Goal: Task Accomplishment & Management: Manage account settings

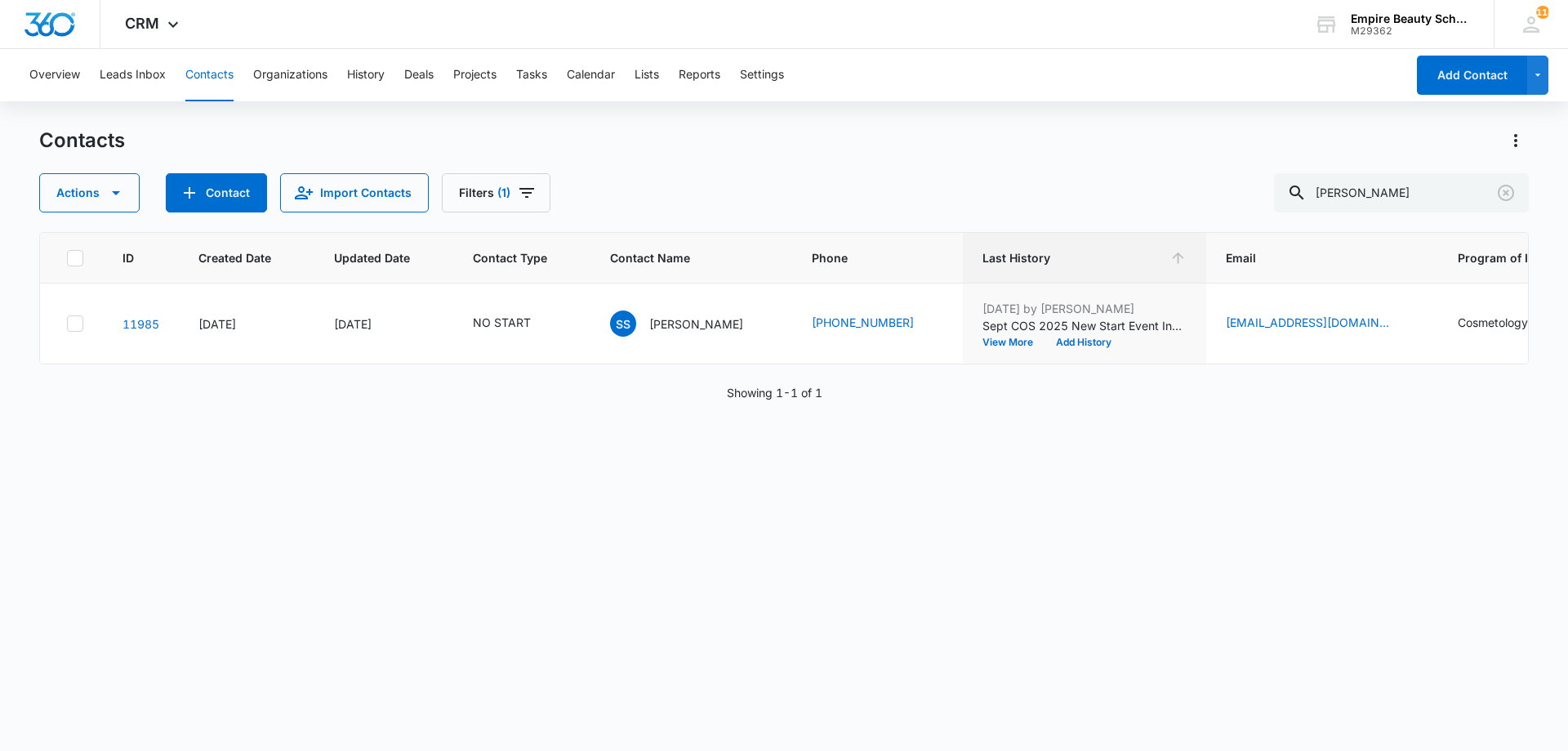
scroll to position [0, 243]
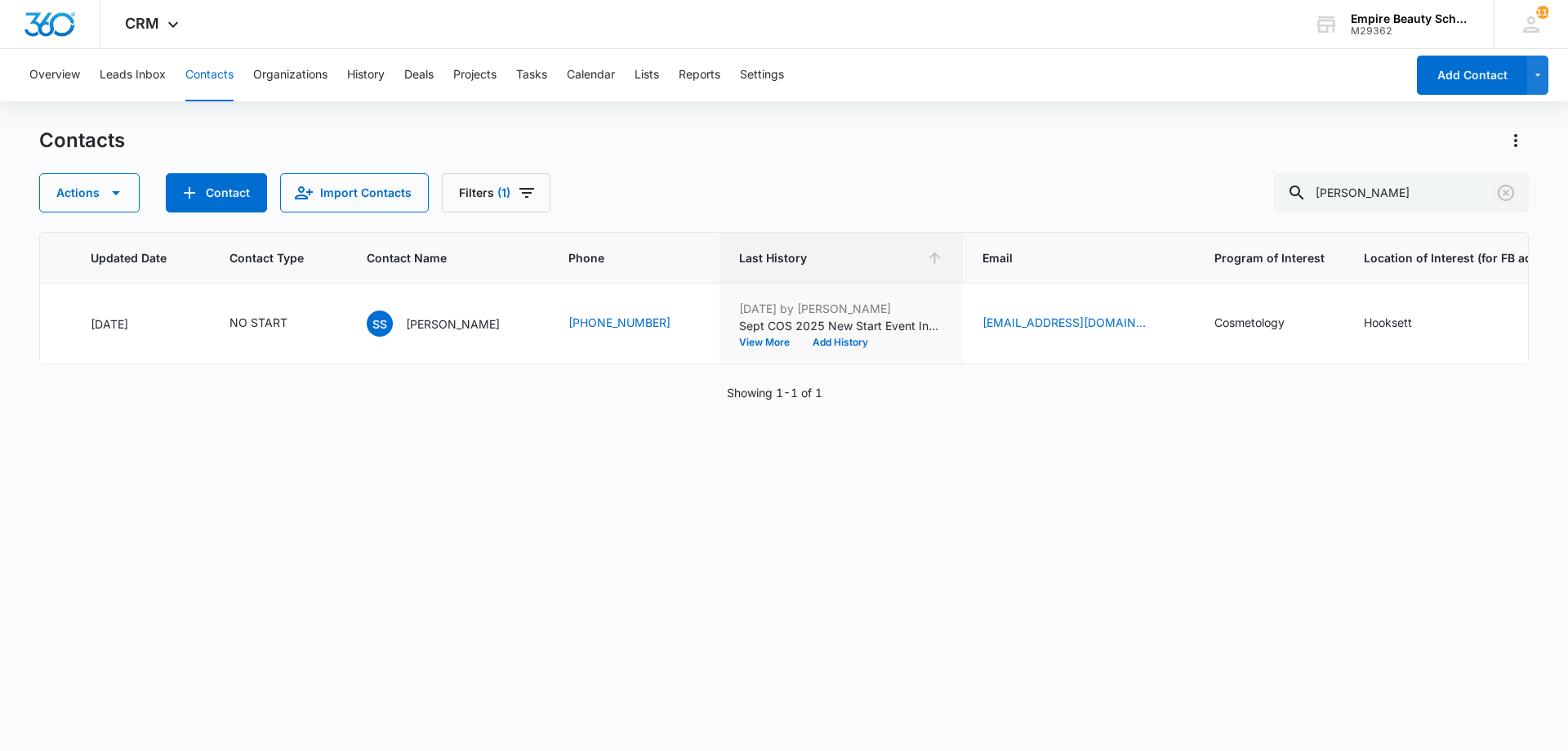
click at [1505, 189] on icon "Clear" at bounding box center [1505, 192] width 20 height 20
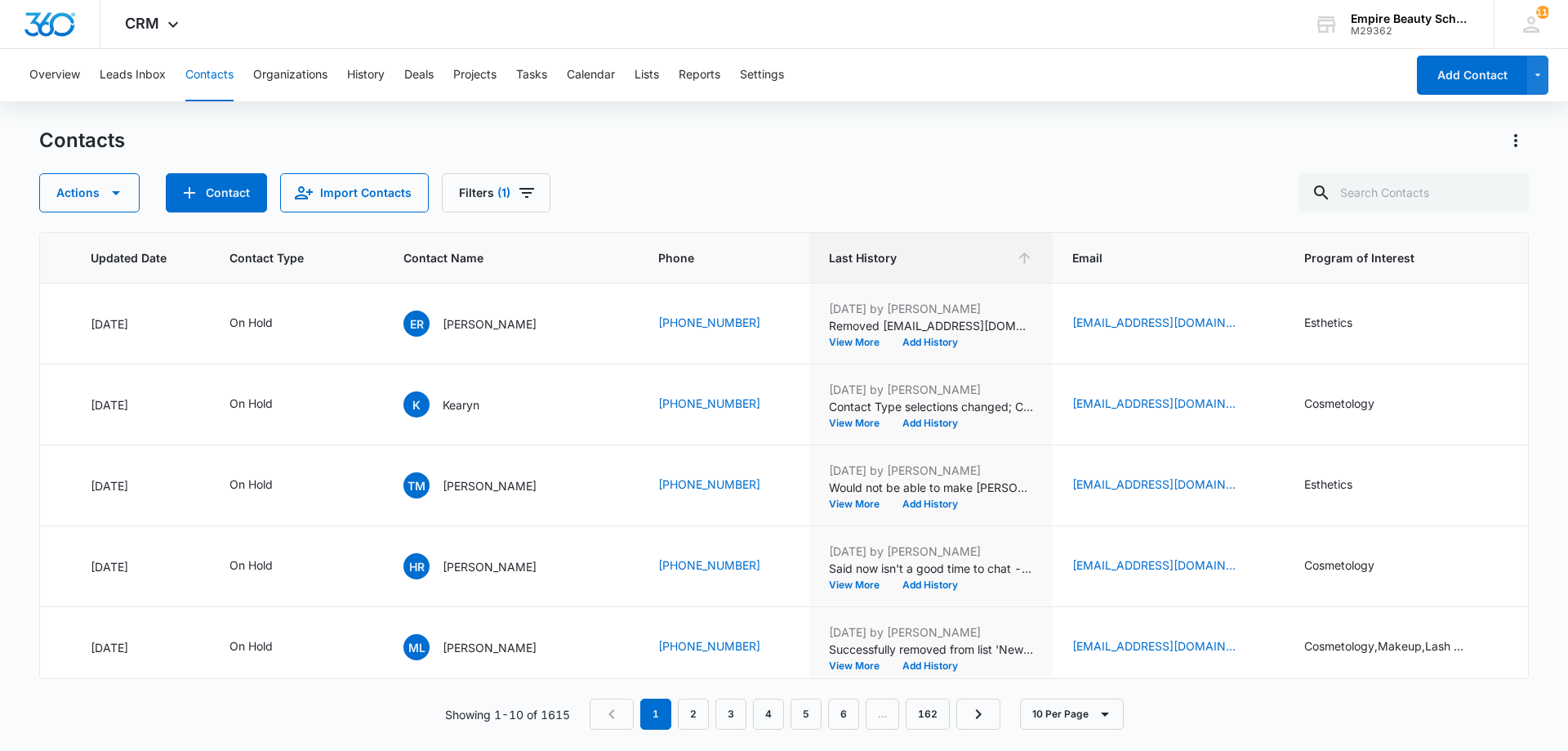
click at [972, 134] on div "Contacts" at bounding box center [784, 141] width 1489 height 26
click at [1426, 200] on input "text" at bounding box center [1413, 193] width 230 height 39
type input "kaylee"
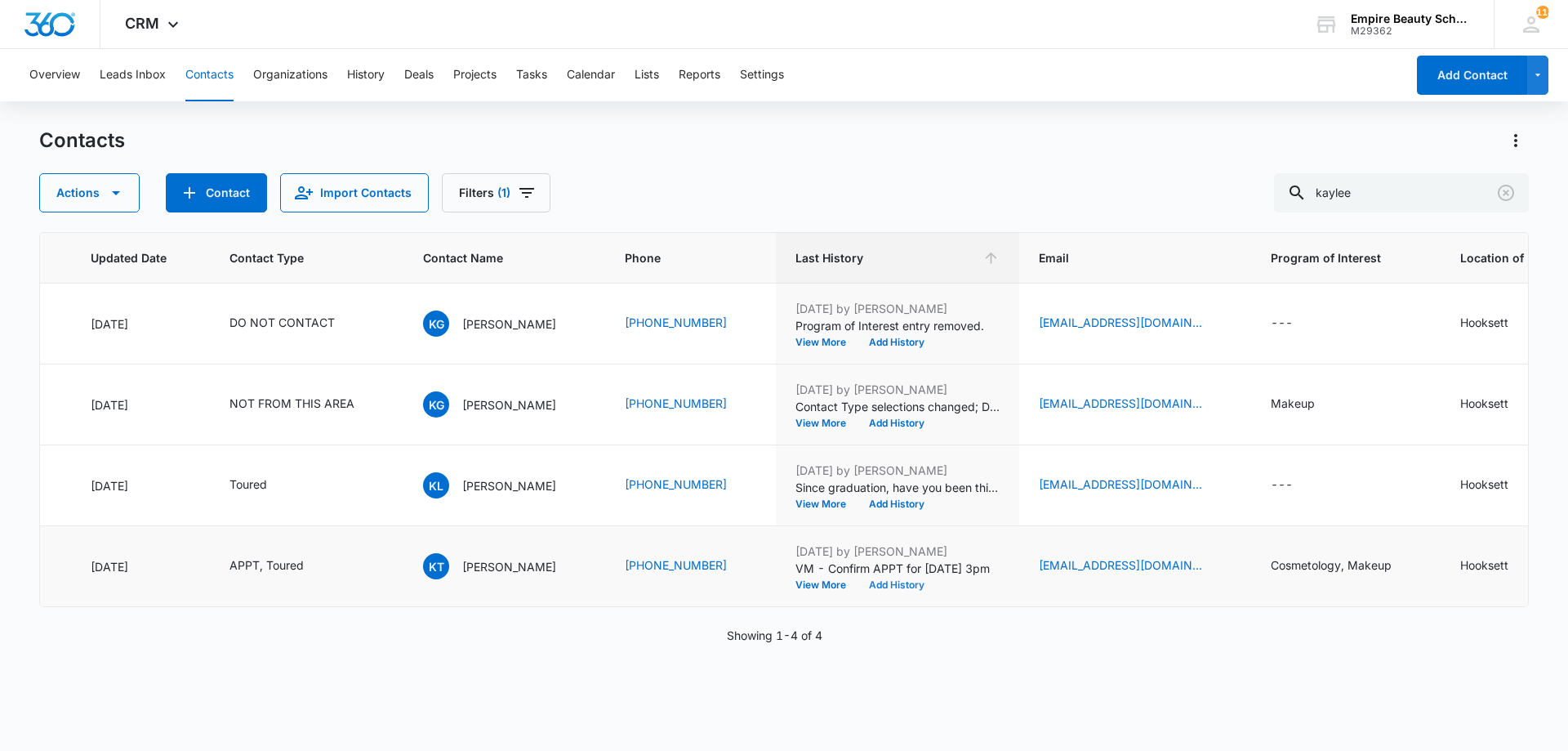
click at [859, 583] on button "Add History" at bounding box center [896, 585] width 78 height 9
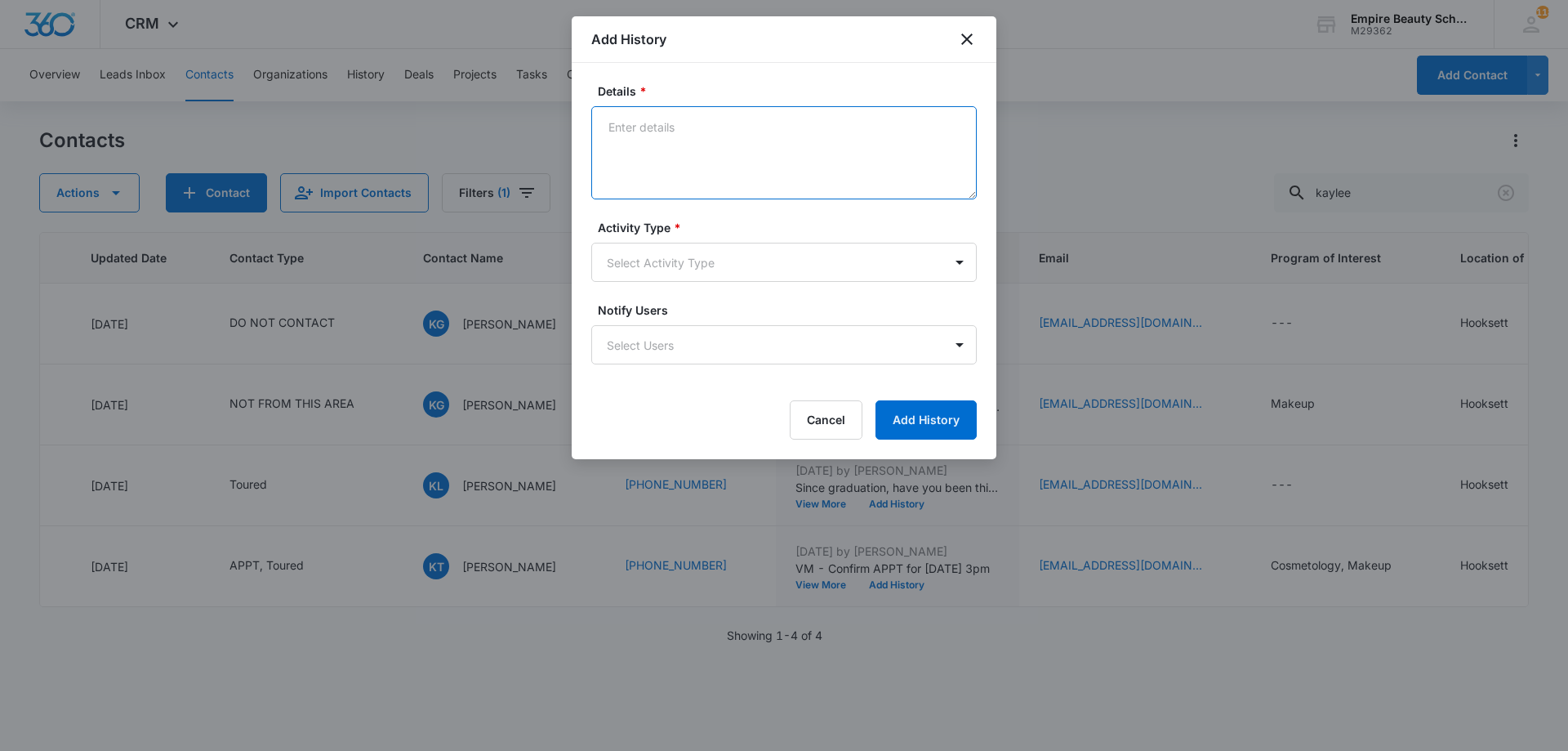
click at [679, 180] on textarea "Details *" at bounding box center [784, 153] width 386 height 93
type textarea "So excited to meet with you!"
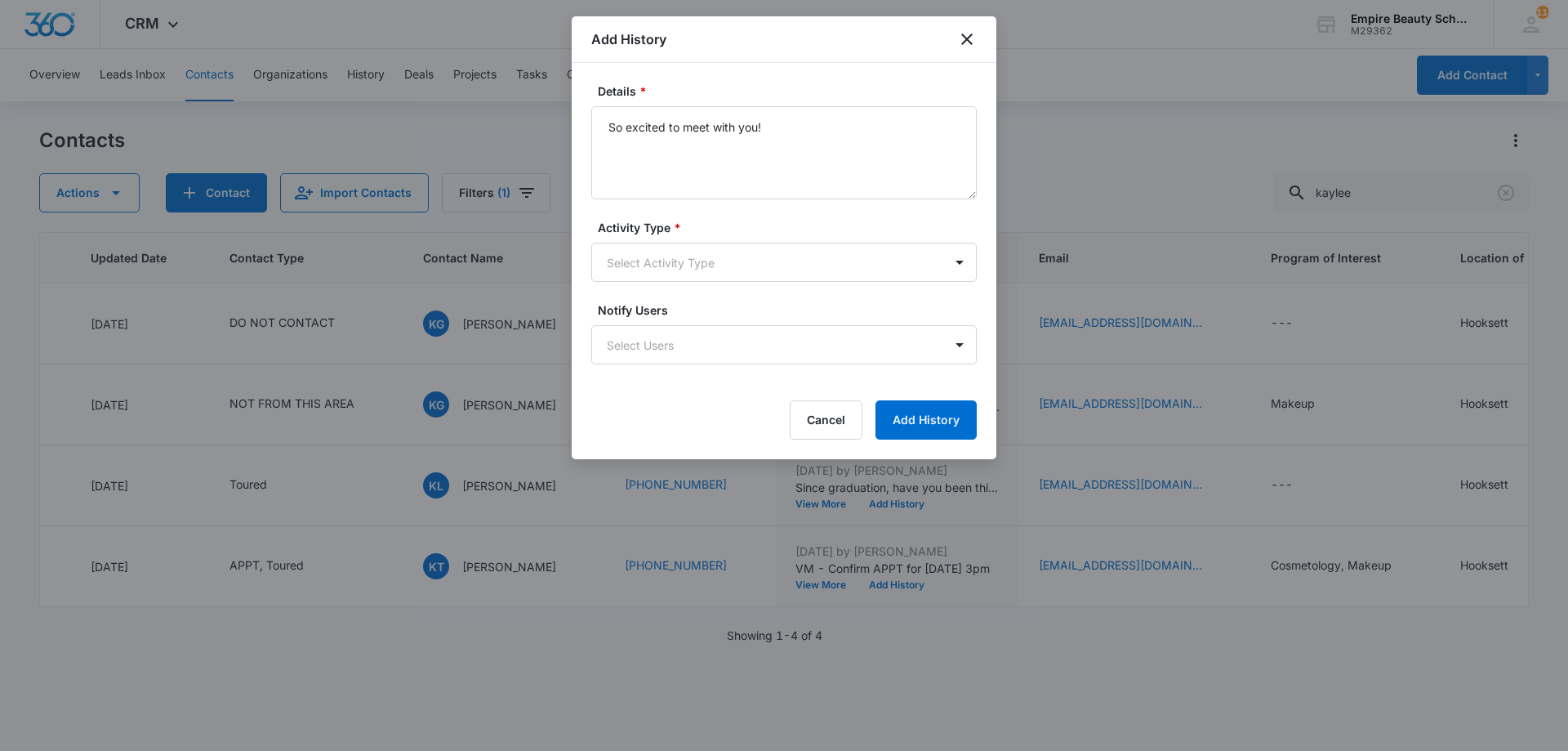
click at [736, 298] on form "Details * So excited to meet with you! Activity Type * Select Activity Type Not…" at bounding box center [784, 261] width 386 height 357
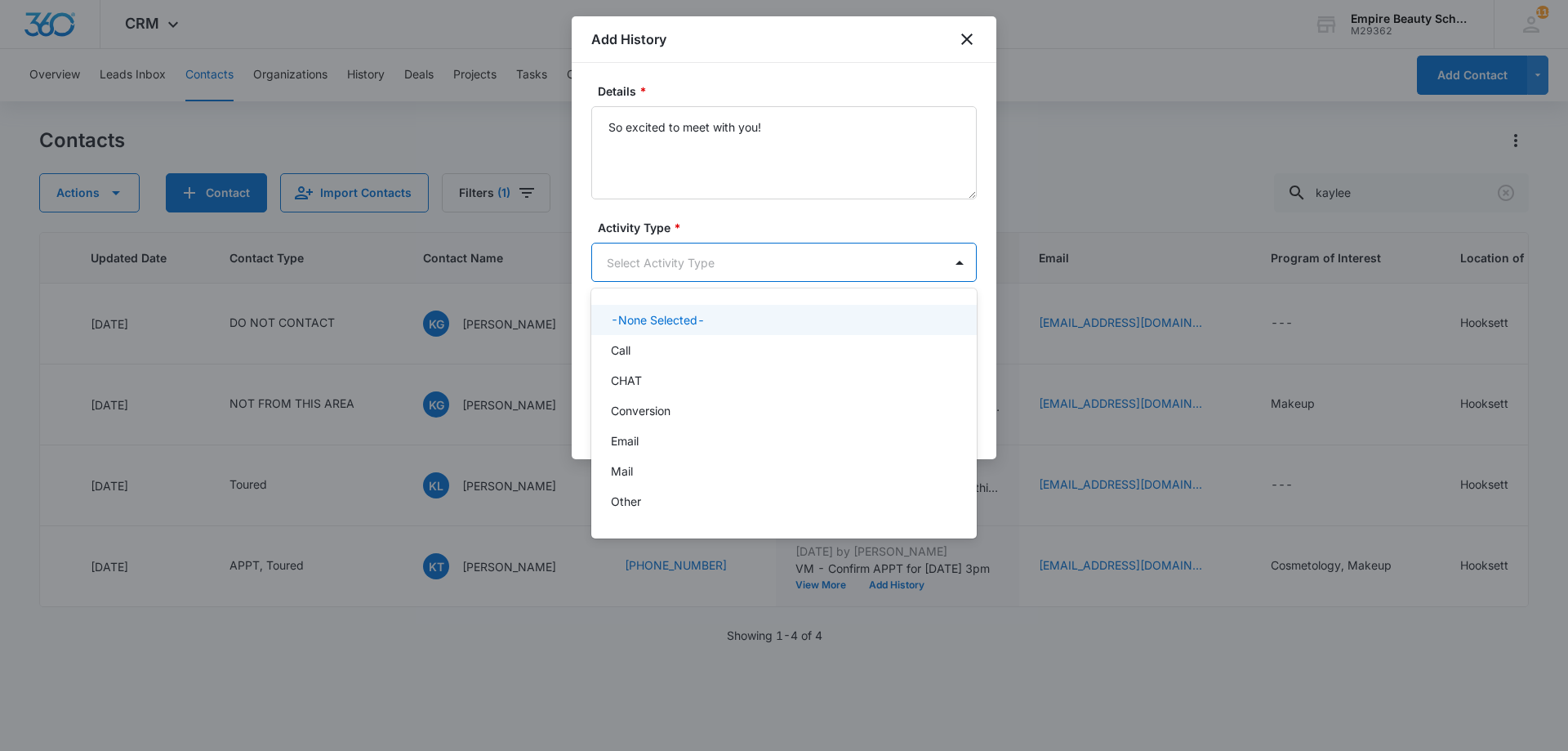
click at [721, 281] on body "CRM Apps Forms CRM Email Shop Payments POS Files Brand Settings Empire Beauty S…" at bounding box center [784, 376] width 1568 height 751
click at [716, 256] on div at bounding box center [784, 376] width 1568 height 751
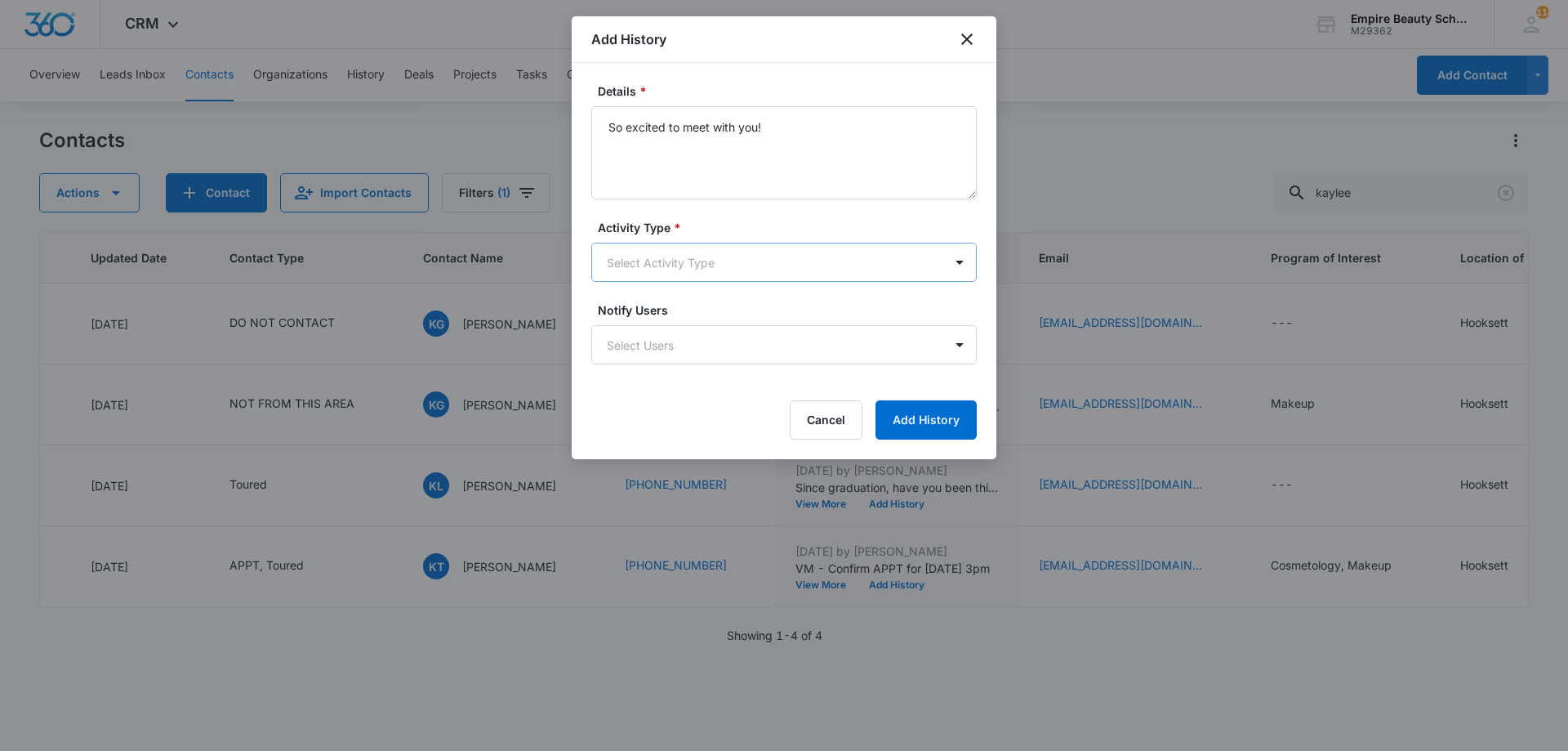
click at [723, 263] on body "CRM Apps Forms CRM Email Shop Payments POS Files Brand Settings Empire Beauty S…" at bounding box center [784, 376] width 1568 height 751
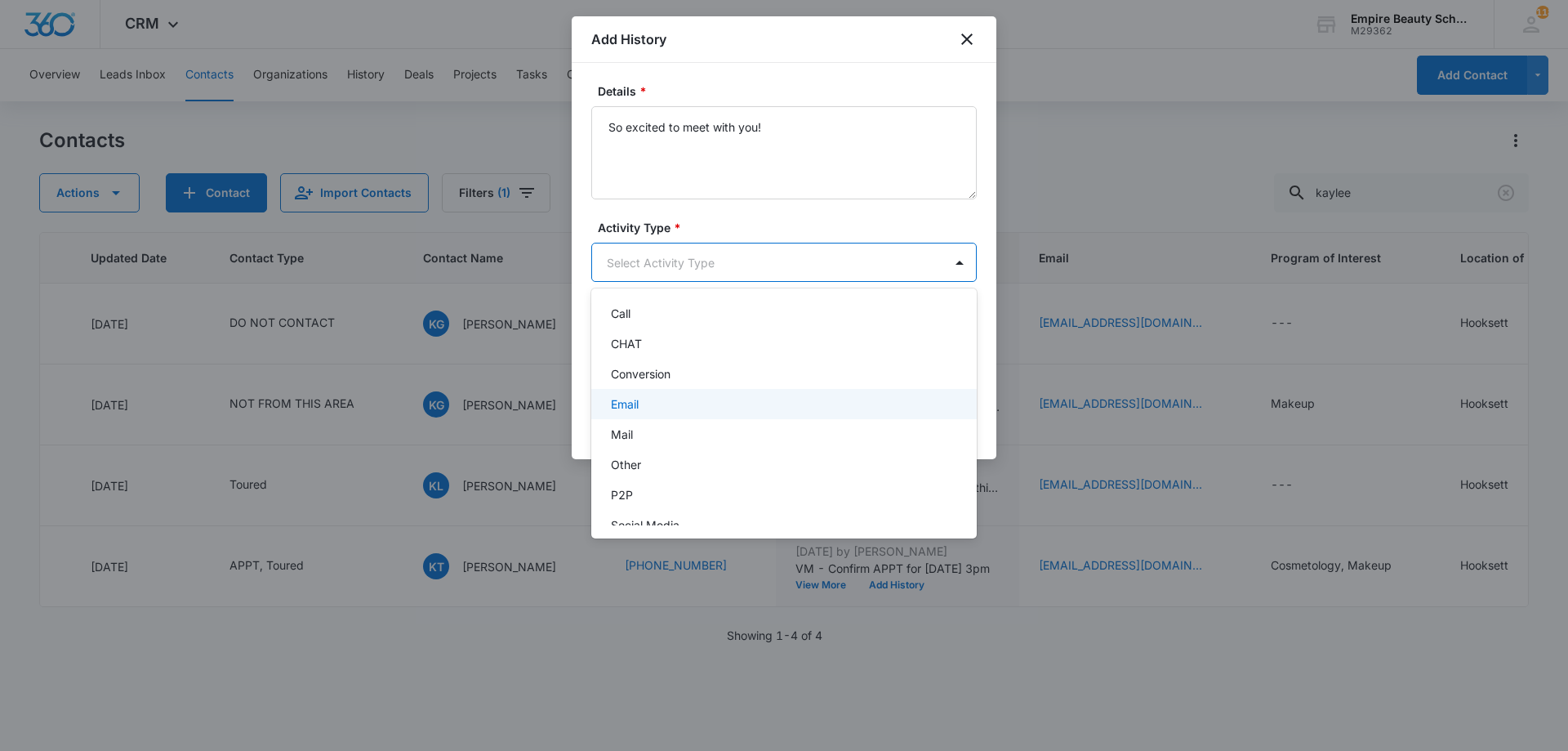
scroll to position [85, 0]
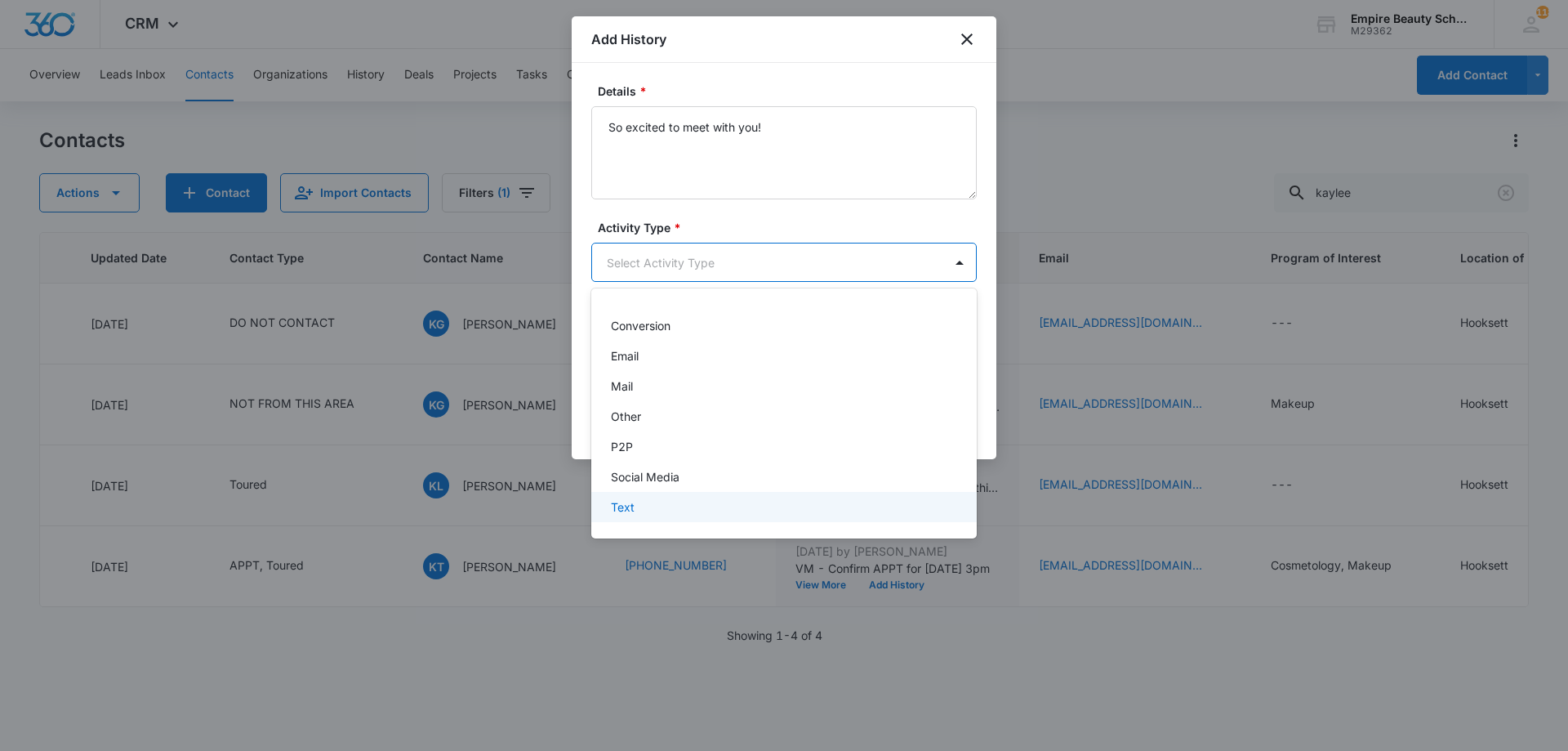
click at [658, 504] on div "Text" at bounding box center [782, 507] width 343 height 17
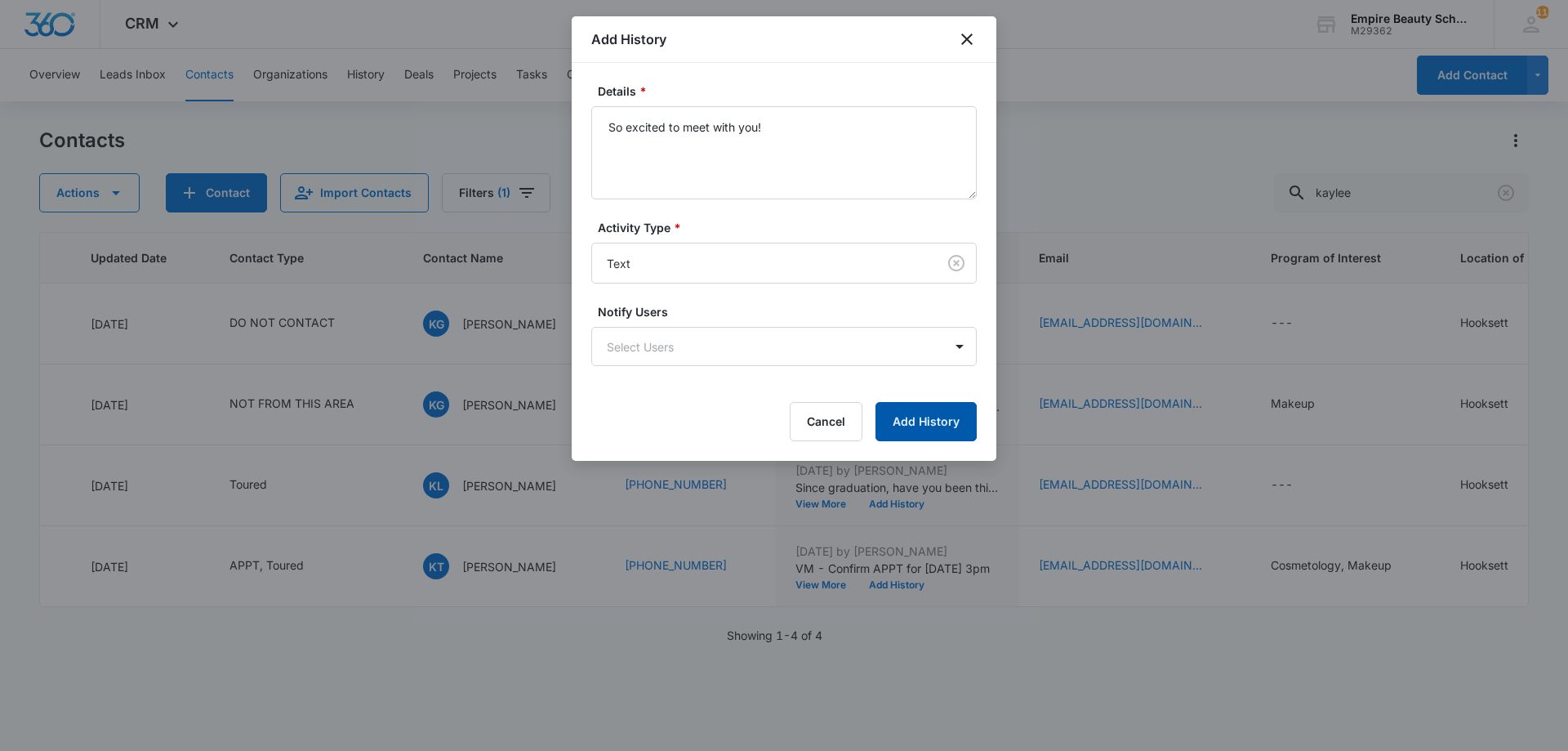
click at [947, 423] on button "Add History" at bounding box center [926, 422] width 101 height 39
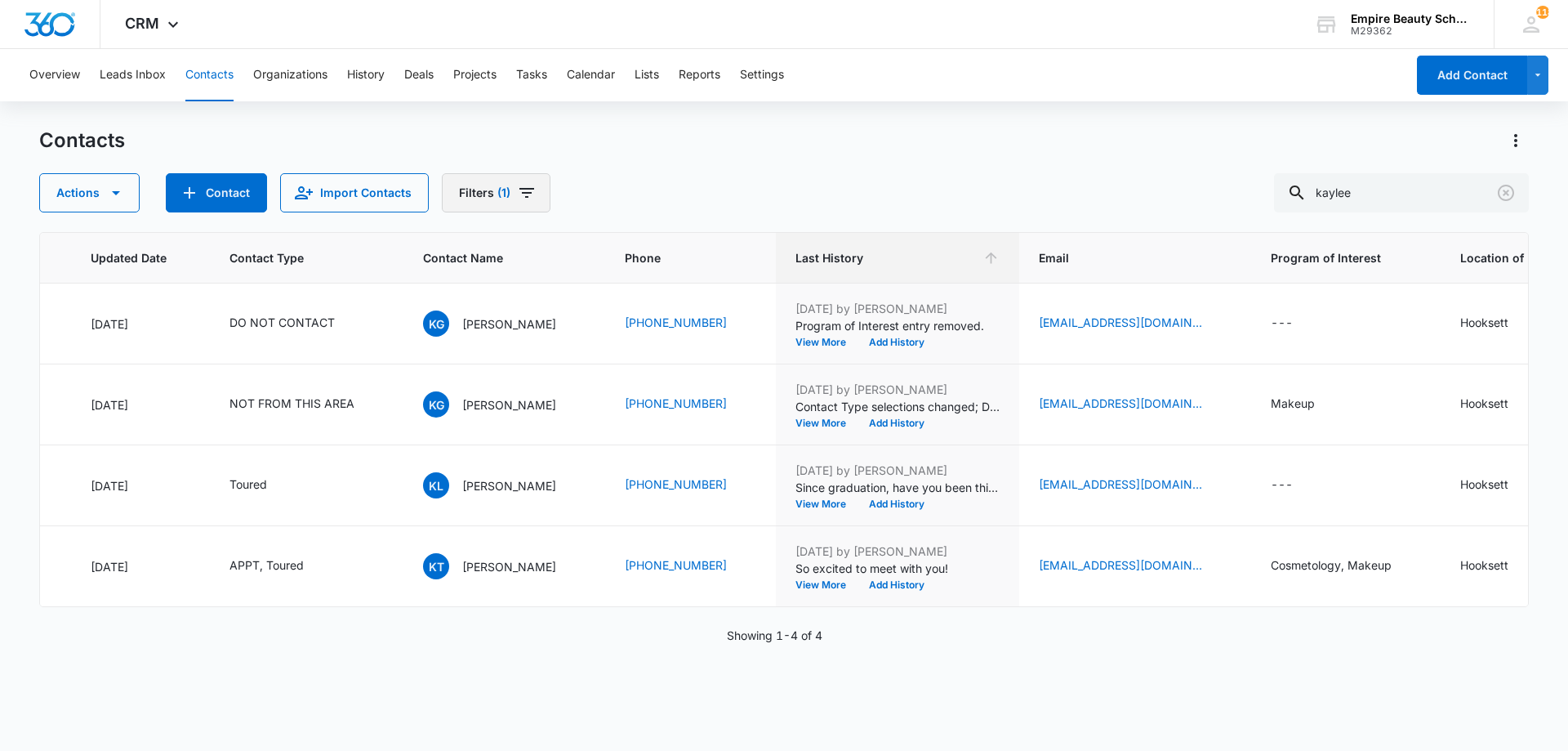
click at [486, 196] on button "Filters (1)" at bounding box center [496, 193] width 109 height 39
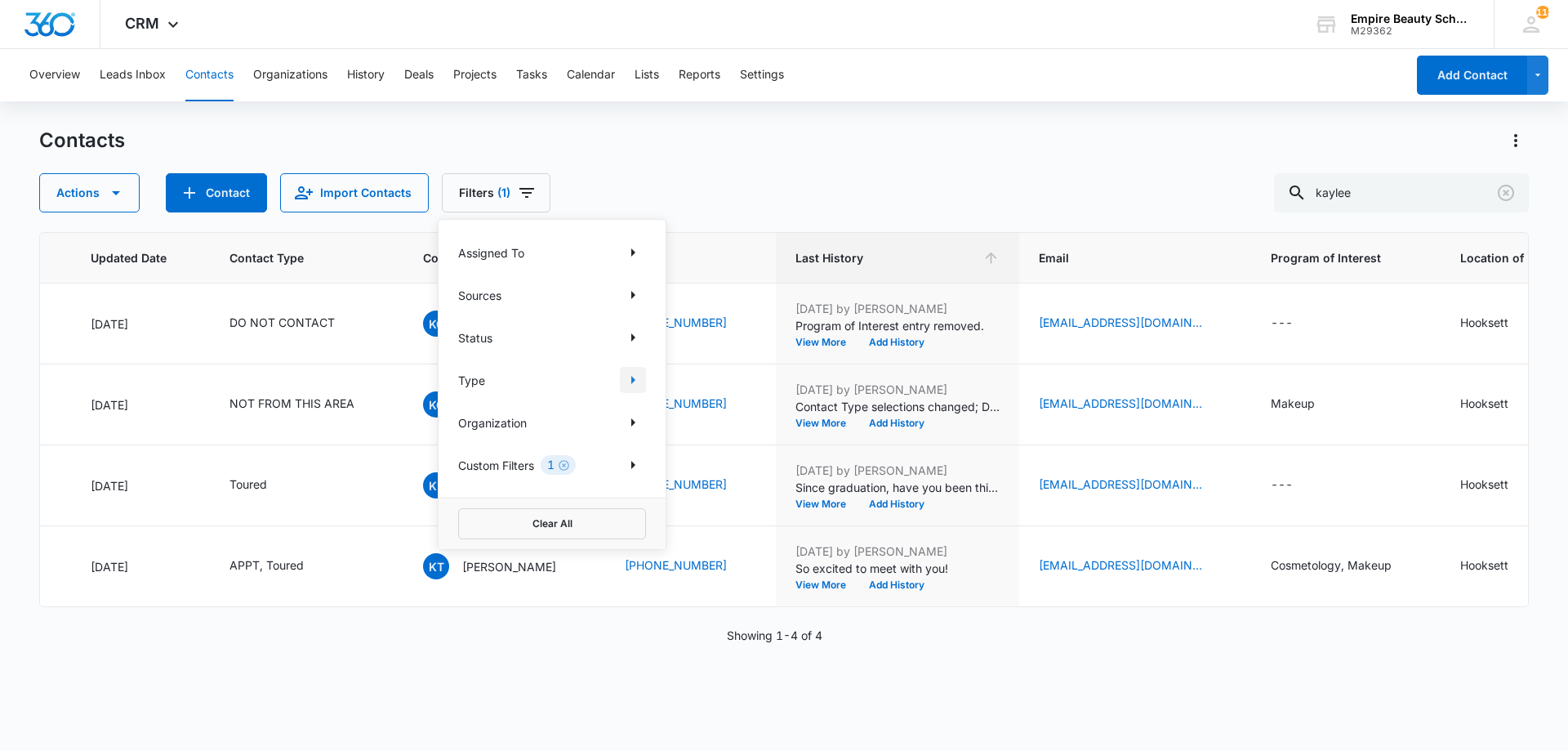
click at [631, 376] on icon "Show Type filters" at bounding box center [632, 380] width 20 height 20
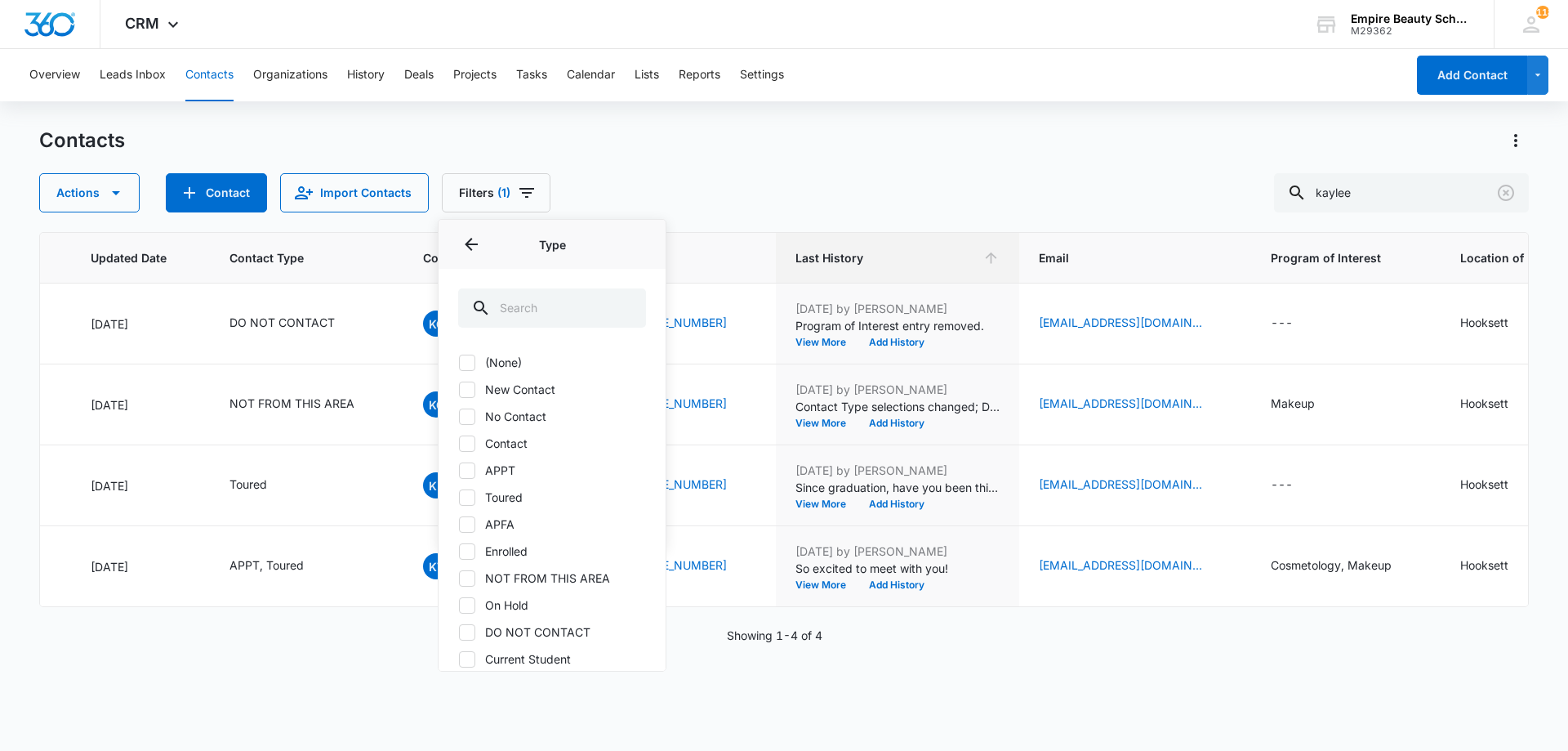
click at [493, 498] on label "Toured" at bounding box center [552, 497] width 188 height 17
click at [459, 497] on input "Toured" at bounding box center [458, 496] width 1 height 1
checkbox input "true"
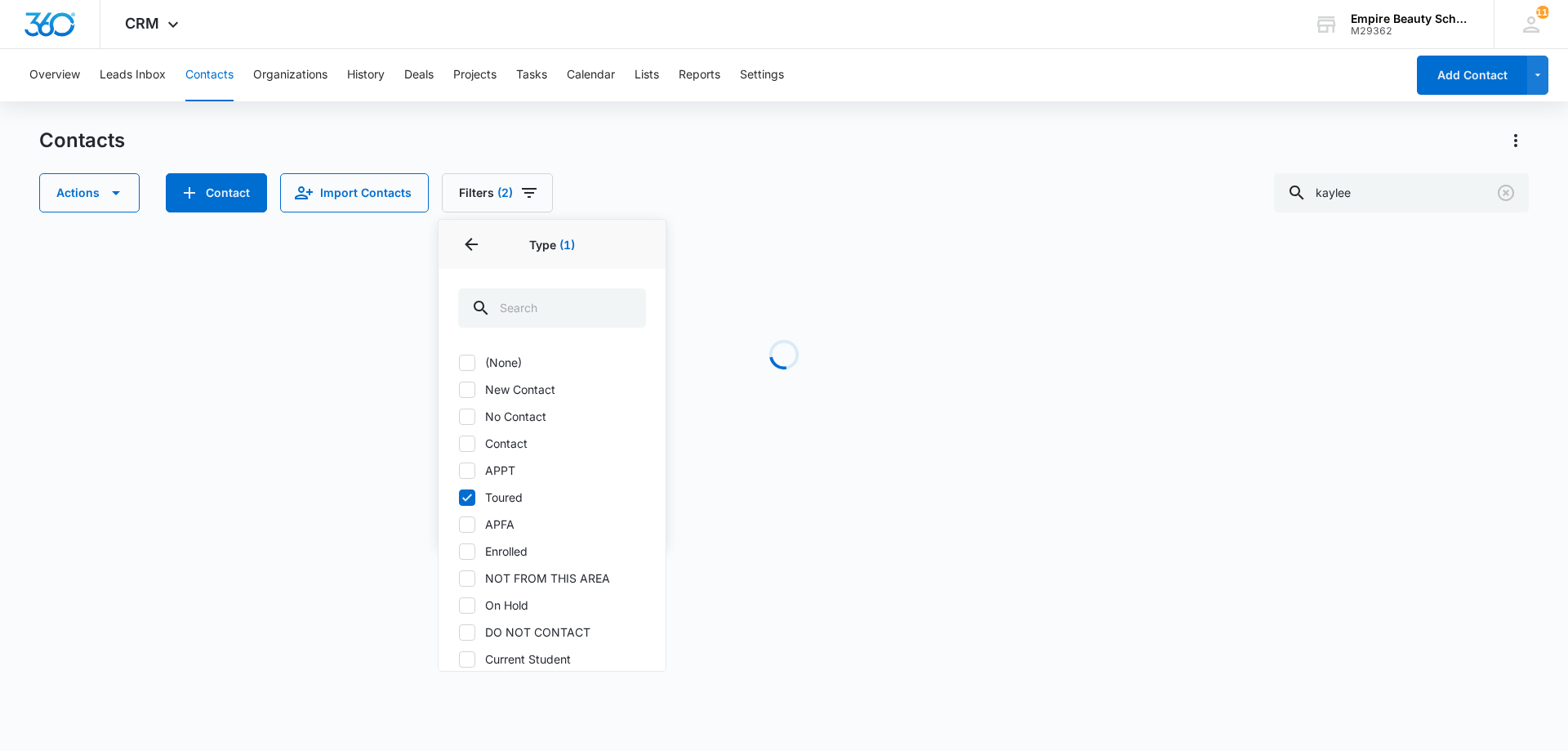
drag, startPoint x: 788, startPoint y: 188, endPoint x: 769, endPoint y: 204, distance: 24.8
click at [781, 193] on div "Actions Contact Import Contacts Filters (2) Assigned To Sources Status Type 1 T…" at bounding box center [784, 193] width 1489 height 39
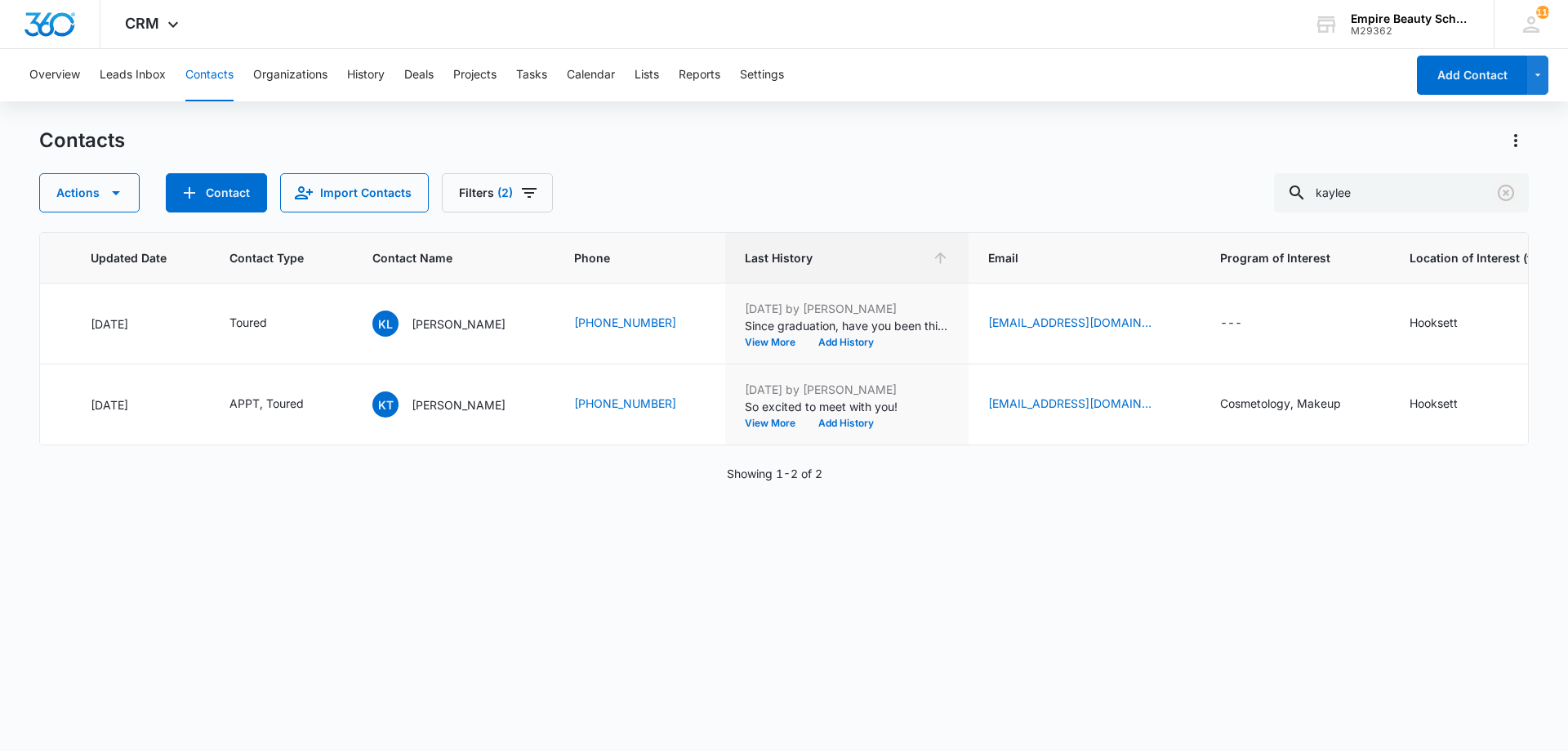
click at [1505, 186] on icon "Clear" at bounding box center [1505, 192] width 16 height 16
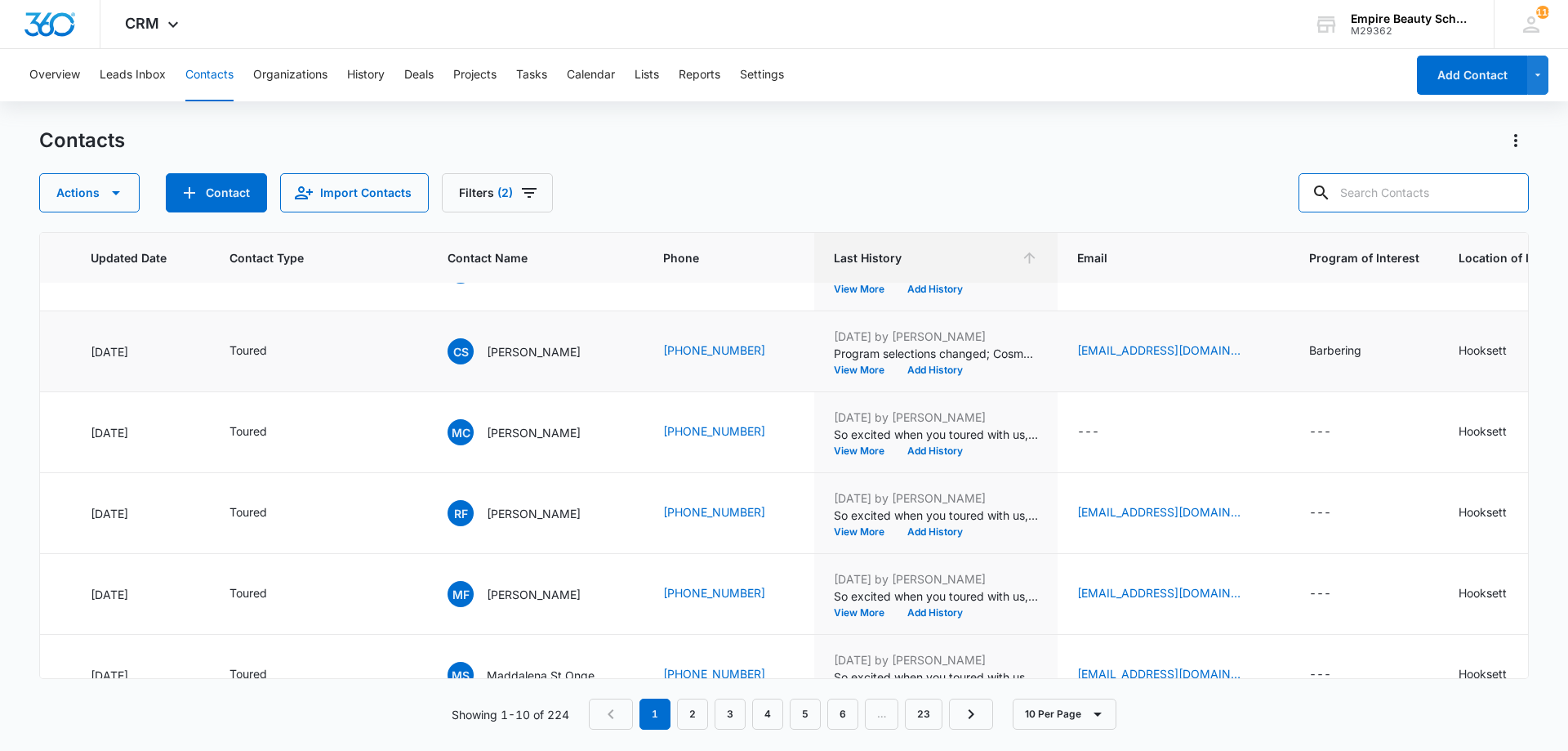
scroll to position [0, 243]
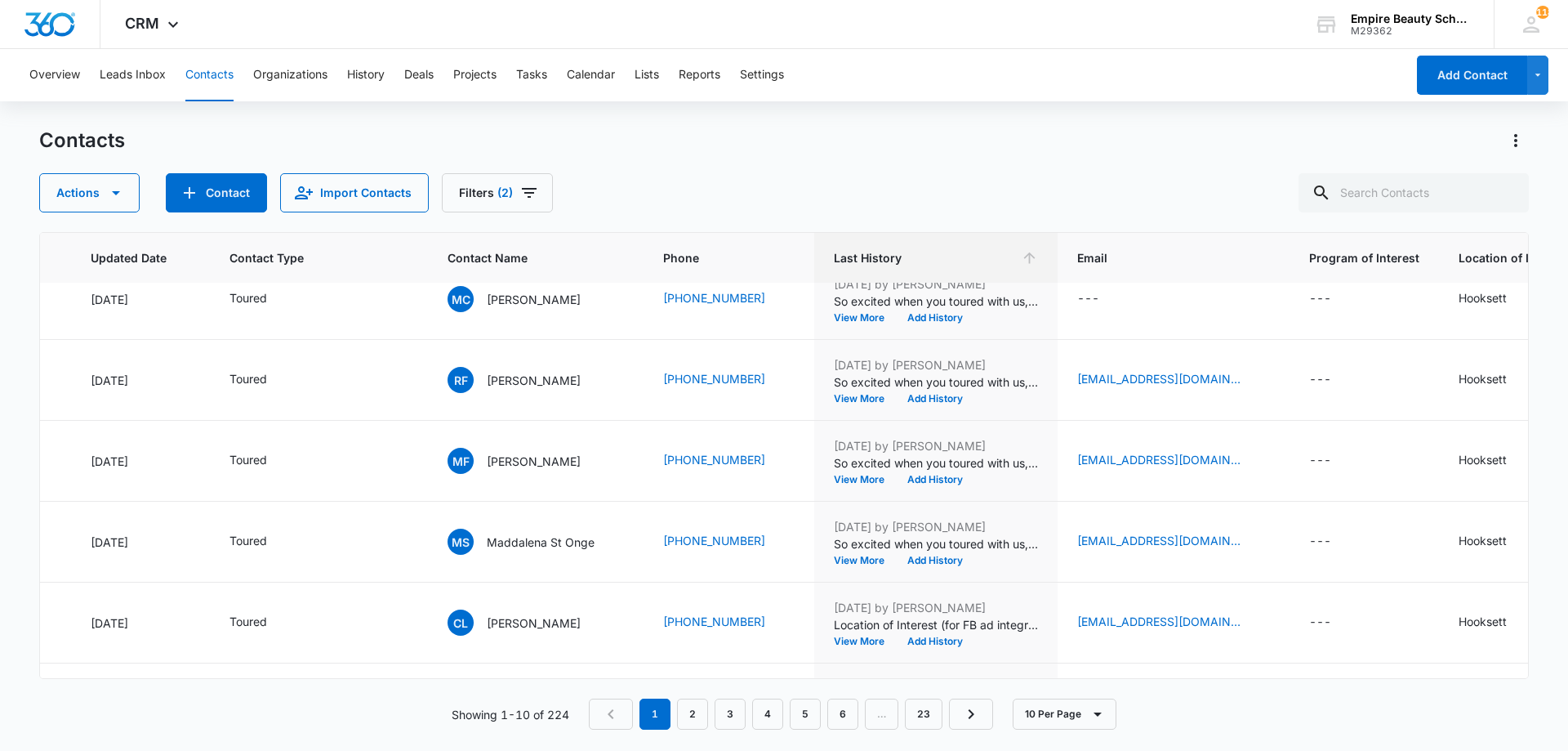
drag, startPoint x: 723, startPoint y: 678, endPoint x: 637, endPoint y: 674, distance: 86.1
click at [637, 674] on div "ID Created Date Updated Date Contact Type Contact Name Phone Last History Email…" at bounding box center [784, 455] width 1489 height 447
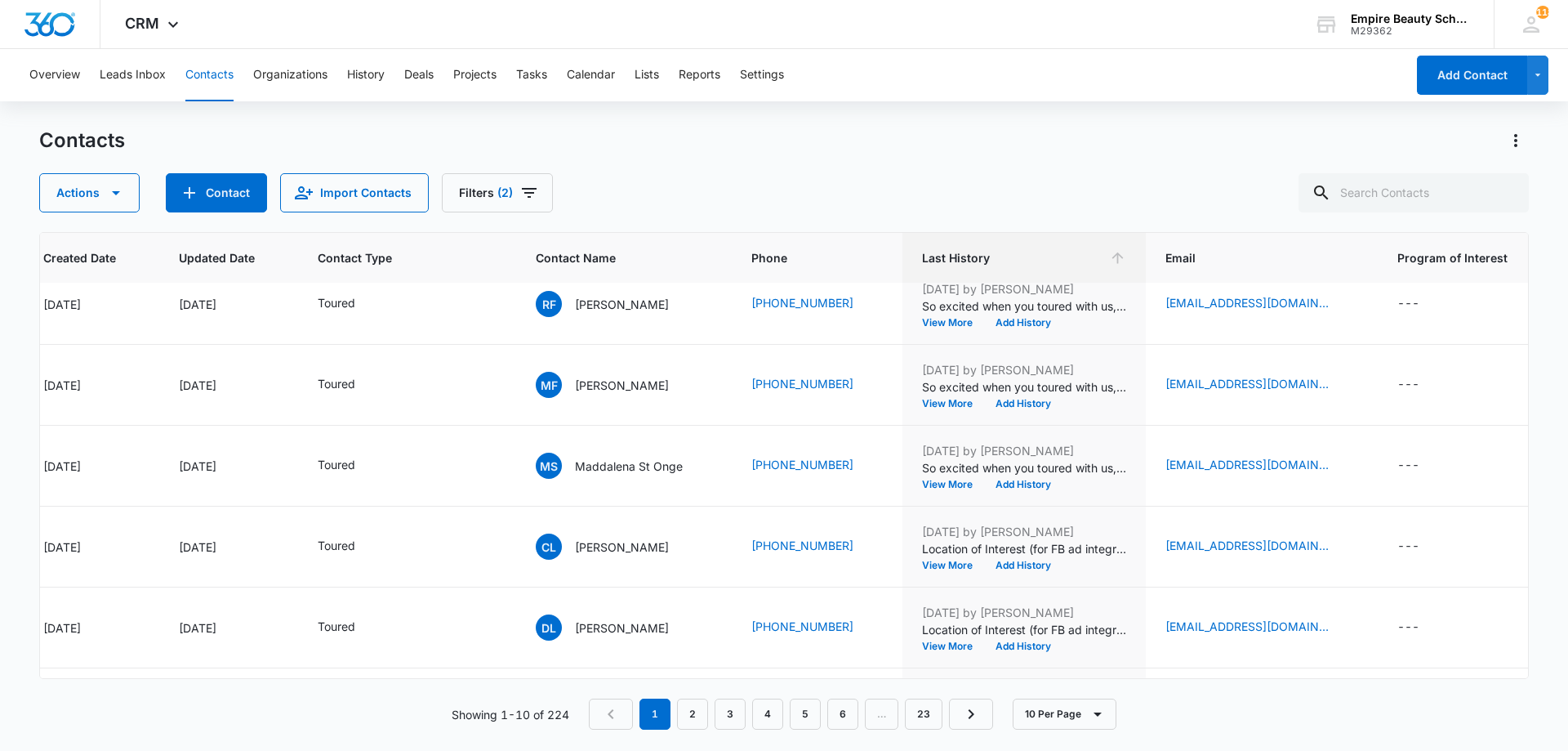
scroll to position [262, 124]
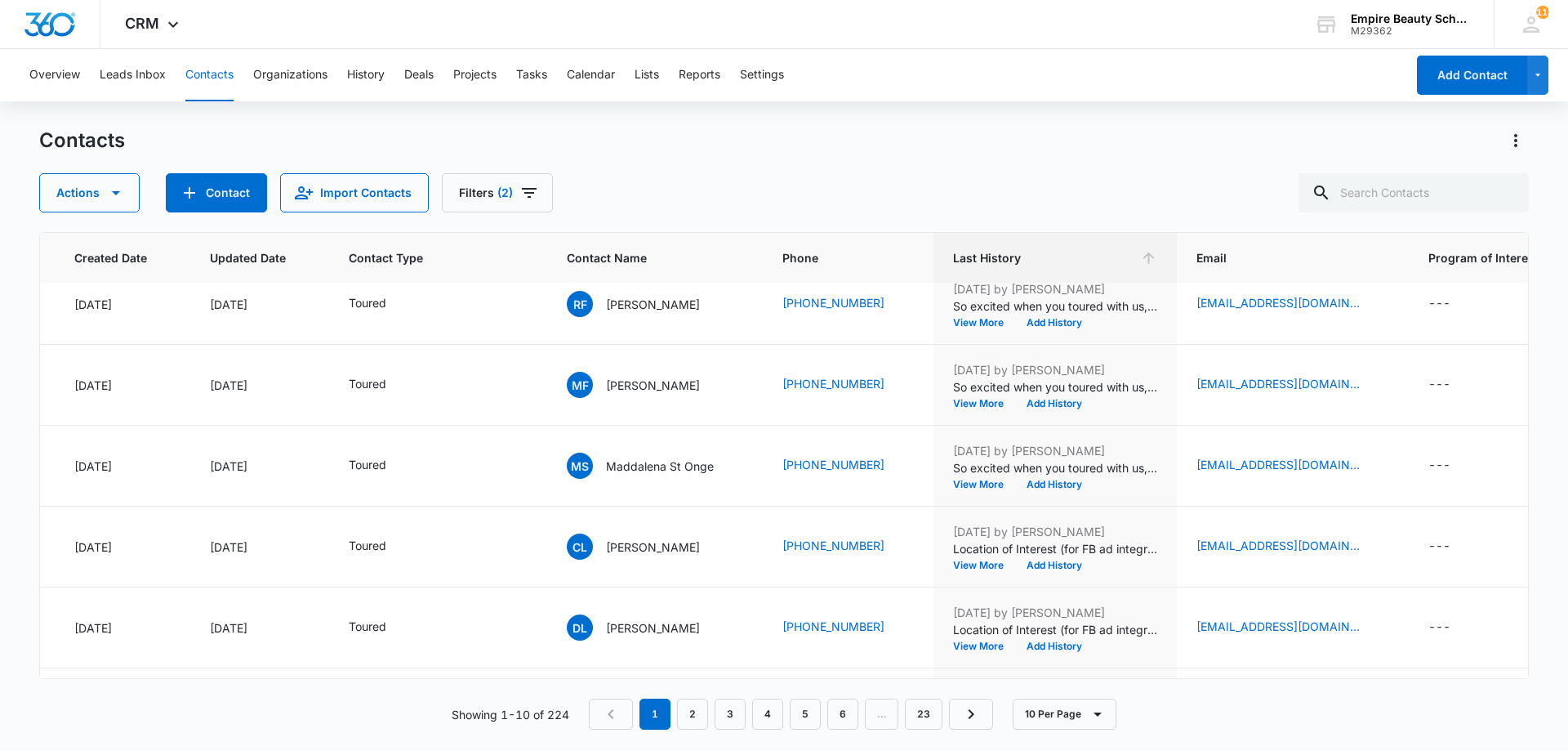
click at [936, 144] on div "Contacts" at bounding box center [784, 141] width 1489 height 26
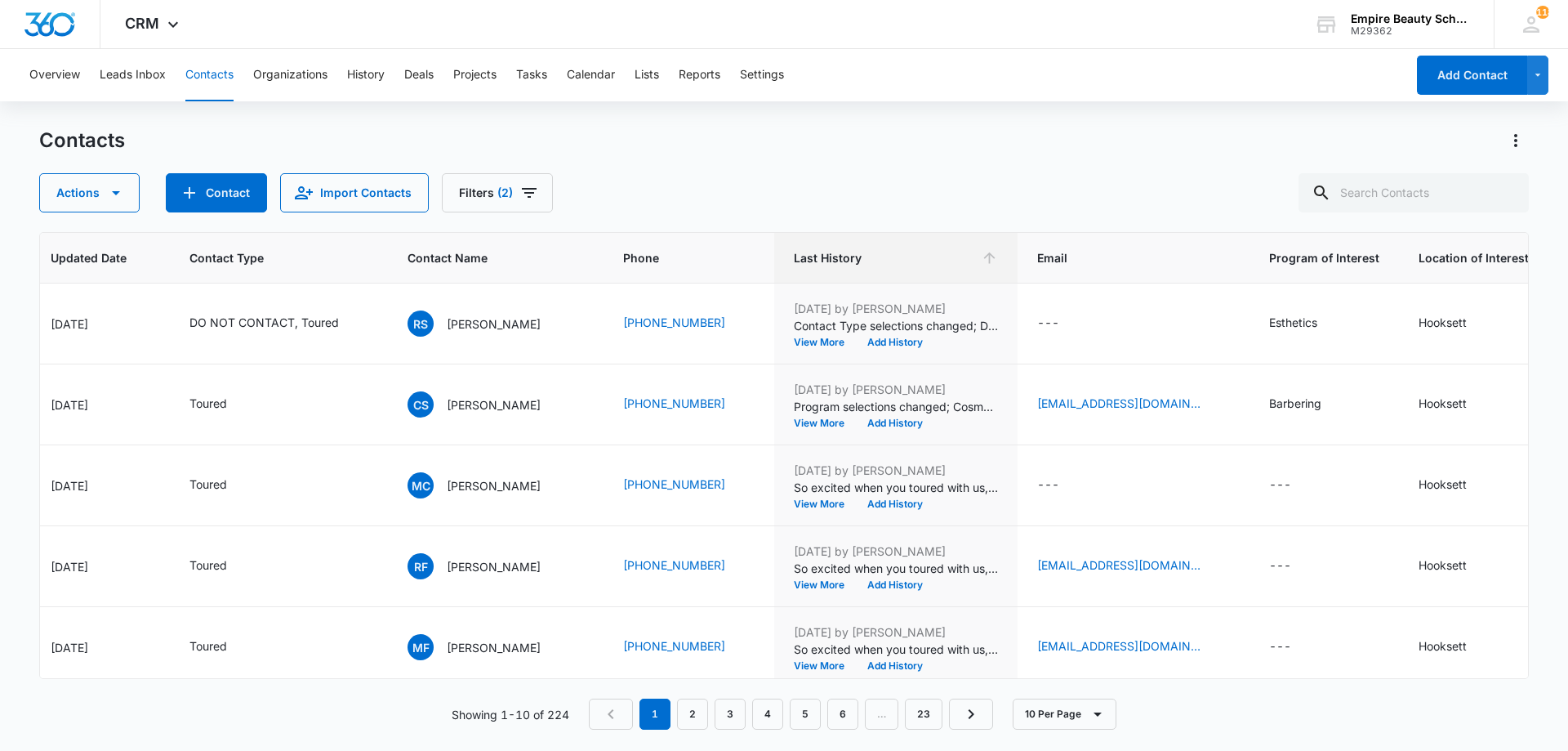
scroll to position [0, 294]
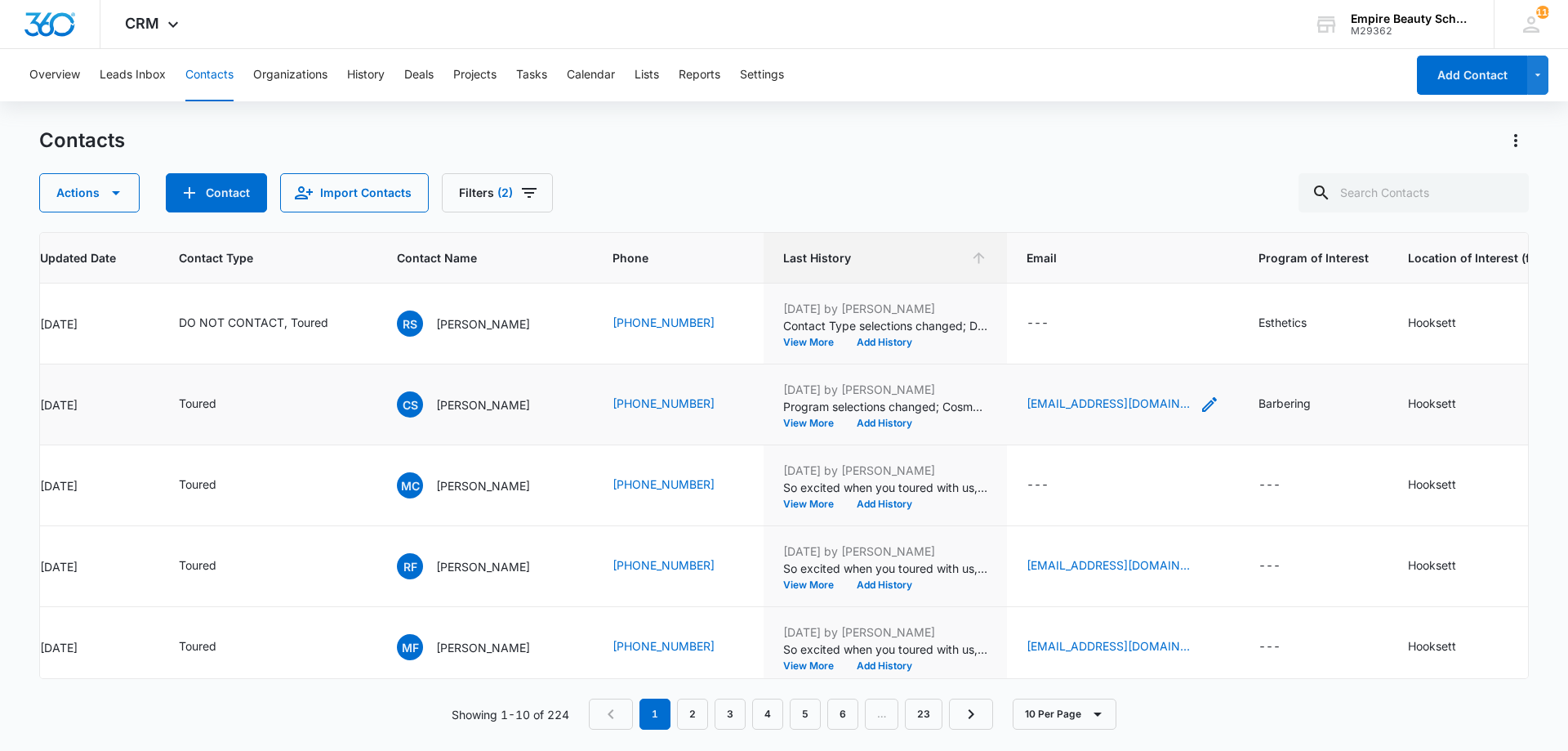
click at [1202, 407] on icon "Email - ciera123lynn@gmail.com - Select to Edit Field" at bounding box center [1209, 404] width 15 height 15
click at [1091, 298] on input "[EMAIL_ADDRESS][DOMAIN_NAME]" at bounding box center [1117, 300] width 206 height 39
click at [887, 423] on button "Add History" at bounding box center [883, 423] width 78 height 9
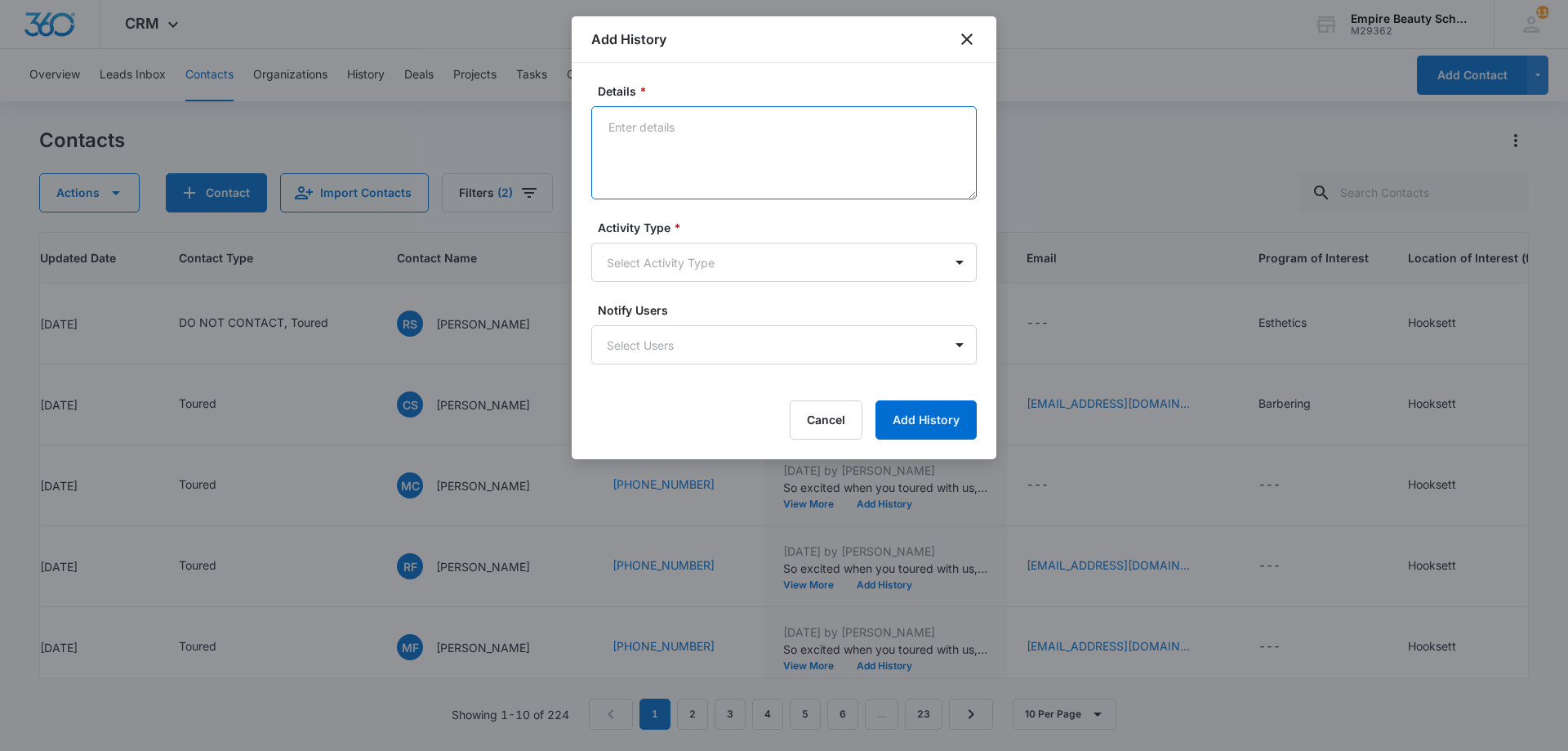
paste textarea "Explore Financial Support: [PERSON_NAME] Scholarship + Next Steps at [GEOGRAPHI…"
type textarea "Explore Financial Support: [PERSON_NAME] Scholarship + Next Steps at [GEOGRAPHI…"
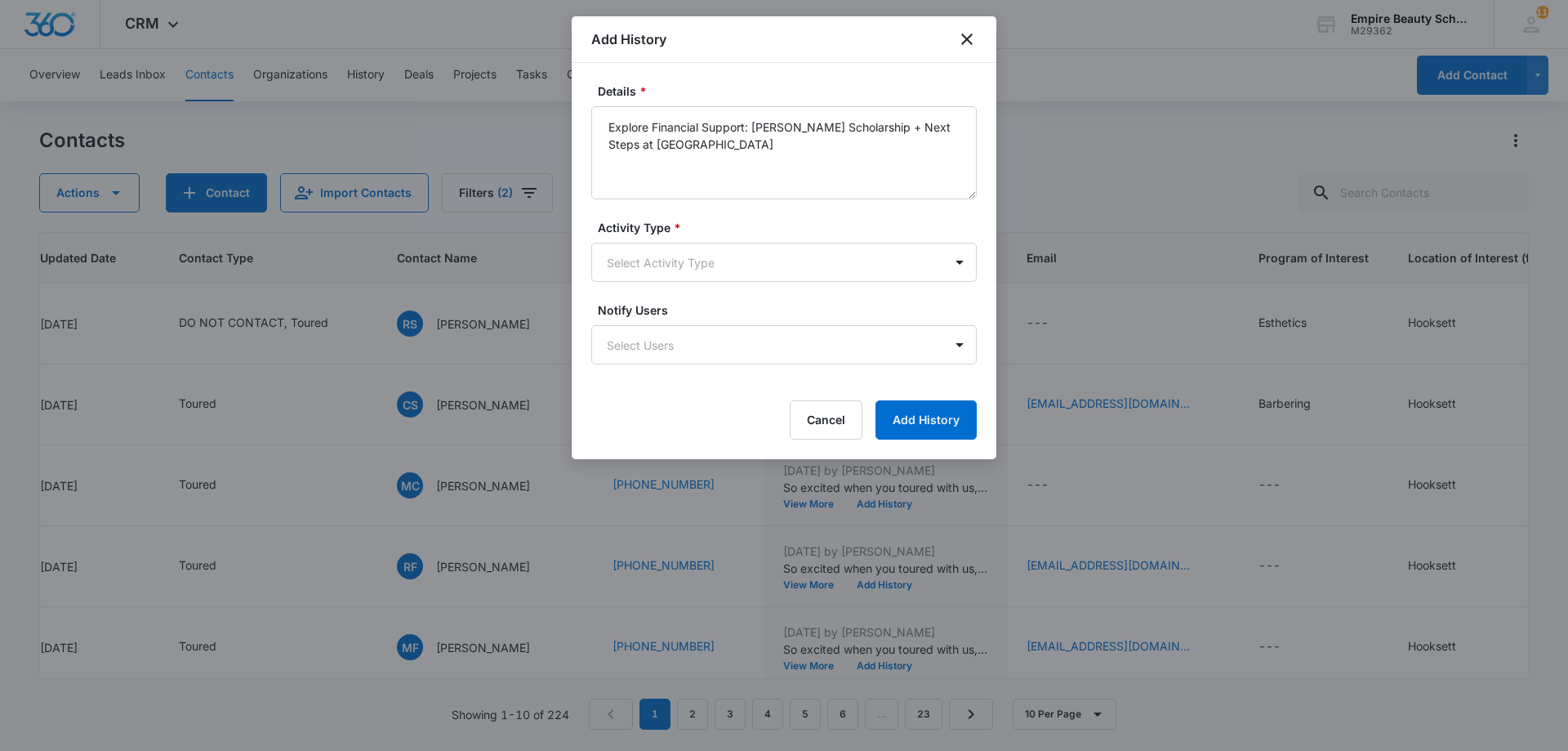
click at [762, 287] on form "Details * Explore Financial Support: [PERSON_NAME] Scholarship + Next Steps at …" at bounding box center [784, 261] width 386 height 357
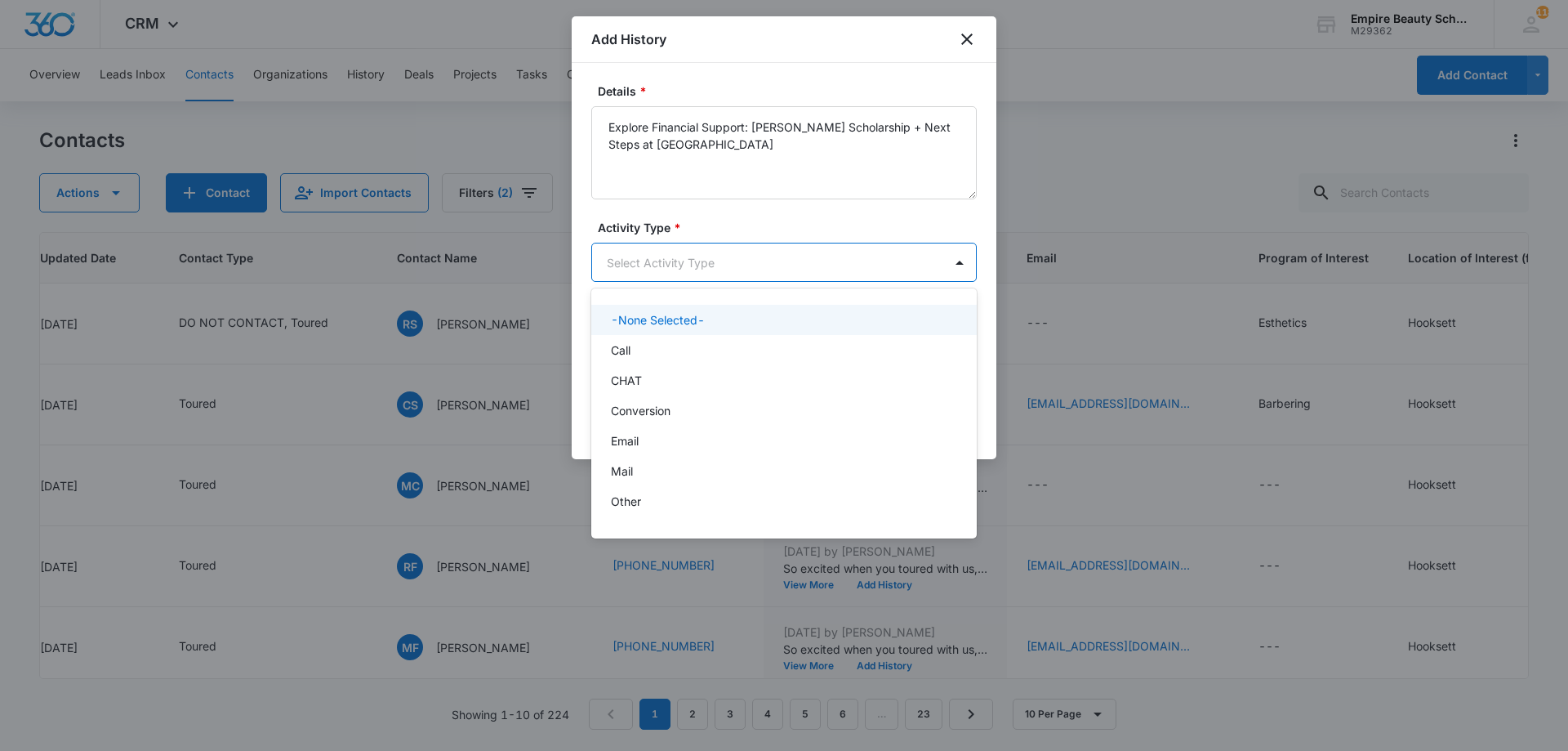
click at [763, 259] on body "CRM Apps Forms CRM Email Shop Payments POS Files Brand Settings Empire Beauty S…" at bounding box center [784, 376] width 1568 height 751
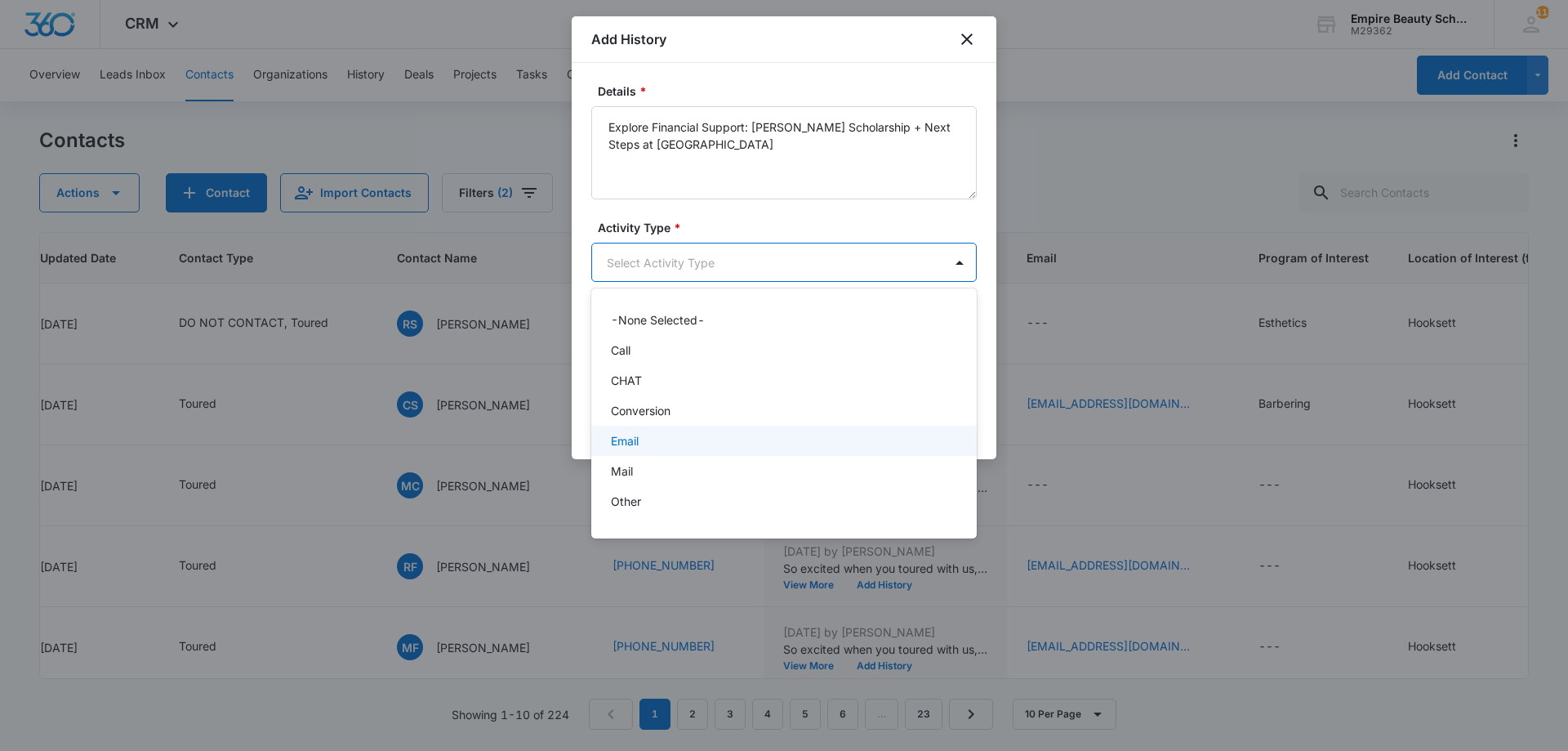
click at [683, 442] on div "Email" at bounding box center [782, 441] width 343 height 17
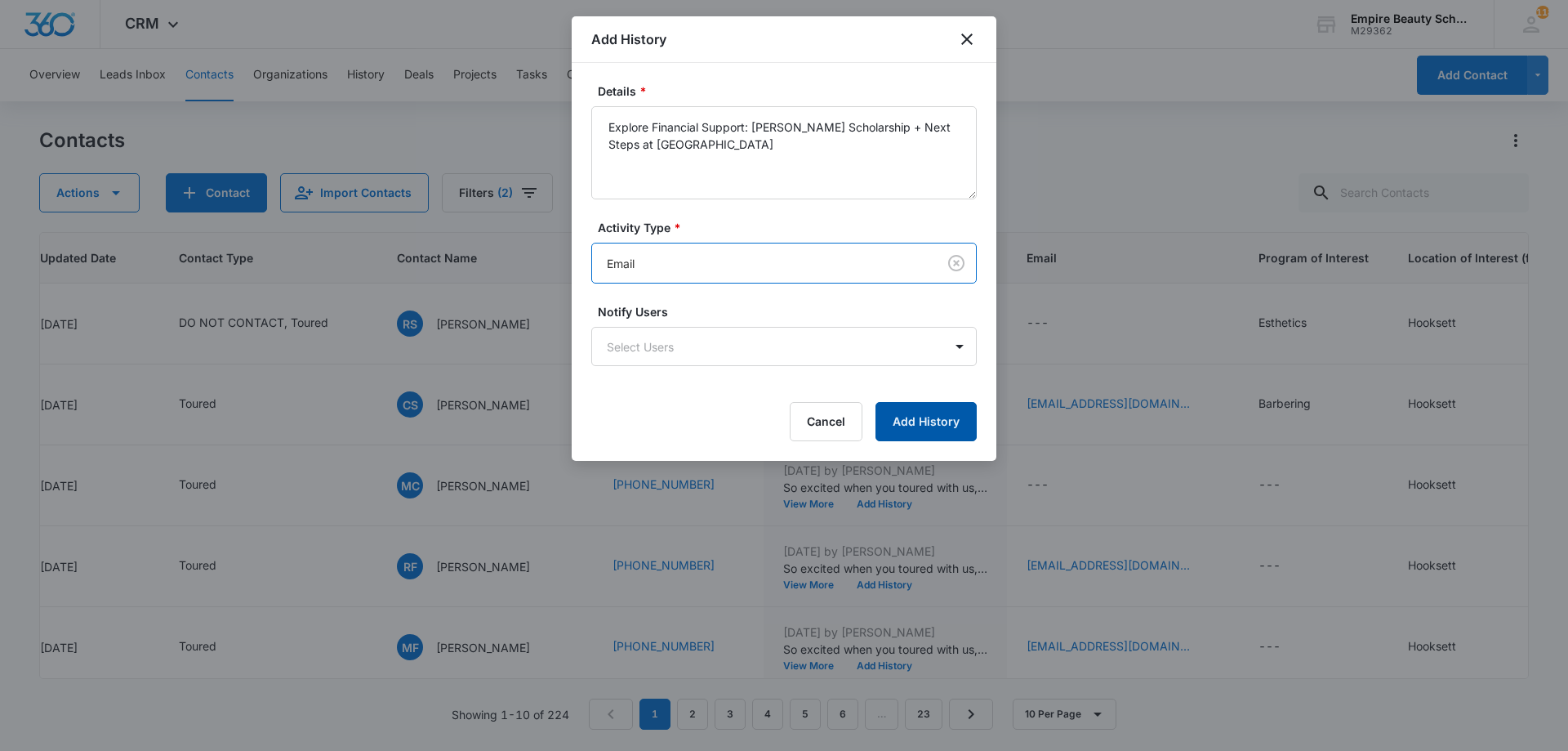
click at [903, 423] on button "Add History" at bounding box center [926, 422] width 101 height 39
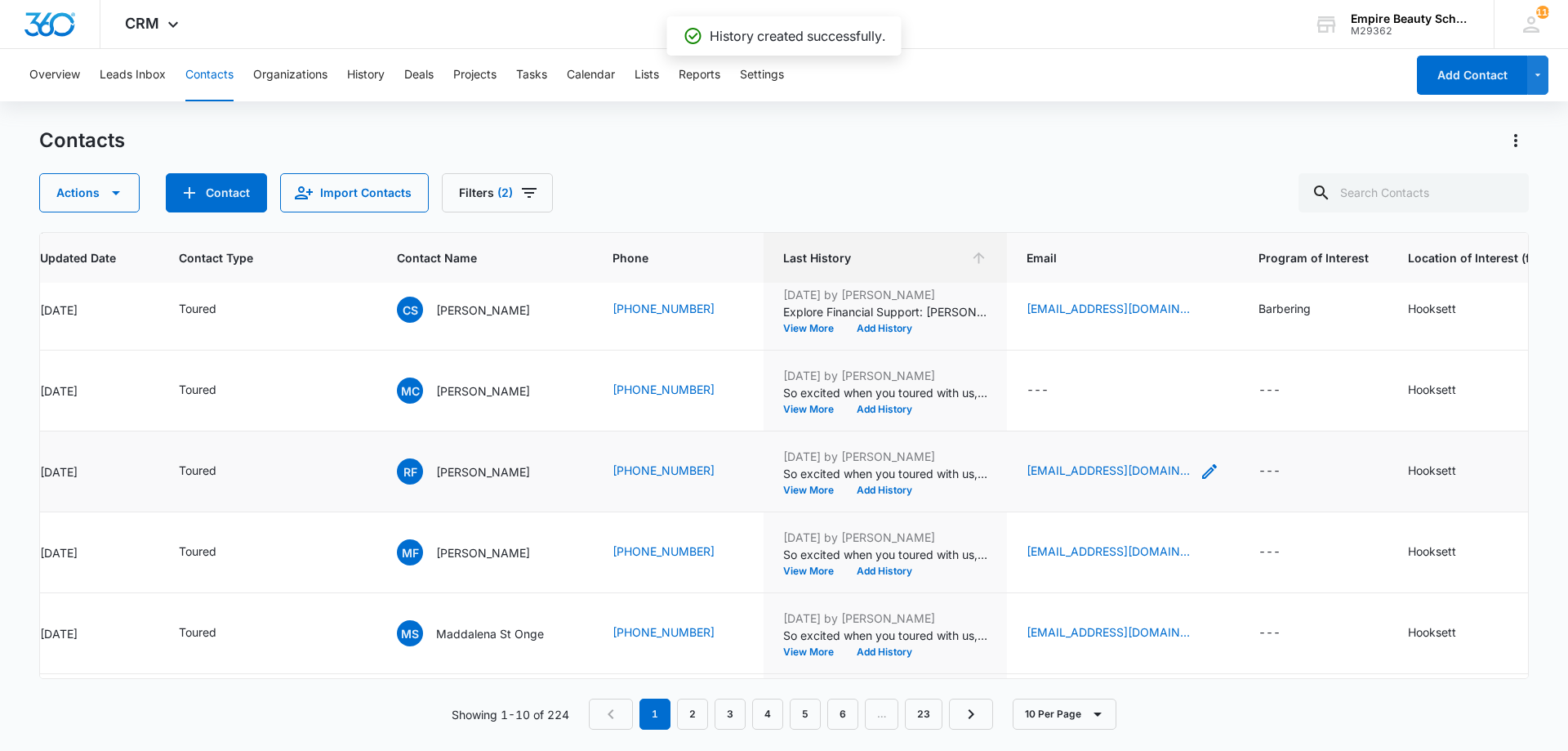
click at [1200, 472] on icon "Email - rfedas002@gmail.com - Select to Edit Field" at bounding box center [1209, 471] width 20 height 20
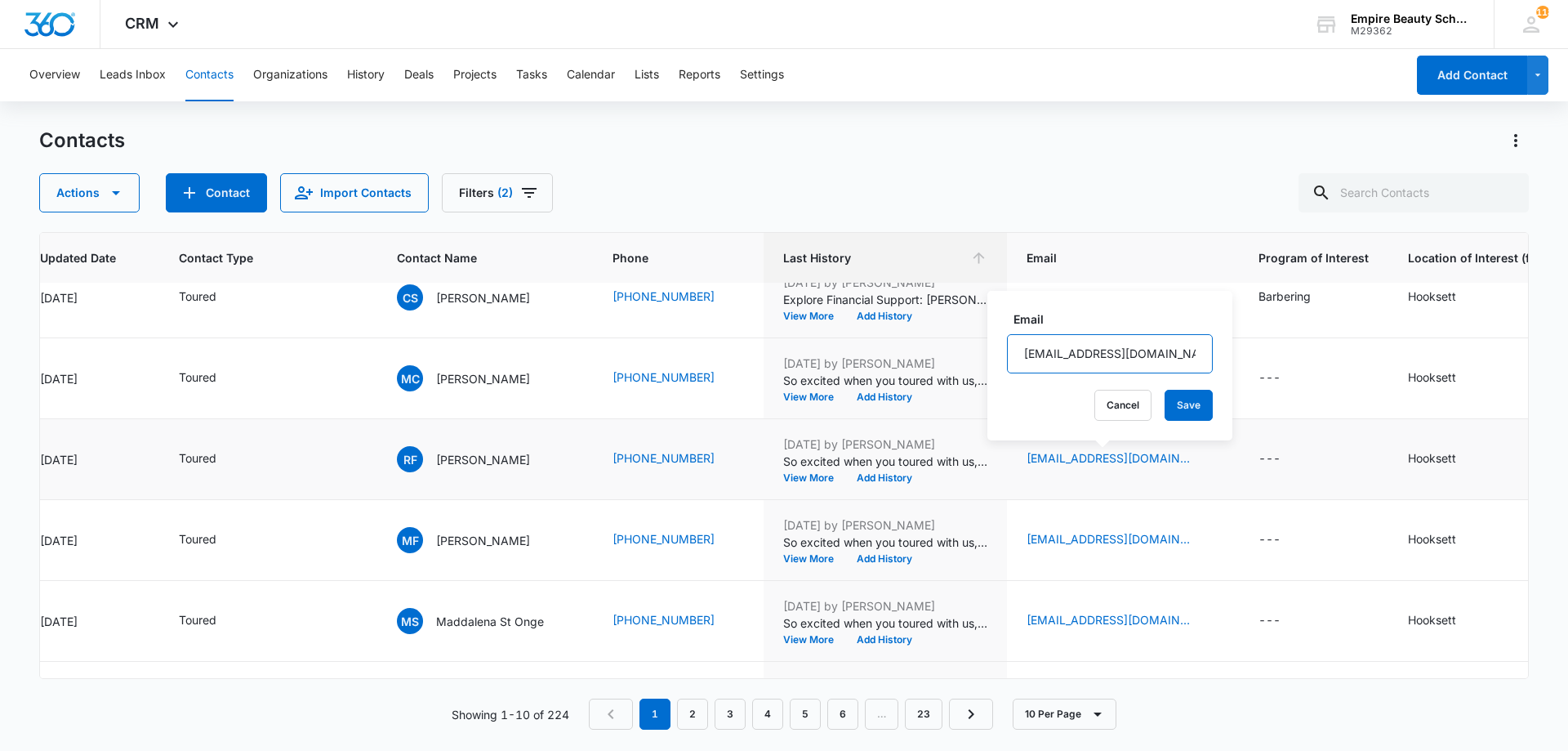
scroll to position [108, 294]
click at [1059, 343] on input "[EMAIL_ADDRESS][DOMAIN_NAME]" at bounding box center [1110, 354] width 206 height 39
click at [1114, 405] on button "Cancel" at bounding box center [1122, 406] width 57 height 31
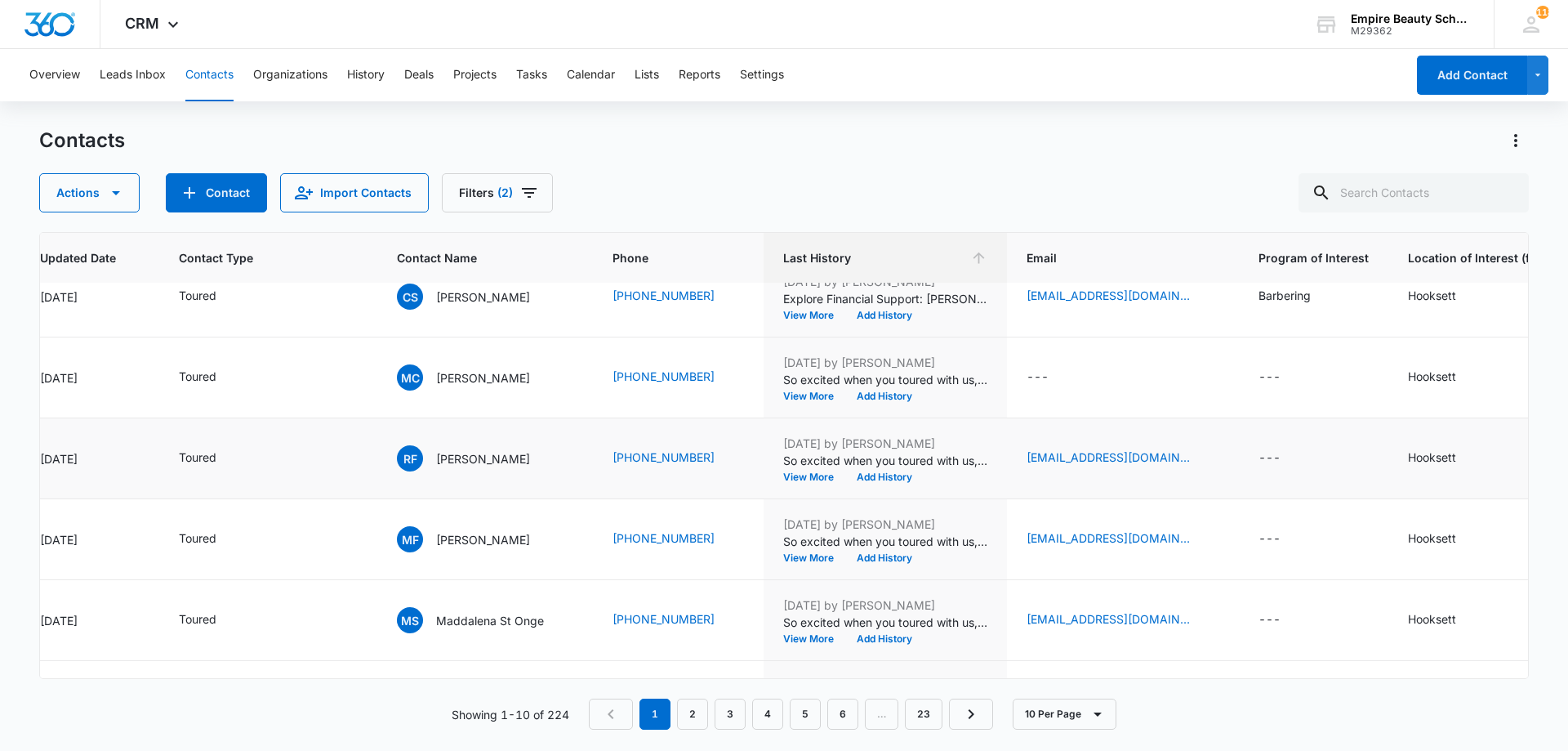
click at [886, 484] on td "[DATE] by [PERSON_NAME] So excited when you toured with us, our cos eve class i…" at bounding box center [885, 459] width 243 height 81
click at [883, 478] on button "Add History" at bounding box center [883, 477] width 78 height 9
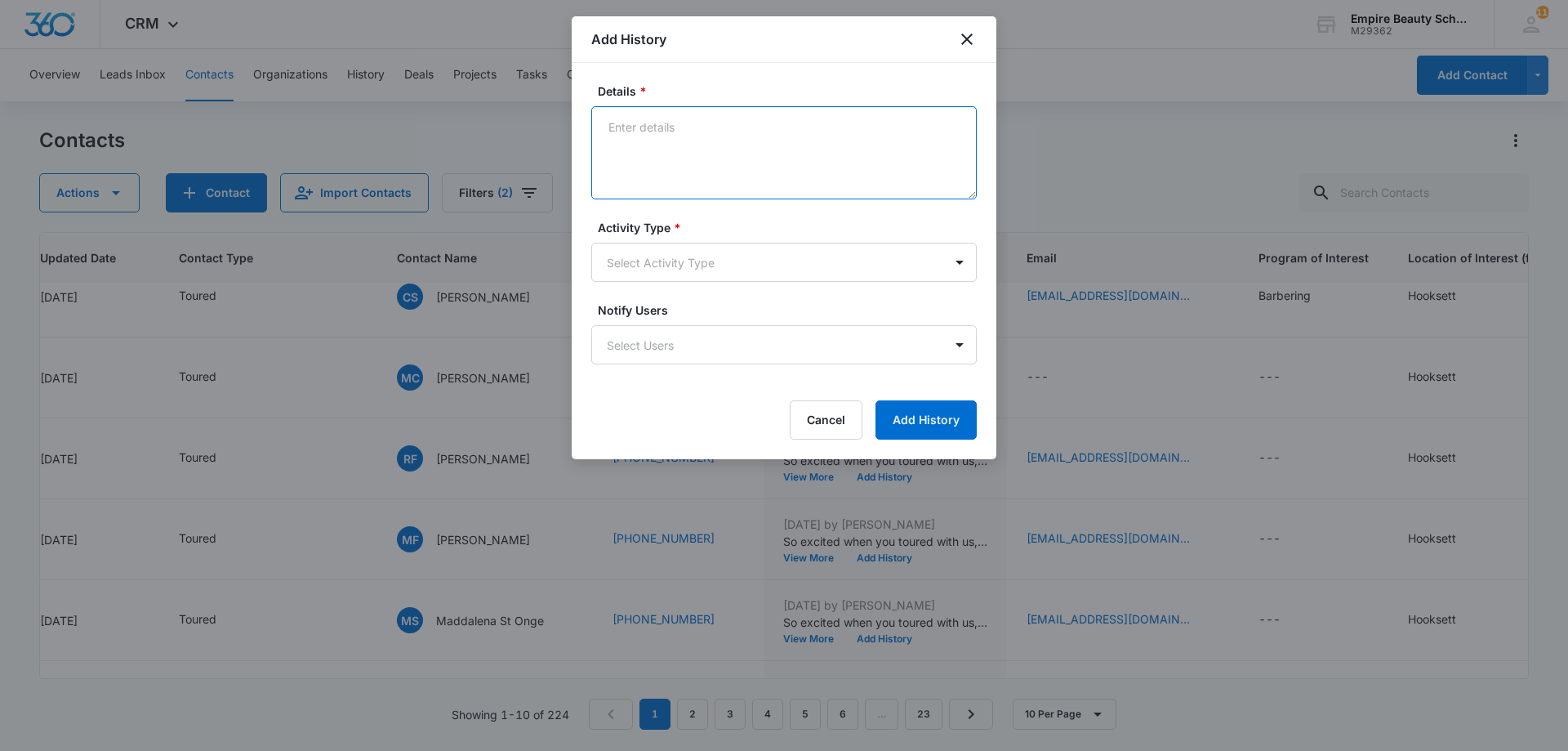
paste textarea "Explore Financial Support: [PERSON_NAME] Scholarship + Next Steps at [GEOGRAPHI…"
type textarea "Explore Financial Support: [PERSON_NAME] Scholarship + Next Steps at [GEOGRAPHI…"
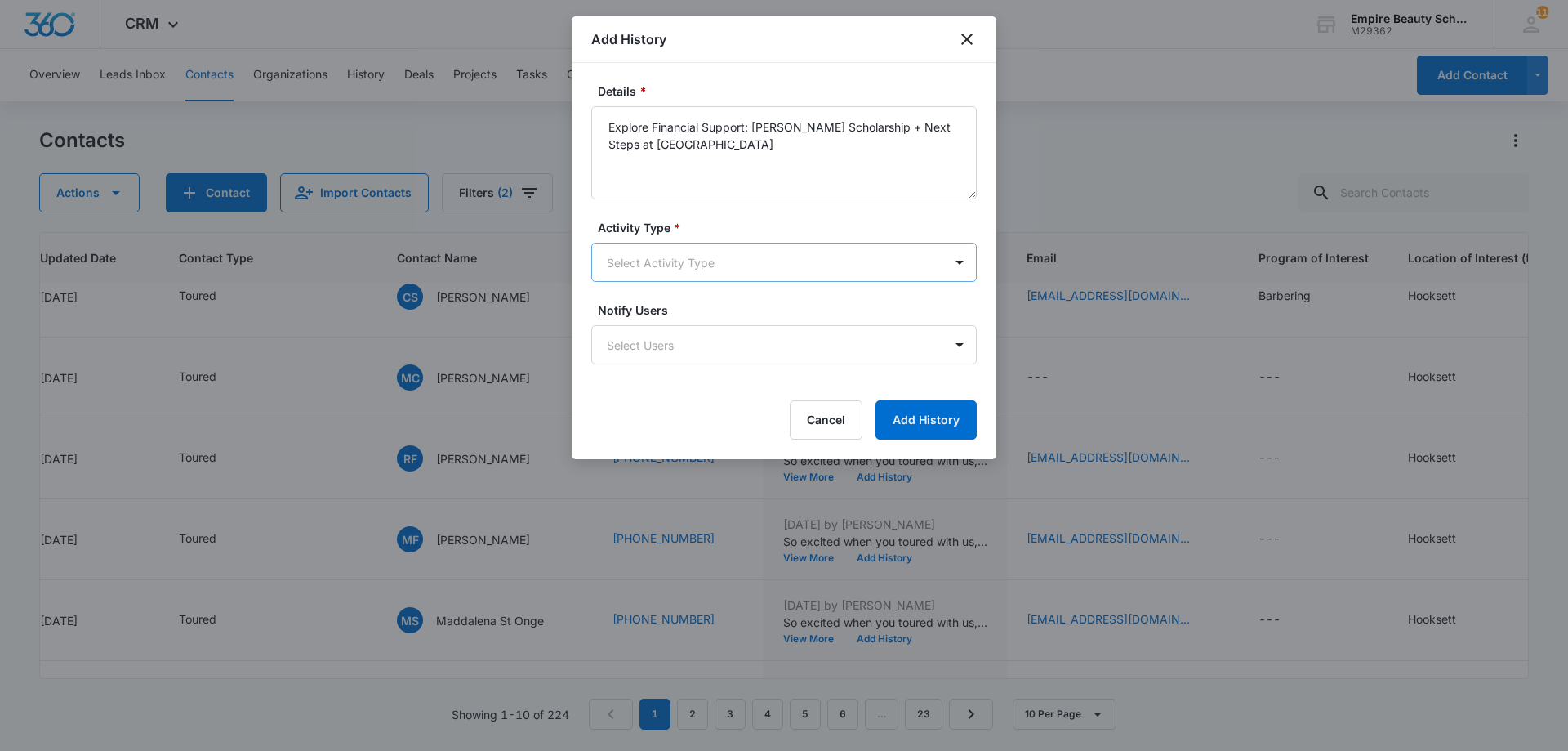
click at [757, 246] on body "CRM Apps Forms CRM Email Shop Payments POS Files Brand Settings Empire Beauty S…" at bounding box center [784, 376] width 1568 height 751
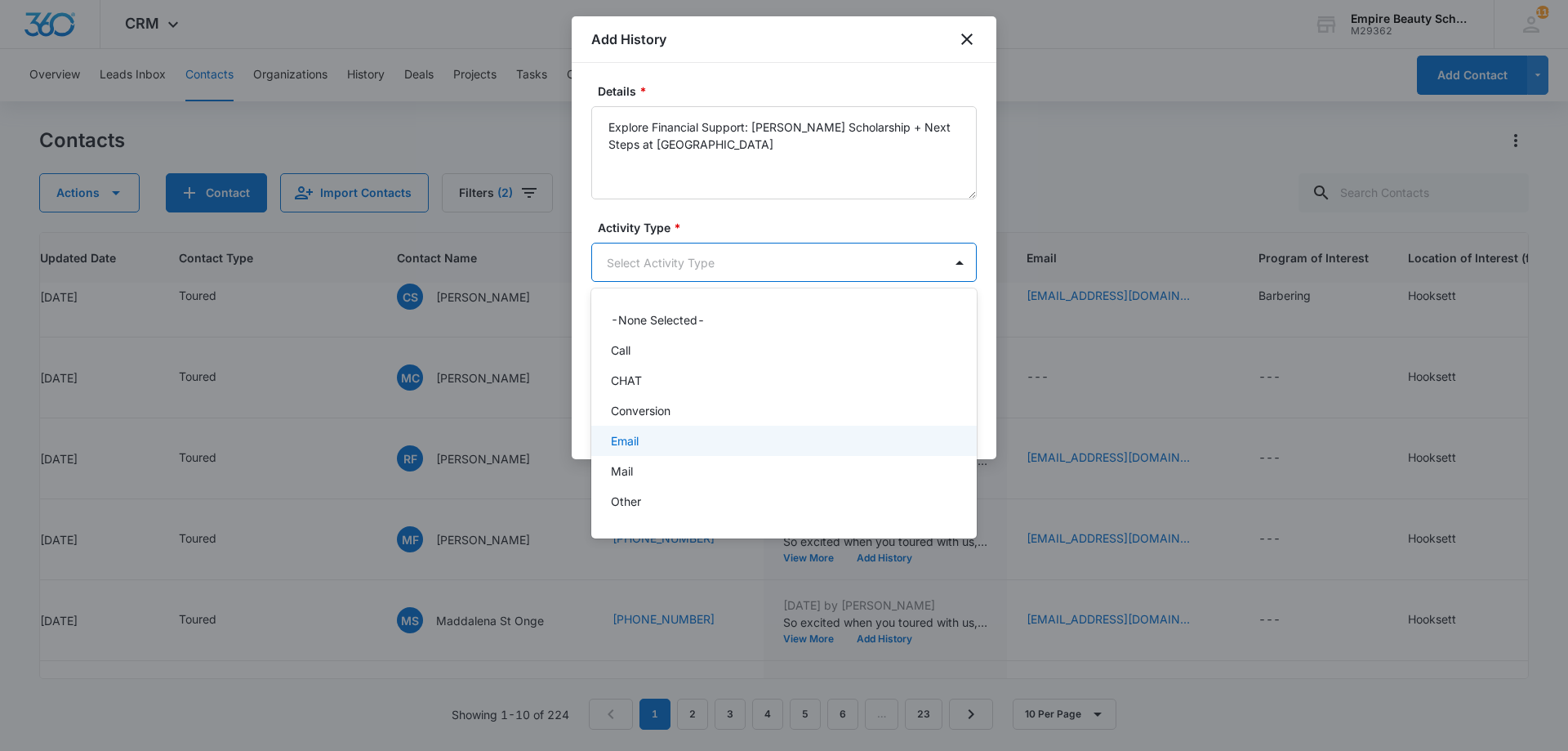
click at [665, 442] on div "Email" at bounding box center [782, 441] width 343 height 17
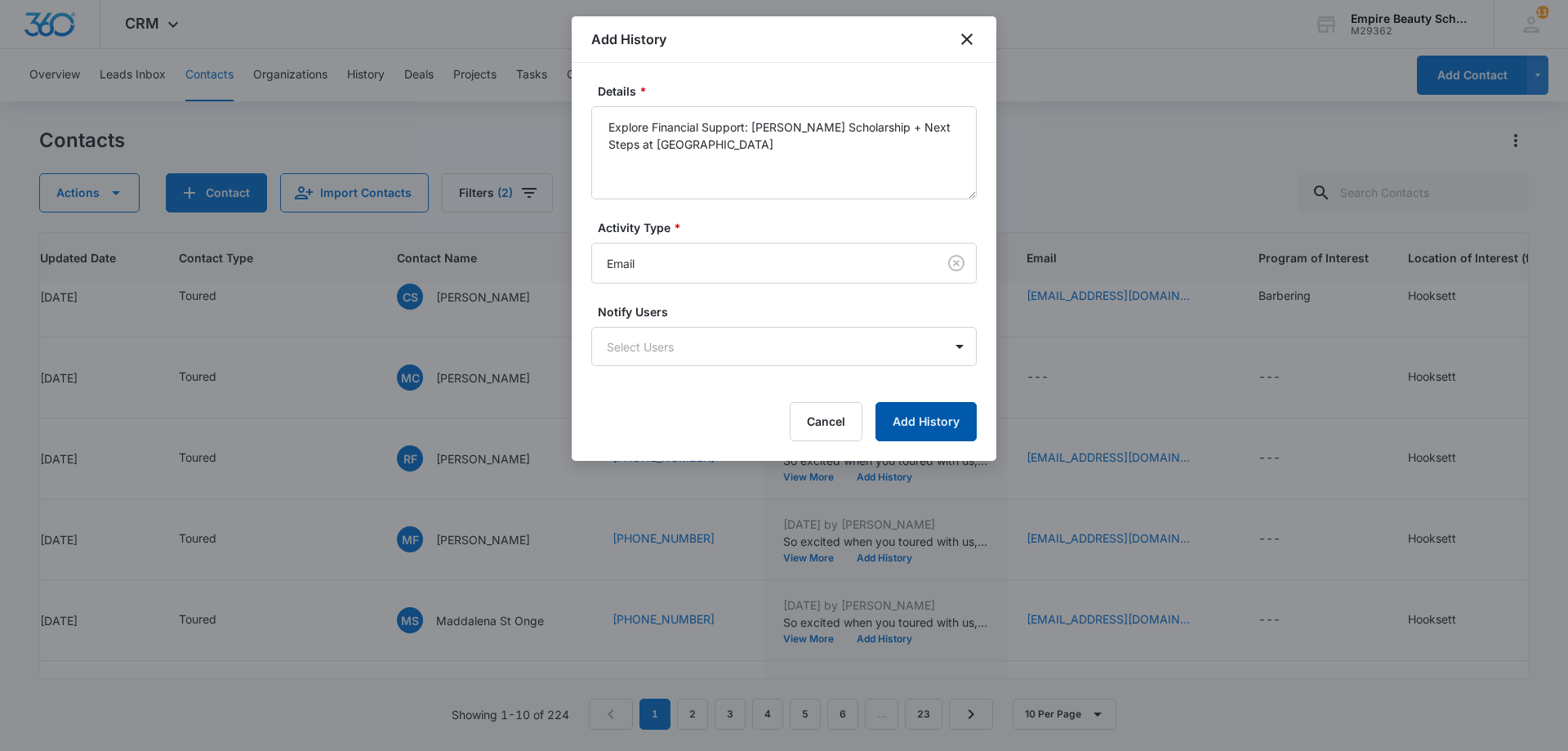
click at [939, 422] on button "Add History" at bounding box center [926, 422] width 101 height 39
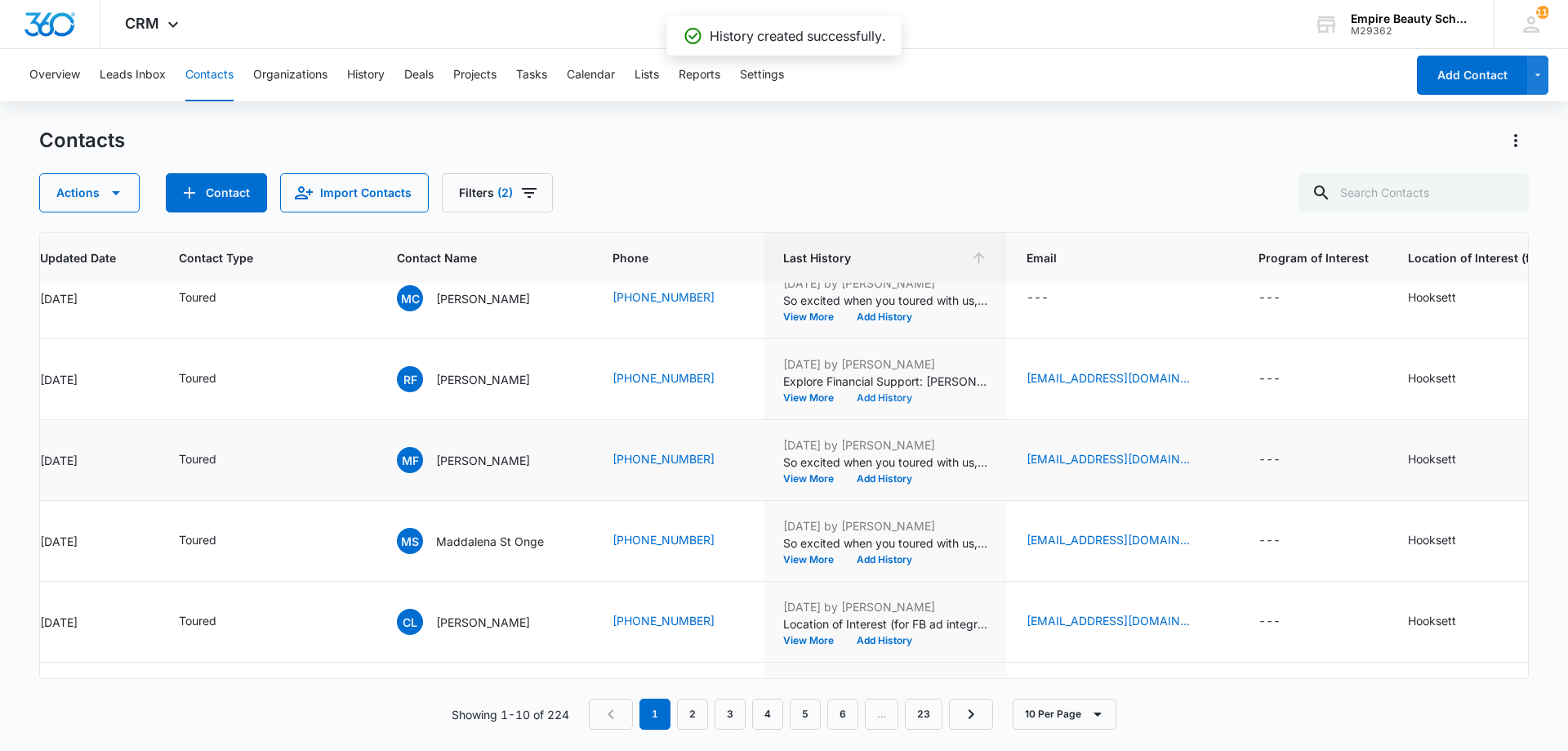
scroll to position [188, 294]
click at [1206, 459] on icon "Email - Maevefinnegan0@gmail.com - Select to Edit Field" at bounding box center [1209, 459] width 15 height 15
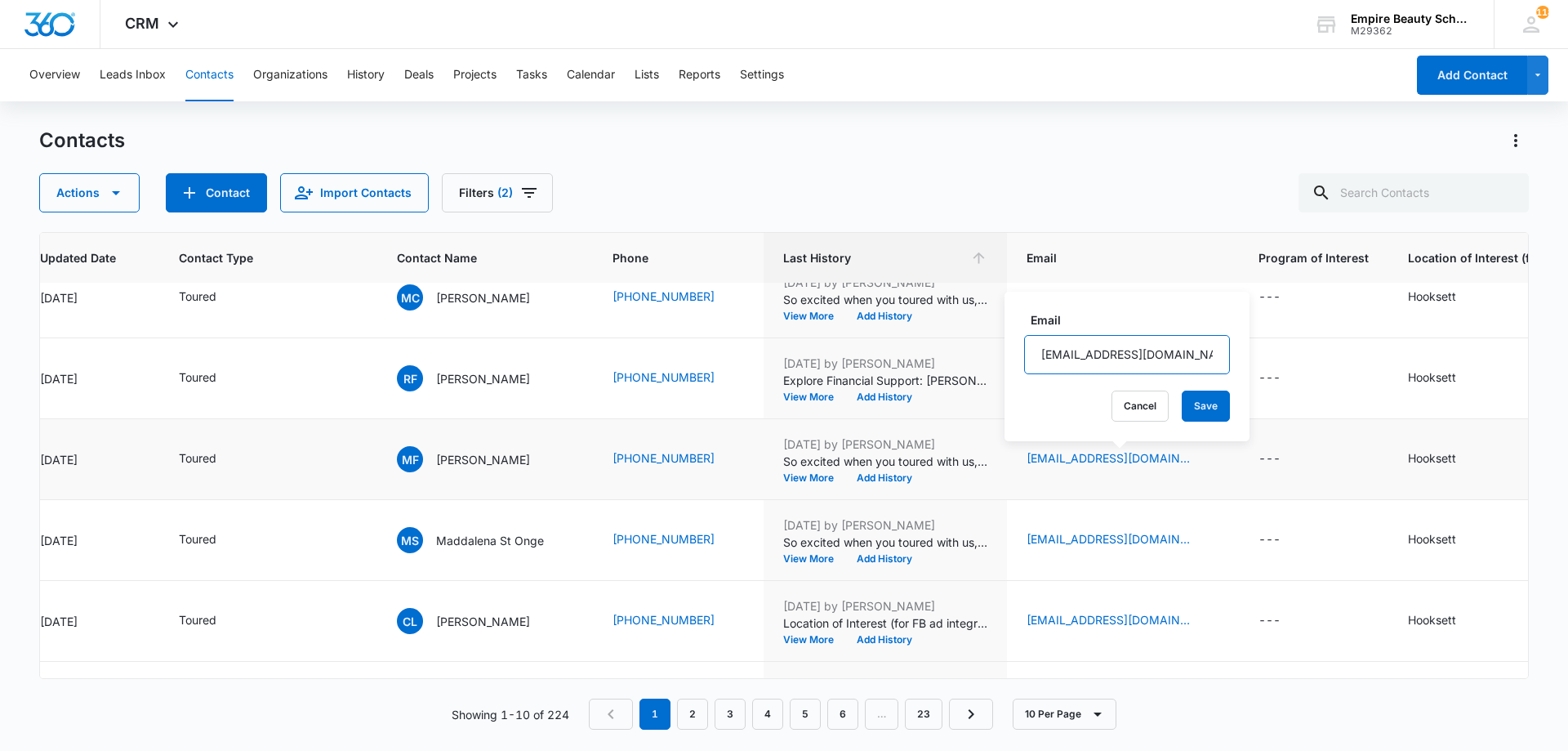
click at [1100, 353] on input "[EMAIL_ADDRESS][DOMAIN_NAME]" at bounding box center [1127, 355] width 206 height 39
click at [1127, 424] on div "Email [EMAIL_ADDRESS][DOMAIN_NAME] Cancel Save" at bounding box center [1127, 366] width 245 height 149
click at [1123, 418] on button "Cancel" at bounding box center [1140, 406] width 57 height 31
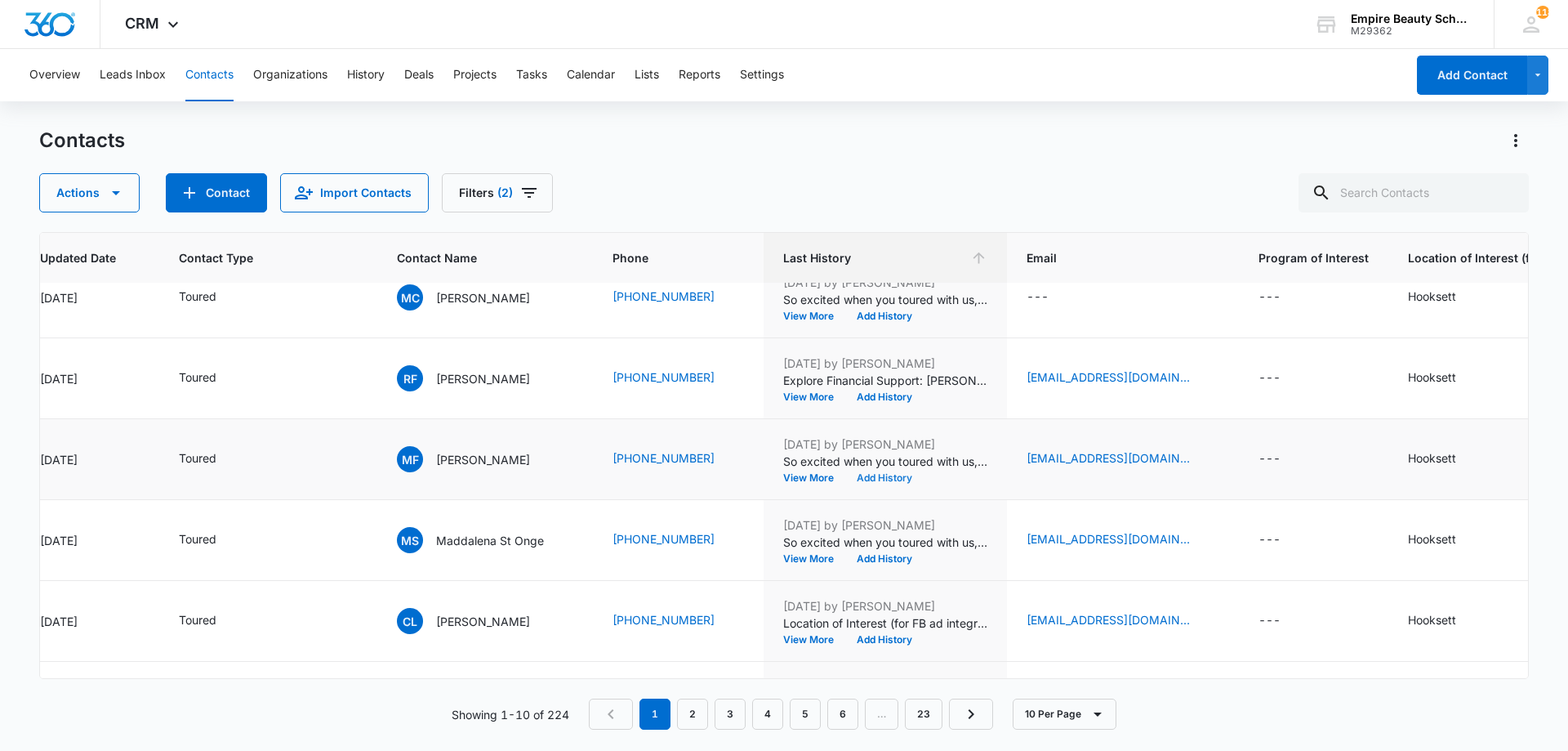
click at [880, 480] on button "Add History" at bounding box center [883, 478] width 78 height 9
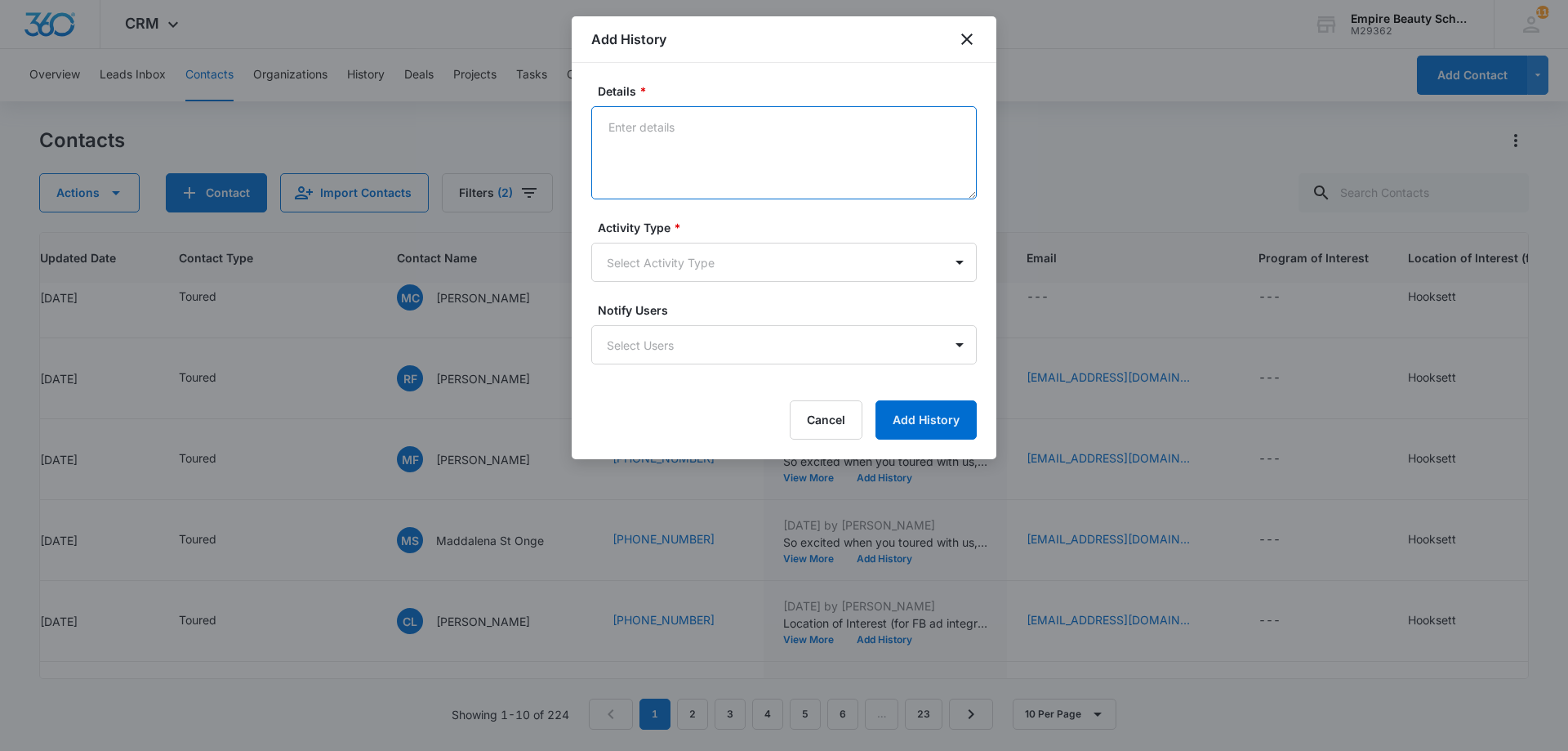
paste textarea "Explore Financial Support: [PERSON_NAME] Scholarship + Next Steps at [GEOGRAPHI…"
type textarea "Explore Financial Support: [PERSON_NAME] Scholarship + Next Steps at [GEOGRAPHI…"
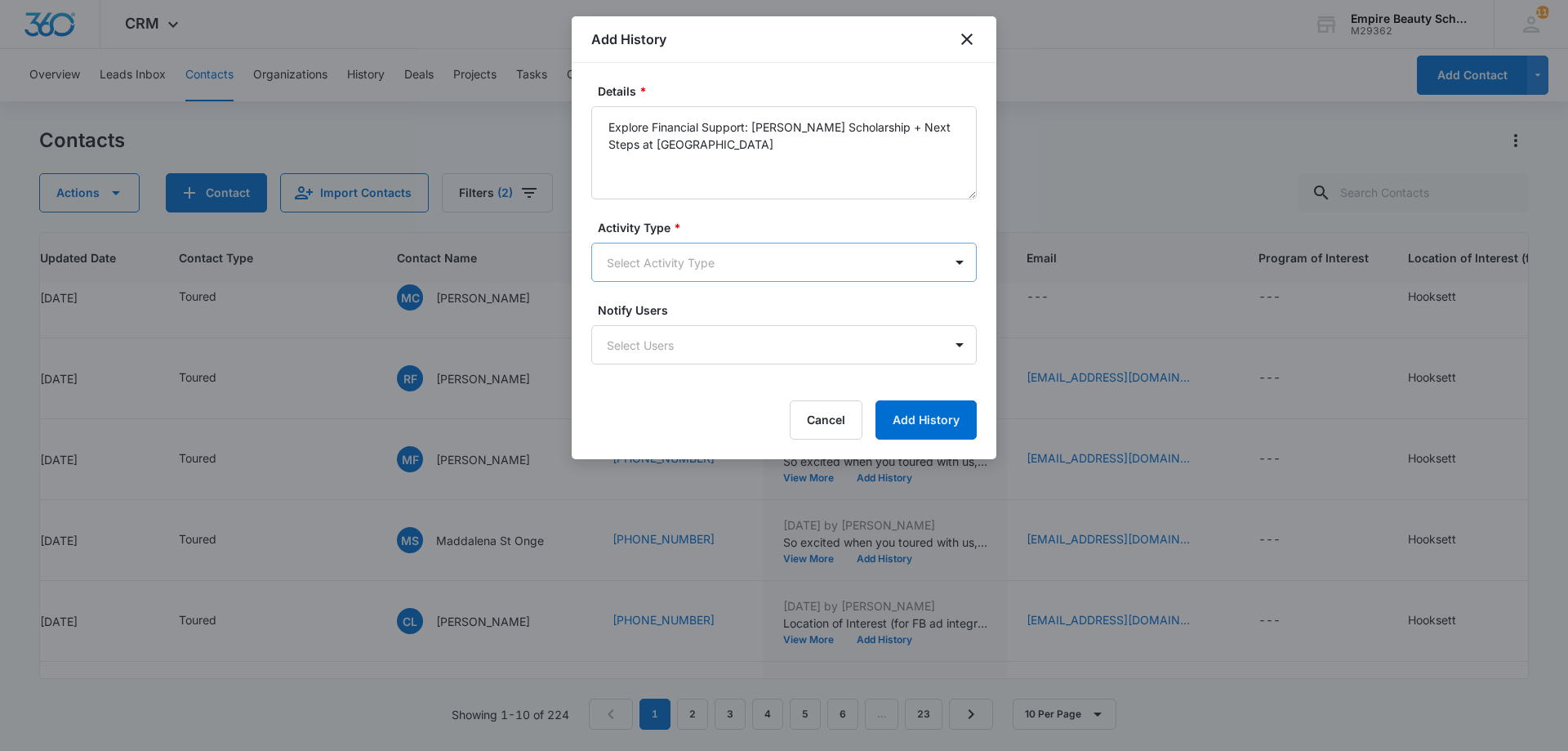
click at [769, 264] on body "CRM Apps Forms CRM Email Shop Payments POS Files Brand Settings Empire Beauty S…" at bounding box center [784, 376] width 1568 height 751
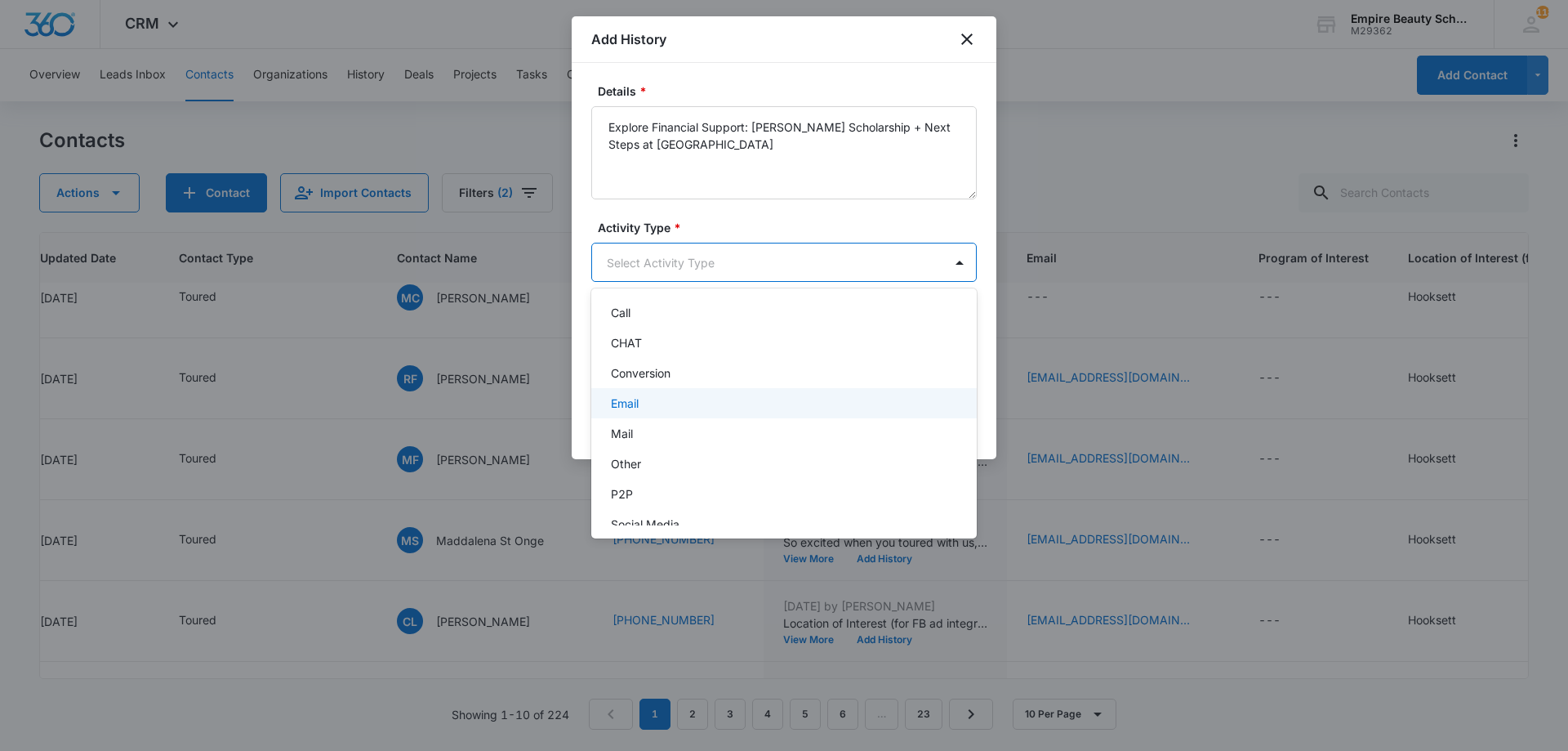
scroll to position [85, 0]
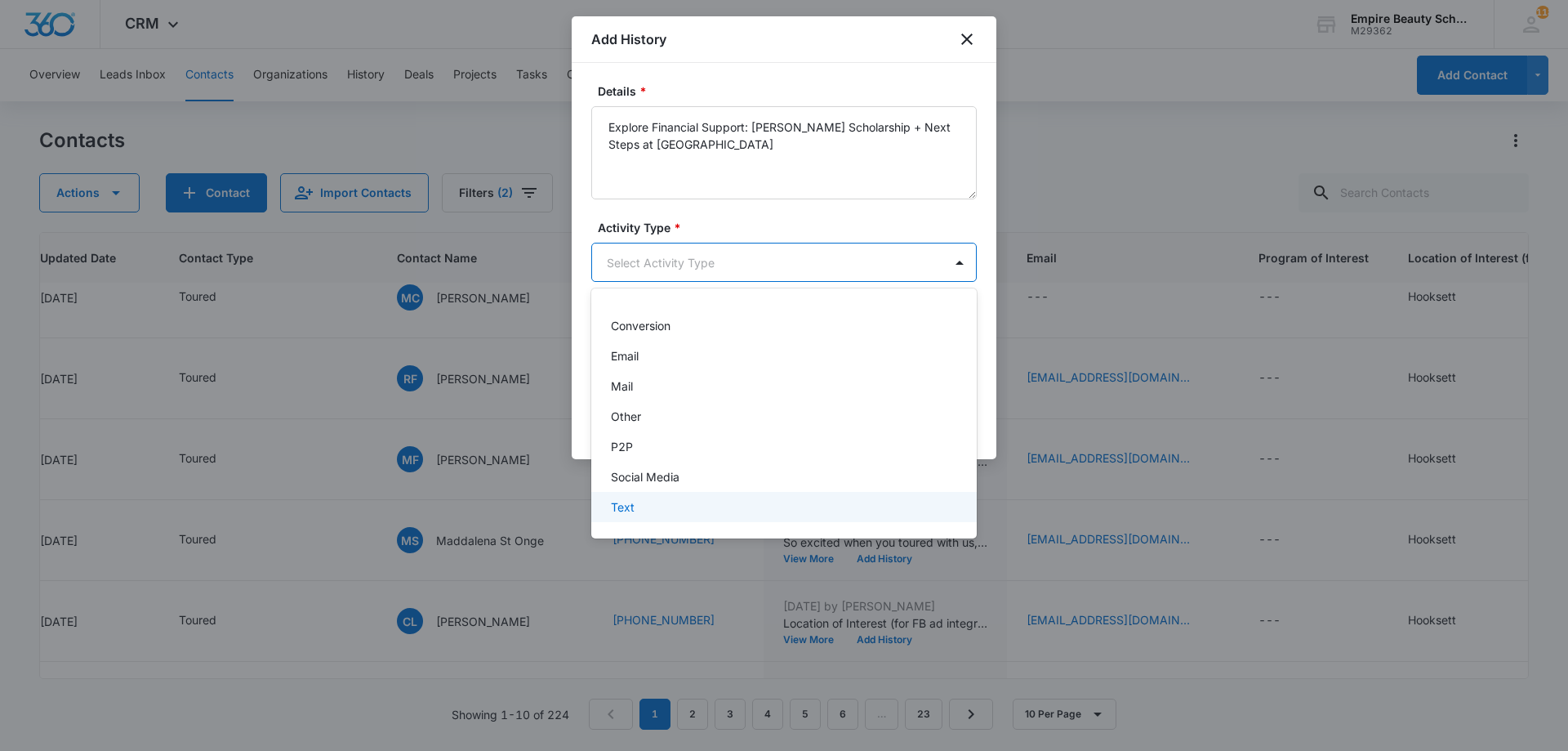
click at [632, 503] on p "Text" at bounding box center [623, 507] width 24 height 17
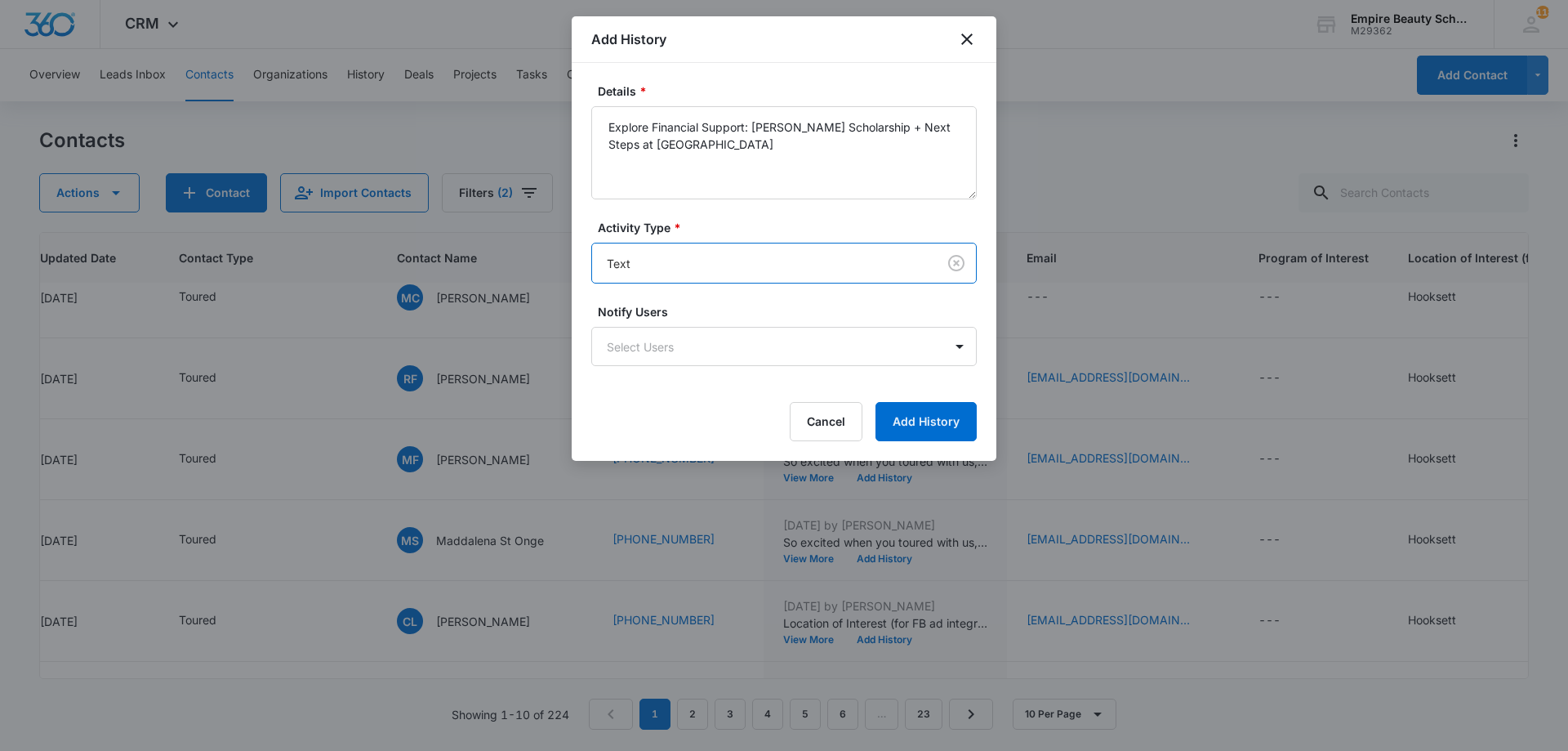
click at [755, 261] on body "CRM Apps Forms CRM Email Shop Payments POS Files Brand Settings Empire Beauty S…" at bounding box center [784, 376] width 1568 height 751
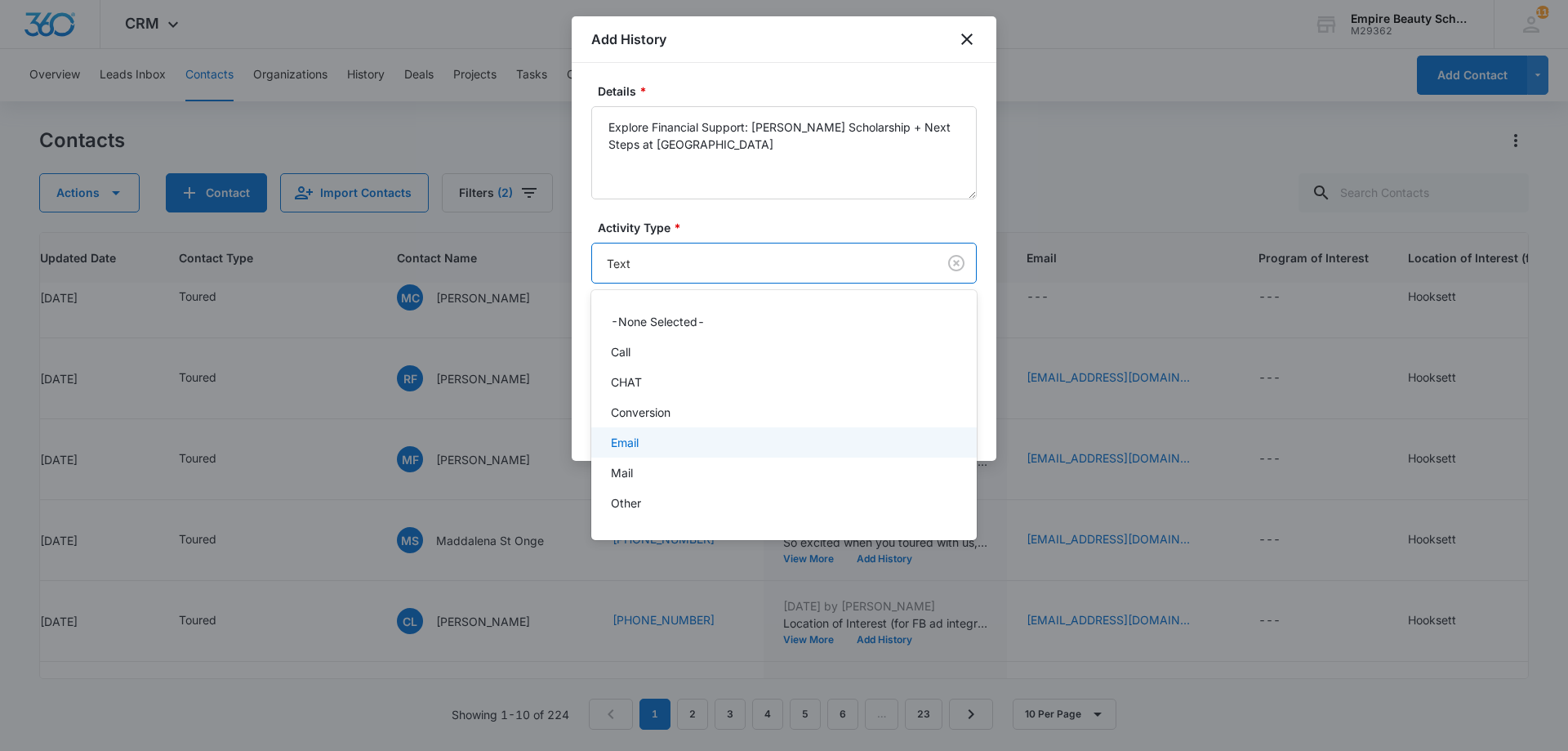
click at [635, 441] on p "Email" at bounding box center [625, 442] width 27 height 17
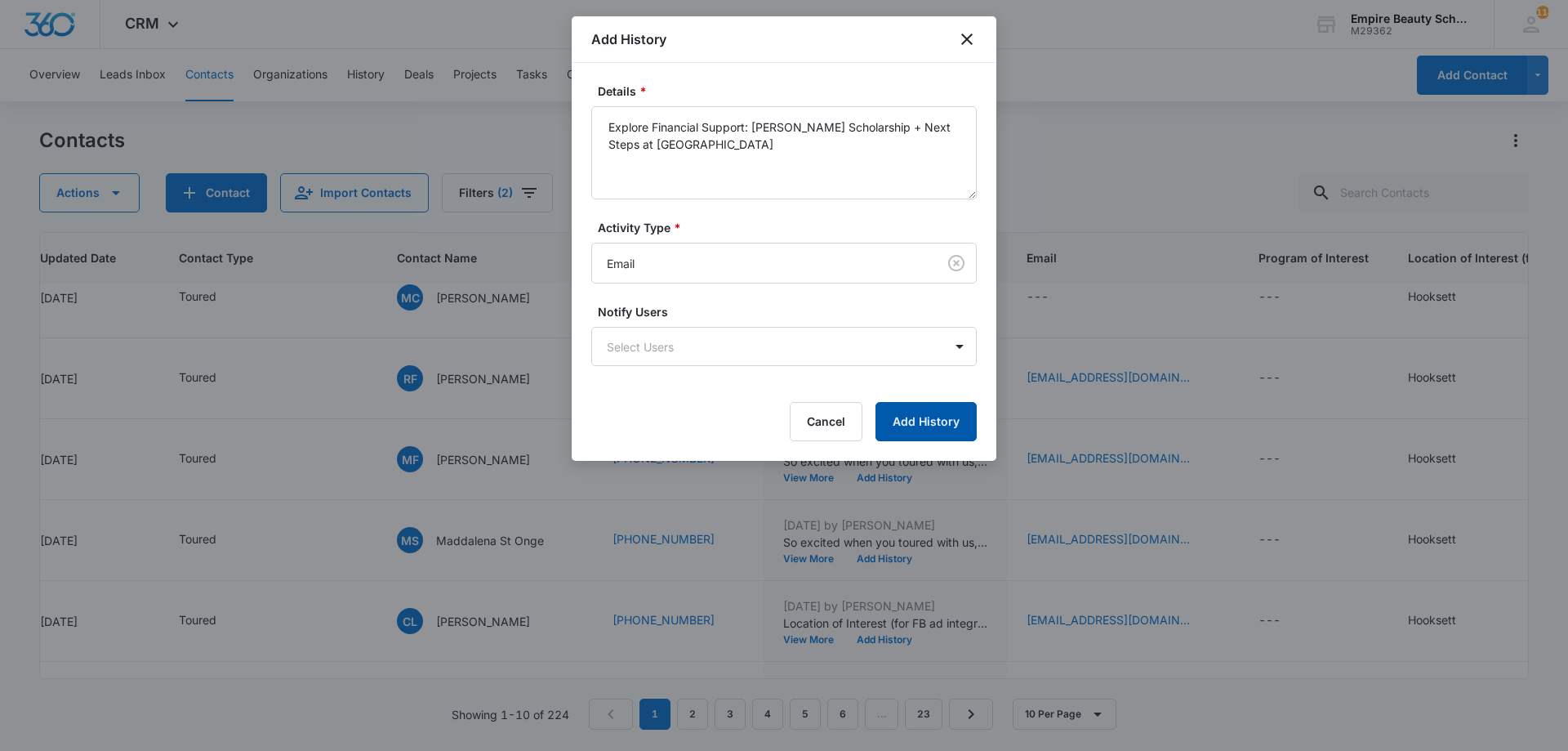
click at [939, 423] on button "Add History" at bounding box center [926, 422] width 101 height 39
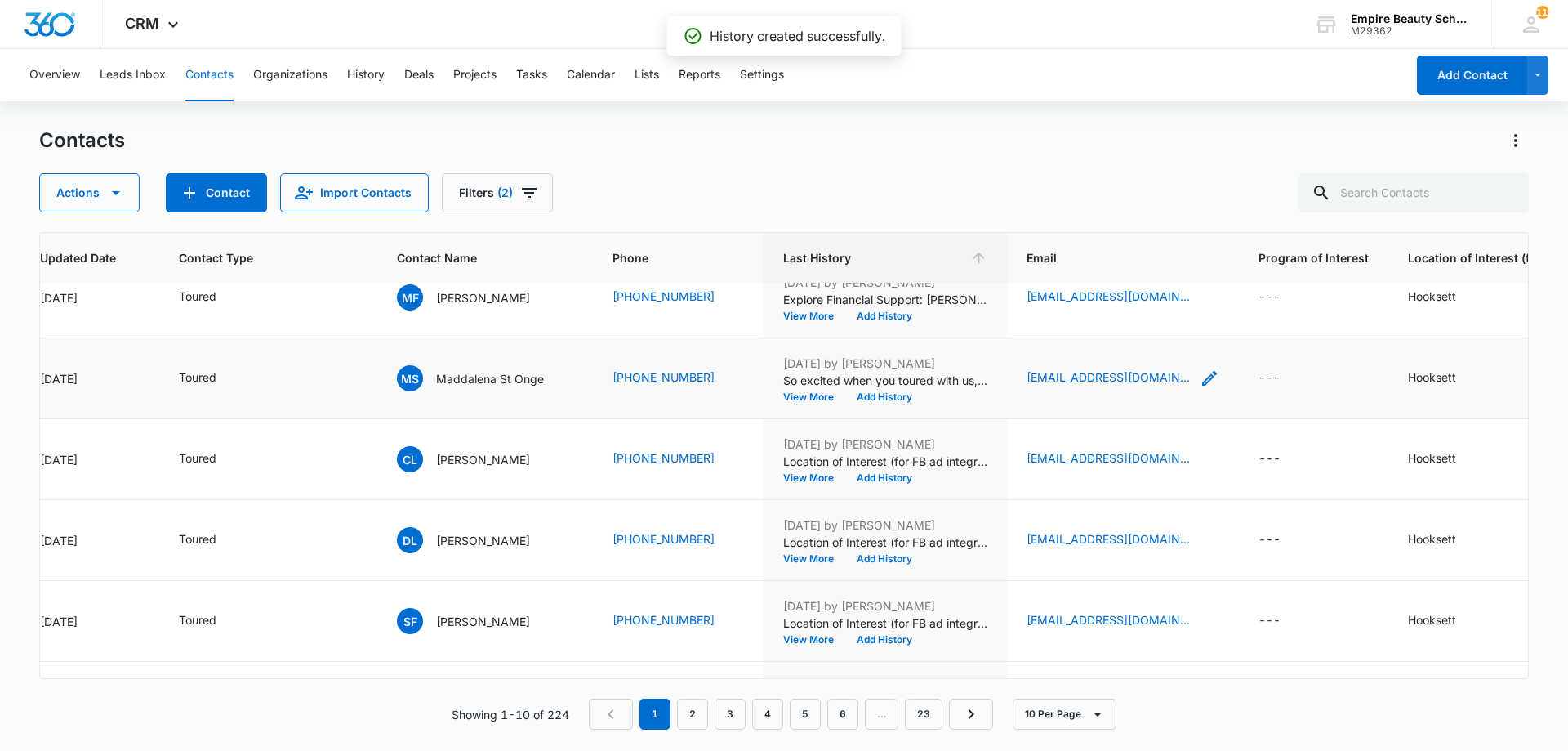
click at [1200, 381] on icon "Email - maddiest04@gmail.com - Select to Edit Field" at bounding box center [1209, 378] width 20 height 20
click at [1091, 281] on input "[EMAIL_ADDRESS][DOMAIN_NAME]" at bounding box center [1114, 273] width 206 height 39
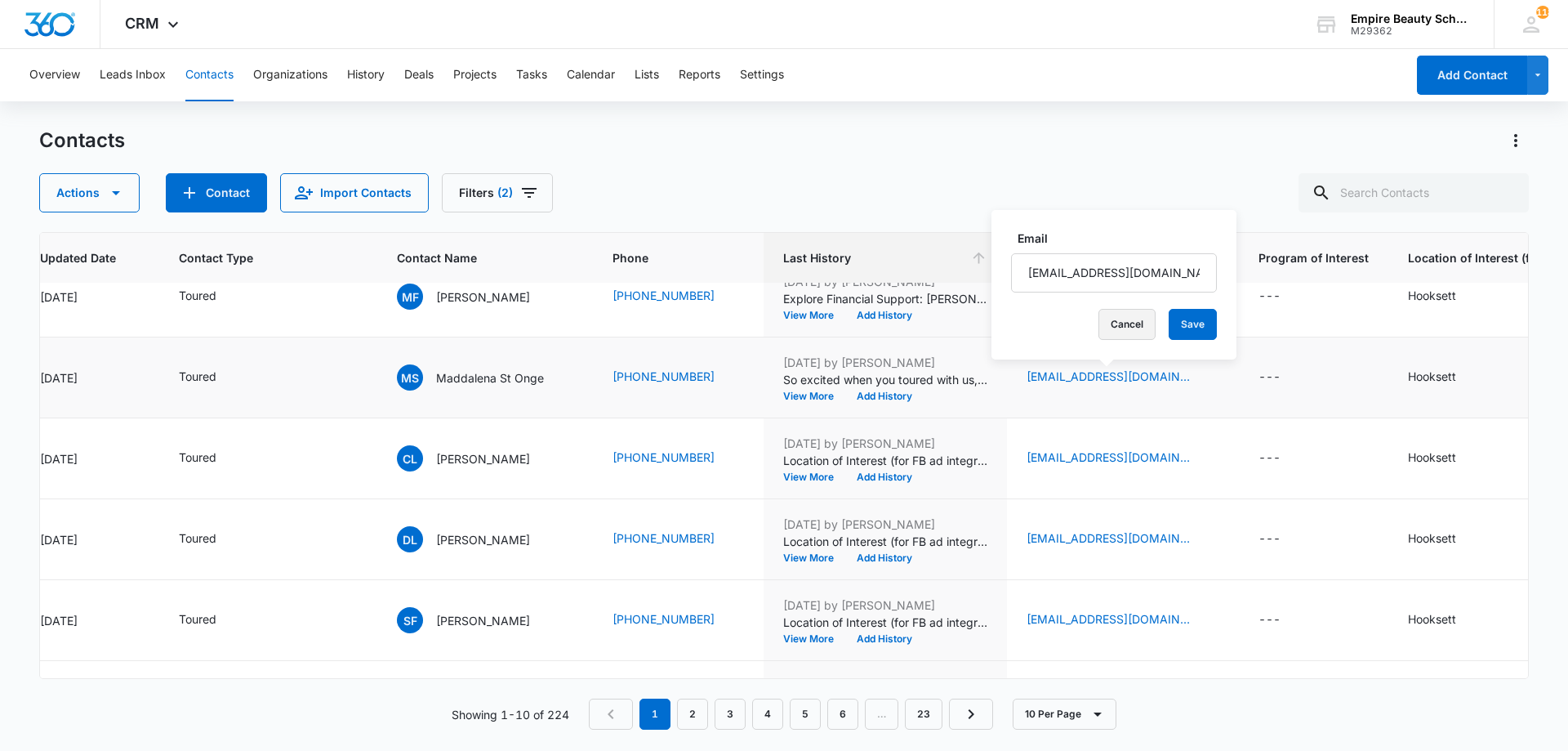
click at [1101, 331] on button "Cancel" at bounding box center [1127, 324] width 57 height 31
click at [889, 394] on button "Add History" at bounding box center [883, 395] width 78 height 9
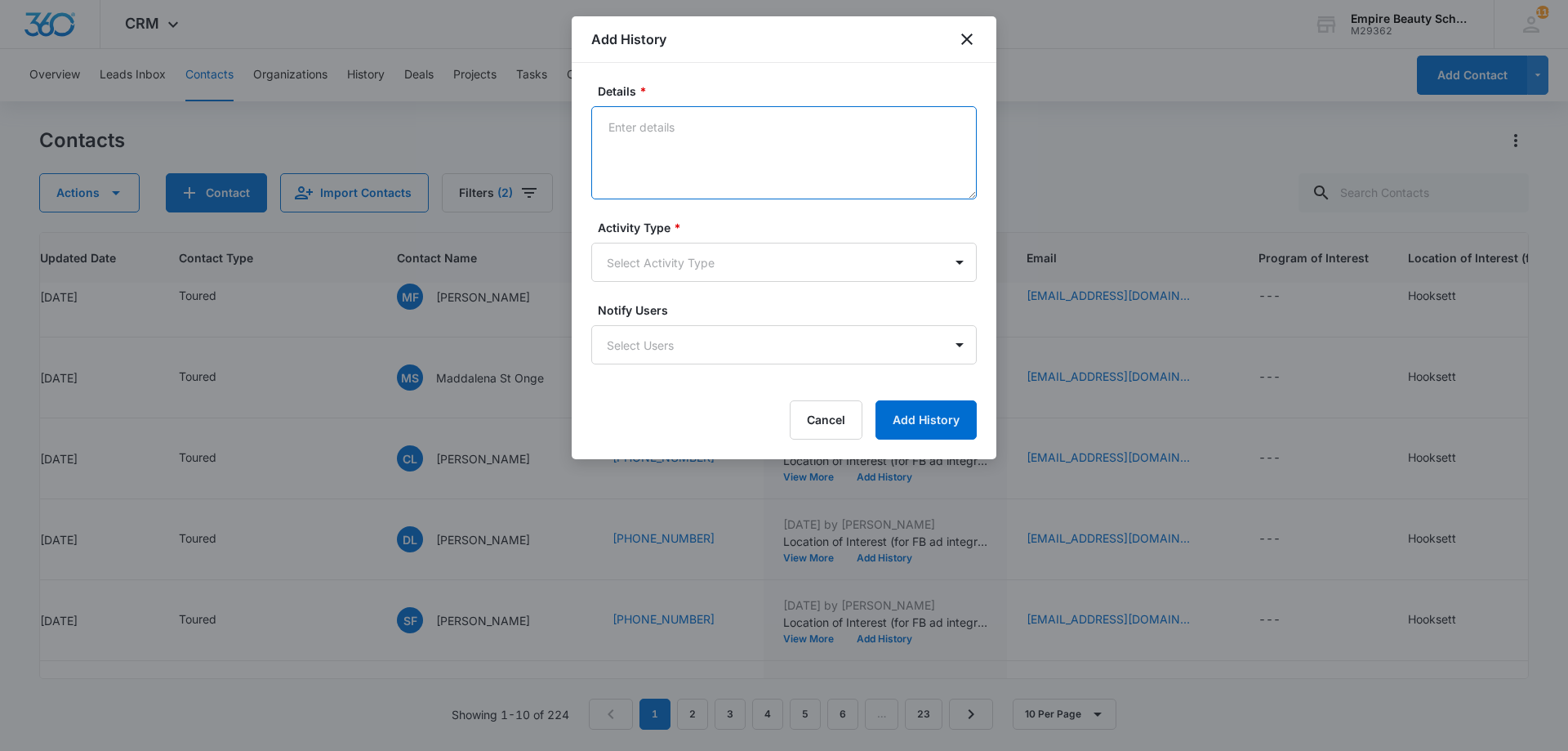
paste textarea "Explore Financial Support: [PERSON_NAME] Scholarship + Next Steps at [GEOGRAPHI…"
type textarea "Explore Financial Support: [PERSON_NAME] Scholarship + Next Steps at [GEOGRAPHI…"
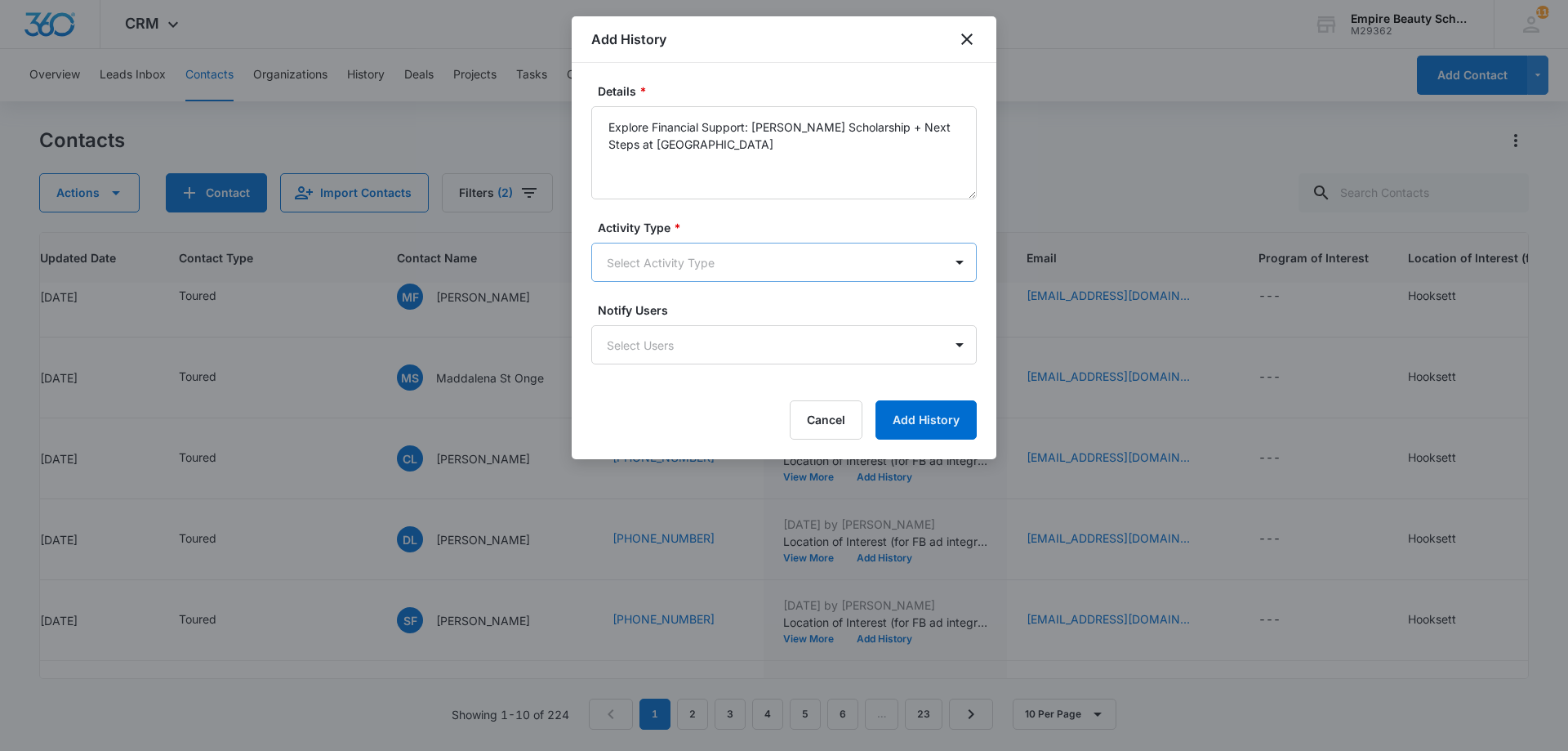
click at [699, 254] on body "CRM Apps Forms CRM Email Shop Payments POS Files Brand Settings Empire Beauty S…" at bounding box center [784, 376] width 1568 height 751
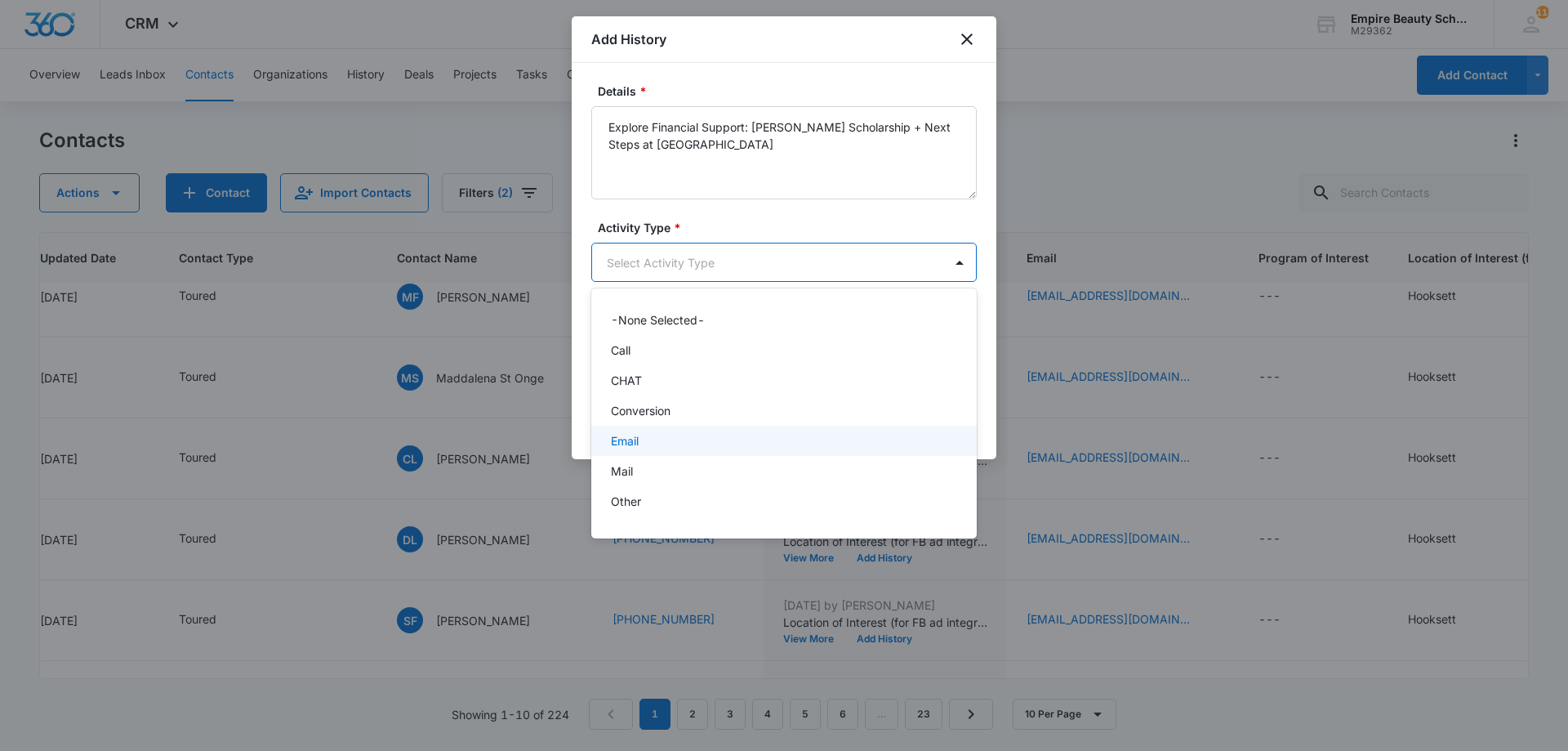
click at [633, 443] on p "Email" at bounding box center [625, 441] width 27 height 17
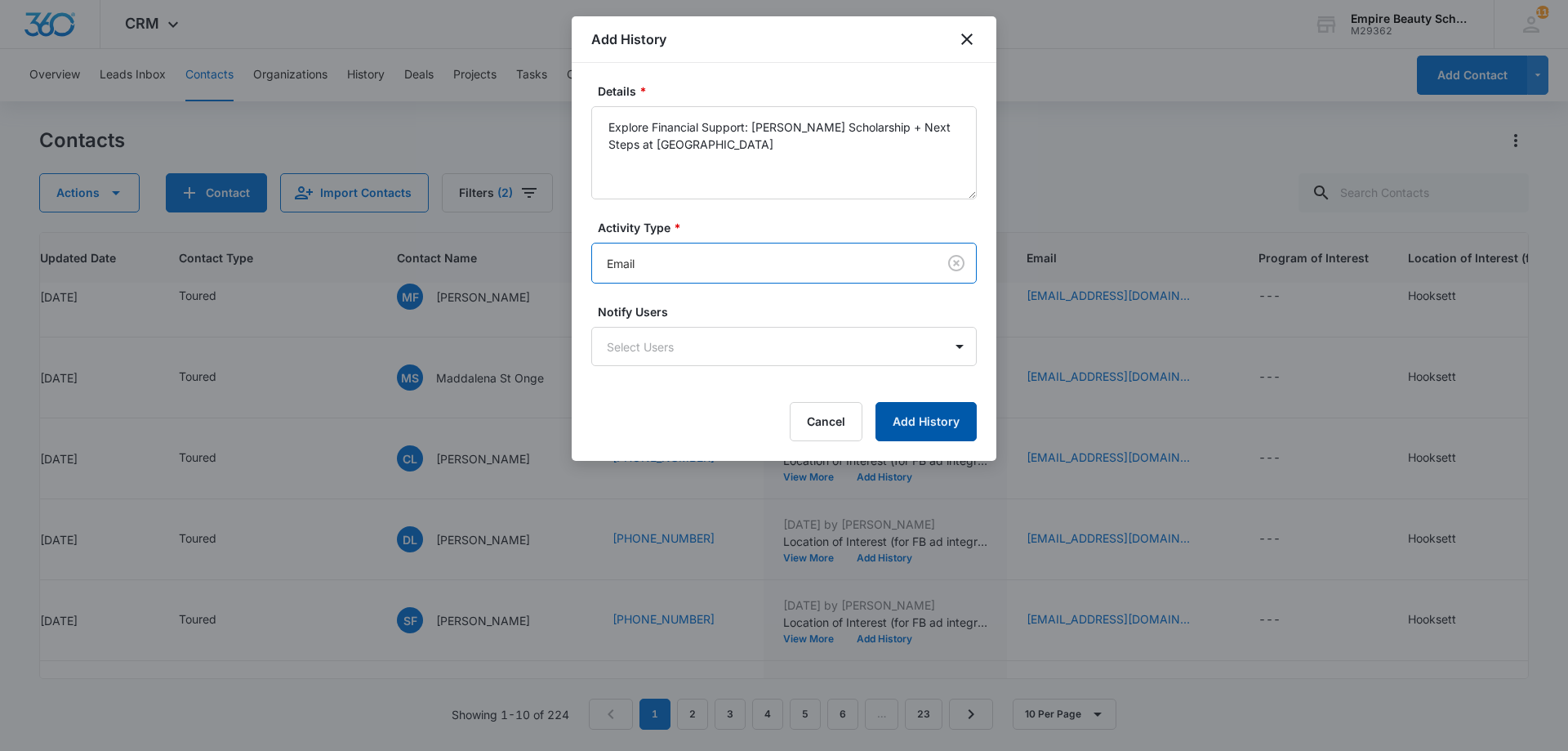
click at [939, 422] on button "Add History" at bounding box center [926, 422] width 101 height 39
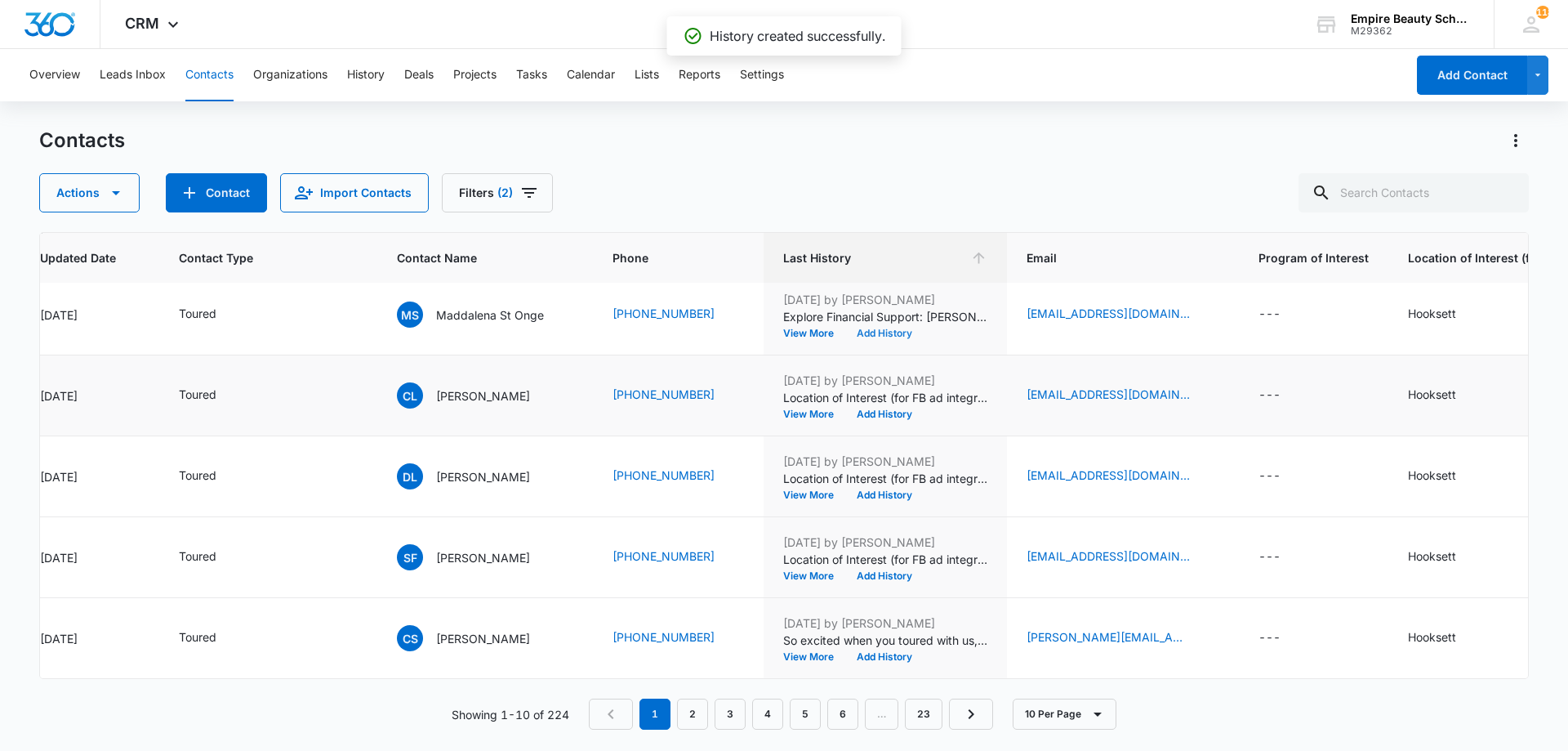
scroll to position [425, 294]
click at [1200, 386] on icon "Email - clustenberger01@gmail.com - Select to Edit Field" at bounding box center [1209, 395] width 20 height 20
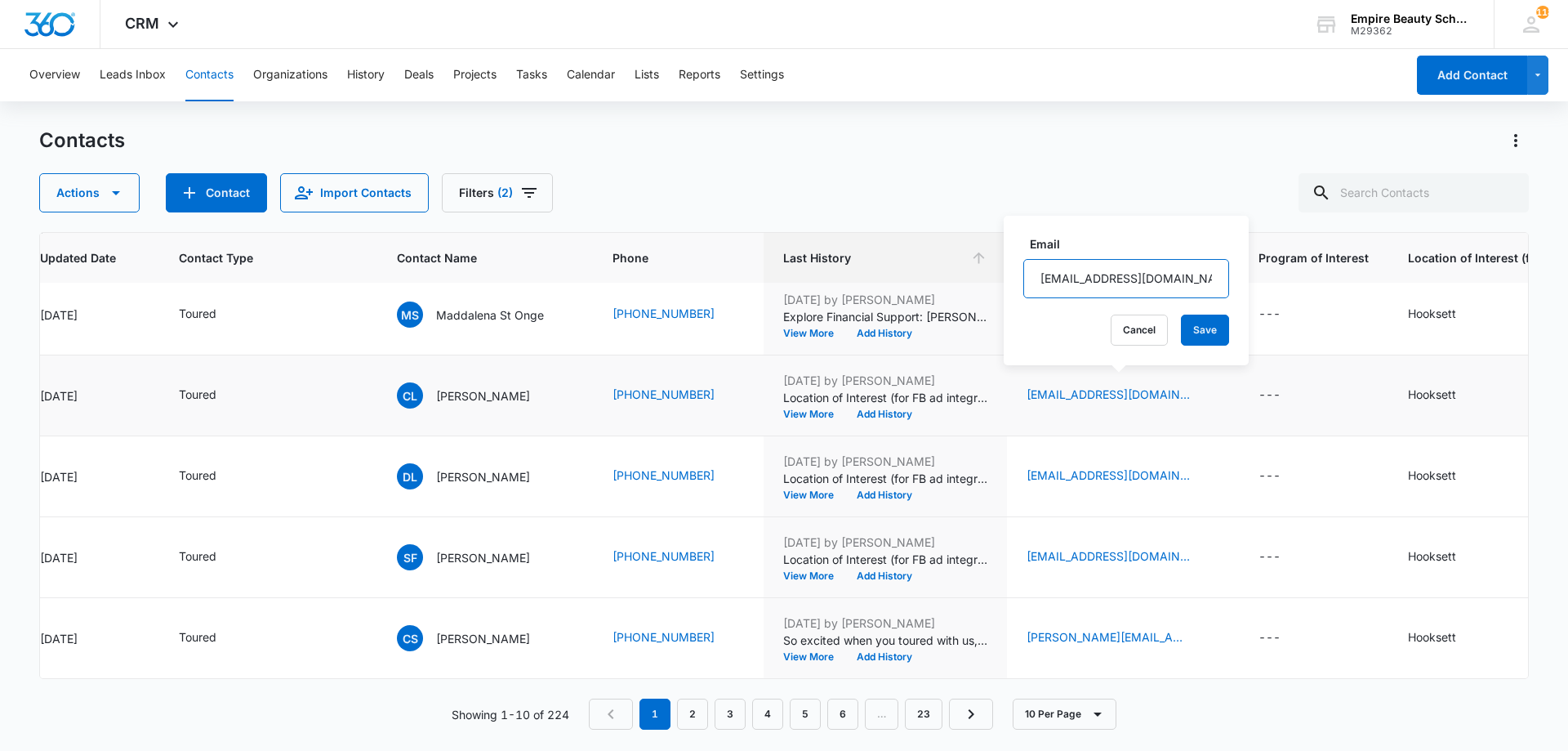
click at [1134, 294] on input "[EMAIL_ADDRESS][DOMAIN_NAME]" at bounding box center [1126, 279] width 206 height 39
click at [1112, 335] on button "Cancel" at bounding box center [1139, 330] width 57 height 31
click at [887, 409] on button "Add History" at bounding box center [883, 413] width 78 height 9
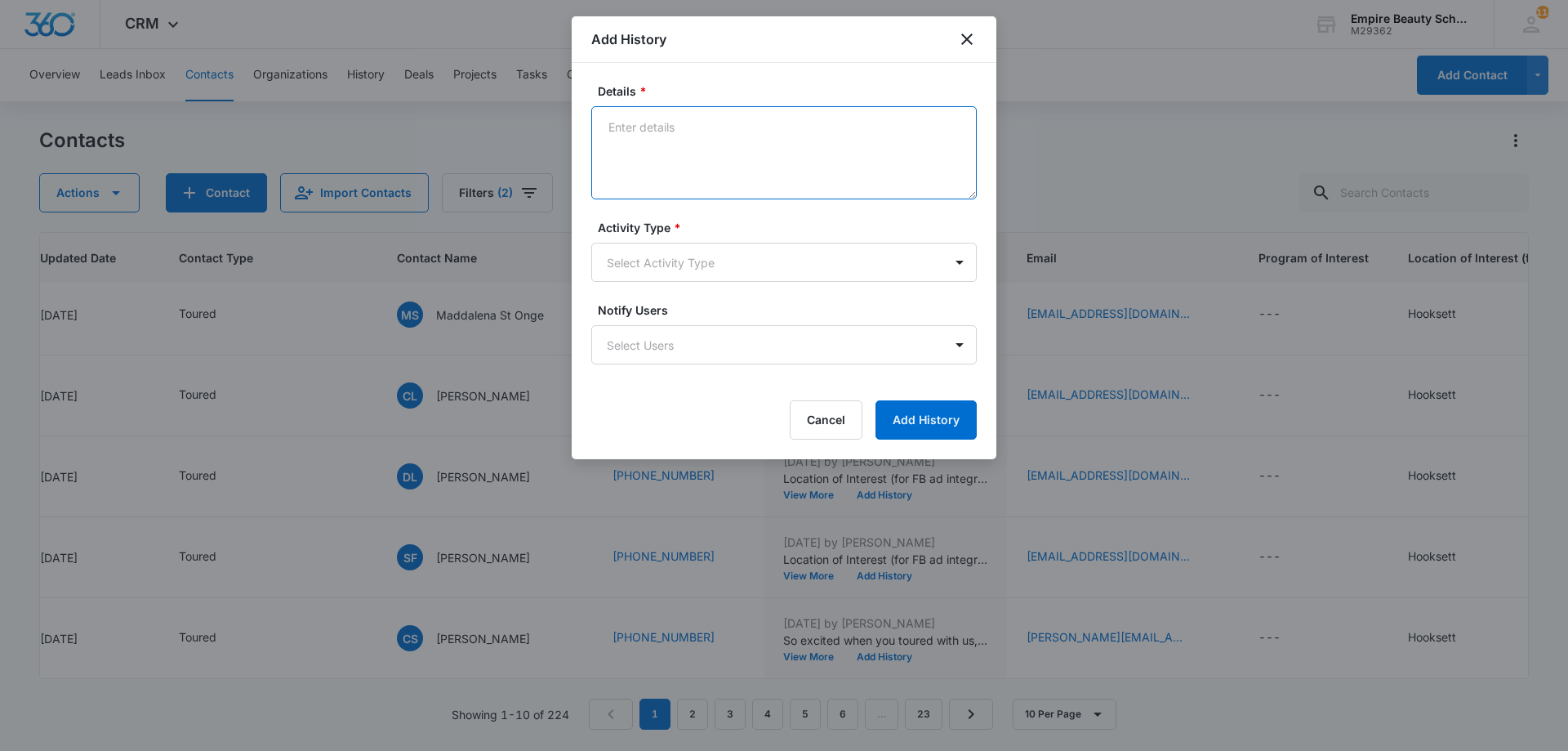
drag, startPoint x: 671, startPoint y: 144, endPoint x: 674, endPoint y: 156, distance: 12.4
paste textarea "Explore Financial Support: [PERSON_NAME] Scholarship + Next Steps at [GEOGRAPHI…"
type textarea "Explore Financial Support: [PERSON_NAME] Scholarship + Next Steps at [GEOGRAPHI…"
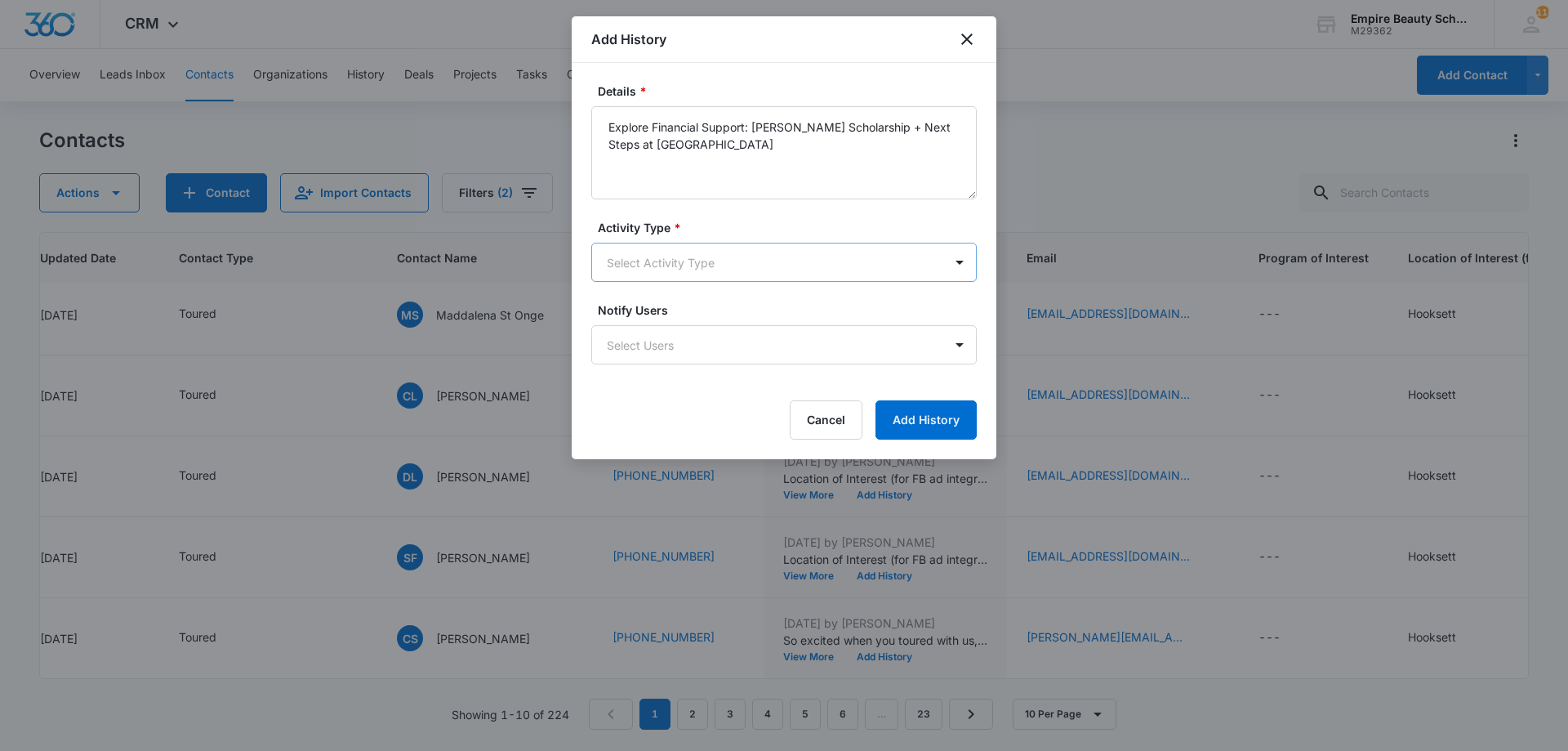
click at [685, 274] on body "CRM Apps Forms CRM Email Shop Payments POS Files Brand Settings Empire Beauty S…" at bounding box center [784, 376] width 1568 height 751
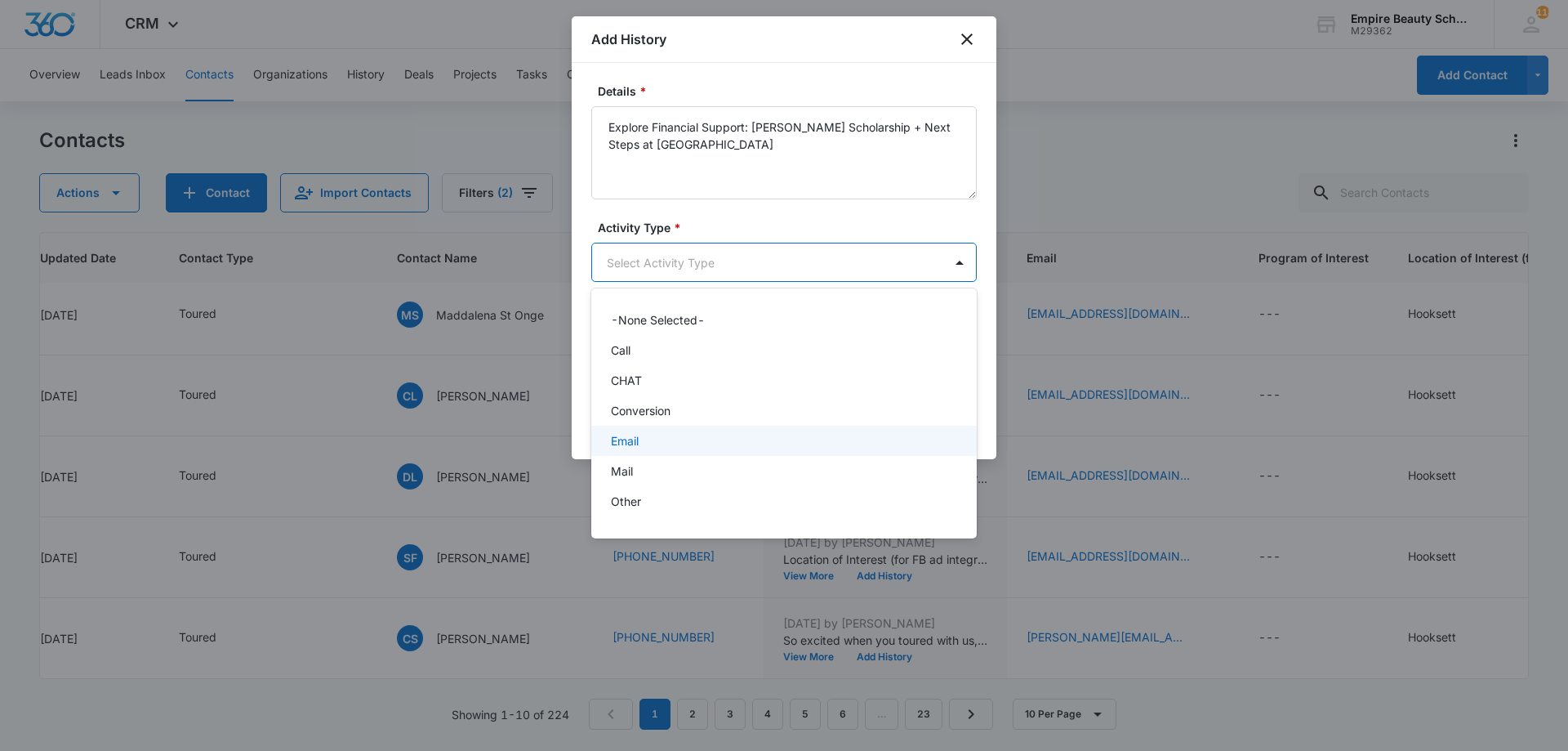
click at [655, 430] on div "Email" at bounding box center [784, 440] width 386 height 30
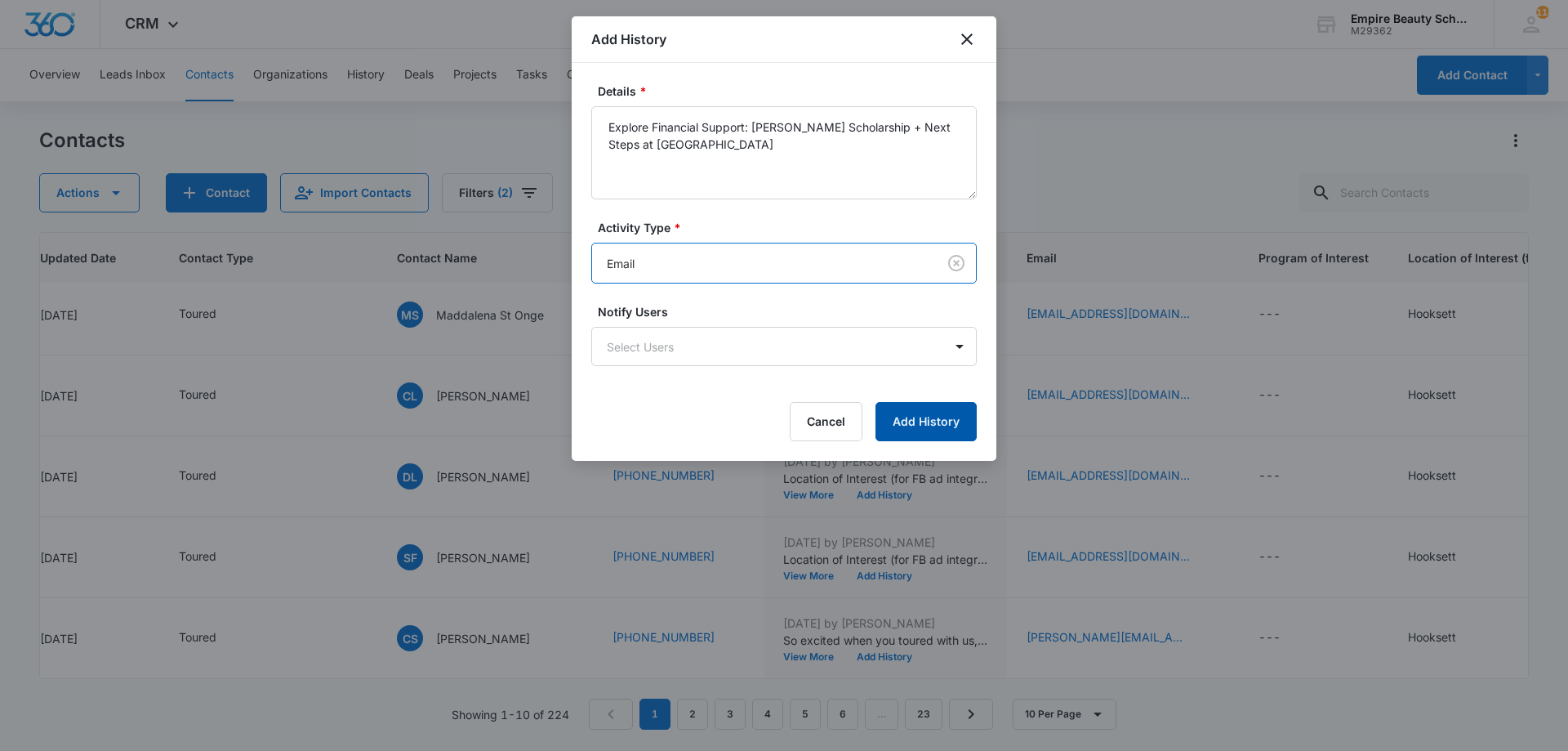
click at [944, 425] on button "Add History" at bounding box center [926, 422] width 101 height 39
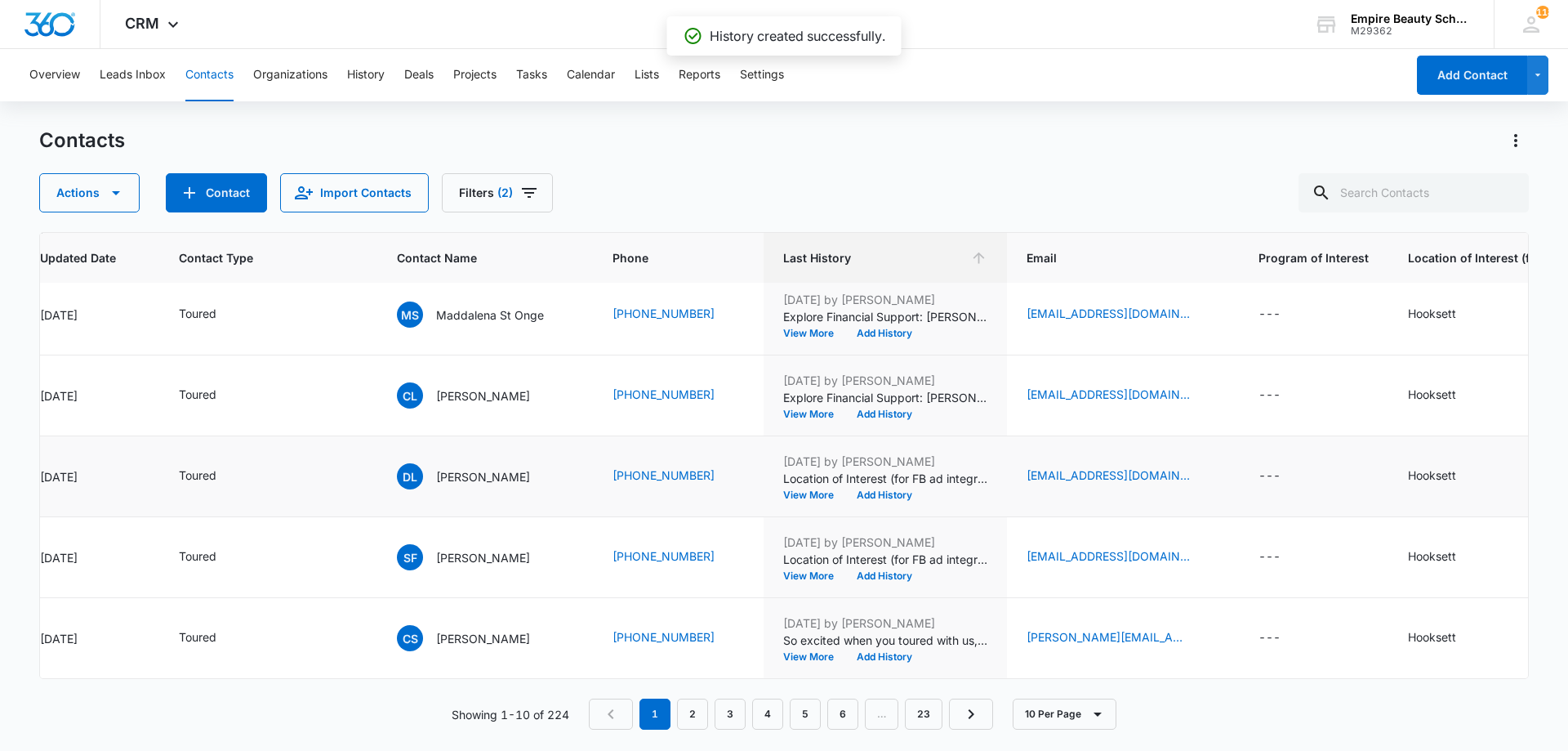
click at [1202, 466] on div "[EMAIL_ADDRESS][DOMAIN_NAME]" at bounding box center [1122, 476] width 193 height 20
click at [1200, 466] on icon "Email - dlorenzomatos@gmail.com - Select to Edit Field" at bounding box center [1209, 476] width 20 height 20
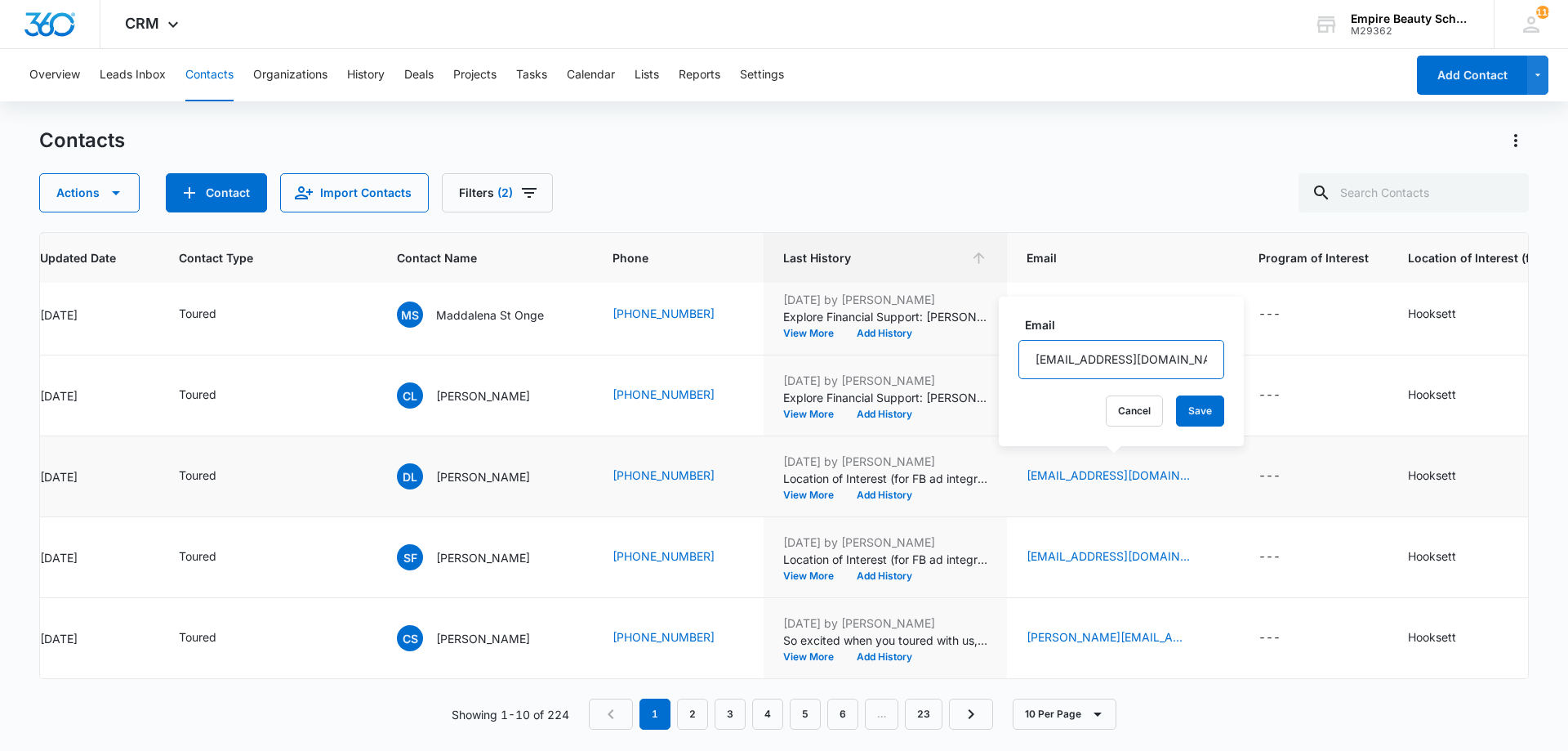
click at [1086, 363] on input "[EMAIL_ADDRESS][DOMAIN_NAME]" at bounding box center [1121, 359] width 206 height 39
click at [1115, 421] on button "Cancel" at bounding box center [1134, 411] width 57 height 31
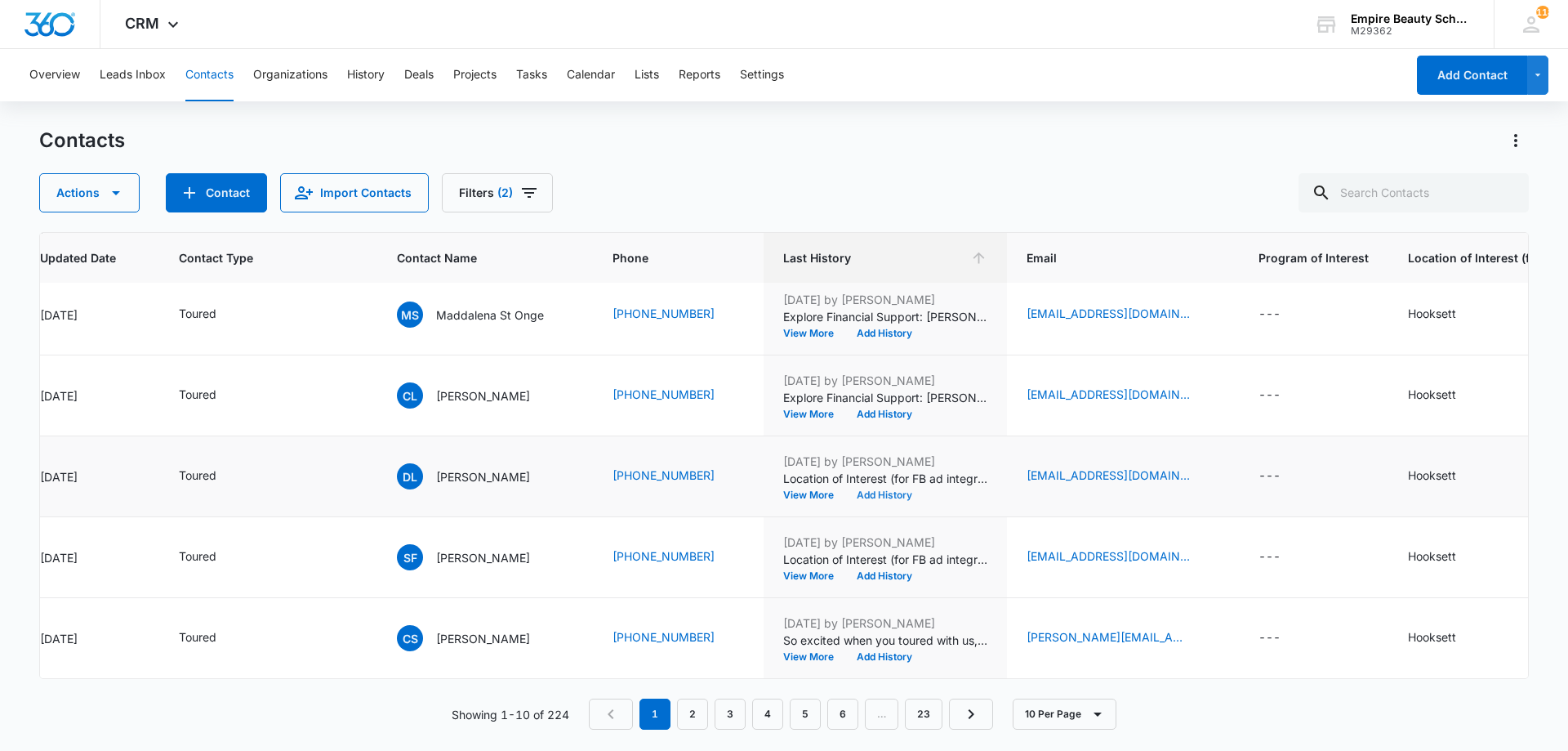
click at [907, 490] on button "Add History" at bounding box center [883, 495] width 78 height 9
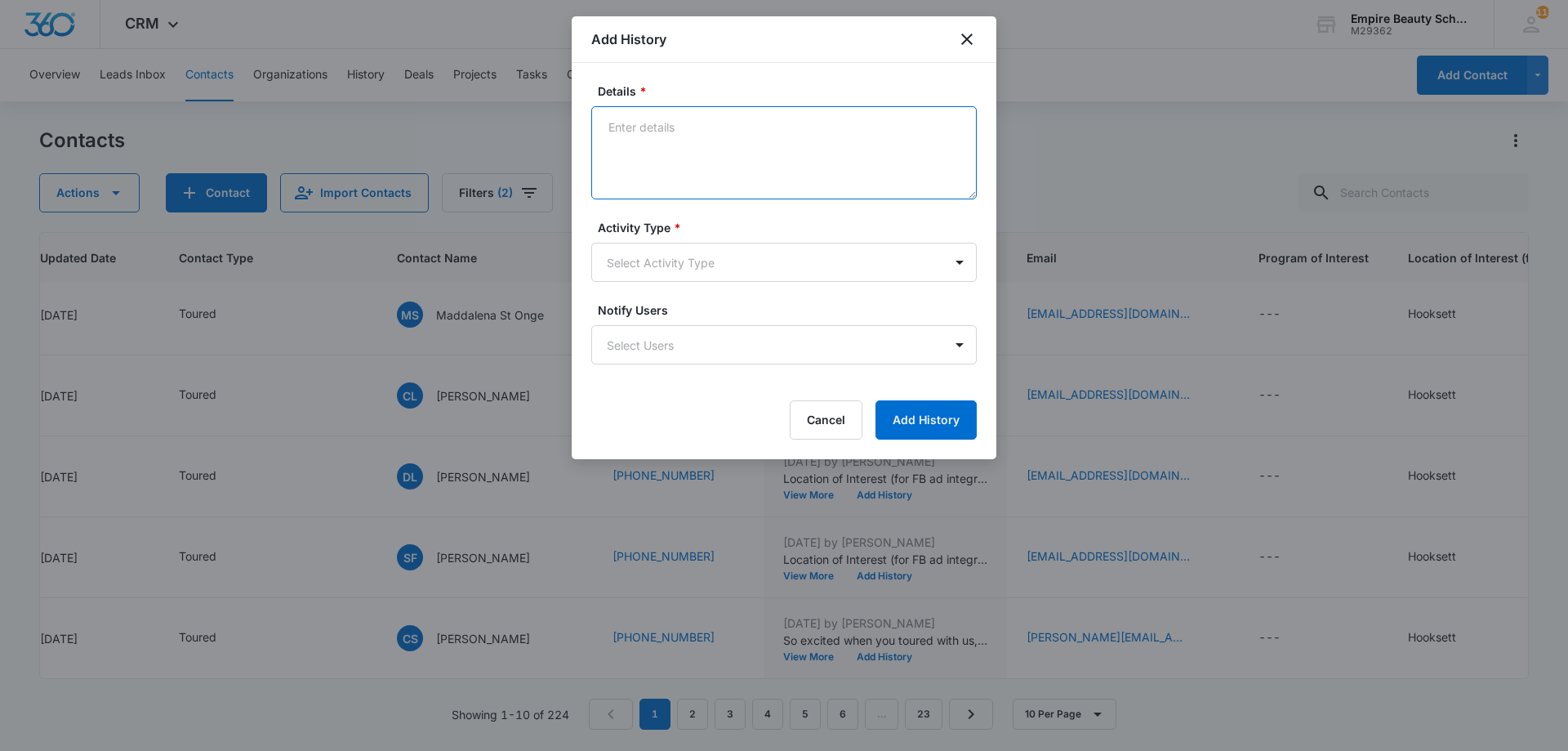
paste textarea "Explore Financial Support: [PERSON_NAME] Scholarship + Next Steps at [GEOGRAPHI…"
type textarea "Explore Financial Support: [PERSON_NAME] Scholarship + Next Steps at [GEOGRAPHI…"
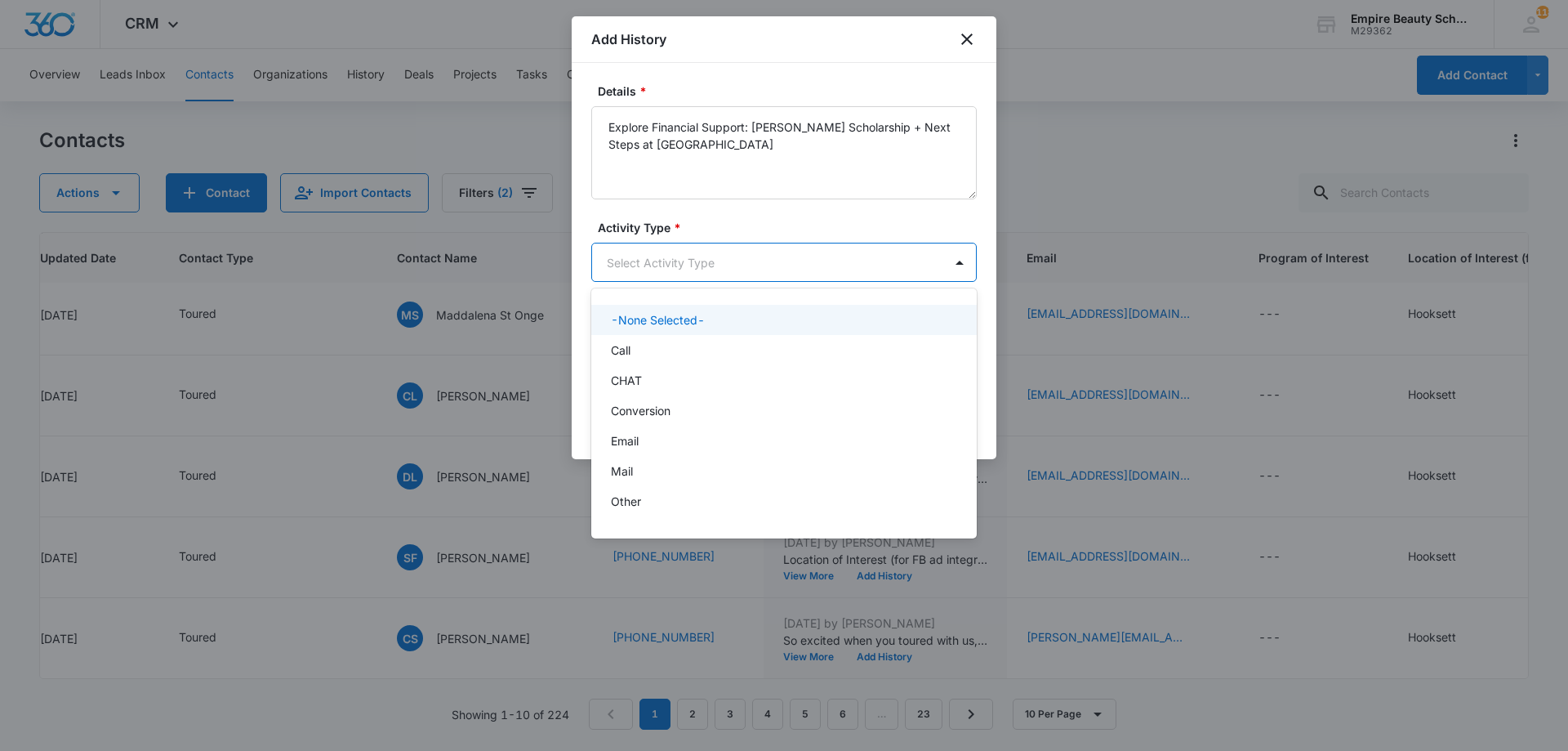
click at [685, 260] on body "CRM Apps Forms CRM Email Shop Payments POS Files Brand Settings Empire Beauty S…" at bounding box center [784, 376] width 1568 height 751
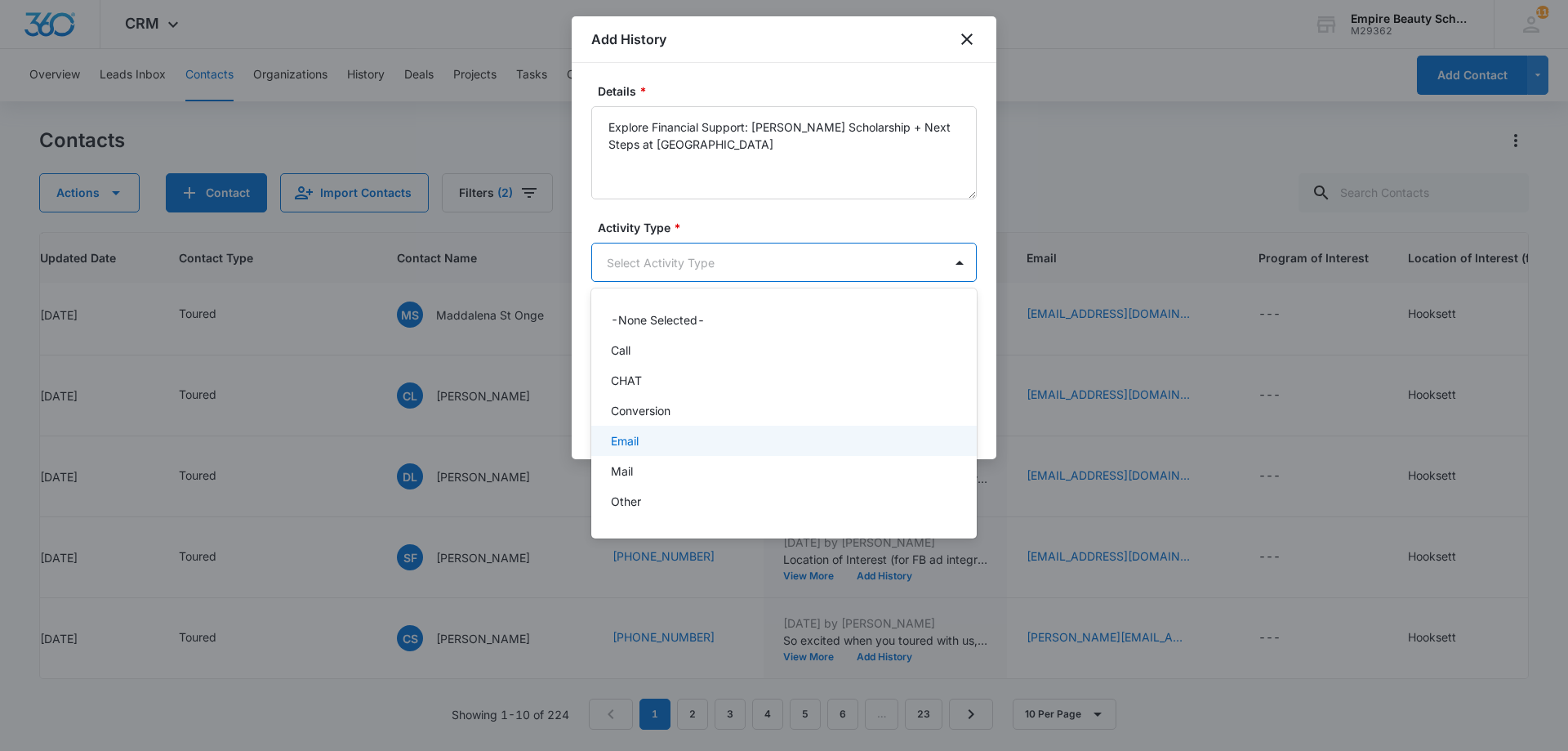
click at [640, 441] on div "Email" at bounding box center [782, 441] width 343 height 17
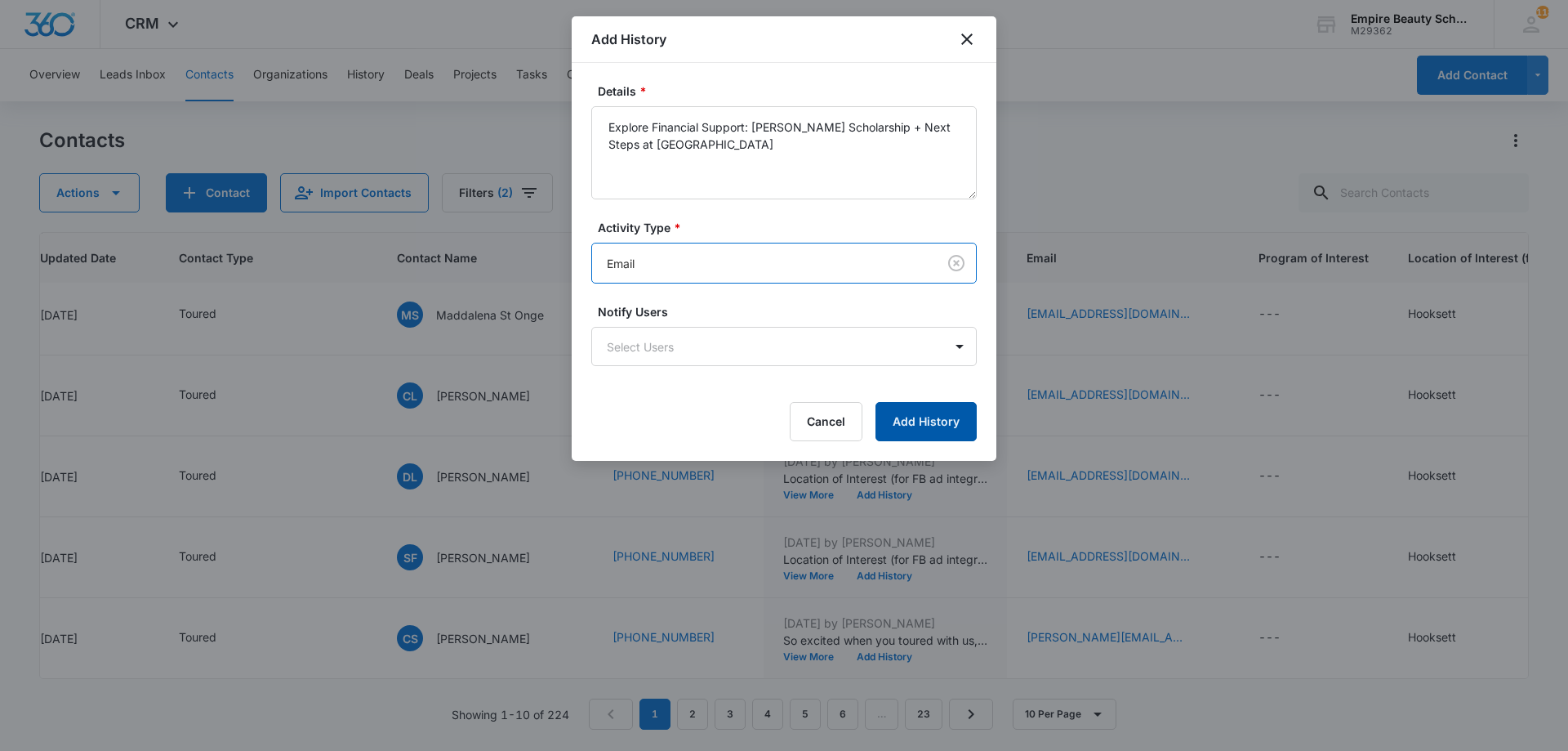
click at [888, 421] on button "Add History" at bounding box center [926, 422] width 101 height 39
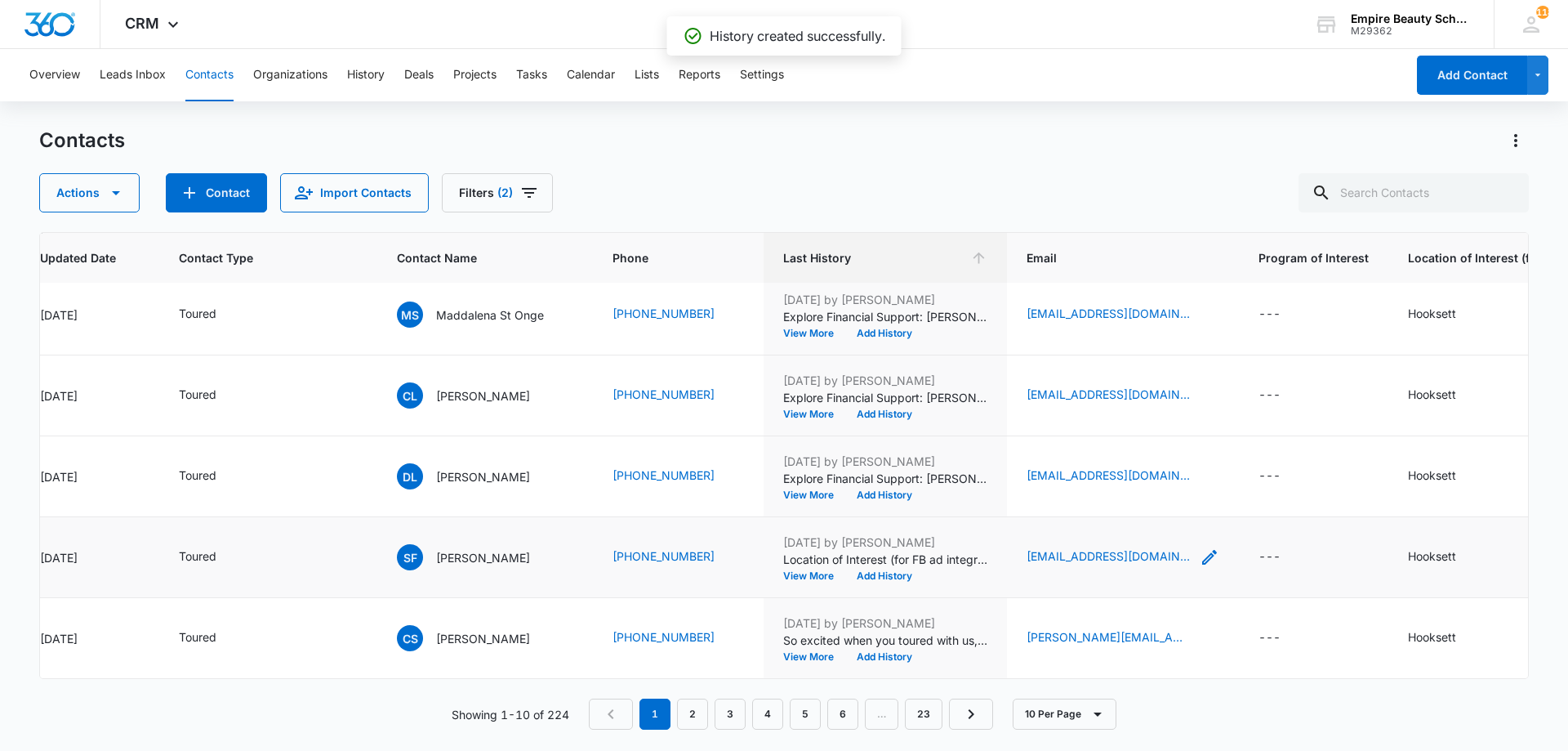
click at [1204, 547] on icon "Email - sophiaflynn2005@gmail.com - Select to Edit Field" at bounding box center [1209, 556] width 20 height 20
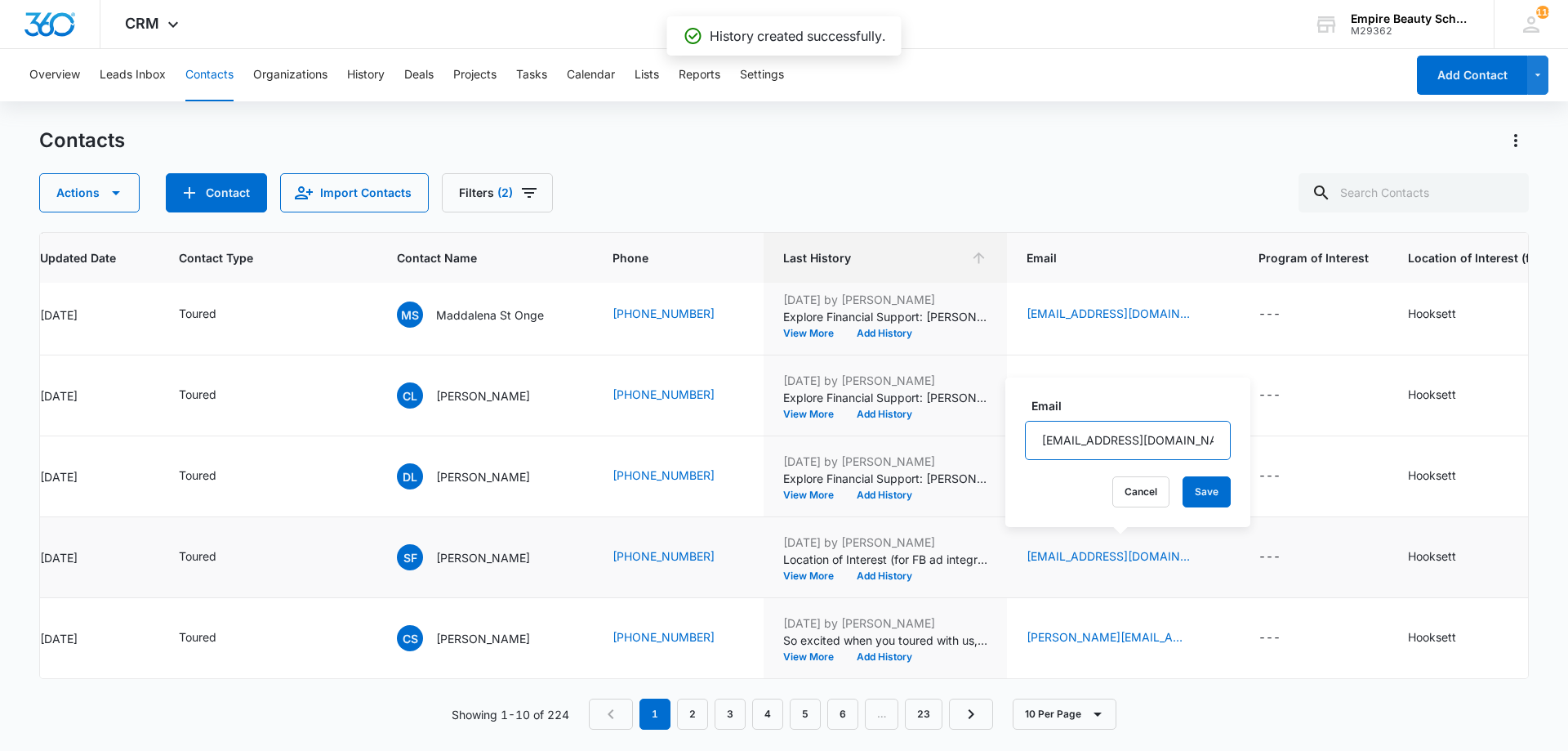
click at [1109, 430] on input "[EMAIL_ADDRESS][DOMAIN_NAME]" at bounding box center [1128, 441] width 206 height 39
click at [1119, 479] on button "Cancel" at bounding box center [1140, 492] width 57 height 31
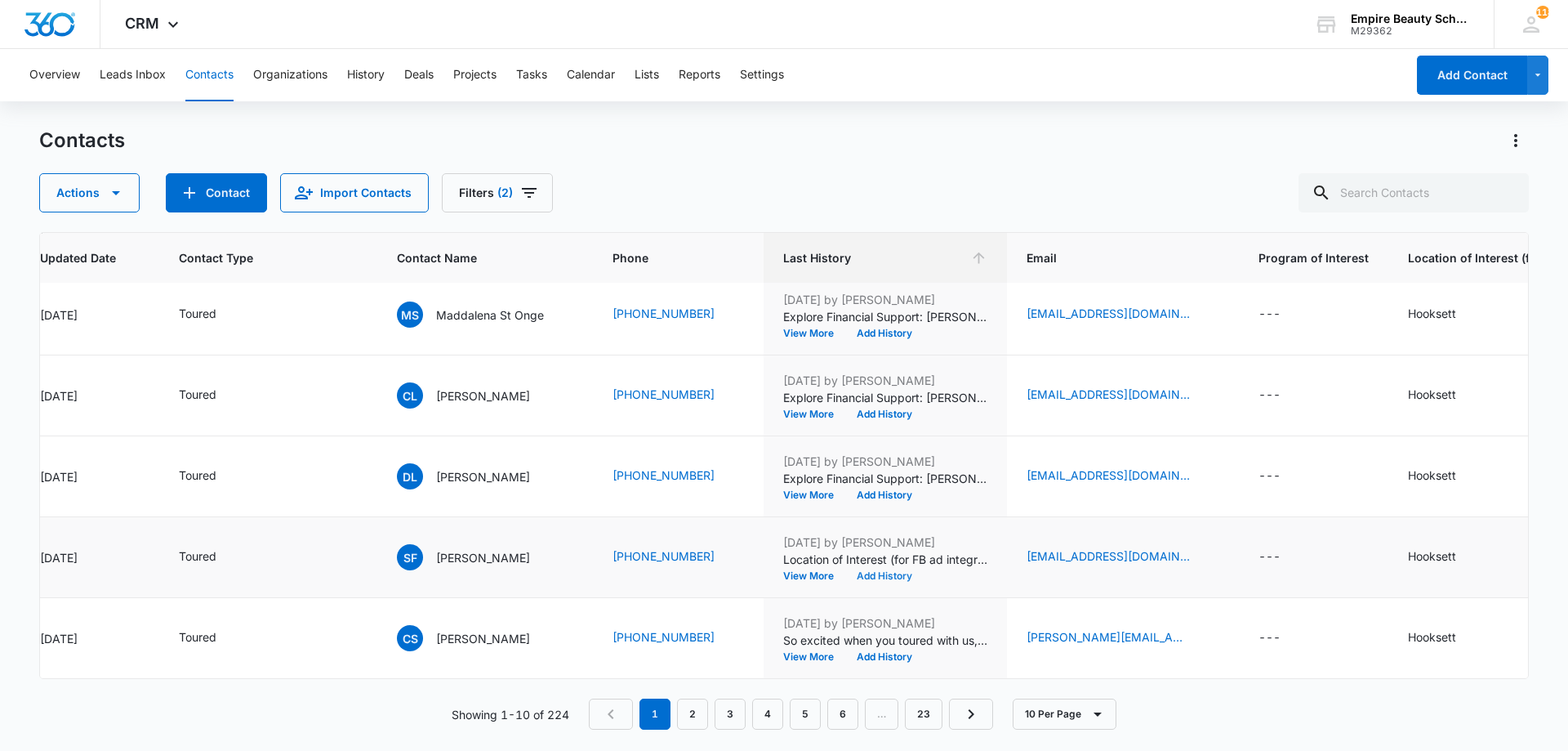
click at [894, 571] on button "Add History" at bounding box center [883, 575] width 78 height 9
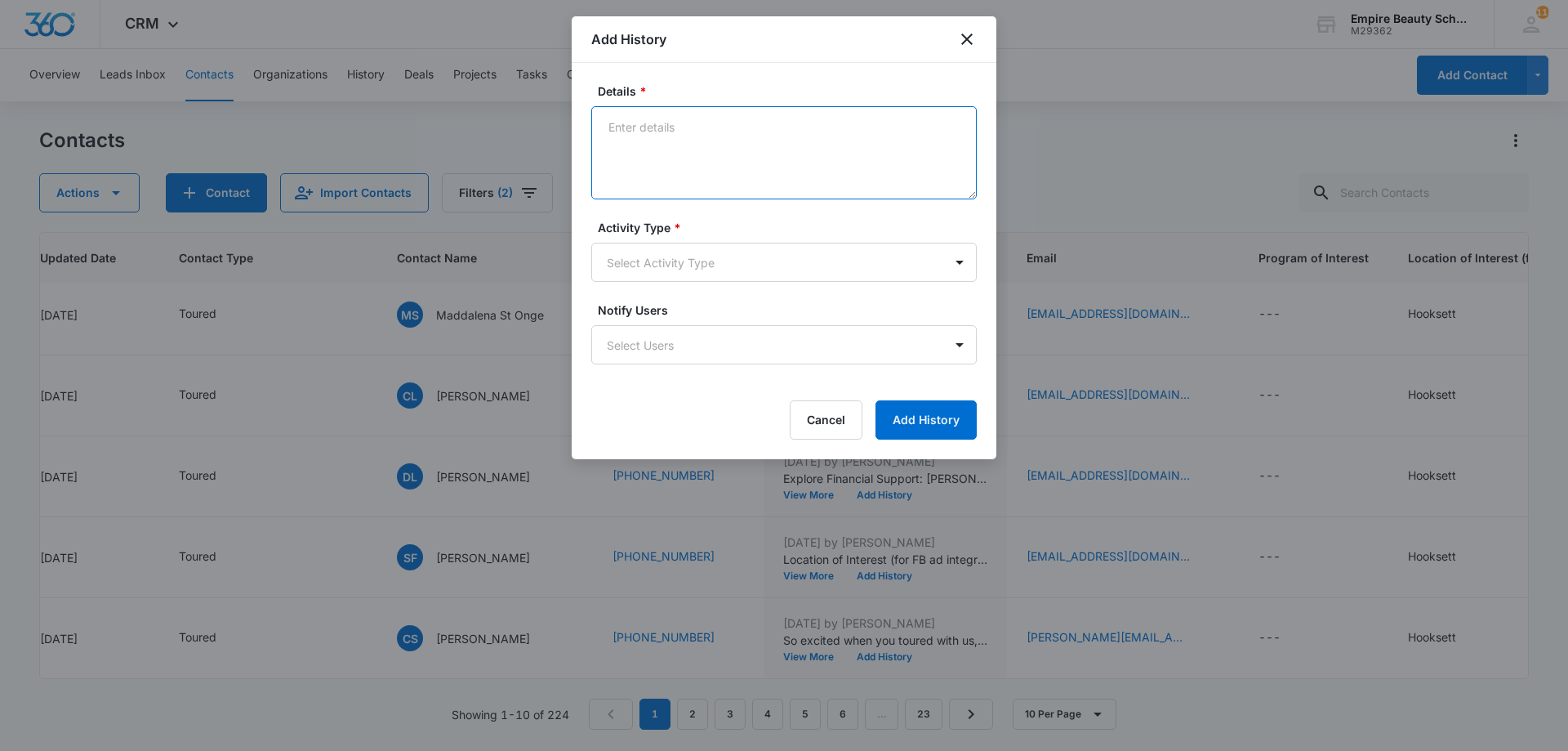
drag, startPoint x: 727, startPoint y: 168, endPoint x: 709, endPoint y: 149, distance: 26.2
paste textarea "Explore Financial Support: [PERSON_NAME] Scholarship + Next Steps at [GEOGRAPHI…"
type textarea "Explore Financial Support: [PERSON_NAME] Scholarship + Next Steps at [GEOGRAPHI…"
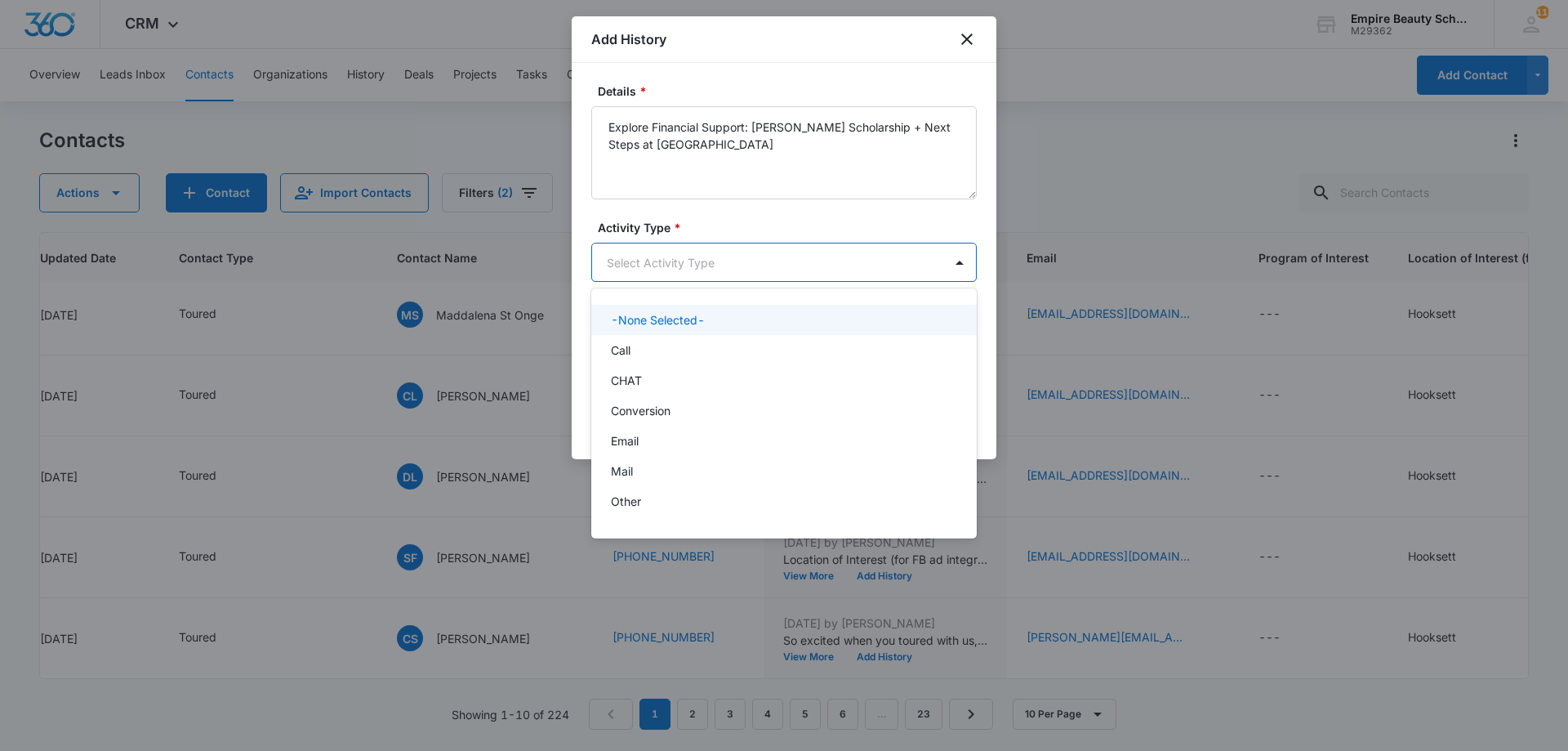
click at [759, 263] on body "CRM Apps Forms CRM Email Shop Payments POS Files Brand Settings Empire Beauty S…" at bounding box center [784, 376] width 1568 height 751
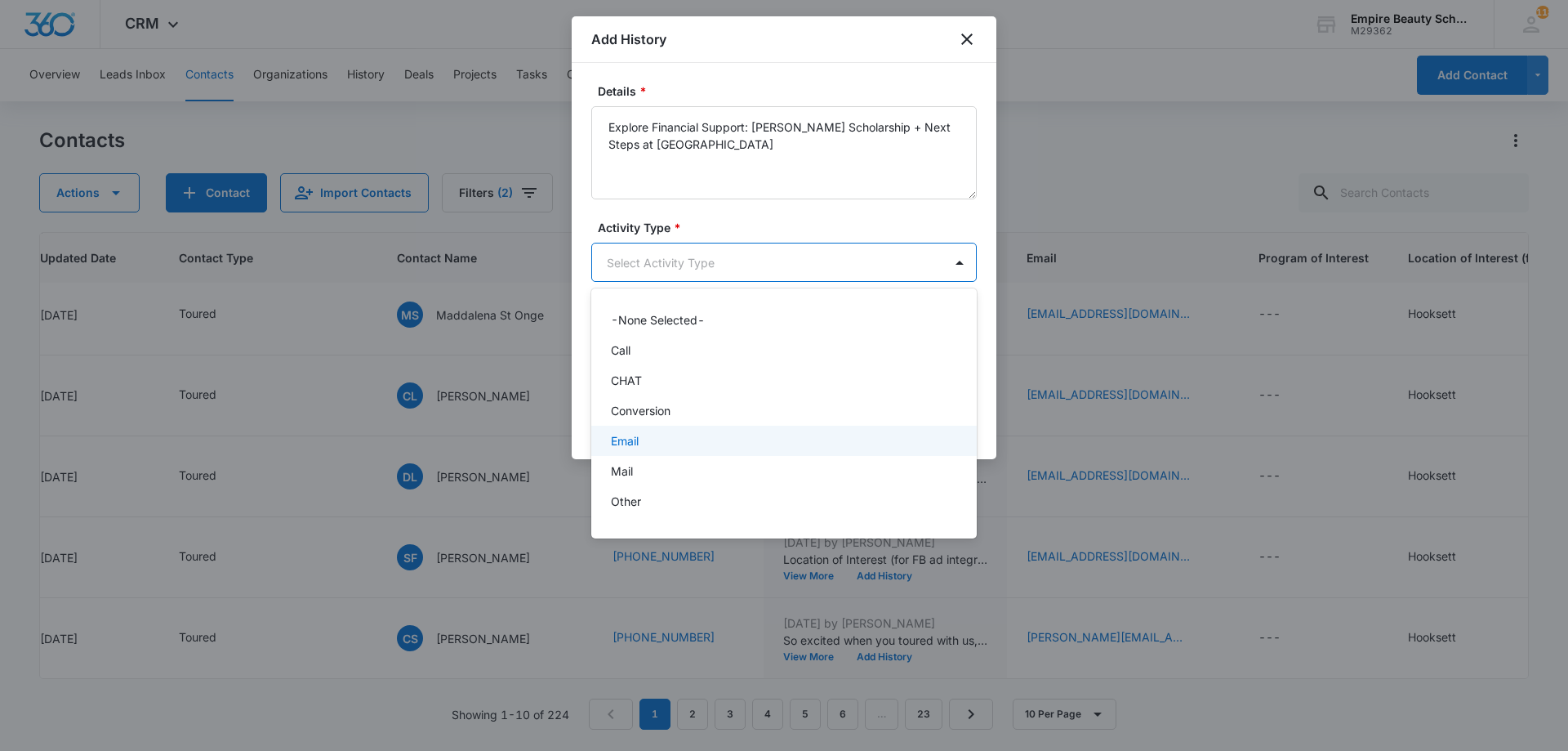
click at [704, 439] on div "Email" at bounding box center [782, 441] width 343 height 17
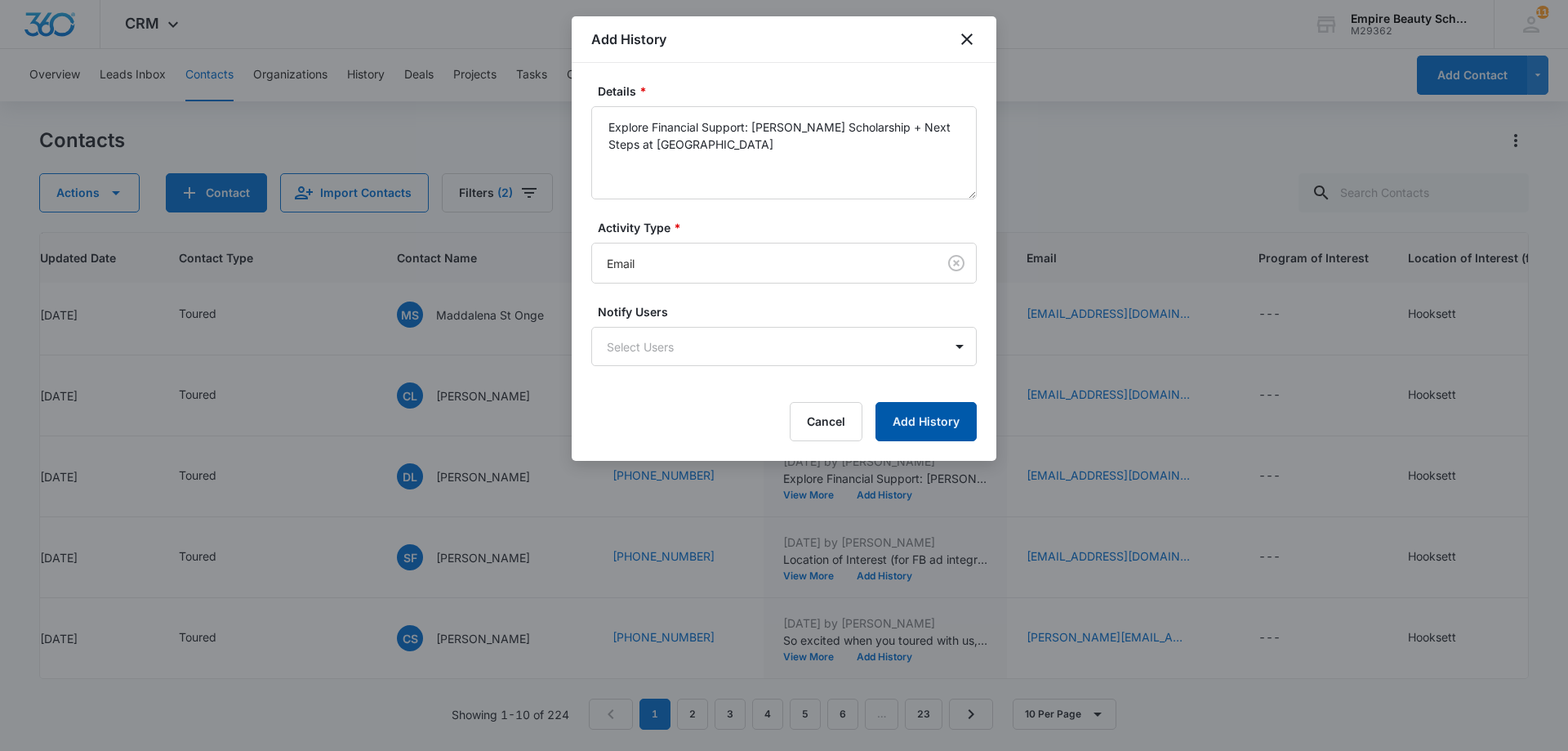
click at [883, 419] on button "Add History" at bounding box center [926, 422] width 101 height 39
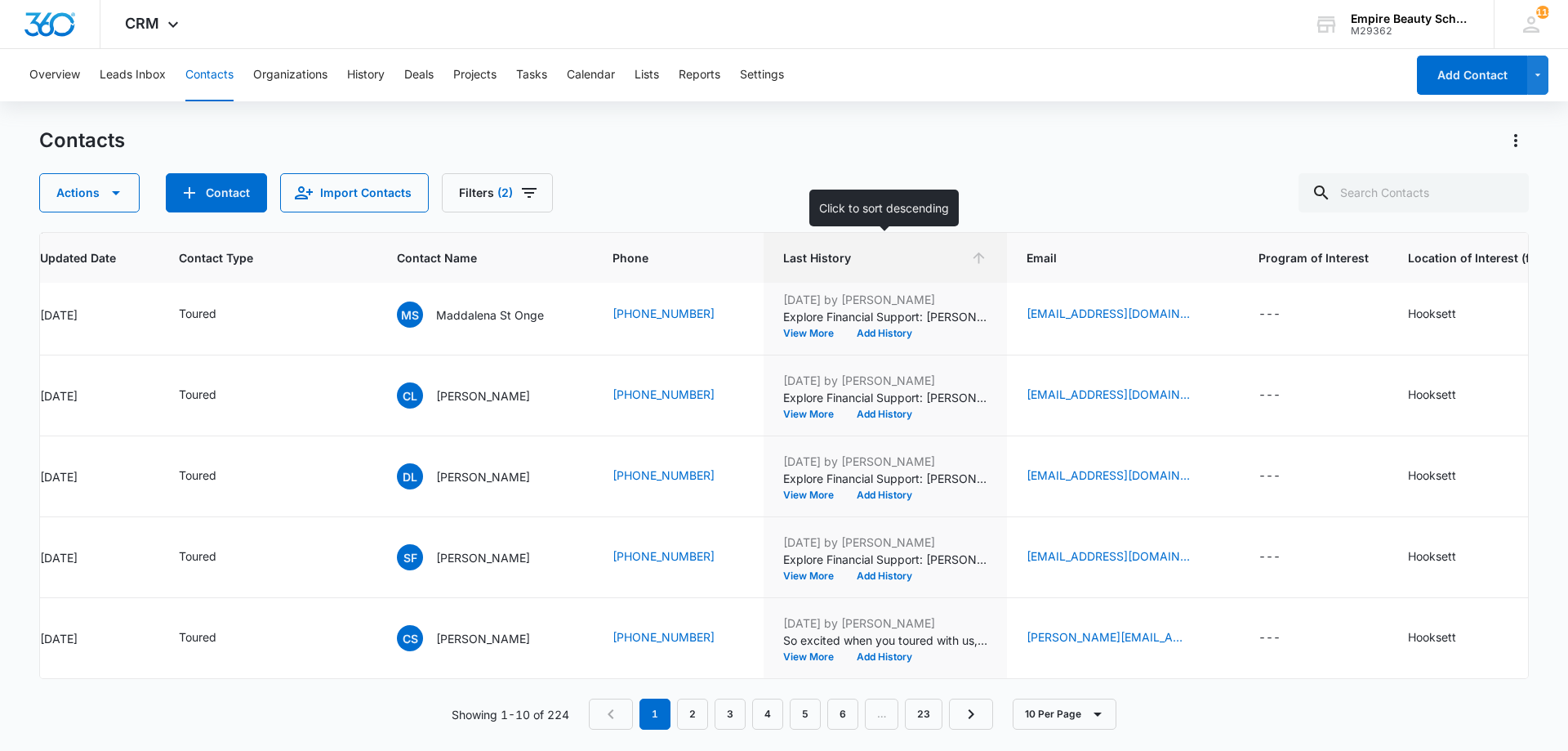
click at [929, 230] on div "Contacts Actions Contact Import Contacts Filters (2) ID Created Date Updated Da…" at bounding box center [784, 438] width 1489 height 622
click at [893, 247] on th "Last History" at bounding box center [885, 258] width 243 height 51
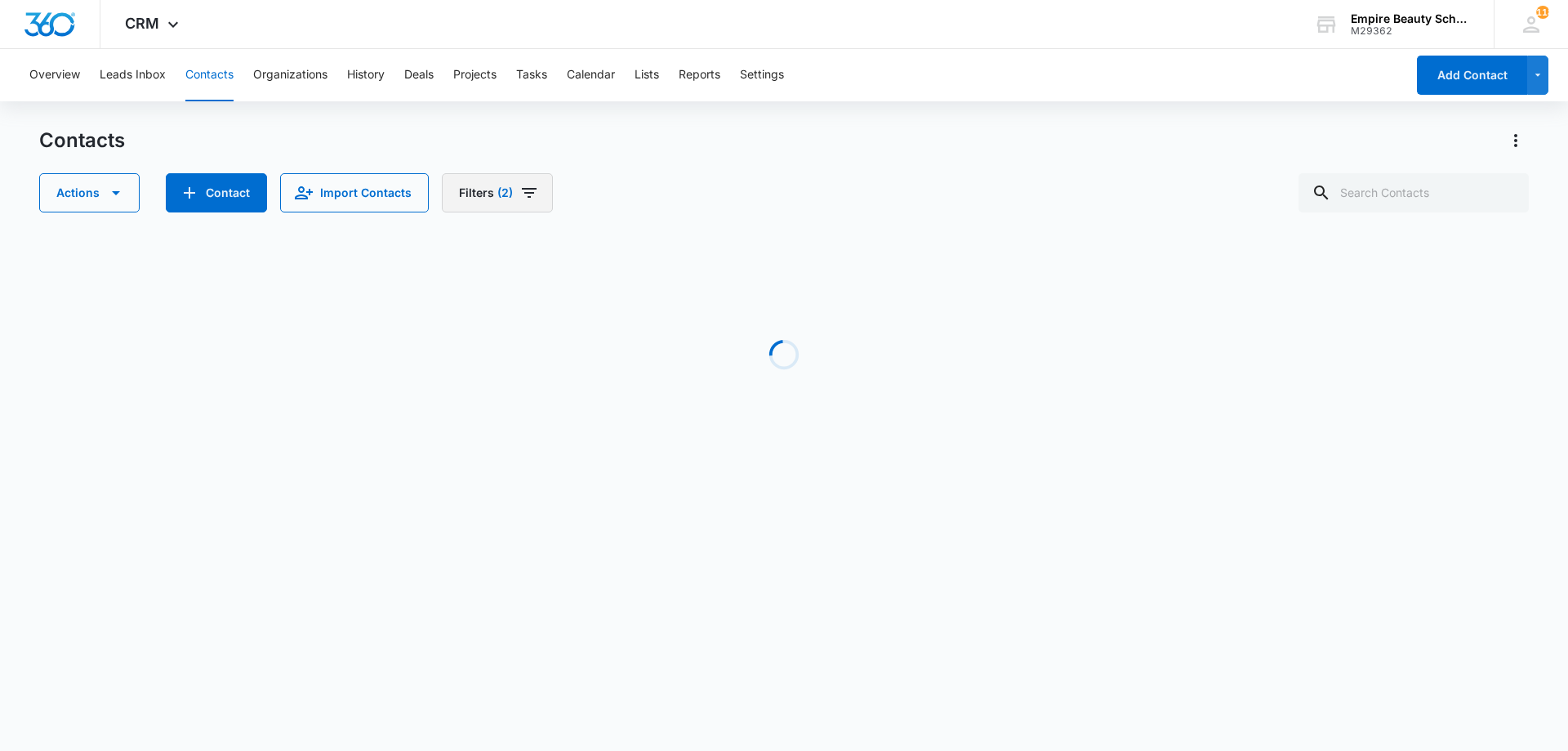
click at [540, 199] on button "Filters (2)" at bounding box center [498, 193] width 111 height 39
drag, startPoint x: 512, startPoint y: 377, endPoint x: 559, endPoint y: 305, distance: 86.0
click at [512, 378] on icon "Clear" at bounding box center [515, 380] width 12 height 12
click at [706, 199] on div "Actions Contact Import Contacts Filters (1) Assigned To Sources Status Type Org…" at bounding box center [784, 193] width 1489 height 39
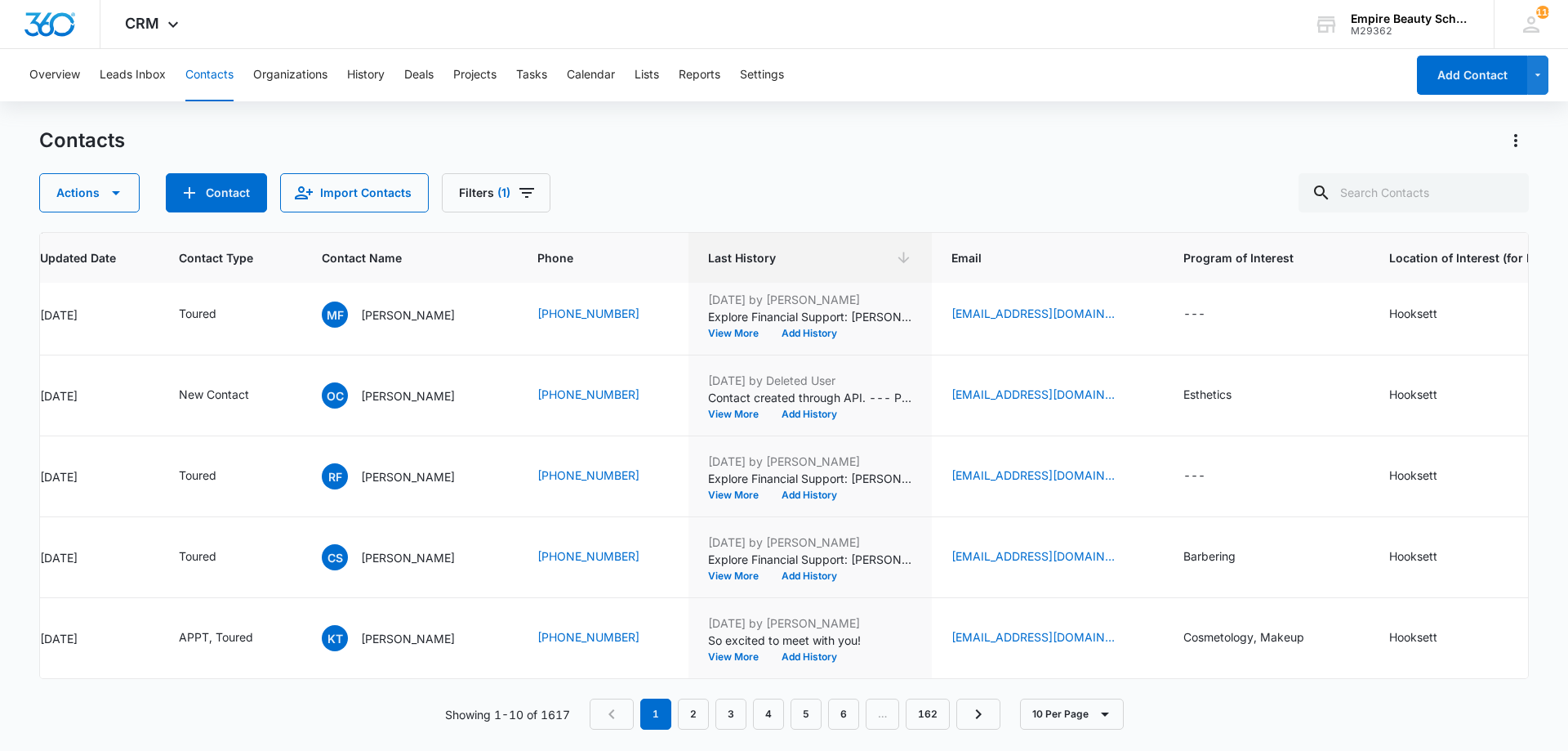
scroll to position [0, 294]
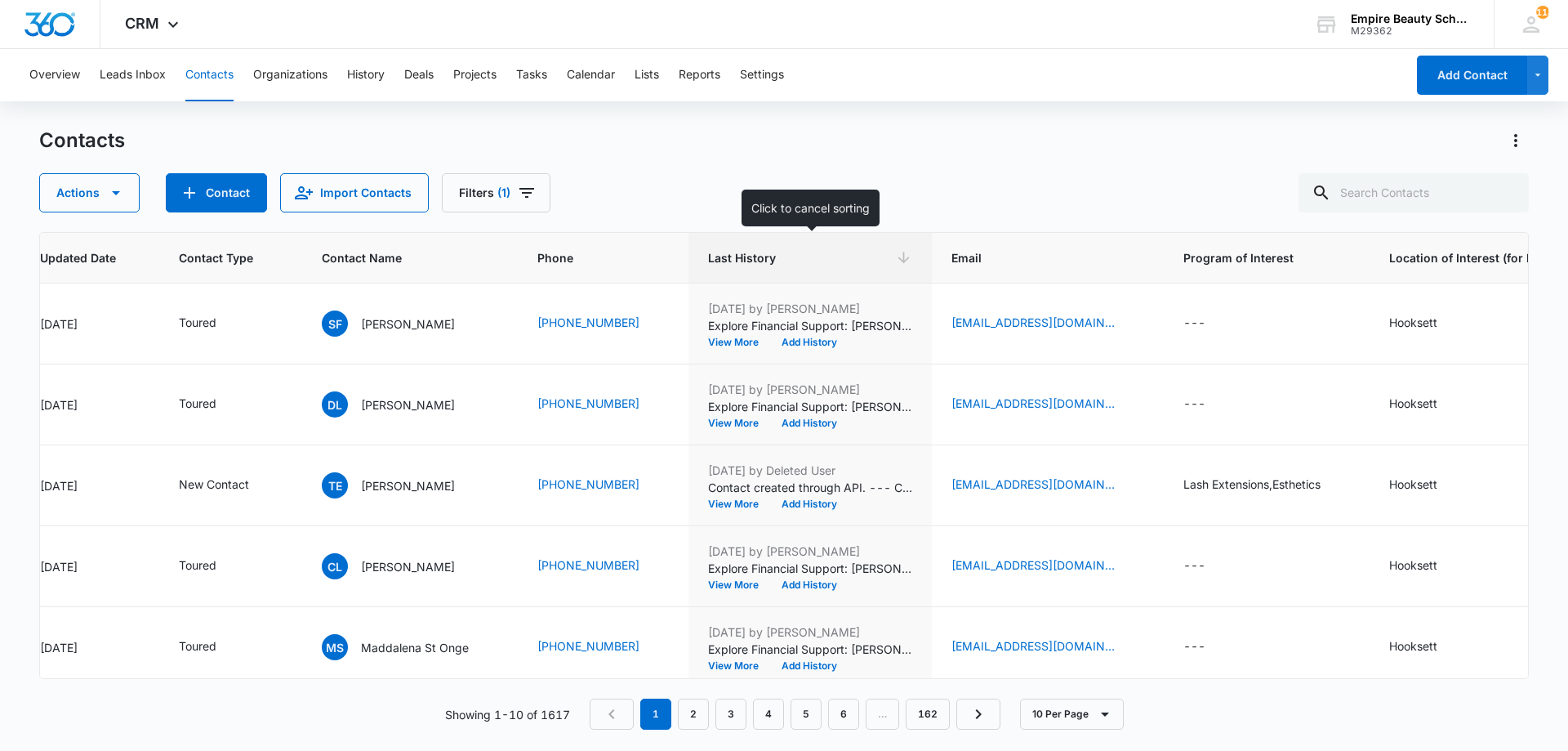
click at [760, 267] on th "Last History" at bounding box center [810, 258] width 243 height 51
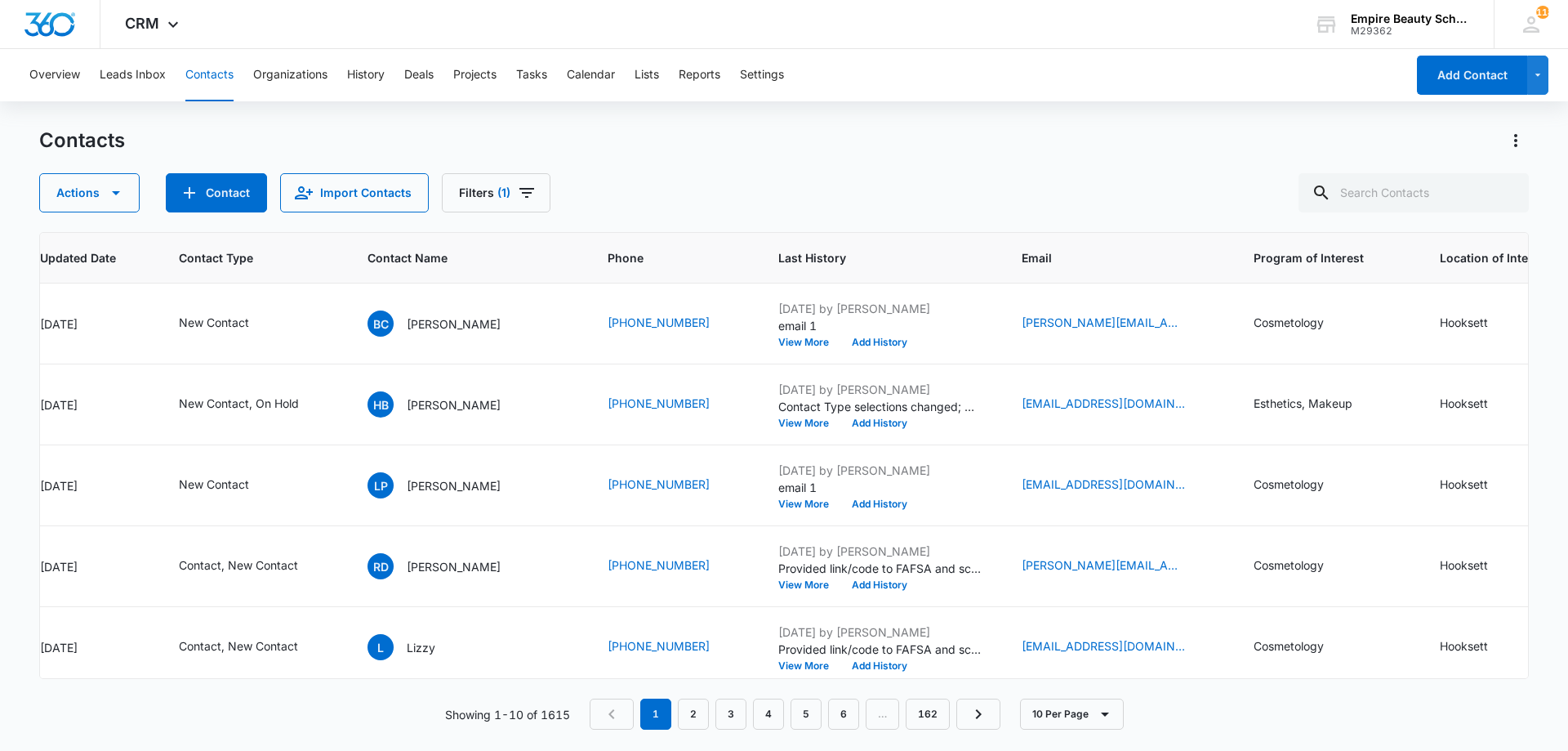
drag, startPoint x: 694, startPoint y: 179, endPoint x: 589, endPoint y: 481, distance: 319.7
click at [694, 182] on div "Actions Contact Import Contacts Filters (1)" at bounding box center [784, 193] width 1489 height 39
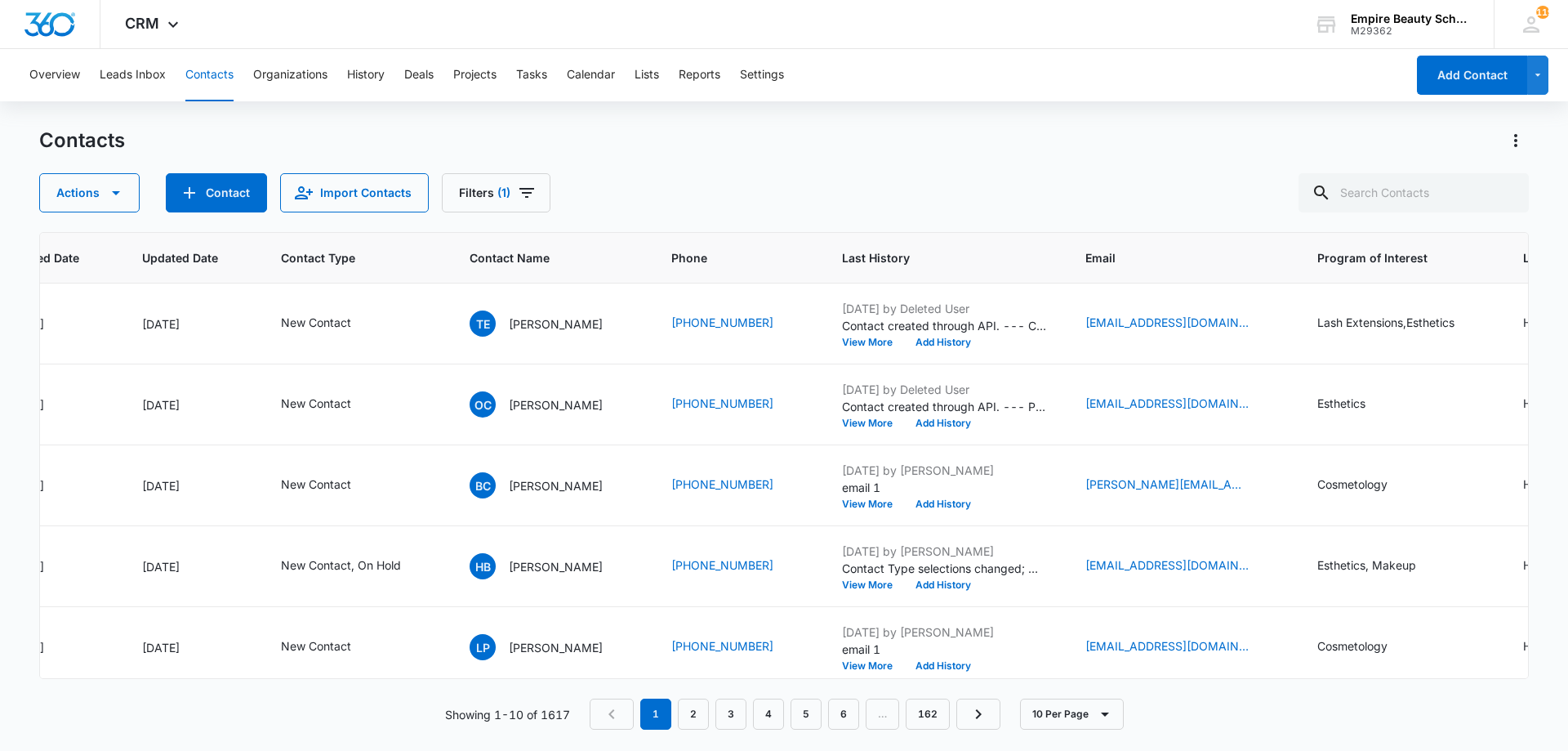
scroll to position [0, 264]
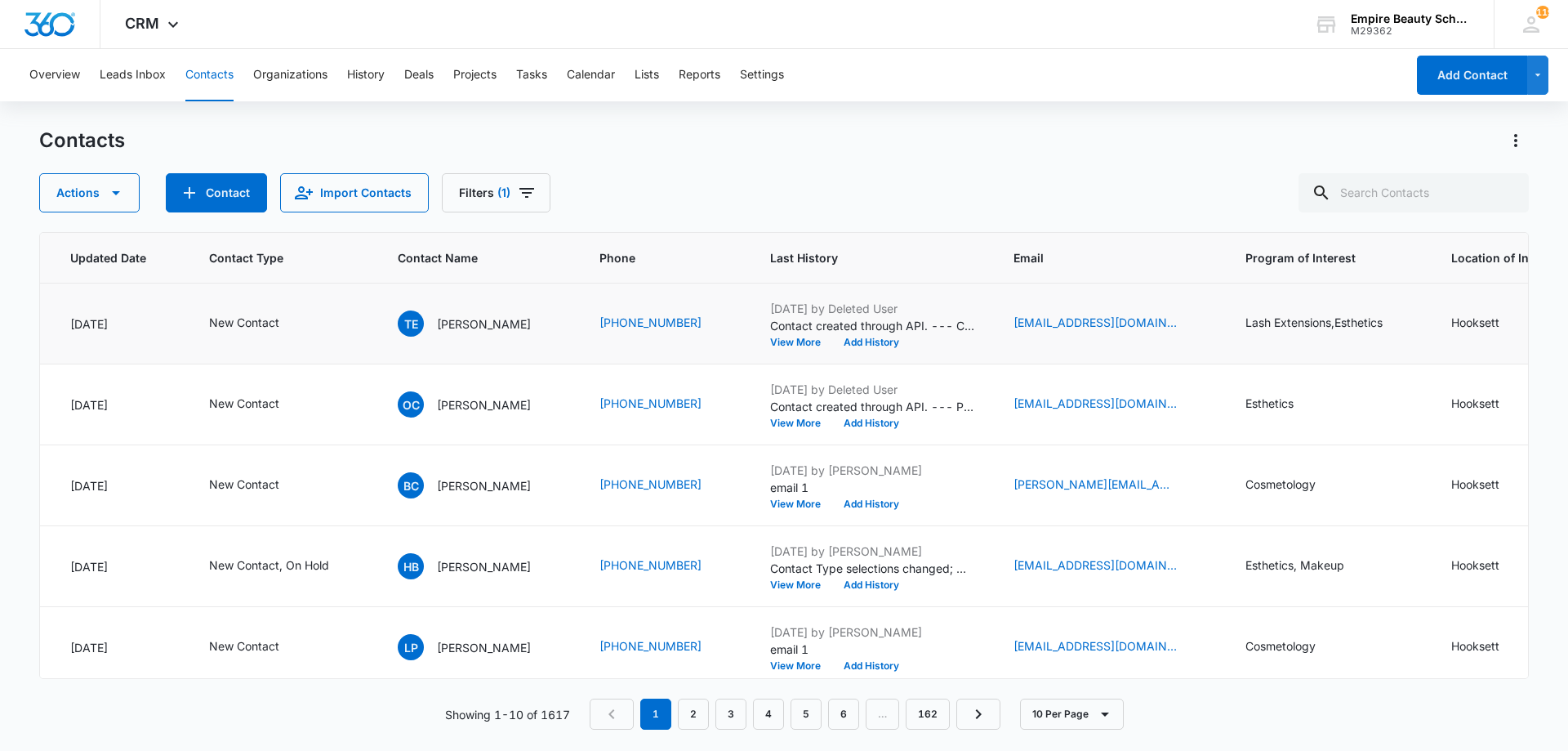
click at [314, 322] on div "New Contact" at bounding box center [284, 323] width 149 height 20
click at [303, 321] on icon "Contact Type - New Contact - Select to Edit Field" at bounding box center [298, 323] width 15 height 15
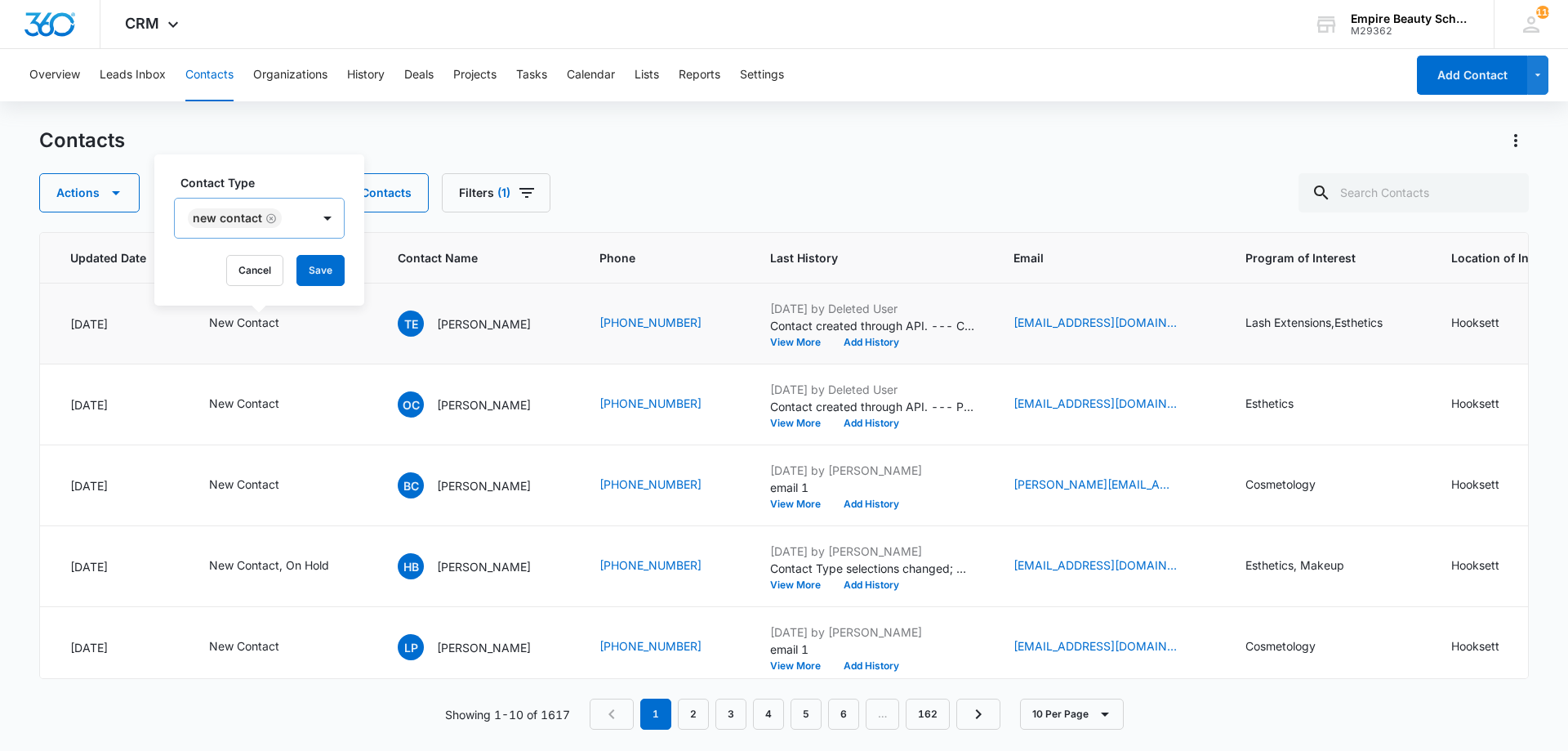
click at [311, 224] on div at bounding box center [327, 219] width 33 height 39
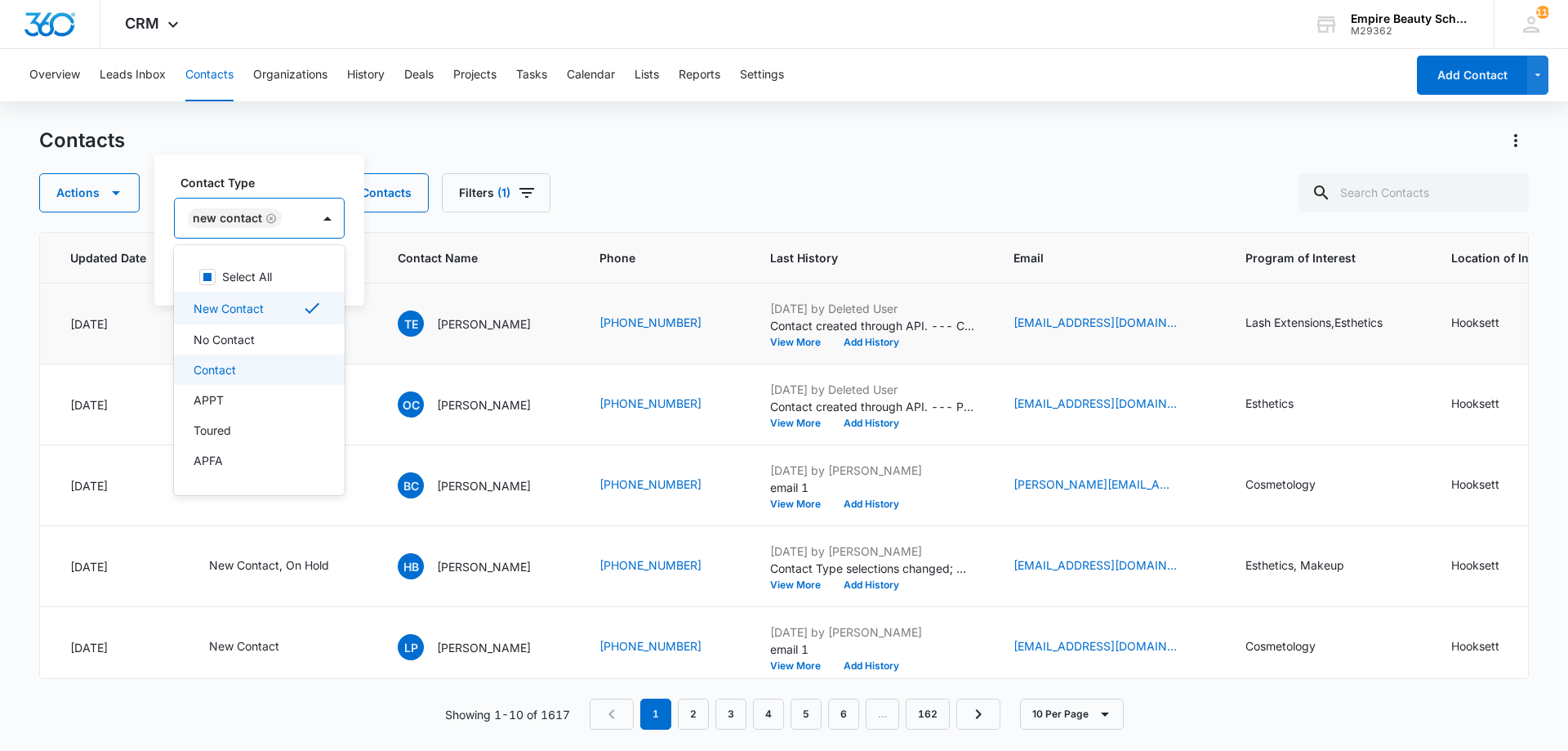
click at [237, 371] on div "Contact" at bounding box center [258, 369] width 129 height 17
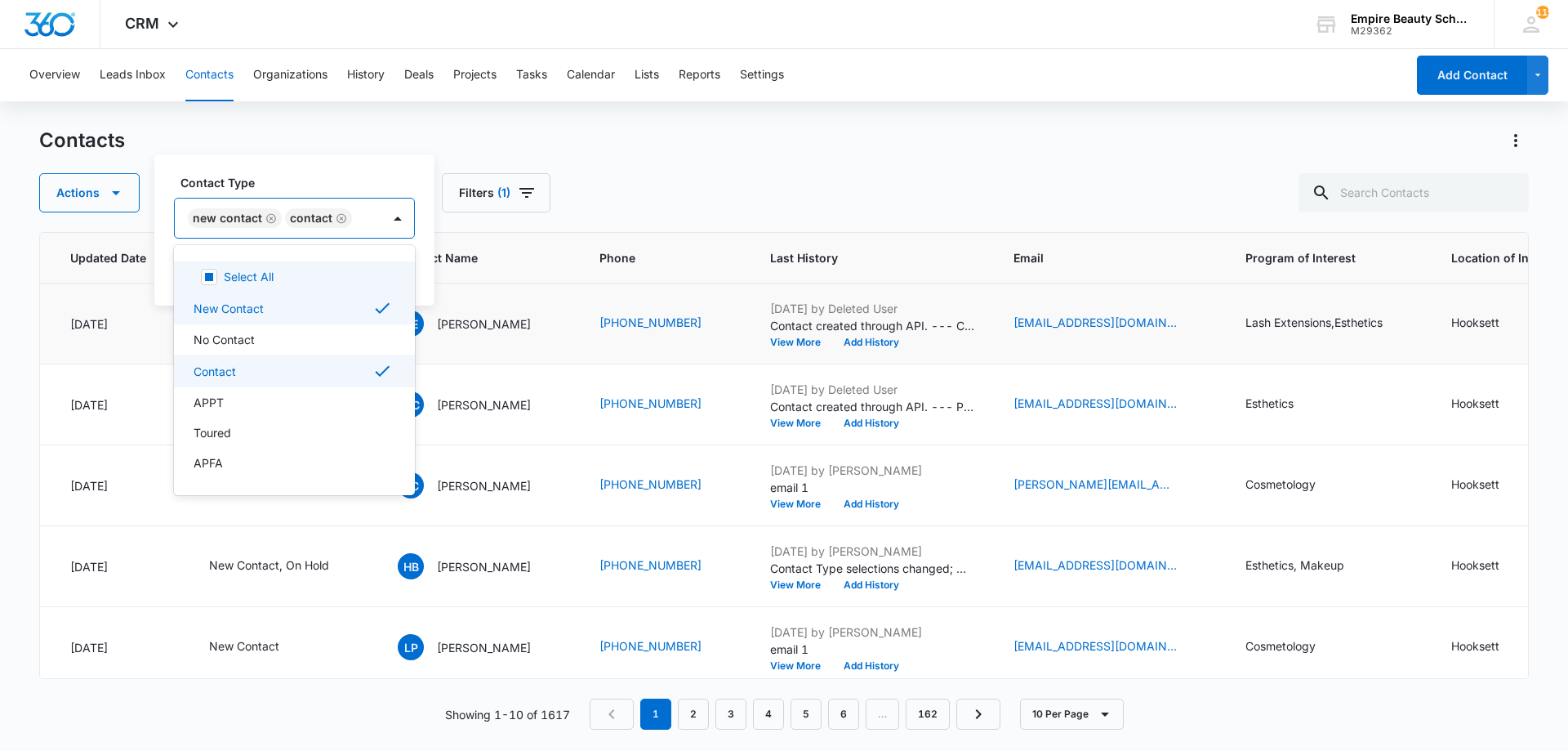
click at [271, 189] on label "Contact Type" at bounding box center [301, 183] width 241 height 17
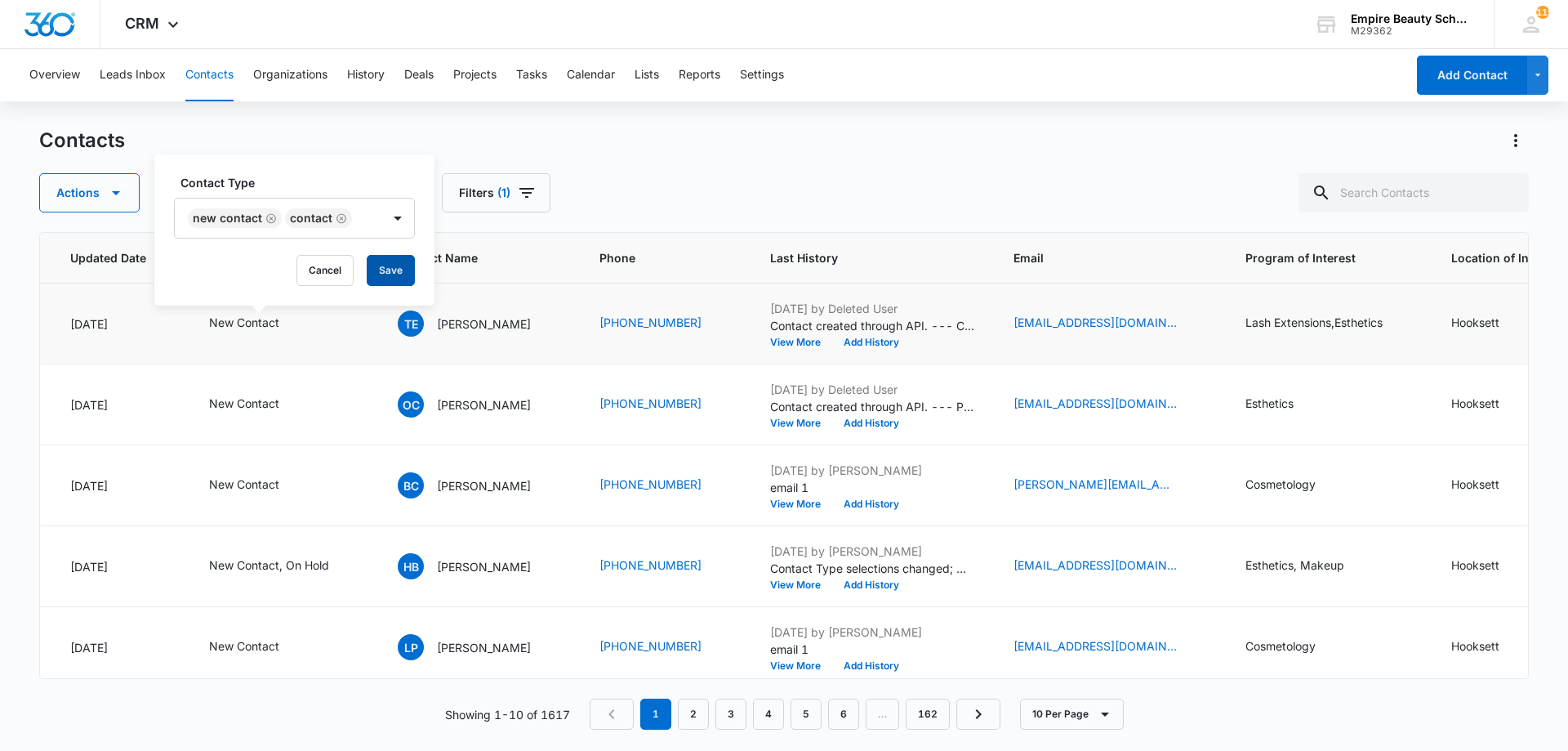
click at [402, 267] on button "Save" at bounding box center [391, 270] width 48 height 31
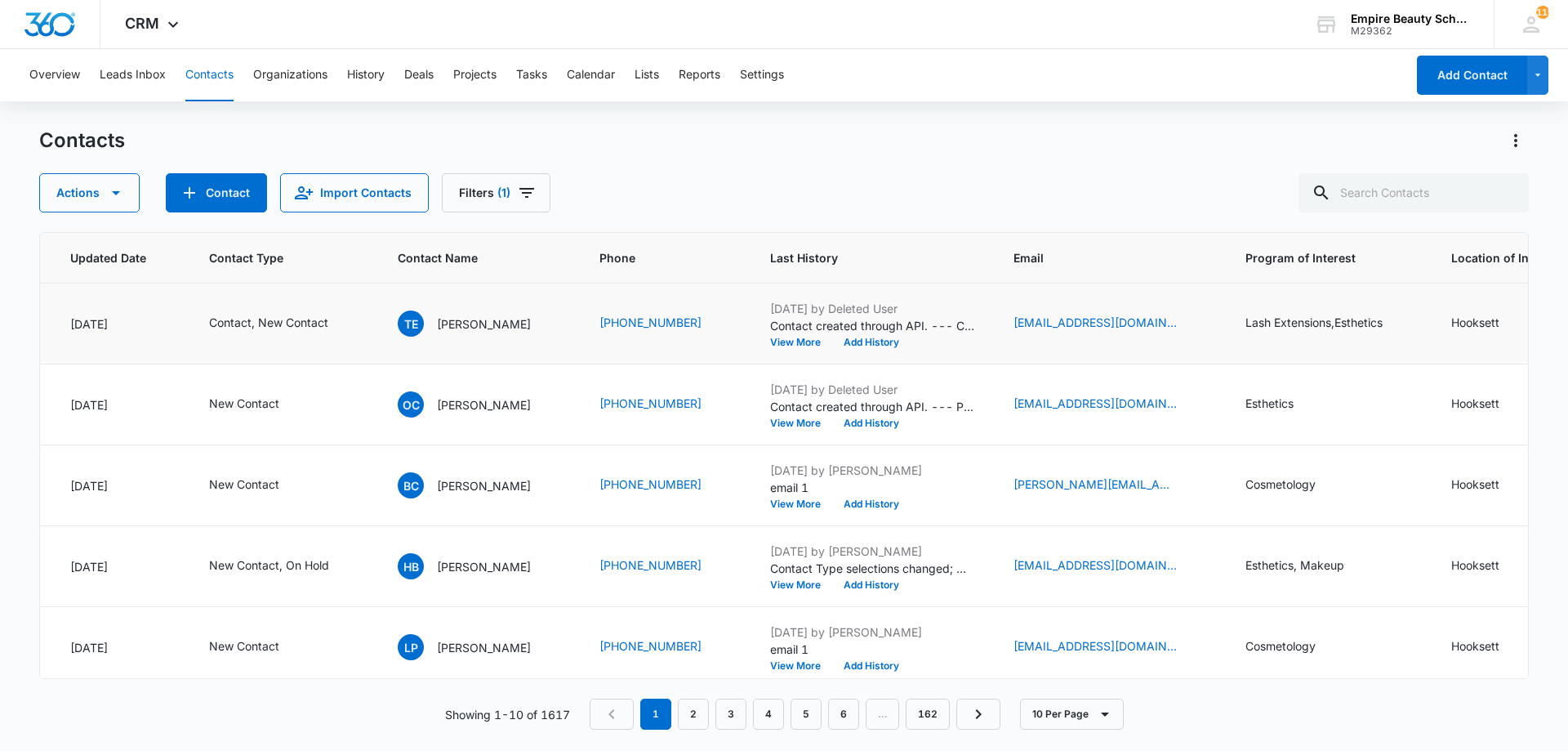
click at [884, 334] on div "Aug 14, 2025 by Deleted User Contact created through API. --- Contact Form Mess…" at bounding box center [872, 323] width 204 height 47
click at [880, 338] on button "Add History" at bounding box center [871, 342] width 78 height 9
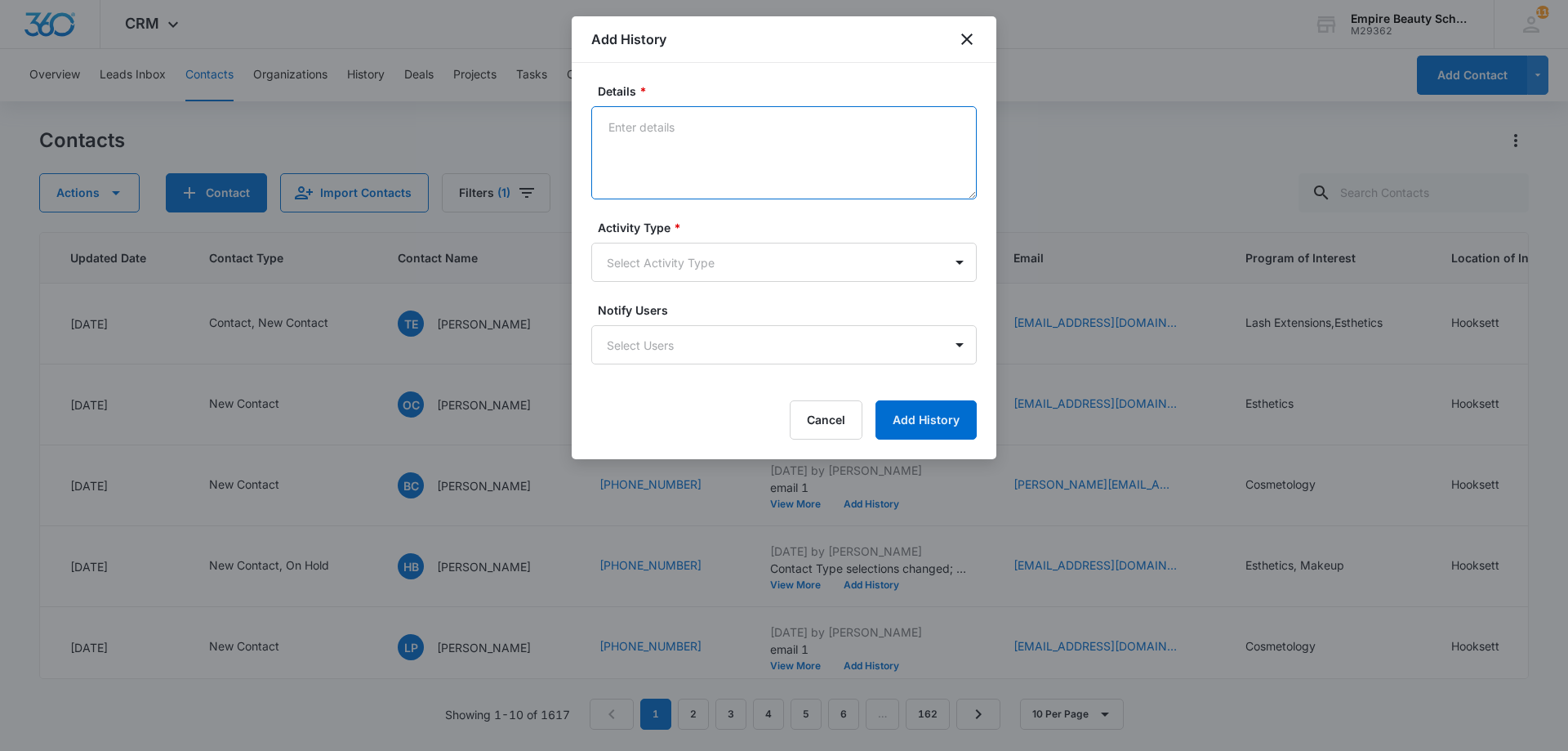
drag, startPoint x: 695, startPoint y: 112, endPoint x: 693, endPoint y: 89, distance: 23.1
click at [697, 111] on textarea "Details *" at bounding box center [784, 153] width 386 height 93
click at [668, 147] on textarea "Details *" at bounding box center [784, 153] width 386 height 93
click at [737, 158] on textarea "Details *" at bounding box center [784, 153] width 386 height 93
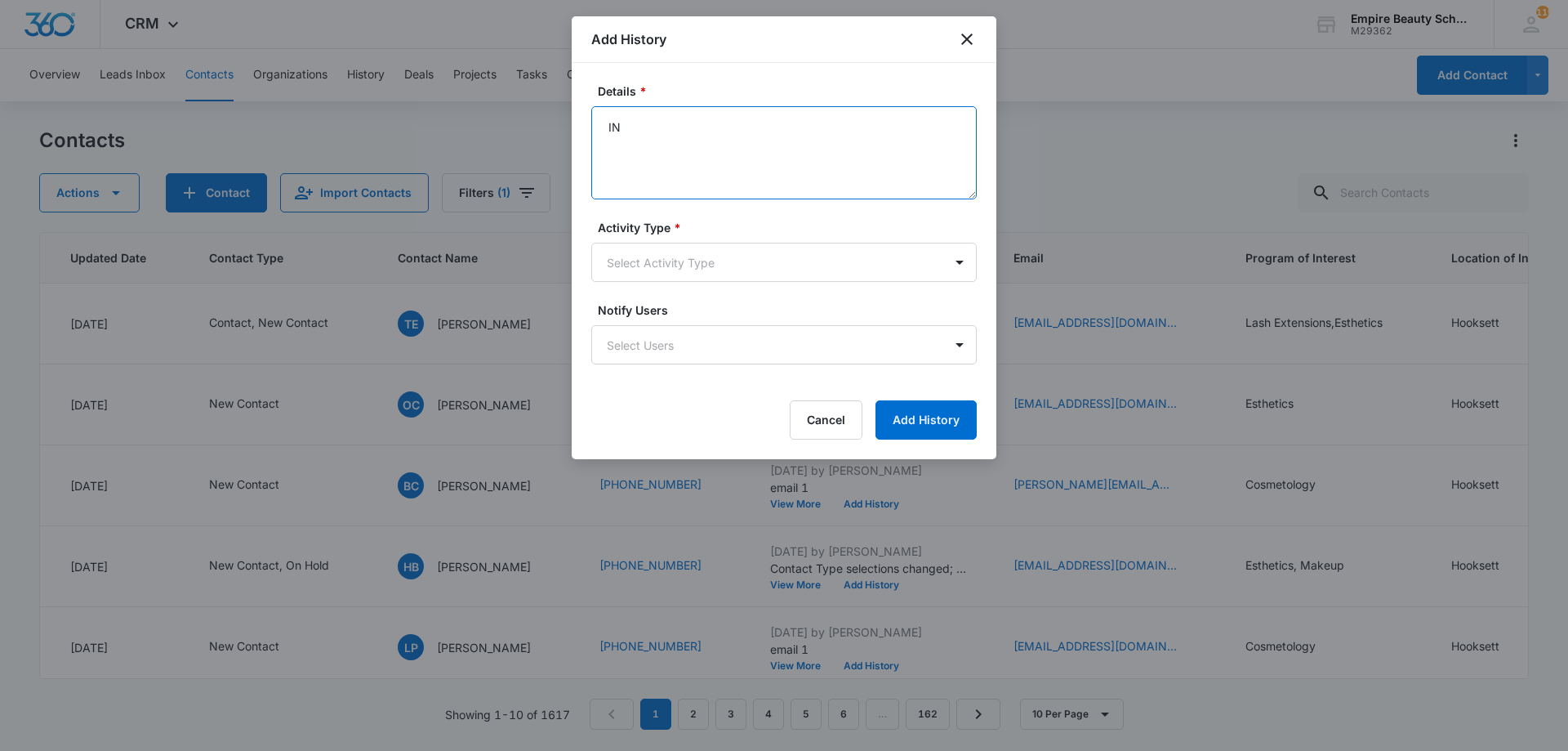
type textarea "I"
click at [625, 149] on textarea "Was very short on the phone - Wanted to know next start dates. Perfer attending" at bounding box center [784, 153] width 386 height 93
click at [624, 146] on textarea "Was very short on the phone - Wanted to know next start dates. Perfer attending" at bounding box center [784, 153] width 386 height 93
click at [699, 144] on textarea "Was very short on the phone - Wanted to know next start dates. Prefer attending" at bounding box center [784, 153] width 386 height 93
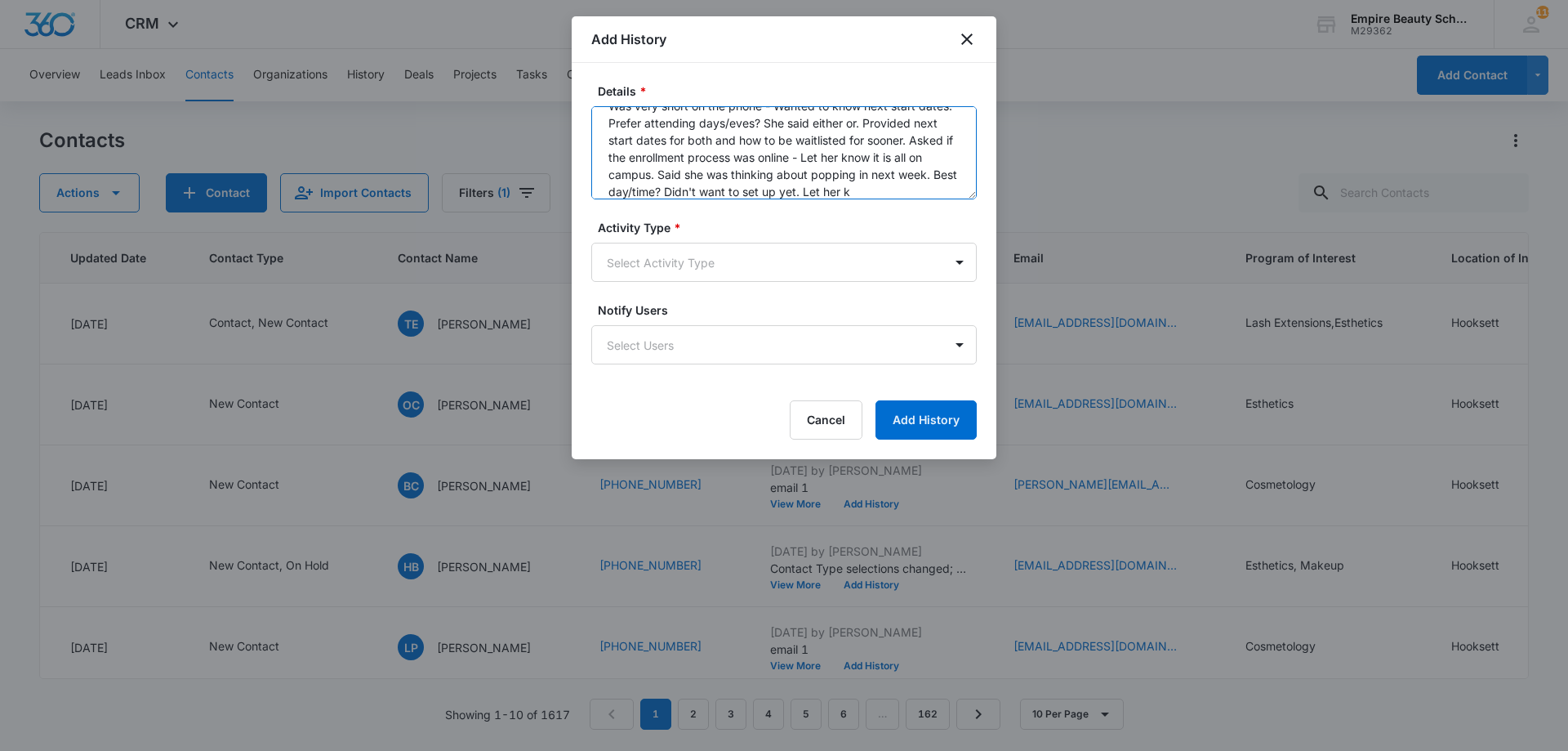
scroll to position [39, 0]
type textarea "Was very short on the phone - Wanted to know next start dates. Prefer attending…"
click at [673, 251] on body "CRM Apps Forms CRM Email Shop Payments POS Files Brand Settings Empire Beauty S…" at bounding box center [784, 376] width 1568 height 751
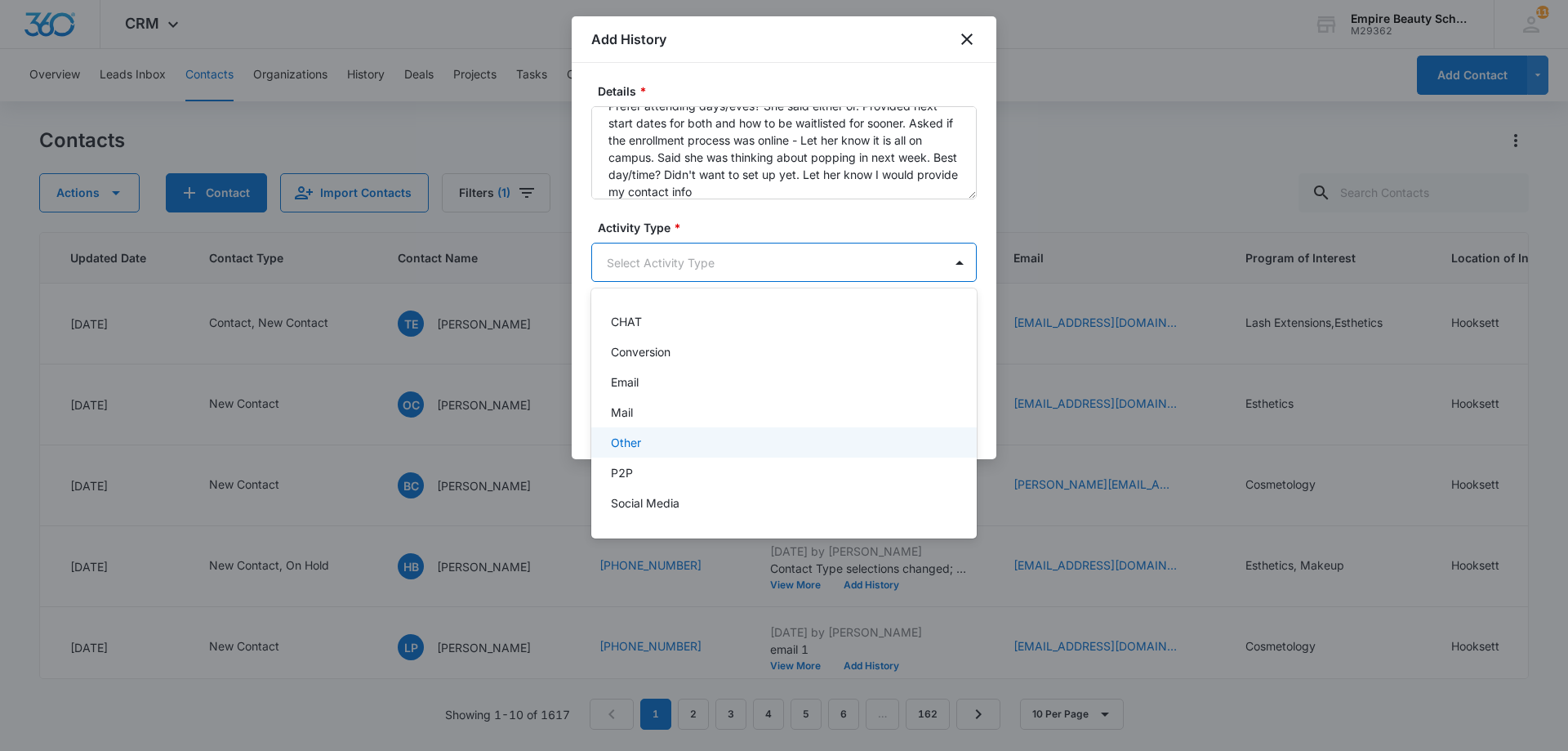
scroll to position [0, 0]
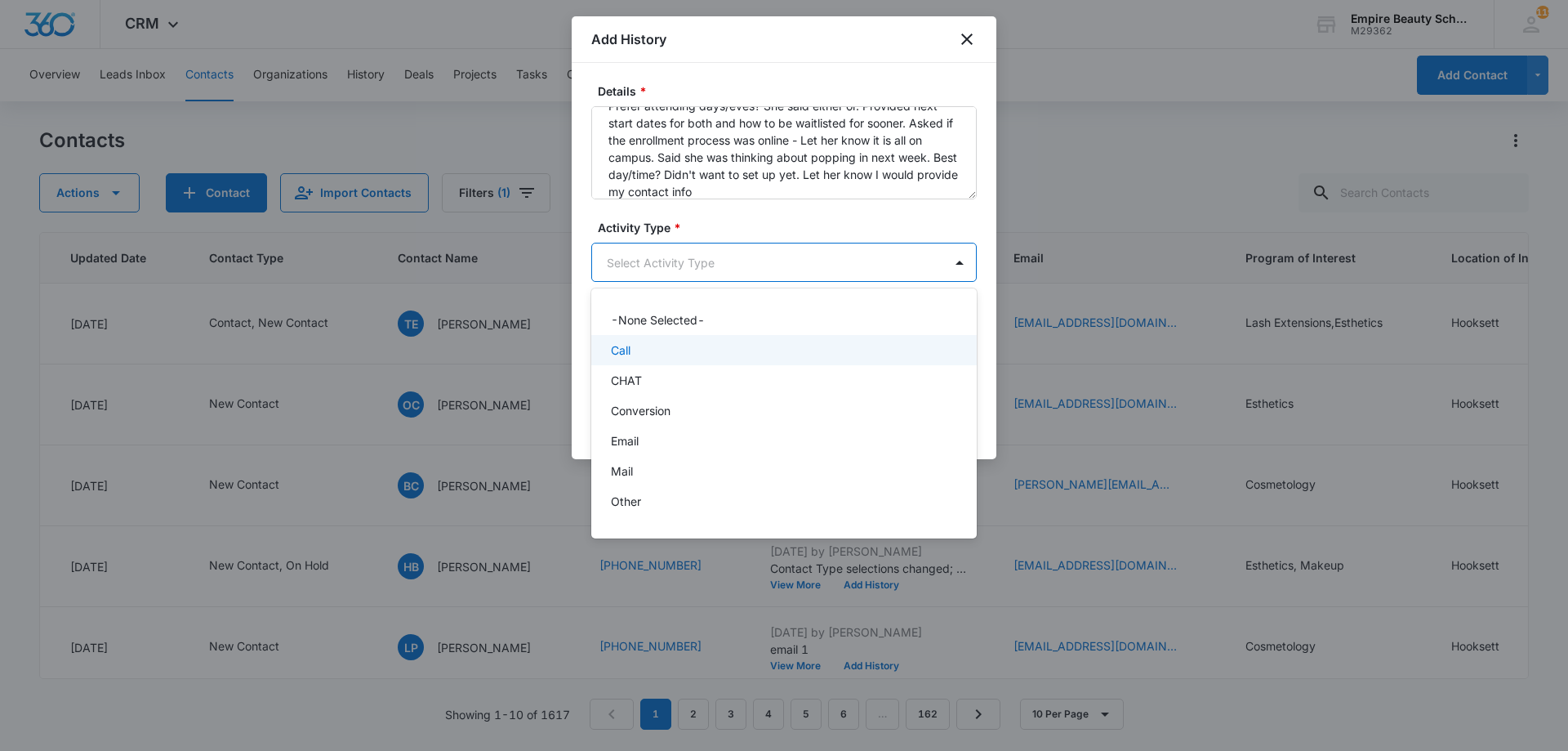
click at [636, 356] on div "Call" at bounding box center [782, 350] width 343 height 17
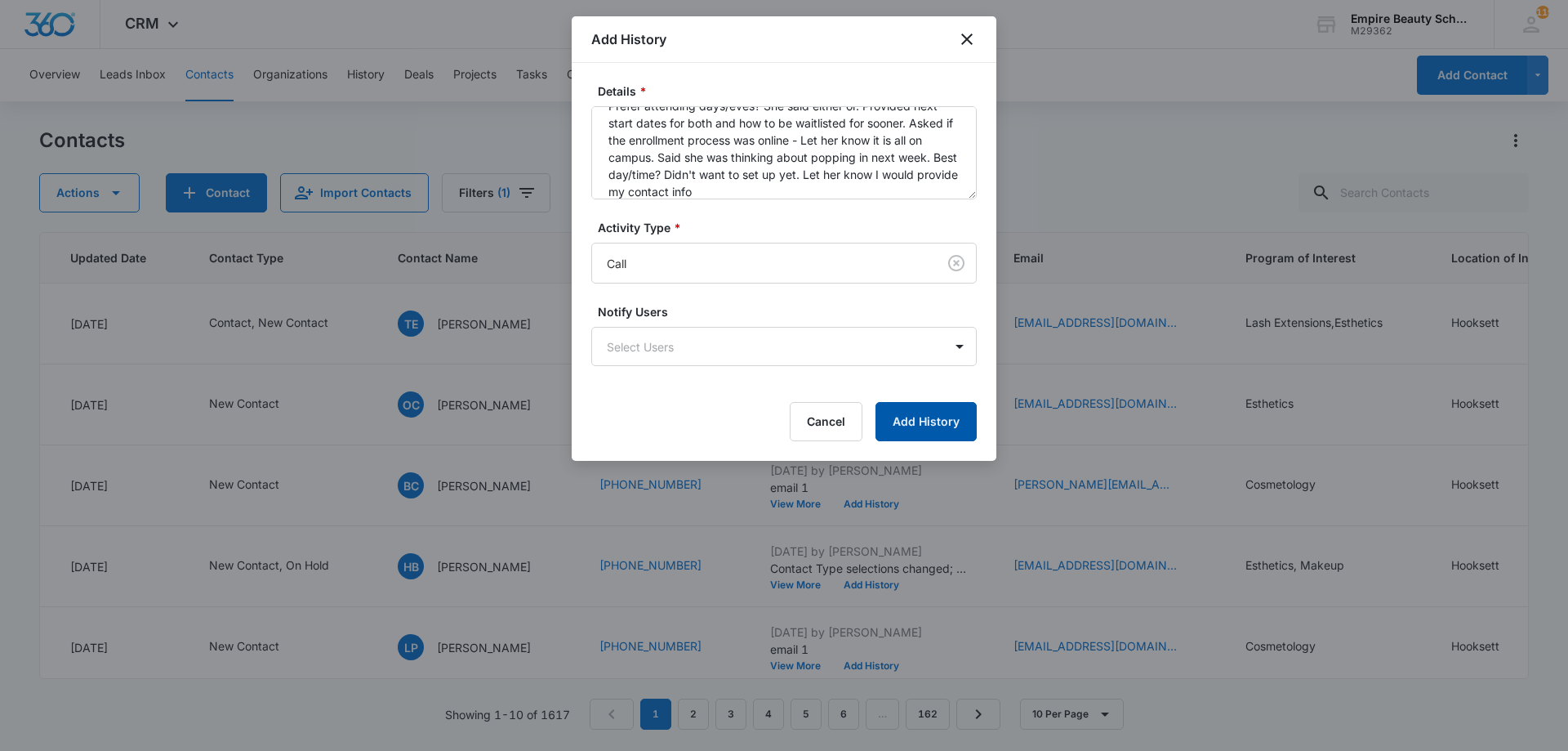
click at [968, 412] on button "Add History" at bounding box center [926, 422] width 101 height 39
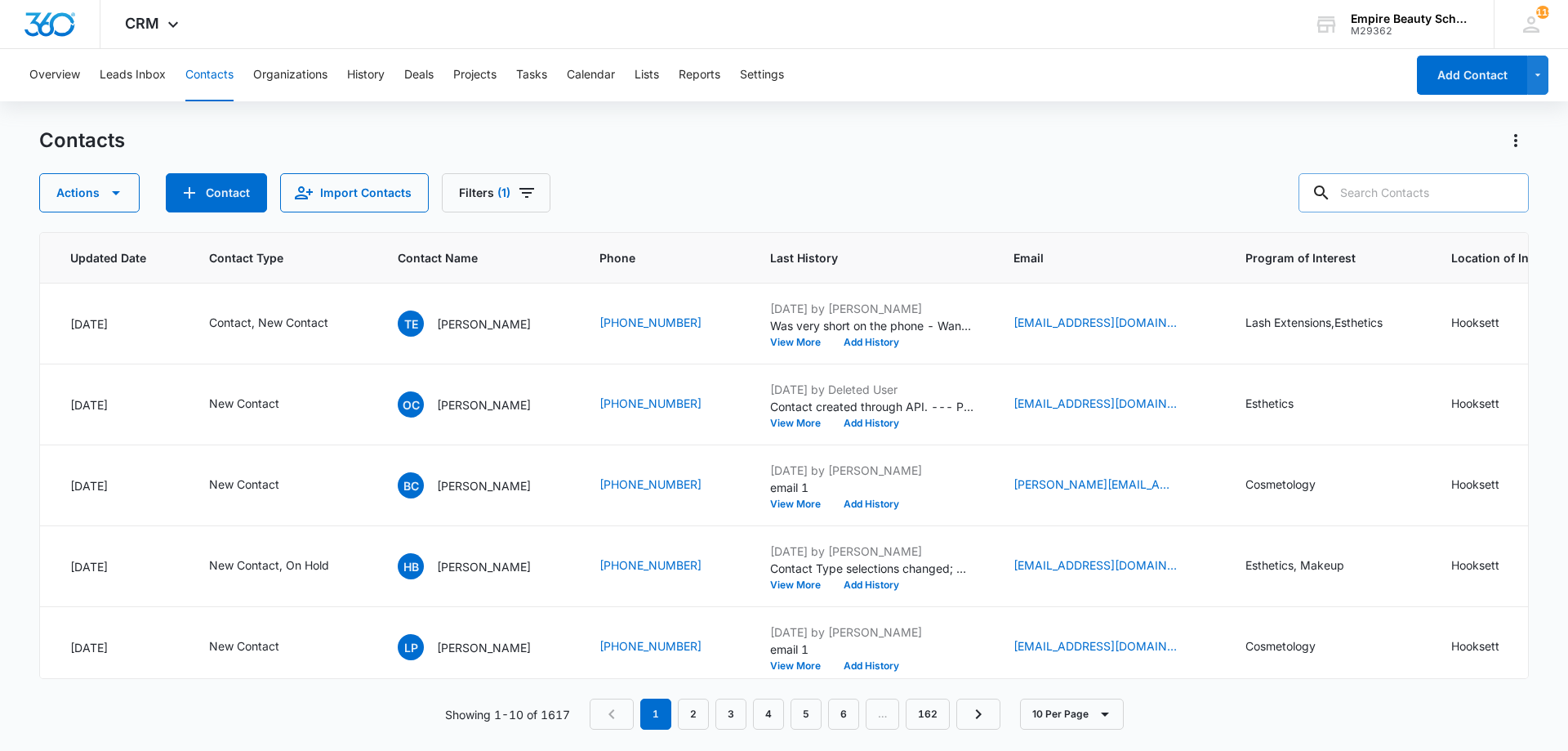
click at [1415, 188] on input "text" at bounding box center [1413, 193] width 230 height 39
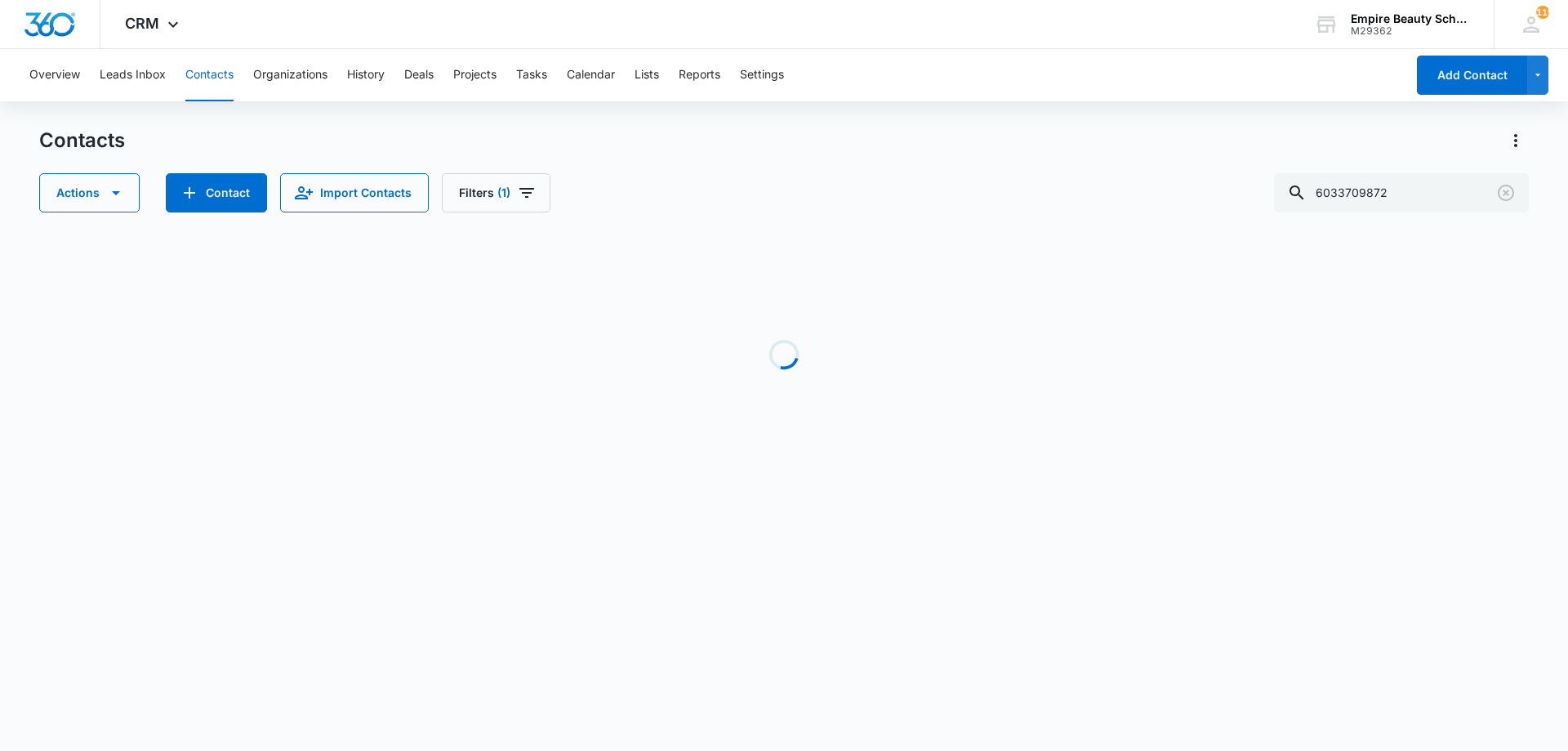
click at [524, 217] on div "Contacts Actions Contact Import Contacts Filters (1) 6033709872 Loading No Resu…" at bounding box center [784, 312] width 1489 height 369
click at [520, 200] on icon "Filters" at bounding box center [526, 192] width 20 height 20
click at [567, 469] on icon "Clear" at bounding box center [564, 466] width 12 height 12
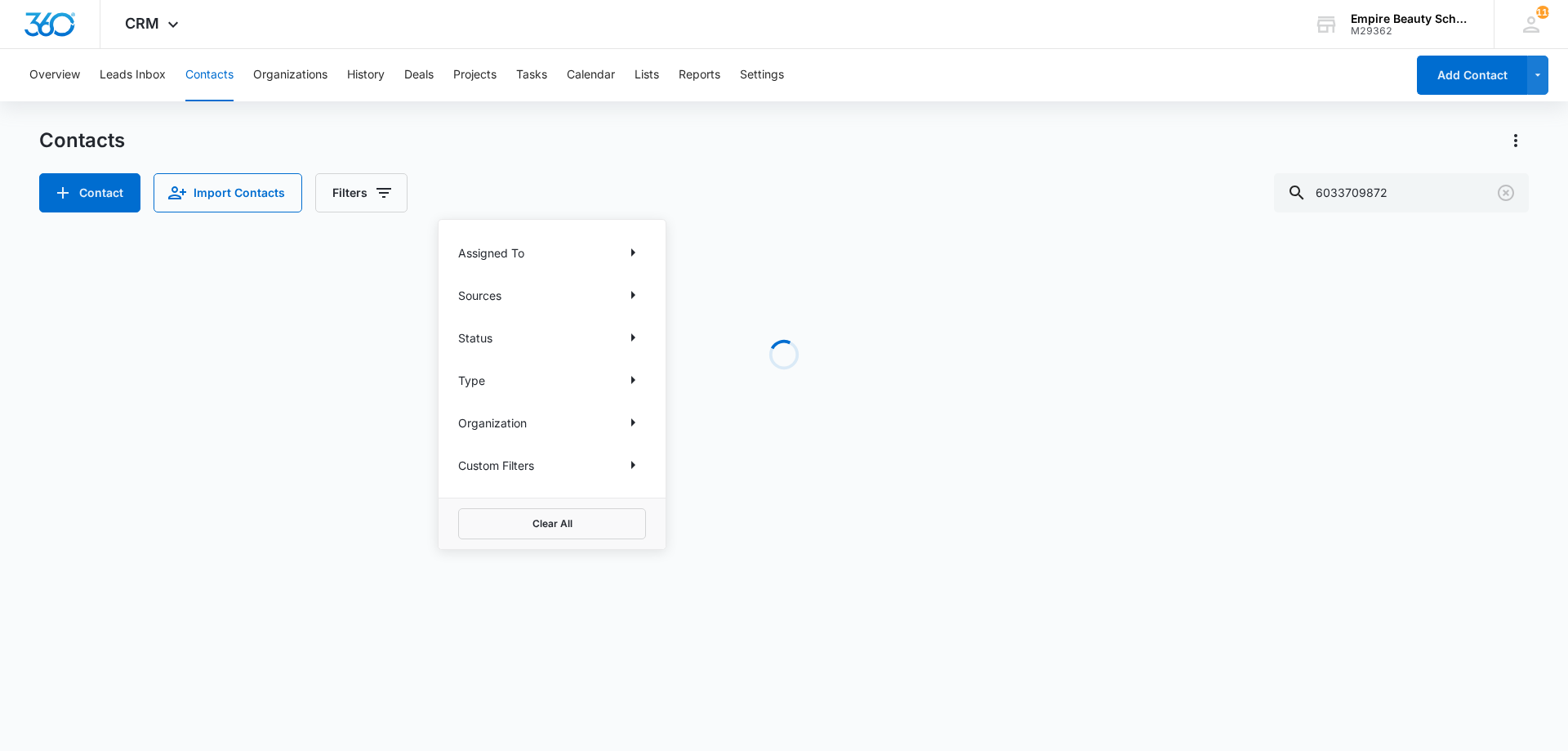
click at [805, 184] on div "Contact Import Contacts Filters Assigned To Sources Status Type Organization Cu…" at bounding box center [784, 193] width 1489 height 39
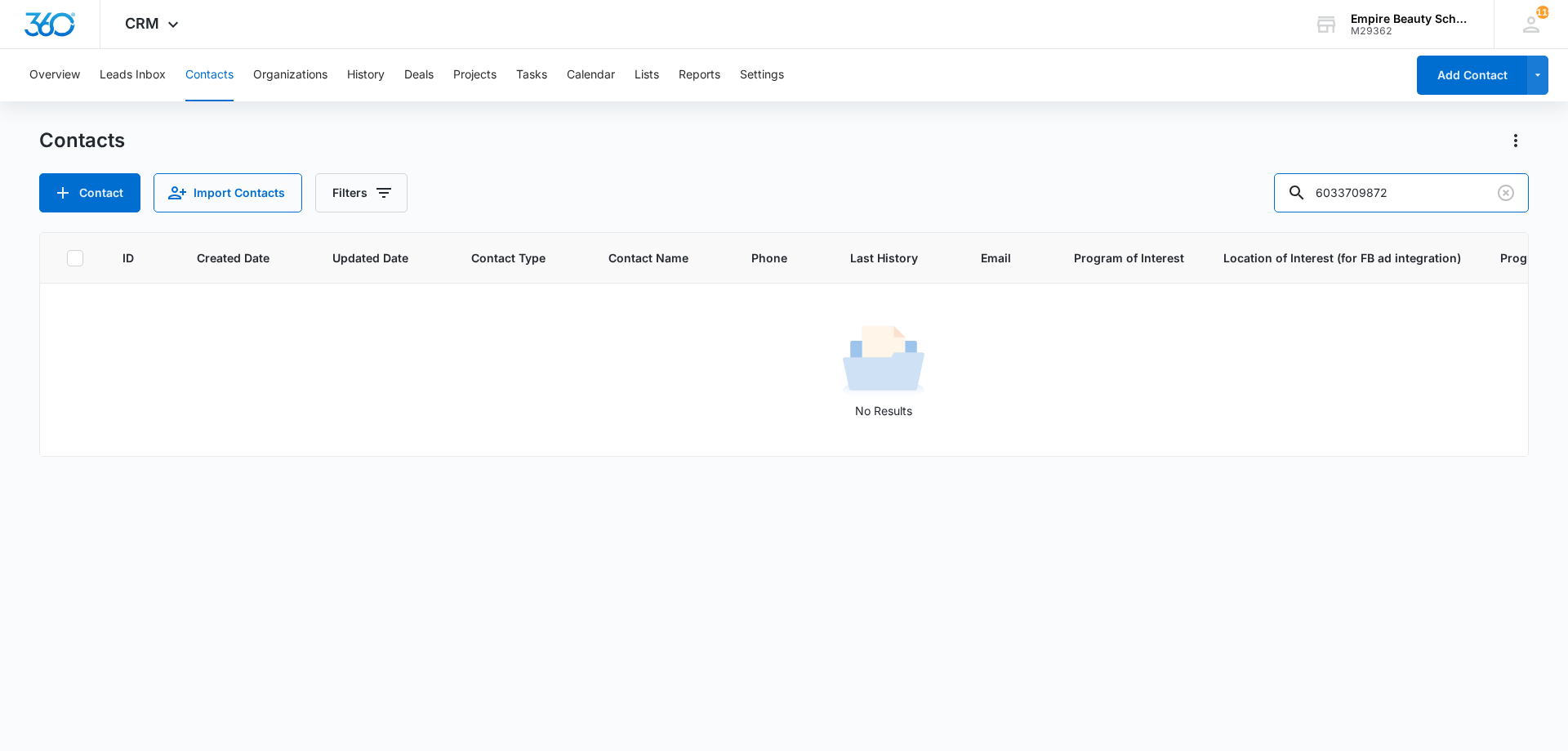
drag, startPoint x: 1366, startPoint y: 189, endPoint x: 1146, endPoint y: 182, distance: 220.1
click at [1146, 182] on div "Contact Import Contacts Filters 6033709872" at bounding box center [784, 193] width 1489 height 39
type input "9872"
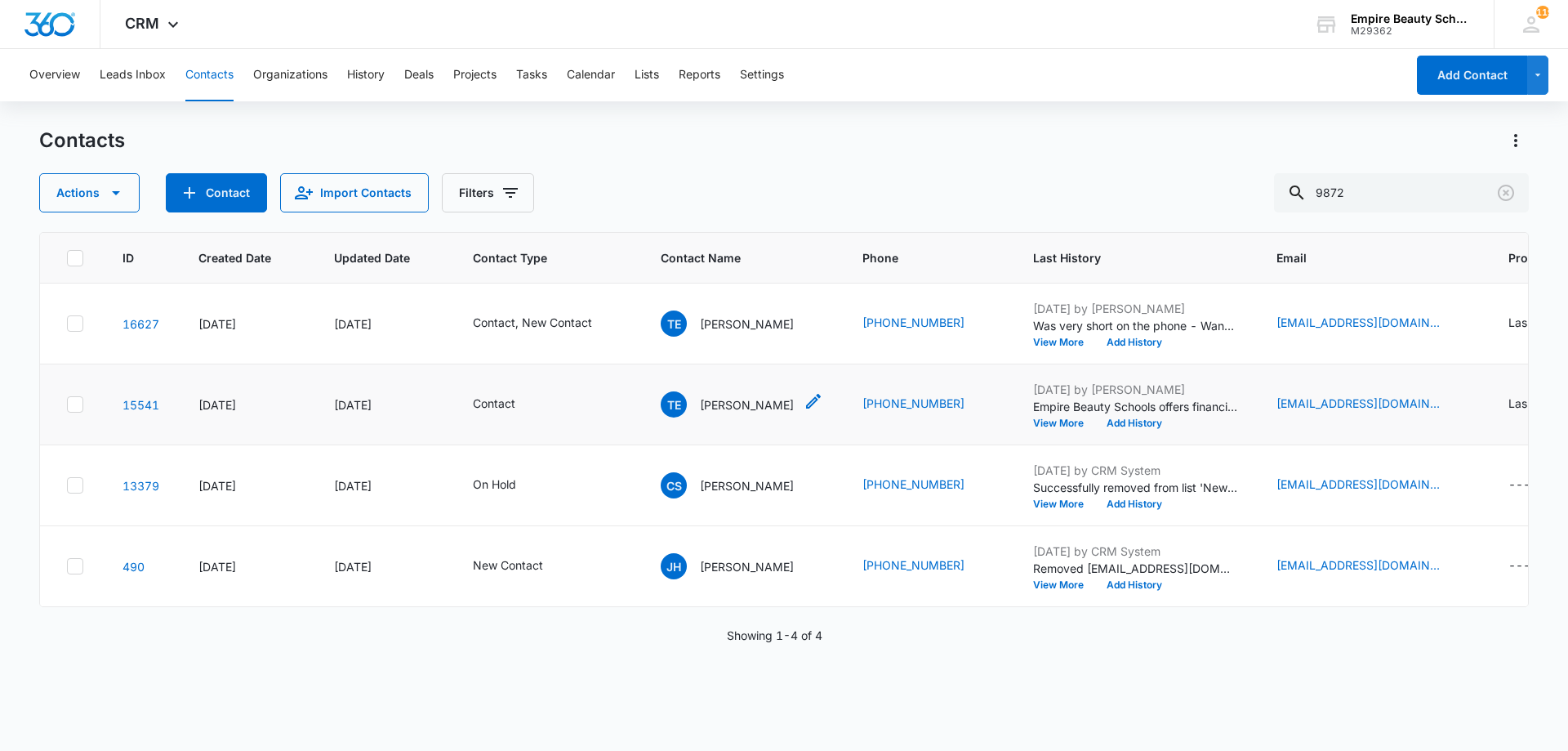
click at [804, 399] on icon "Contact Name - Tyler Edsall - Select to Edit Field" at bounding box center [813, 400] width 20 height 20
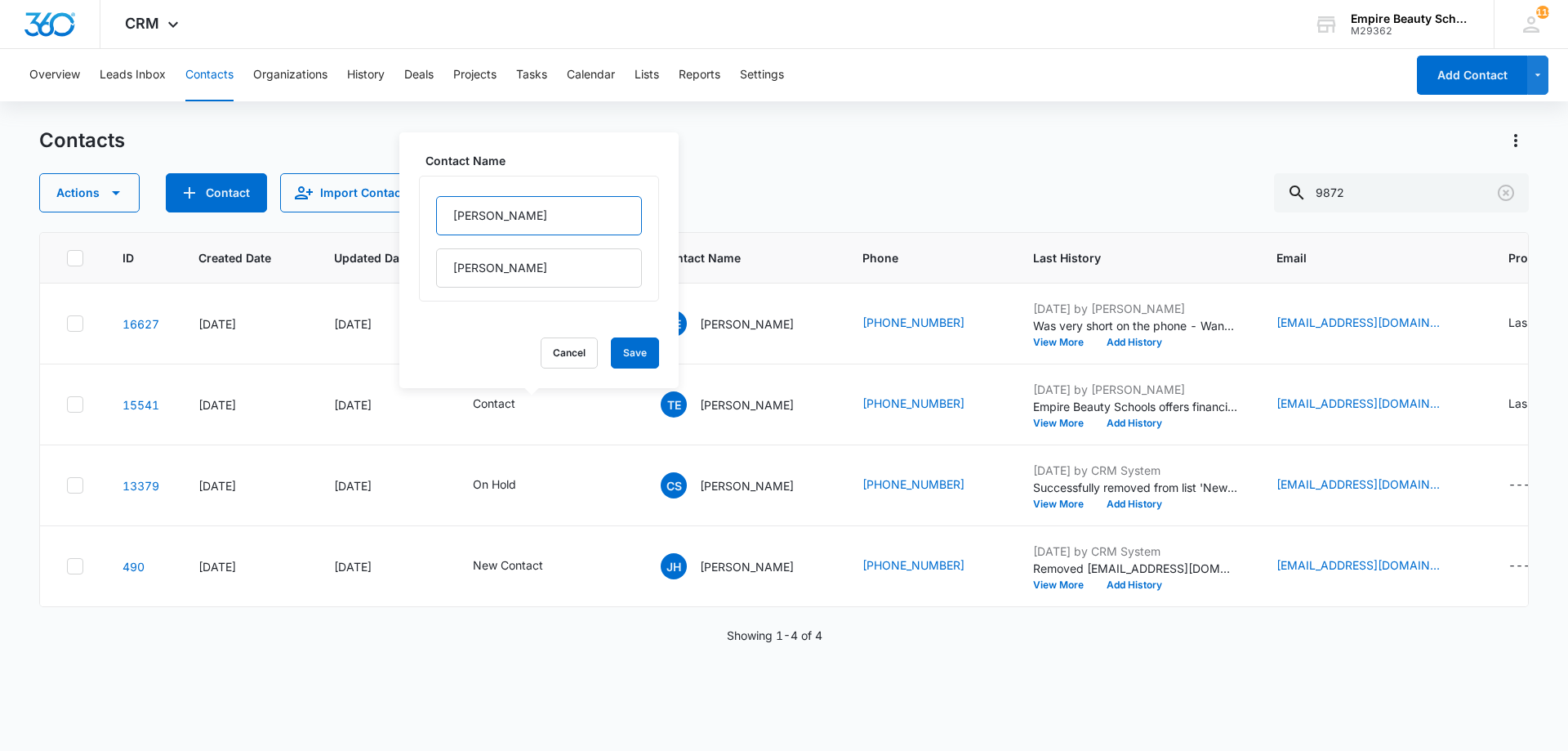
drag, startPoint x: 480, startPoint y: 219, endPoint x: 397, endPoint y: 218, distance: 83.0
click at [397, 217] on div "Contacts Actions Contact Import Contacts Filters 9872 ID Created Date Updated D…" at bounding box center [784, 438] width 1489 height 622
type input "Tiya"
click at [624, 362] on button "Save" at bounding box center [635, 353] width 48 height 31
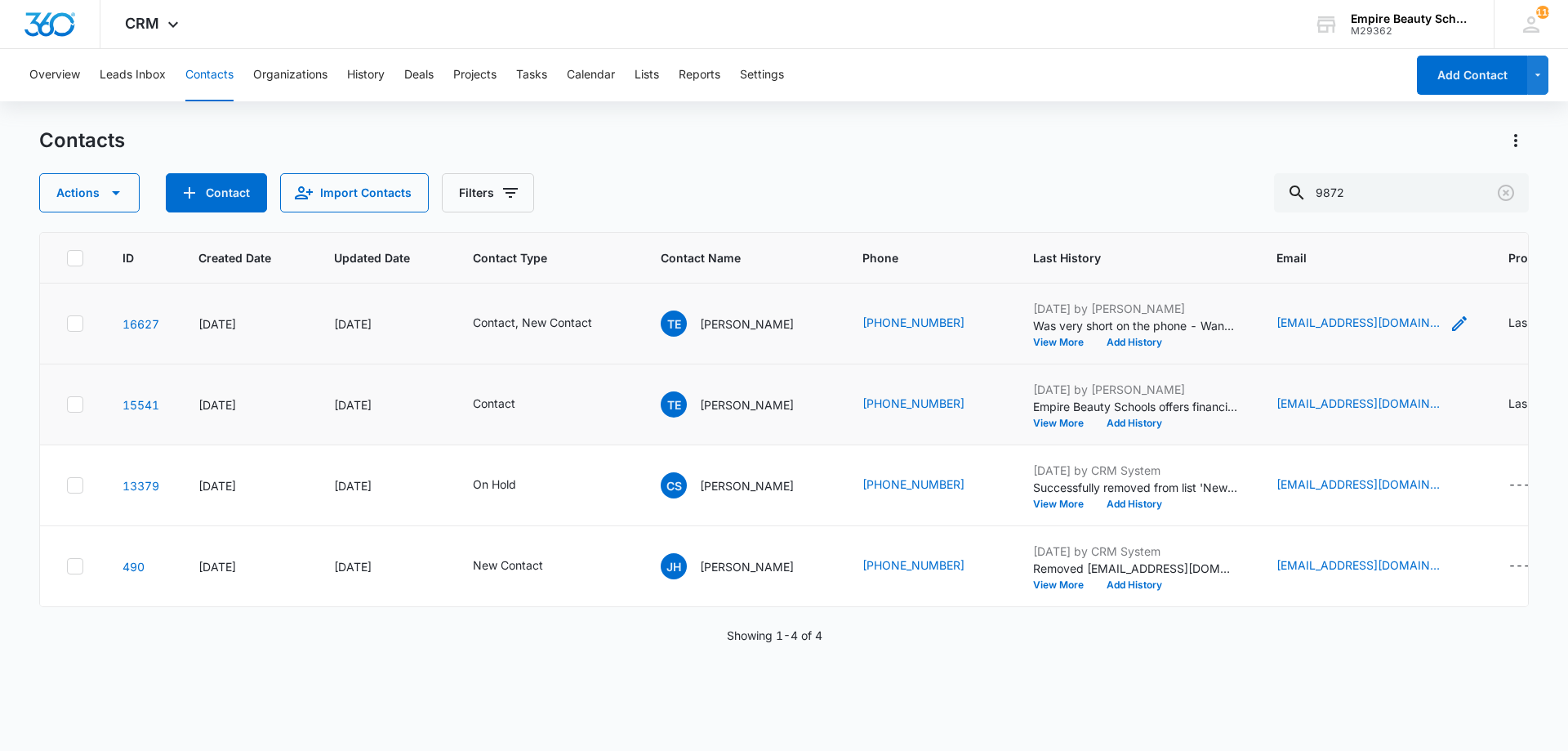
click at [1451, 319] on icon "Email - tiyaedsall@comcast.net - Select to Edit Field" at bounding box center [1458, 323] width 15 height 15
click at [1127, 216] on input "[EMAIL_ADDRESS][DOMAIN_NAME]" at bounding box center [1153, 219] width 206 height 39
click at [1450, 406] on icon "Email - tedsall@comcast.net - Select to Edit Field" at bounding box center [1459, 404] width 20 height 20
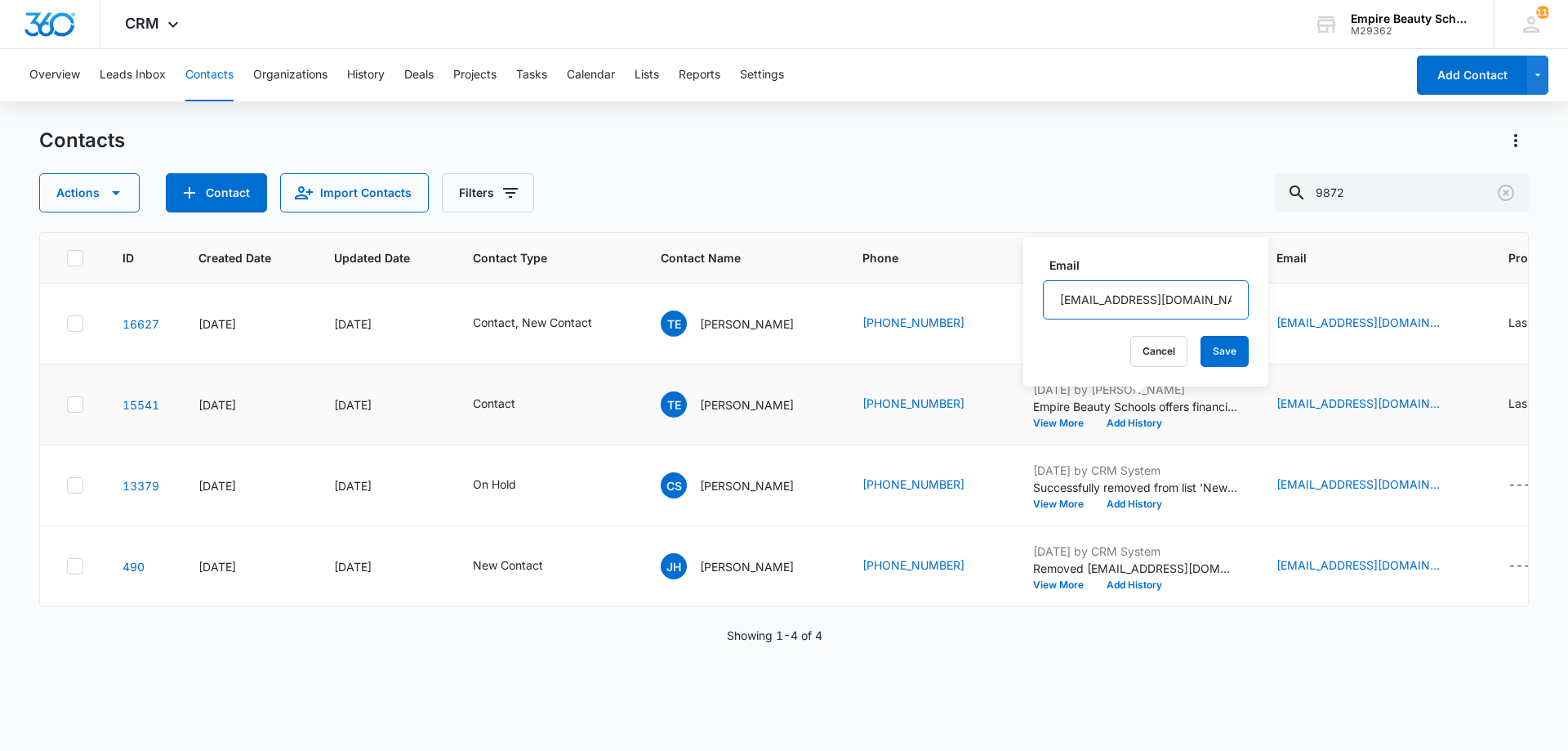
click at [1090, 290] on input "tedsall@comcast.net" at bounding box center [1146, 300] width 206 height 39
click at [1091, 292] on input "tedsall@comcast.net" at bounding box center [1146, 300] width 206 height 39
click at [1092, 292] on input "tedsall@comcast.net" at bounding box center [1146, 300] width 206 height 39
drag, startPoint x: 1090, startPoint y: 292, endPoint x: 1072, endPoint y: 302, distance: 20.6
click at [1072, 302] on input "tedsall@comcast.net" at bounding box center [1146, 300] width 206 height 39
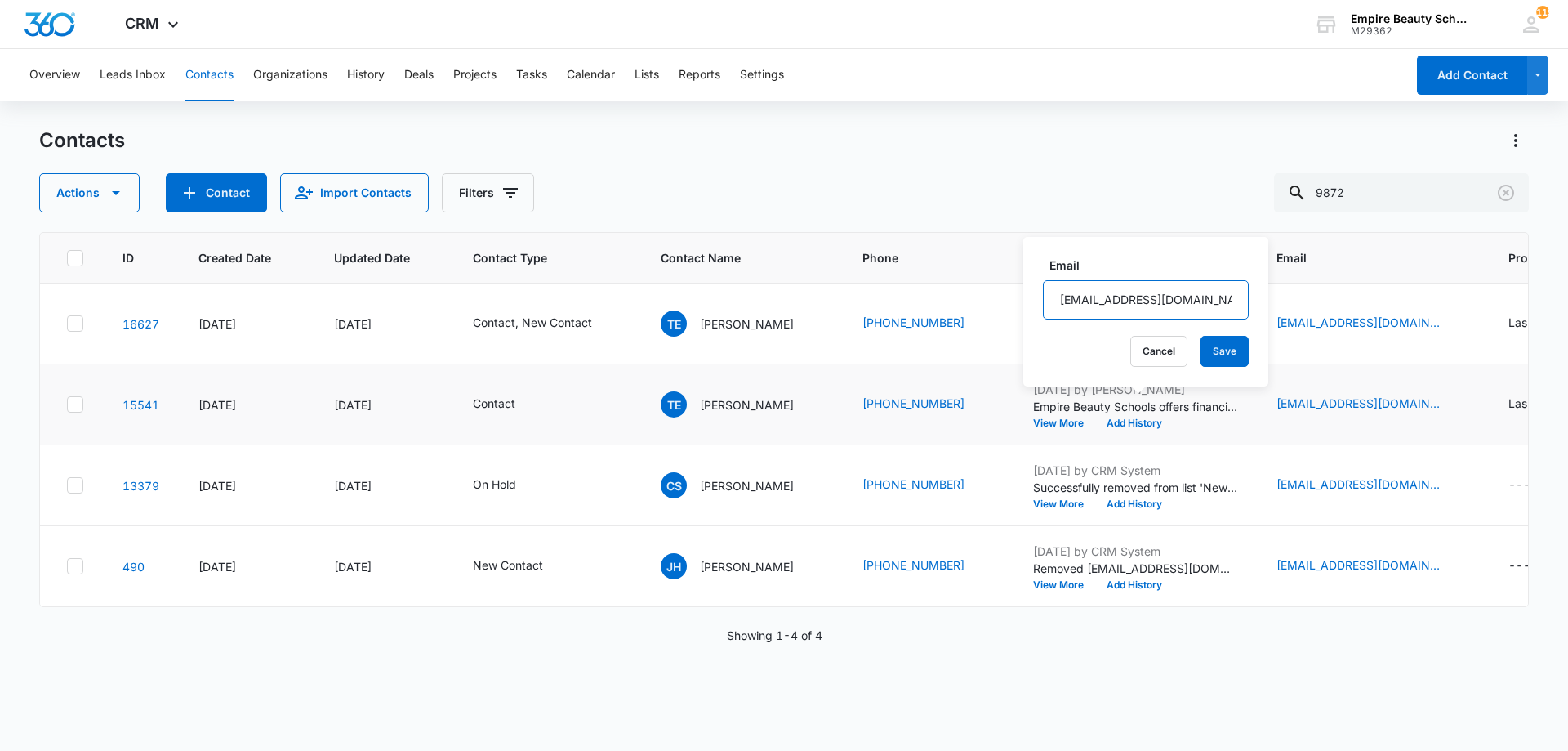
click at [1073, 302] on input "tedsall@comcast.net" at bounding box center [1146, 300] width 206 height 39
click at [1076, 302] on input "tedsall@comcast.net" at bounding box center [1146, 300] width 206 height 39
drag, startPoint x: 1076, startPoint y: 302, endPoint x: 1068, endPoint y: 292, distance: 12.8
click at [1068, 292] on input "tedsall@comcast.net" at bounding box center [1146, 300] width 206 height 39
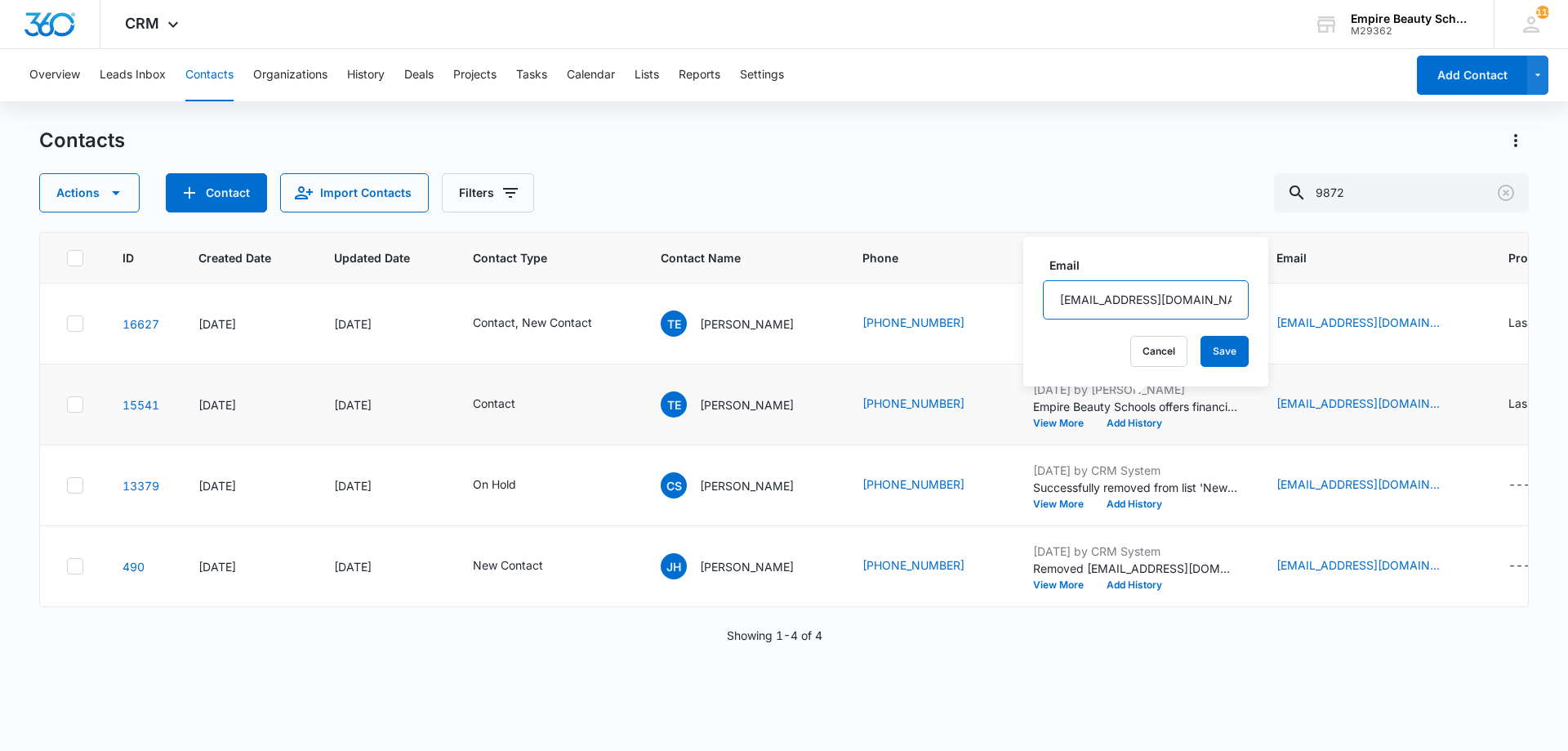
click at [1068, 292] on input "tedsall@comcast.net" at bounding box center [1146, 300] width 206 height 39
paste input "iya"
type input "[EMAIL_ADDRESS][DOMAIN_NAME]"
click at [1202, 348] on button "Save" at bounding box center [1224, 351] width 48 height 31
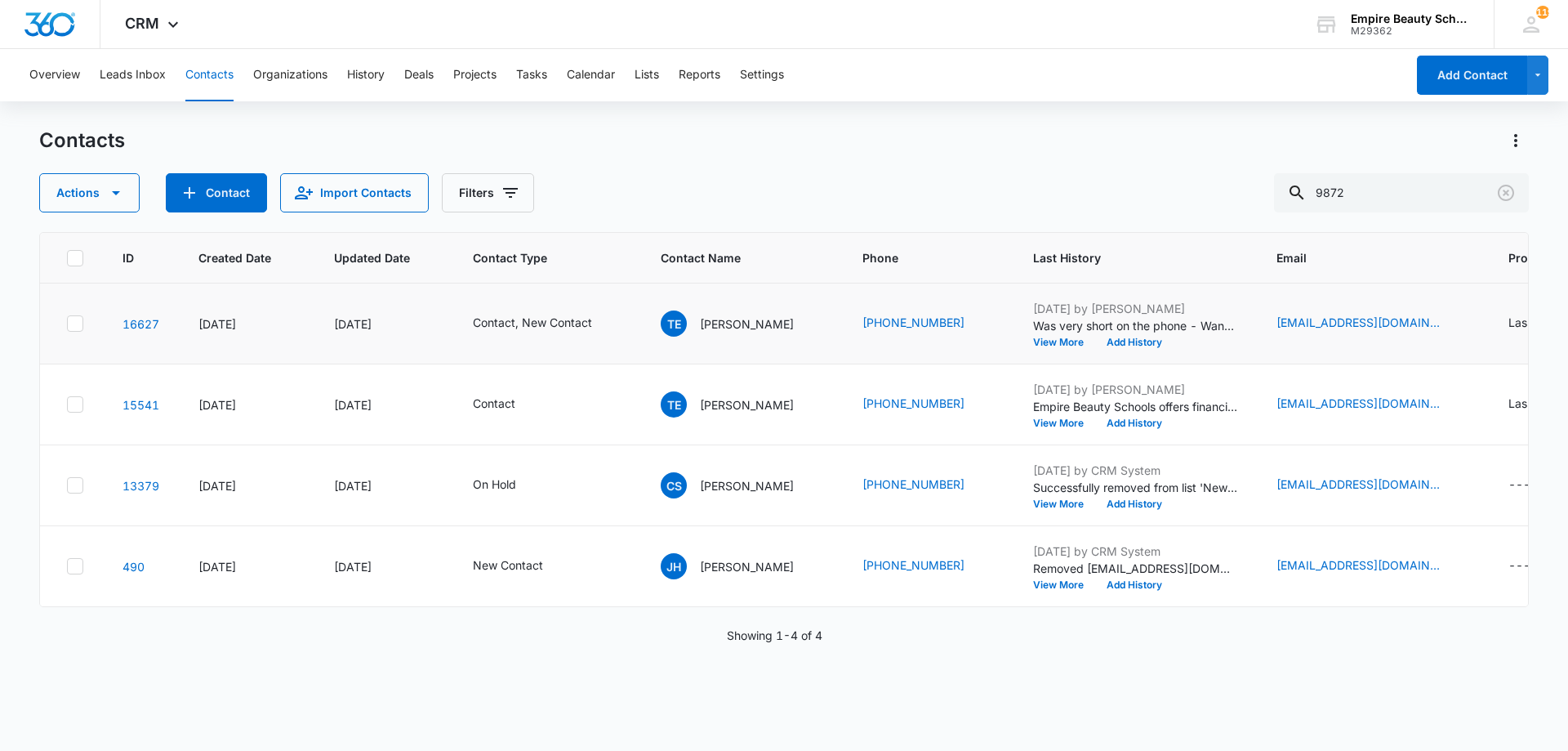
click at [72, 328] on icon at bounding box center [75, 323] width 15 height 15
click at [67, 324] on input "checkbox" at bounding box center [66, 323] width 1 height 1
checkbox input "true"
click at [74, 405] on icon at bounding box center [75, 404] width 15 height 15
click at [67, 405] on input "checkbox" at bounding box center [66, 405] width 1 height 1
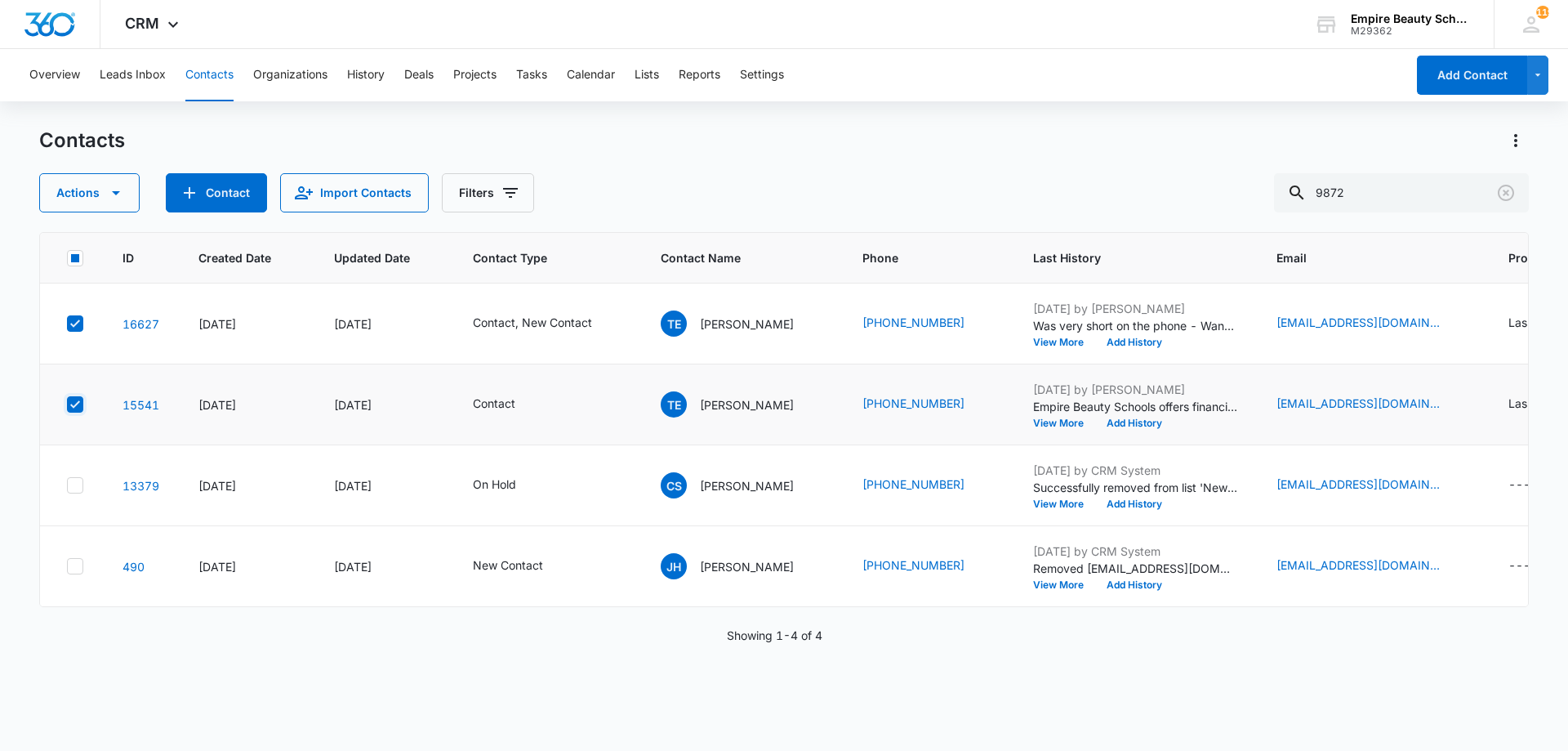
checkbox input "true"
click at [117, 195] on icon "button" at bounding box center [116, 192] width 20 height 20
click at [89, 269] on div "Merge" at bounding box center [119, 269] width 119 height 11
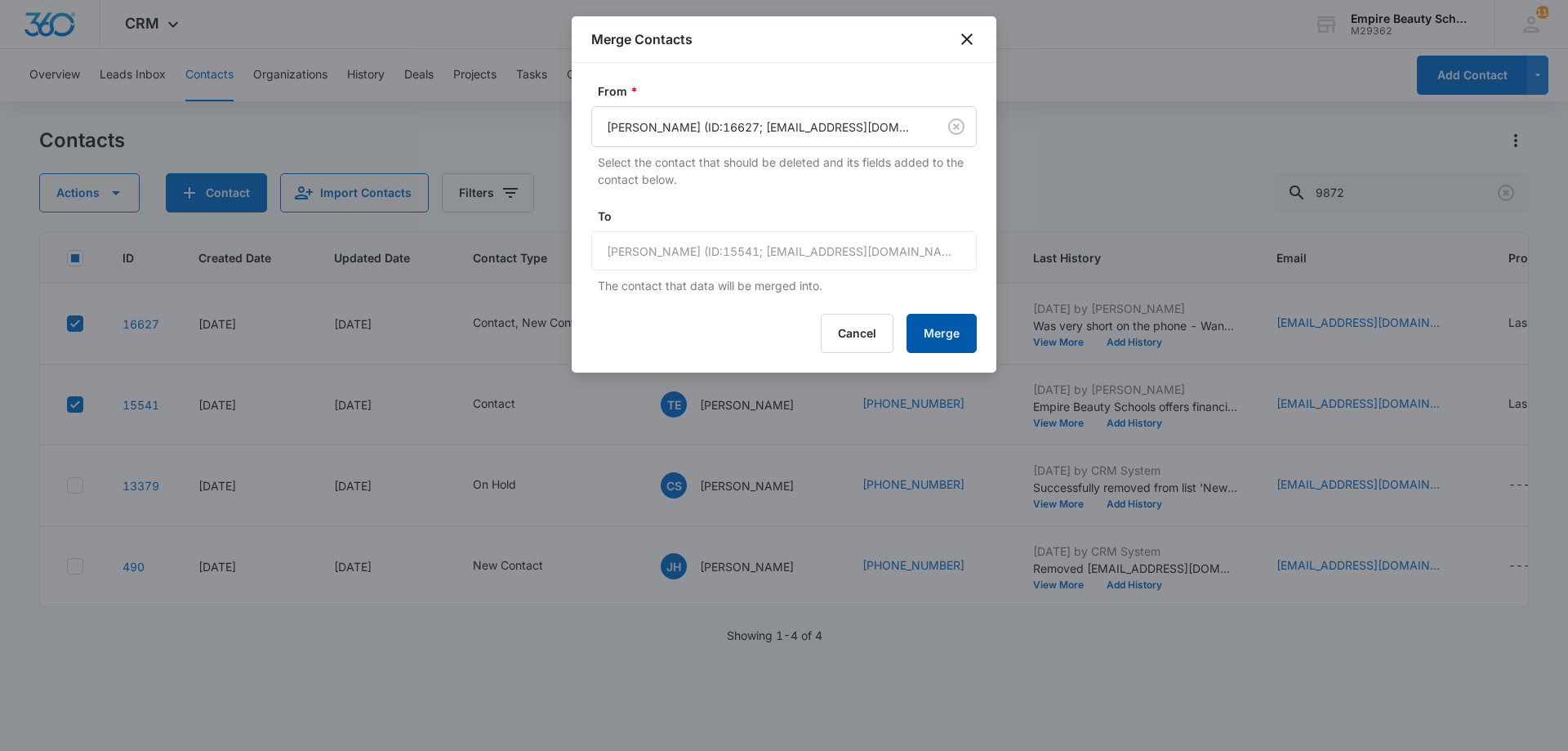
click at [963, 329] on button "Merge" at bounding box center [942, 333] width 70 height 39
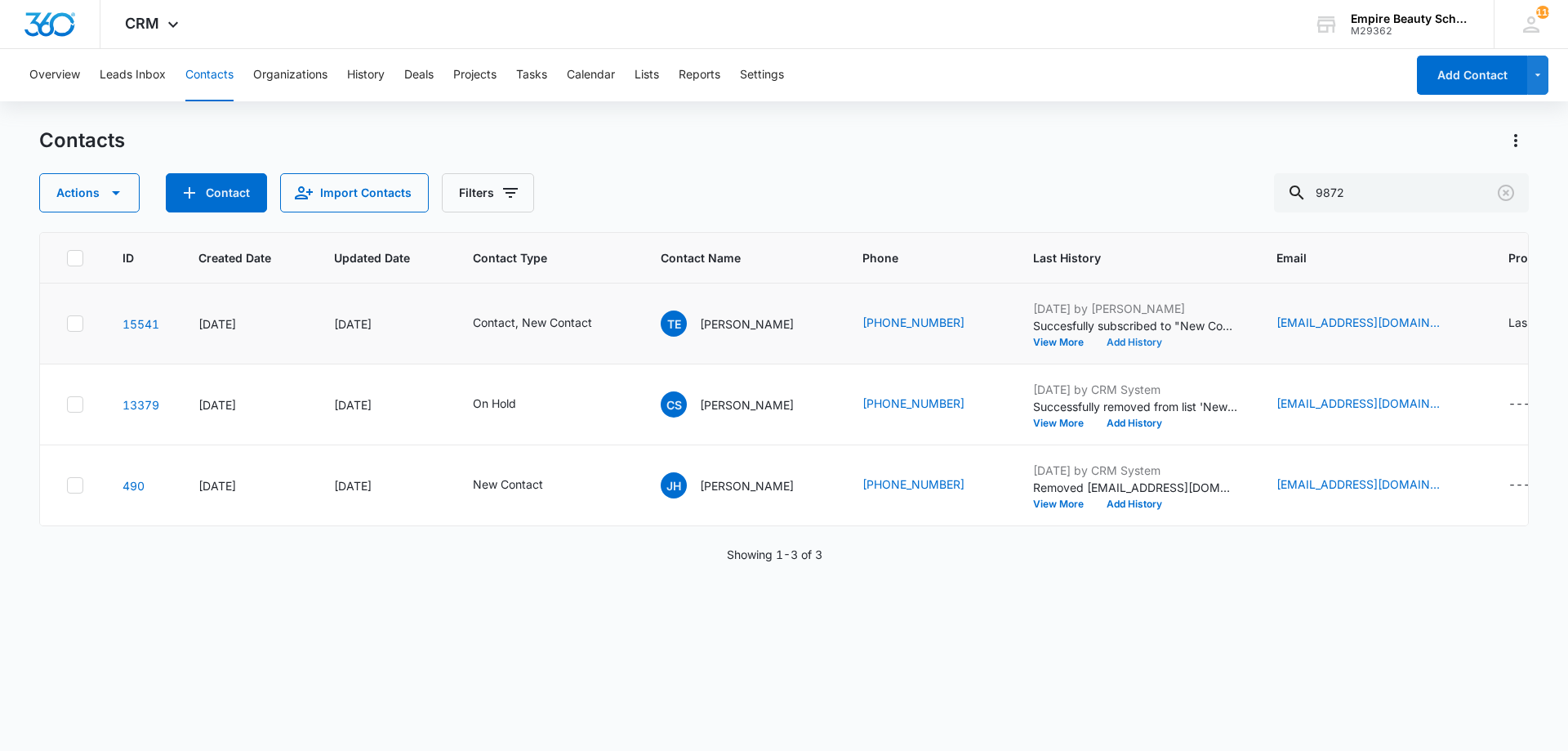
click at [1105, 345] on button "Add History" at bounding box center [1134, 342] width 78 height 9
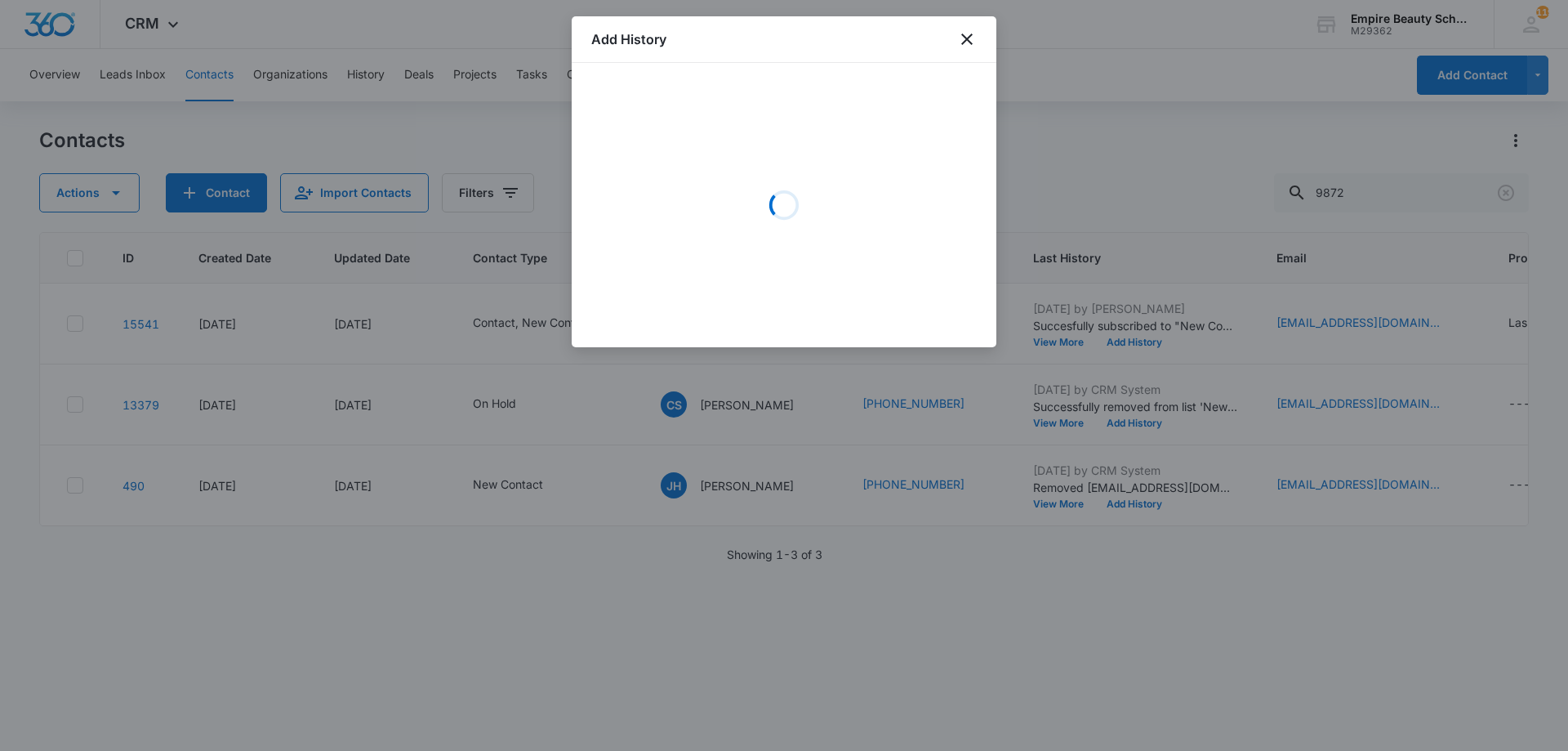
click at [747, 171] on div "Loading" at bounding box center [784, 205] width 386 height 245
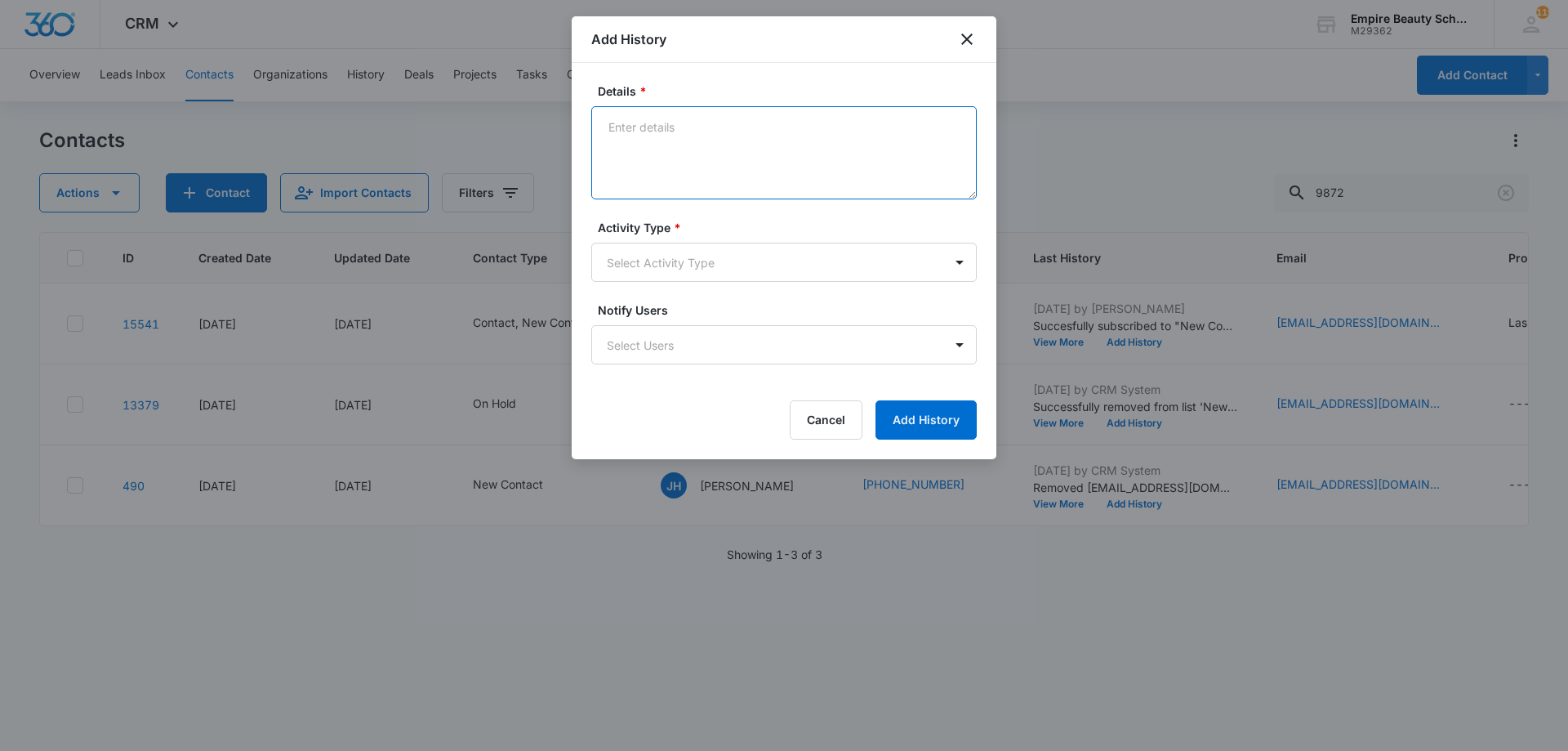
click at [727, 130] on textarea "Details *" at bounding box center [784, 153] width 386 height 93
type textarea "Provided contact info and tour times"
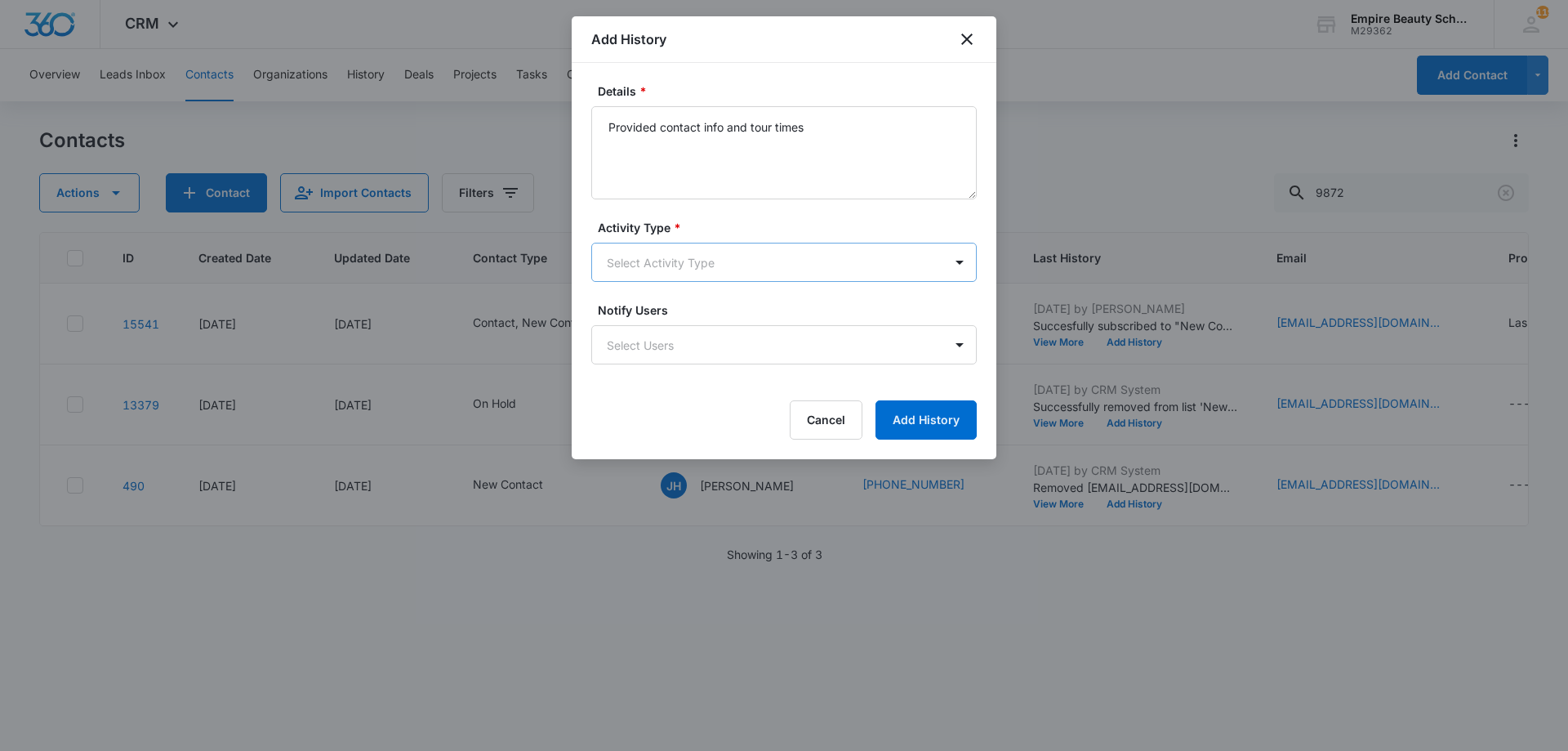
click at [676, 261] on body "CRM Apps Forms CRM Email Shop Payments POS Files Brand Settings Empire Beauty S…" at bounding box center [784, 376] width 1568 height 751
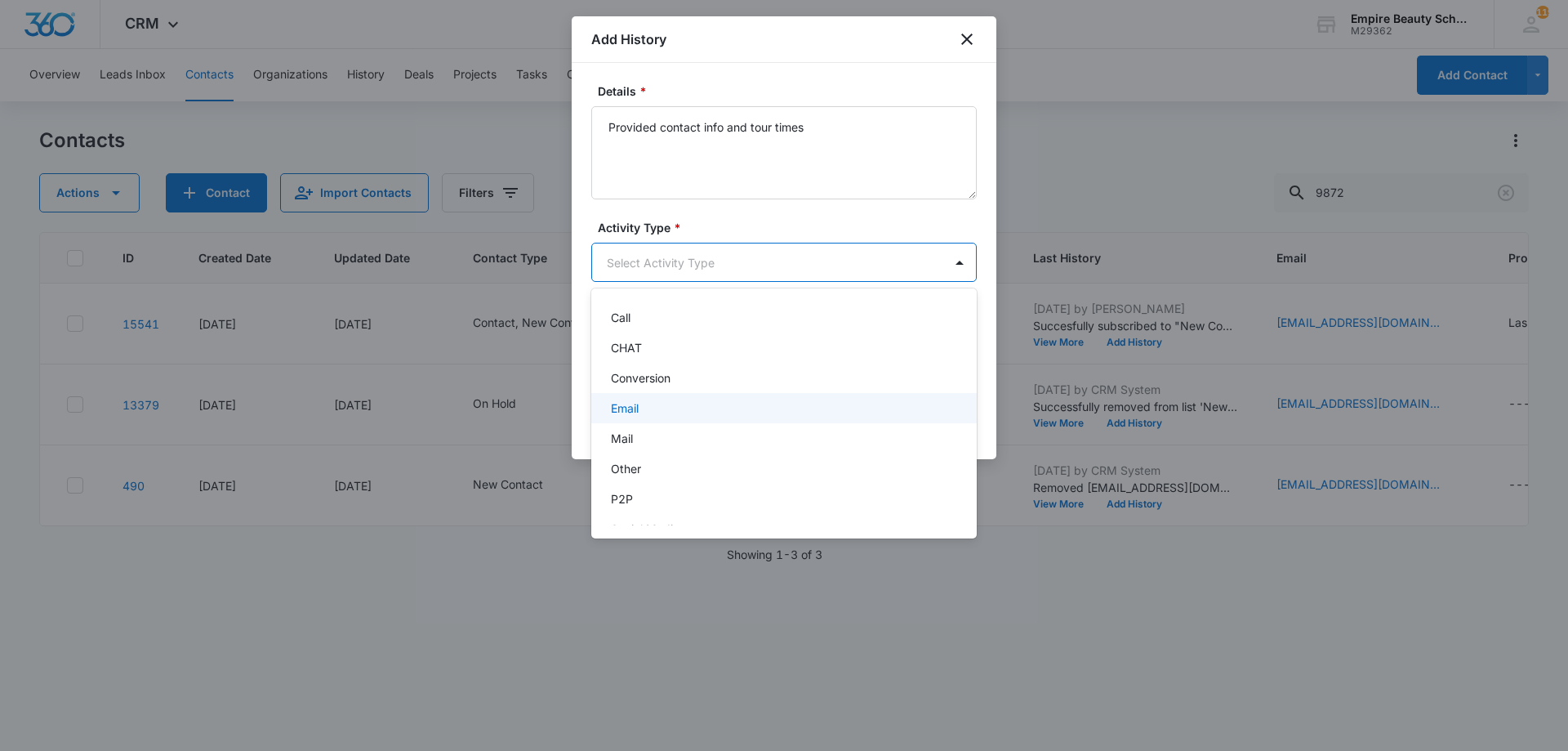
scroll to position [85, 0]
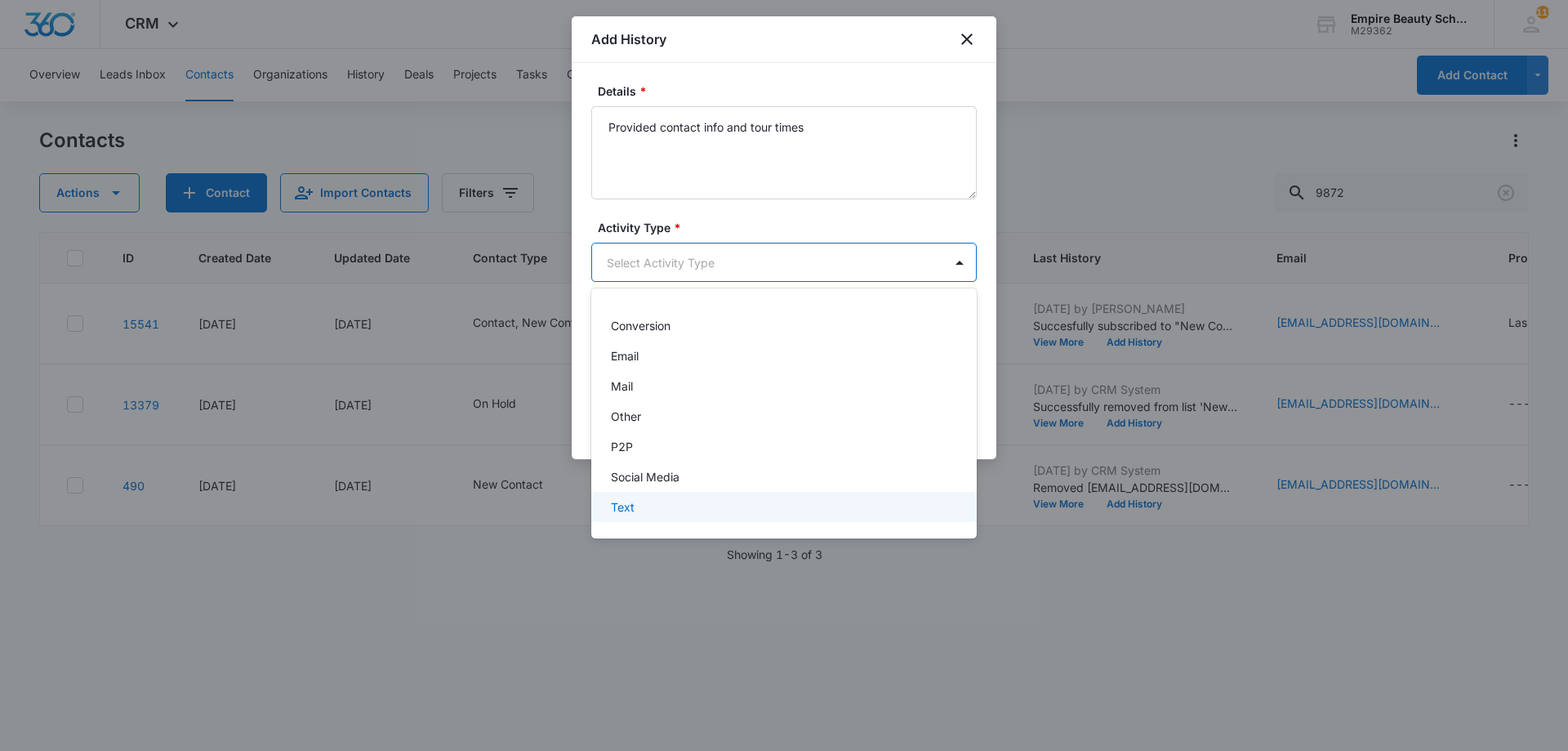
click at [630, 510] on p "Text" at bounding box center [623, 507] width 24 height 17
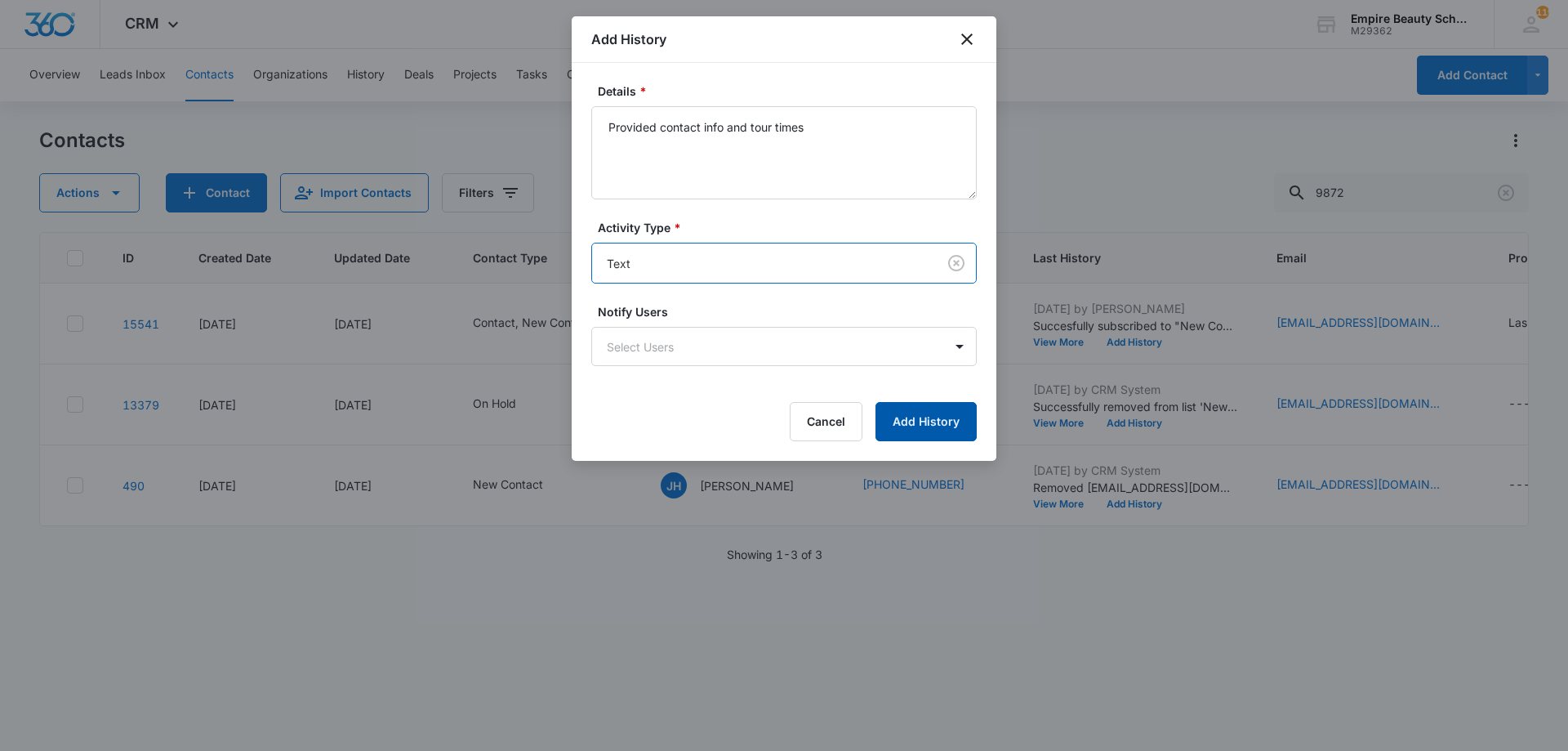
click at [884, 436] on button "Add History" at bounding box center [926, 422] width 101 height 39
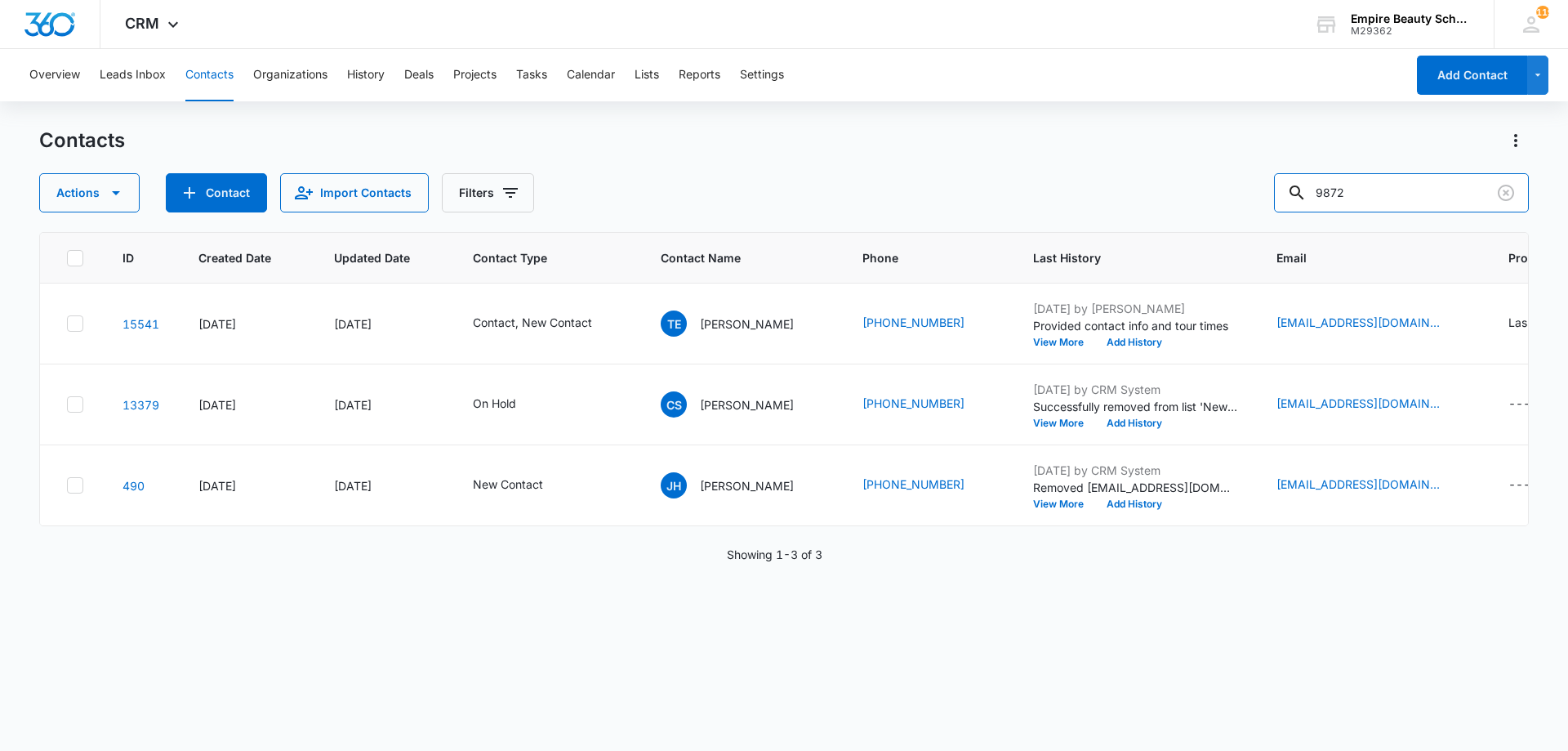
drag, startPoint x: 1381, startPoint y: 195, endPoint x: 1248, endPoint y: 190, distance: 133.1
click at [1248, 190] on div "Actions Contact Import Contacts Filters 9872" at bounding box center [784, 193] width 1489 height 39
paste input "kimvautour64@gmail.com"
type input "kimvautour64@gmail.com"
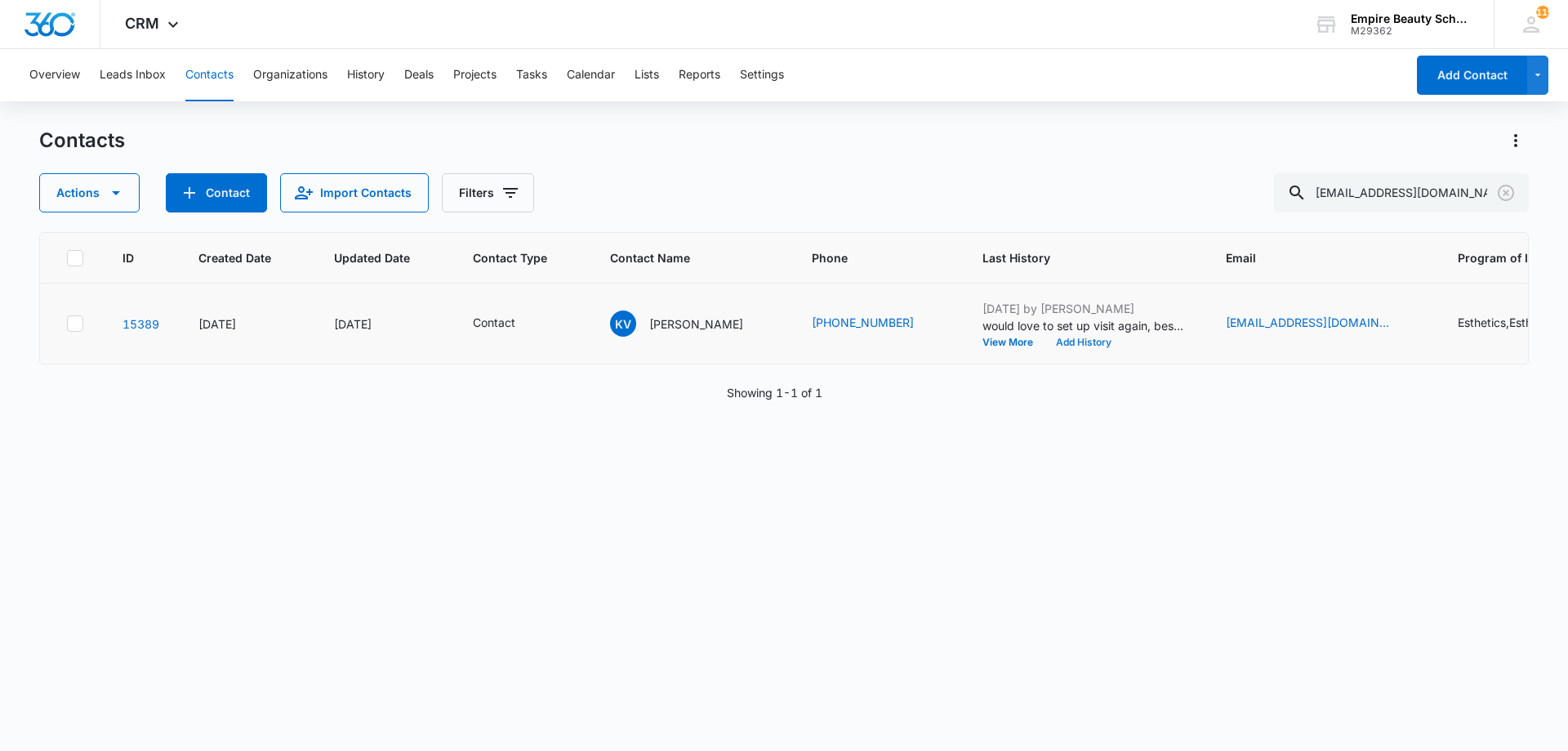
click at [1056, 344] on button "Add History" at bounding box center [1083, 342] width 78 height 9
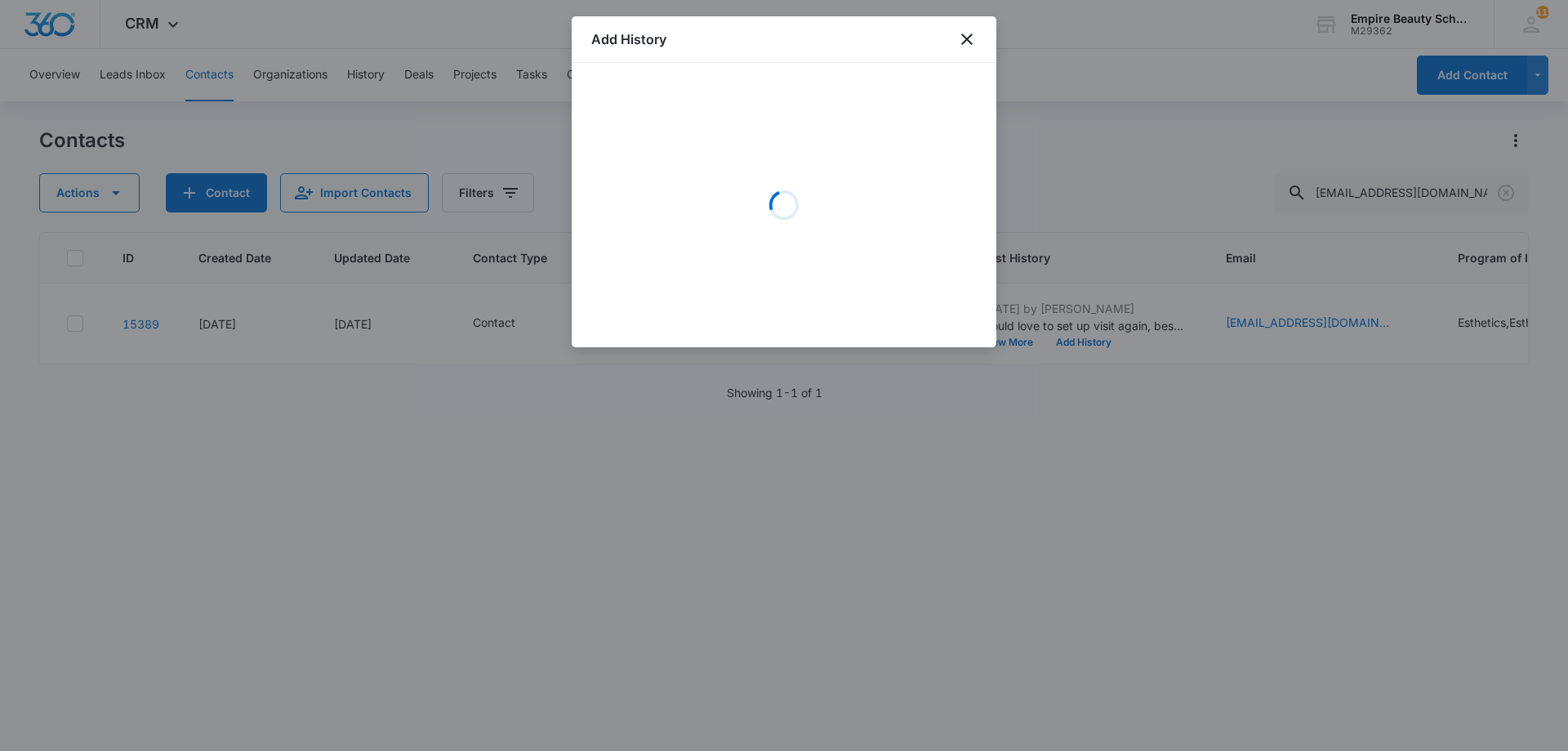
click at [715, 183] on div "Loading" at bounding box center [784, 205] width 386 height 245
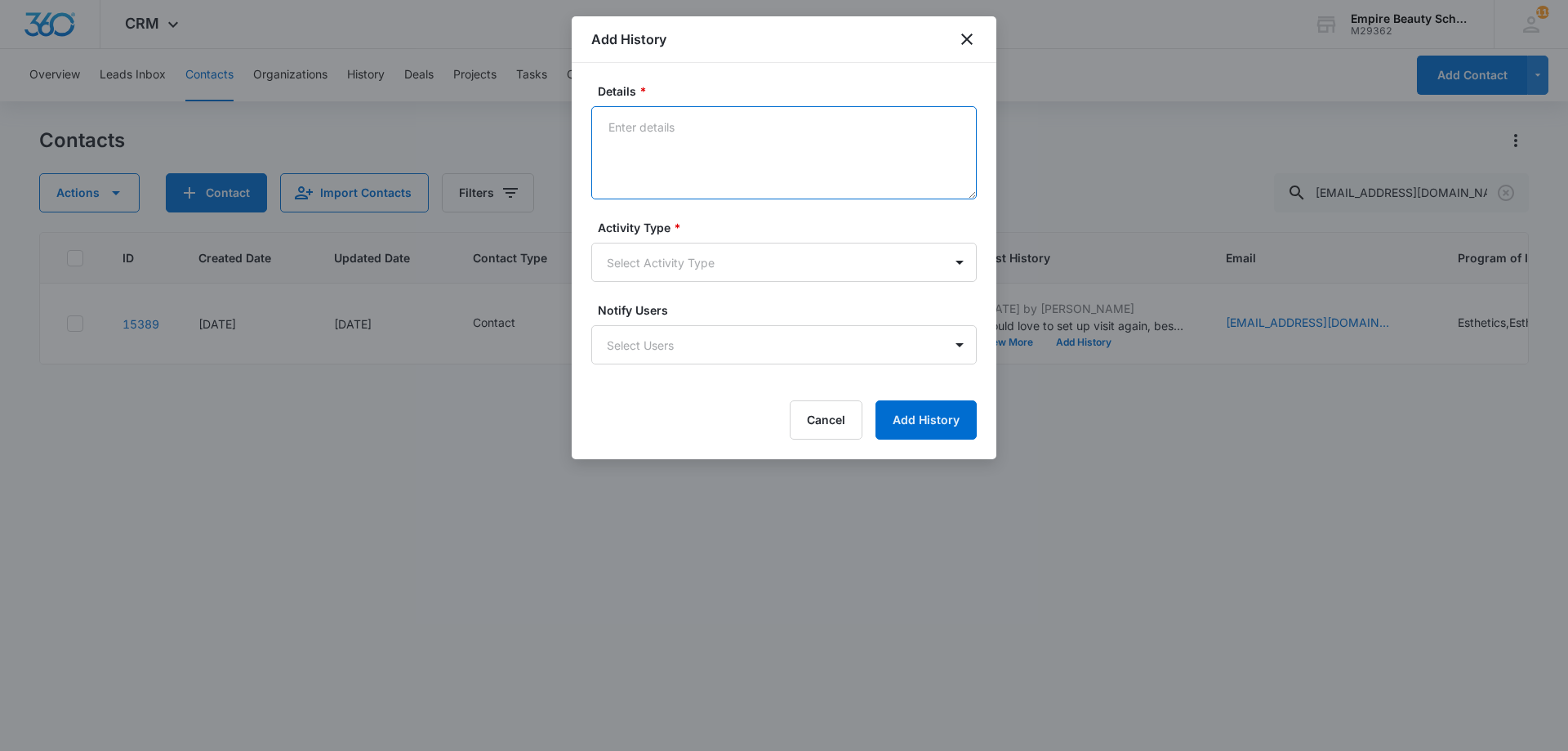
click at [721, 155] on textarea "Details *" at bounding box center [784, 153] width 386 height 93
type textarea "Best day/time to tour?"
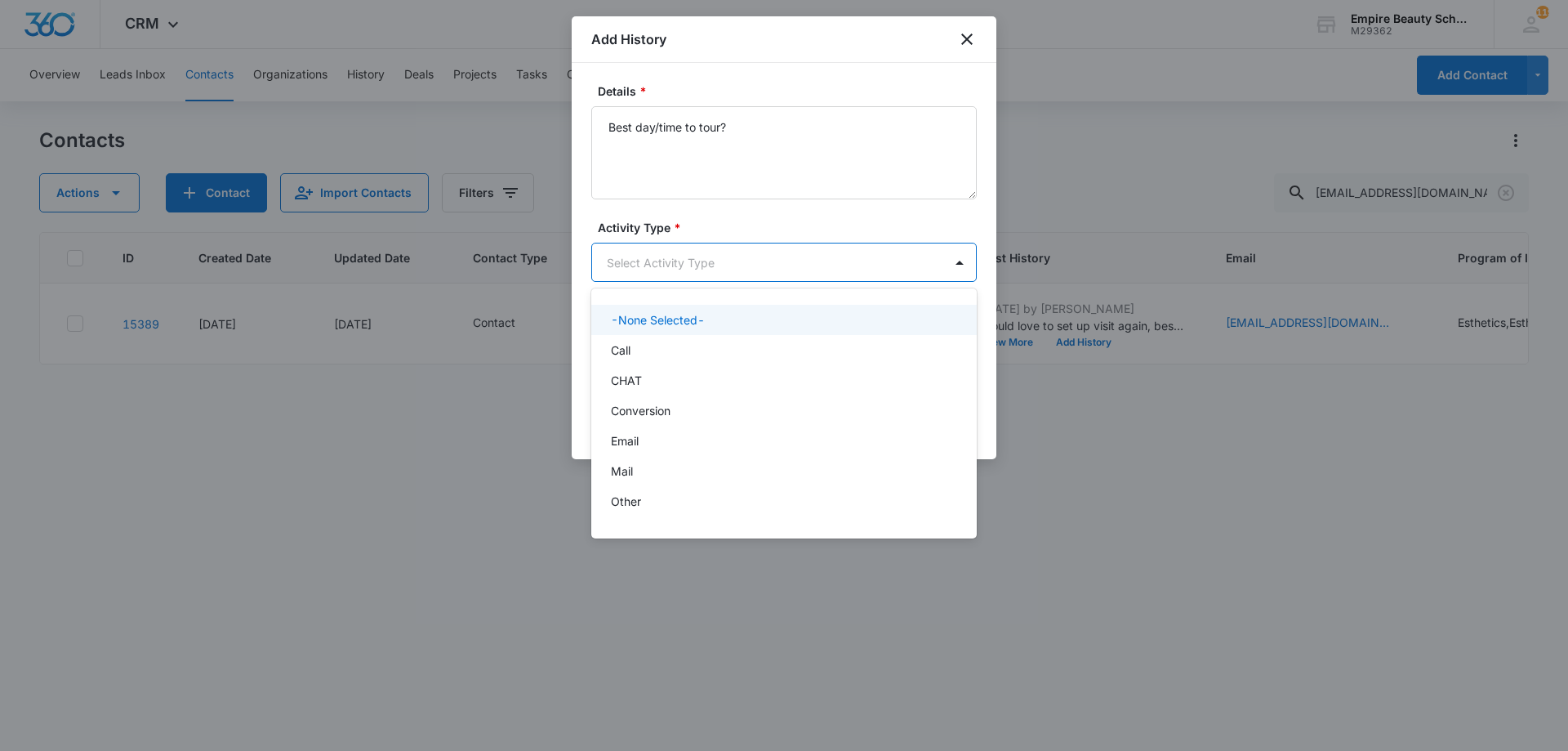
click at [684, 256] on body "CRM Apps Forms CRM Email Shop Payments POS Files Brand Settings Empire Beauty S…" at bounding box center [784, 376] width 1568 height 751
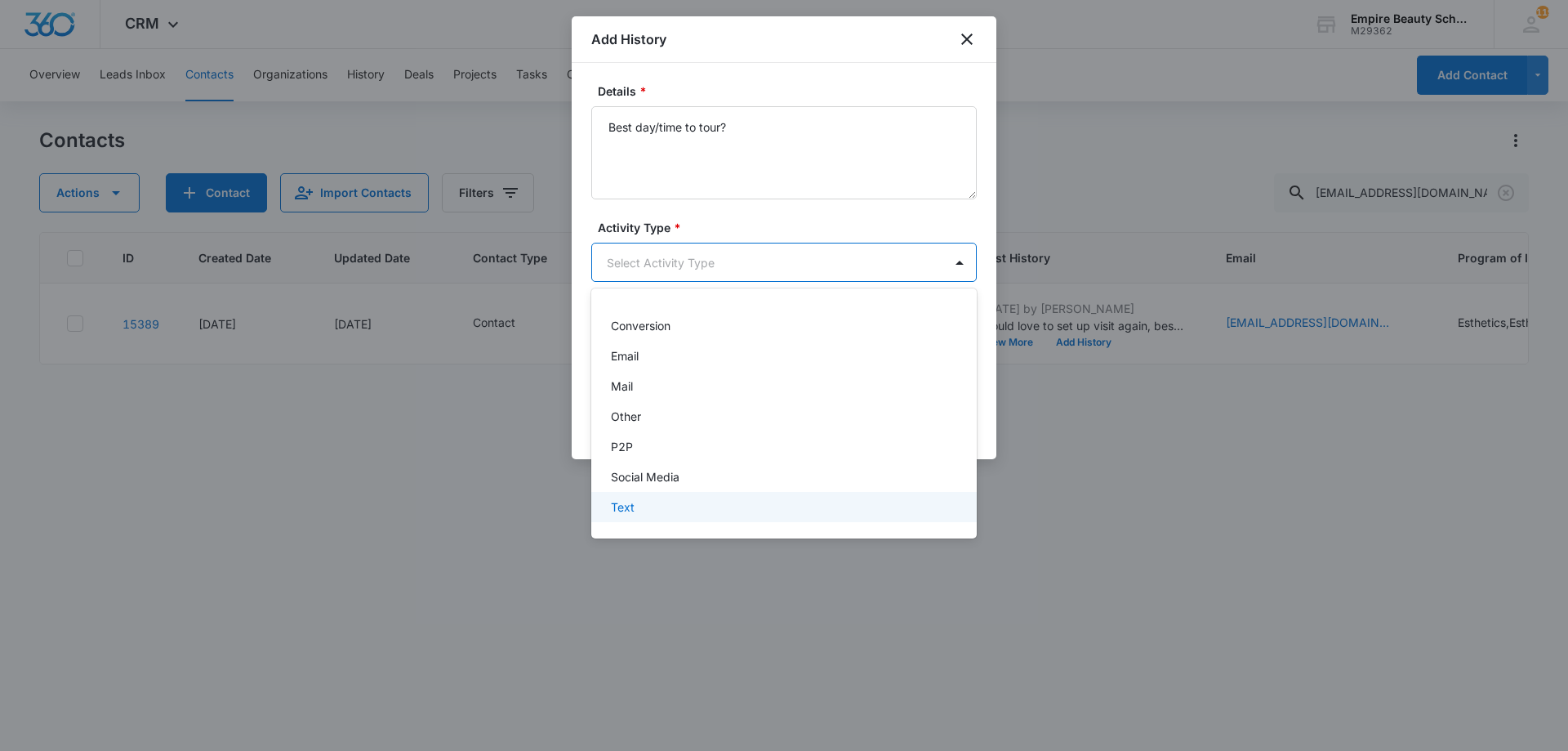
click at [673, 497] on div "Text" at bounding box center [784, 507] width 386 height 30
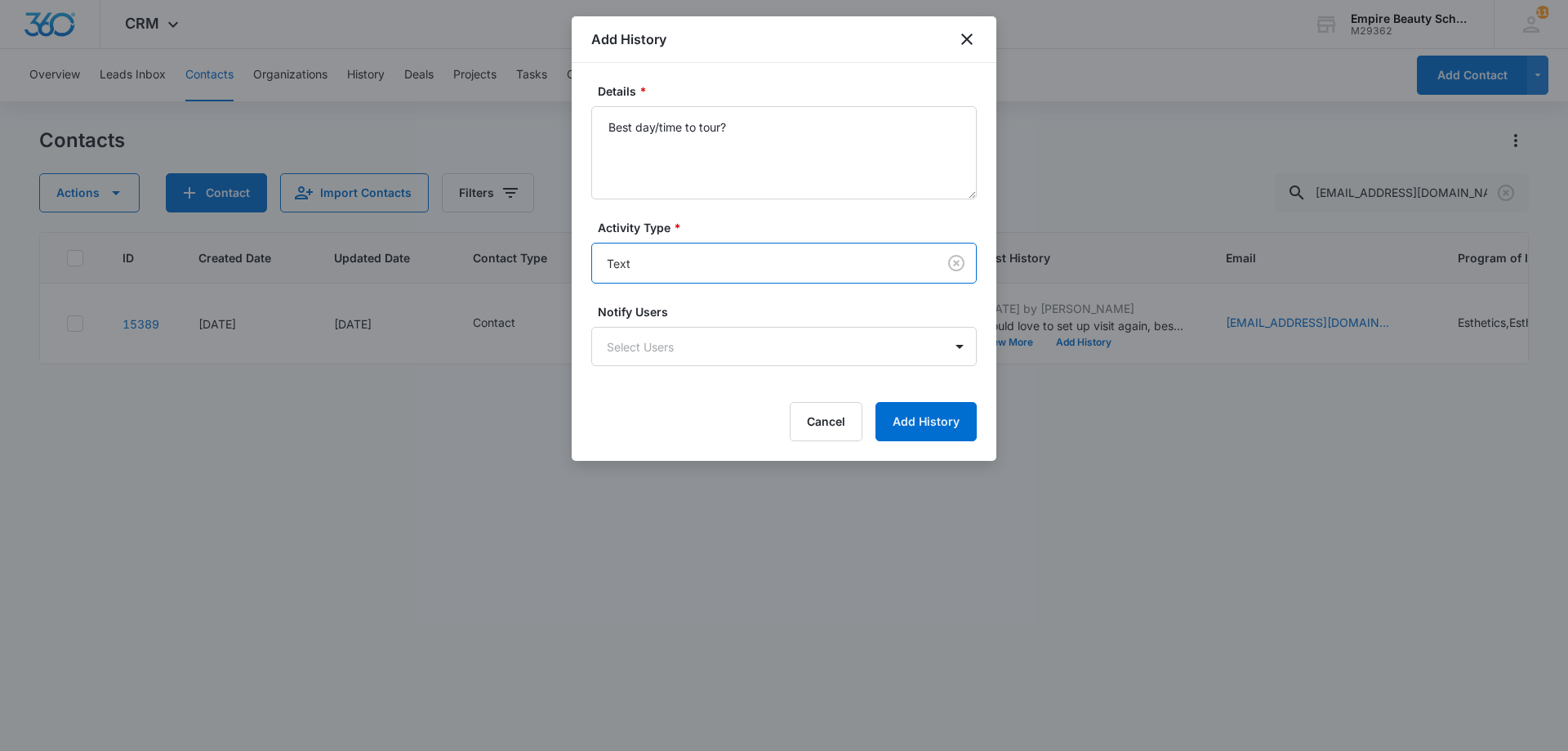
click at [772, 284] on form "Details * Best day/time to tour? Activity Type * option Text , selected. Text N…" at bounding box center [784, 261] width 386 height 358
click at [738, 235] on label "Activity Type *" at bounding box center [791, 227] width 386 height 17
click at [706, 267] on body "CRM Apps Forms CRM Email Shop Payments POS Files Brand Settings Empire Beauty S…" at bounding box center [784, 376] width 1568 height 751
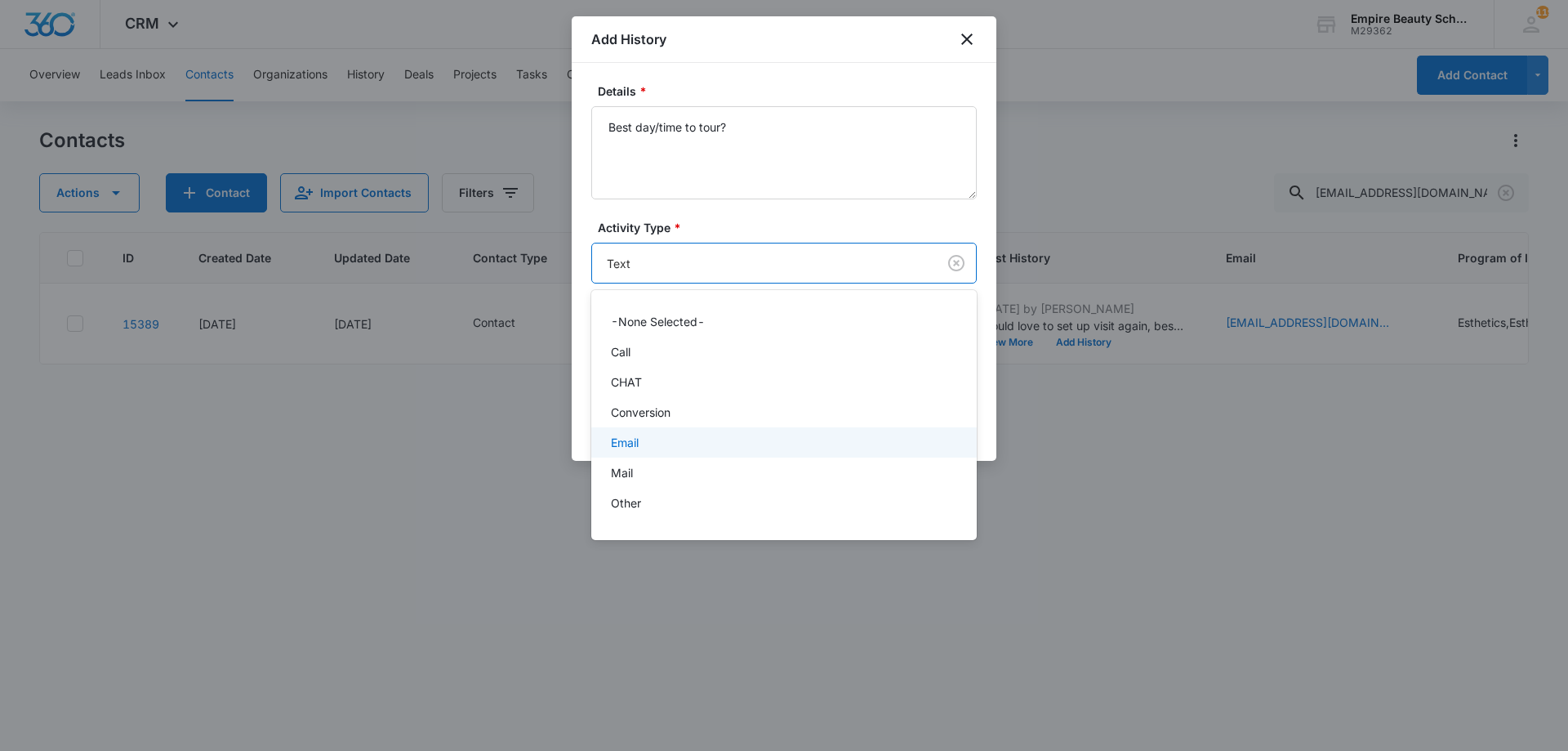
click at [638, 438] on p "Email" at bounding box center [625, 442] width 27 height 17
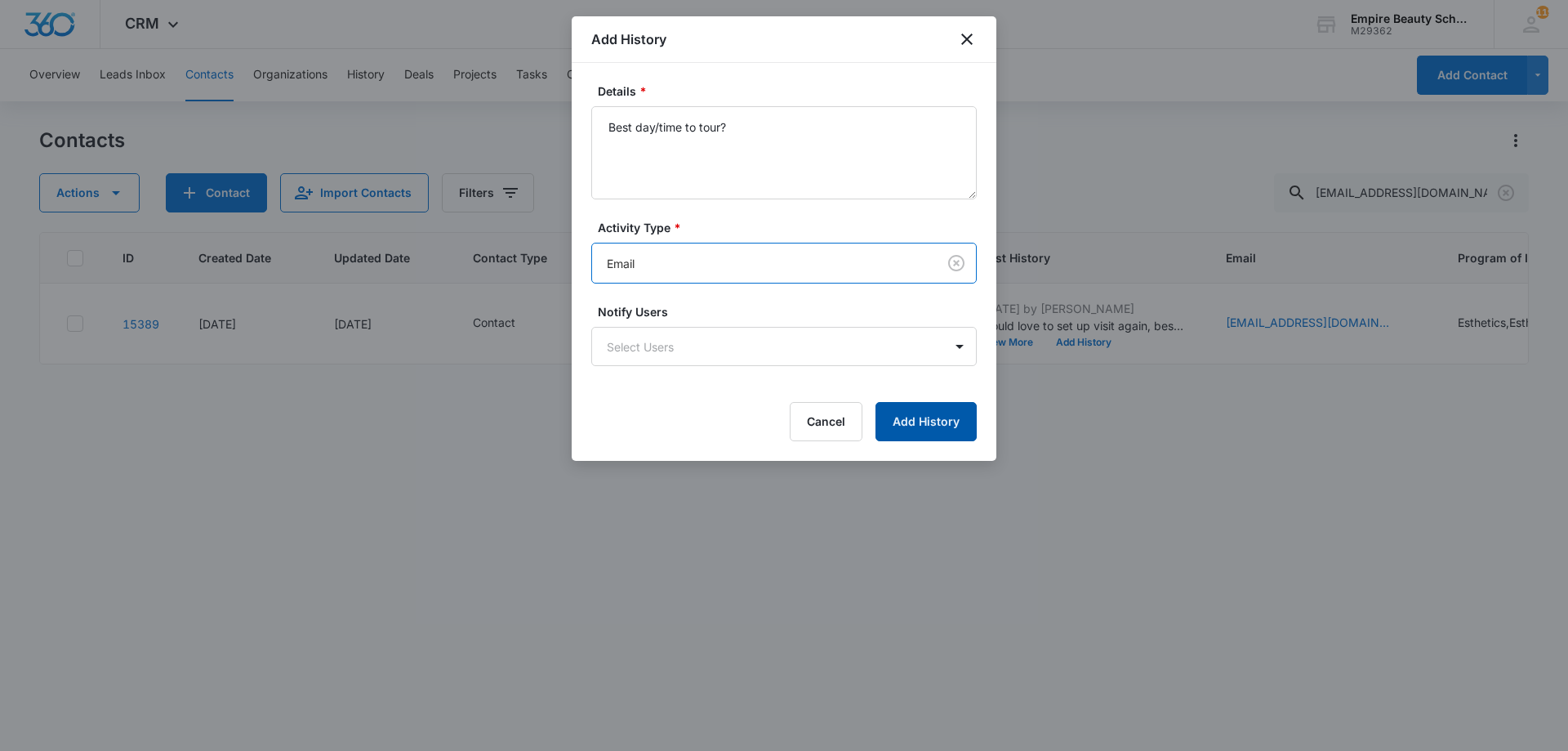
click at [952, 424] on button "Add History" at bounding box center [926, 422] width 101 height 39
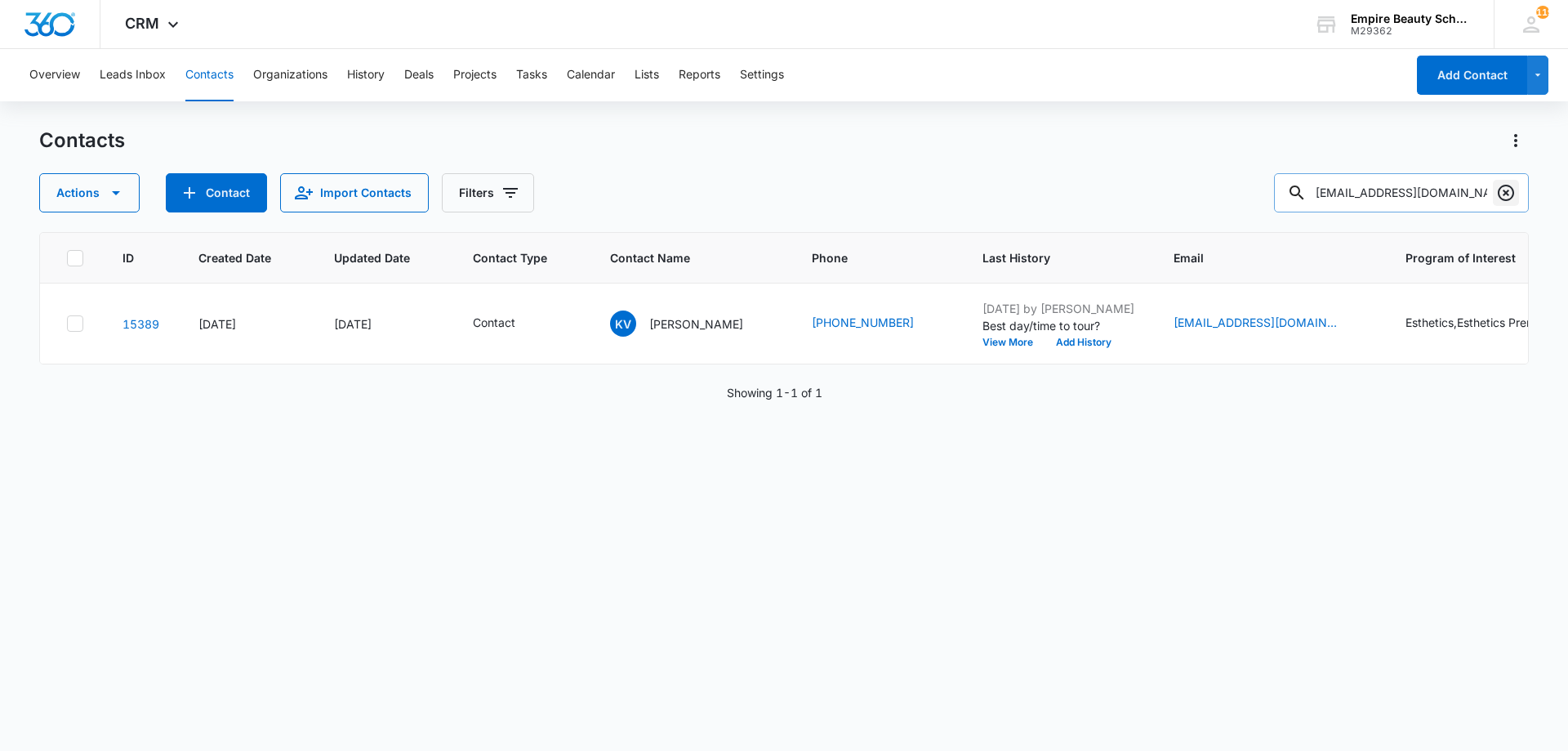
click at [1505, 197] on icon "Clear" at bounding box center [1505, 192] width 20 height 20
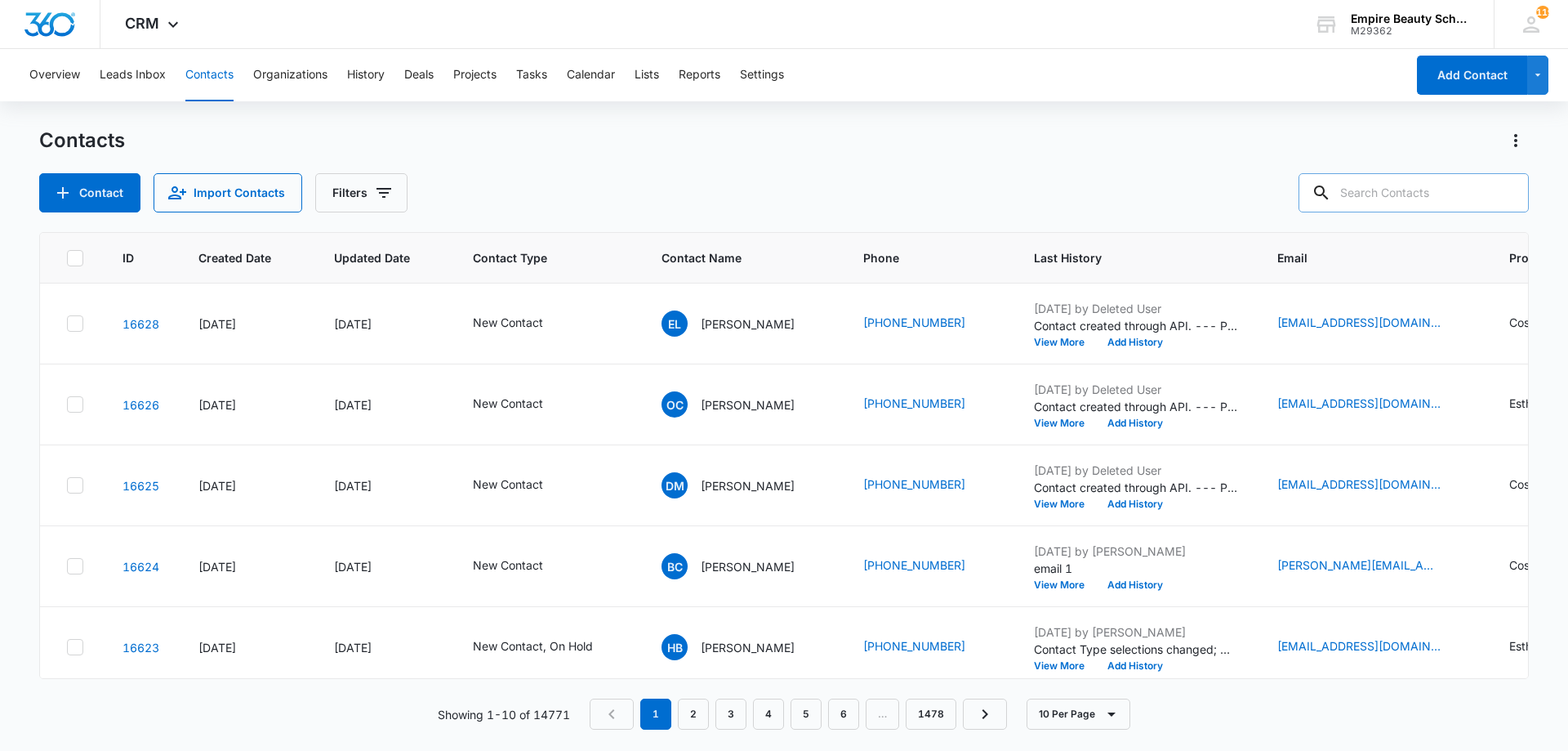
click at [846, 179] on div "Contact Import Contacts Filters" at bounding box center [784, 193] width 1489 height 39
click at [391, 188] on button "Filters" at bounding box center [362, 193] width 93 height 39
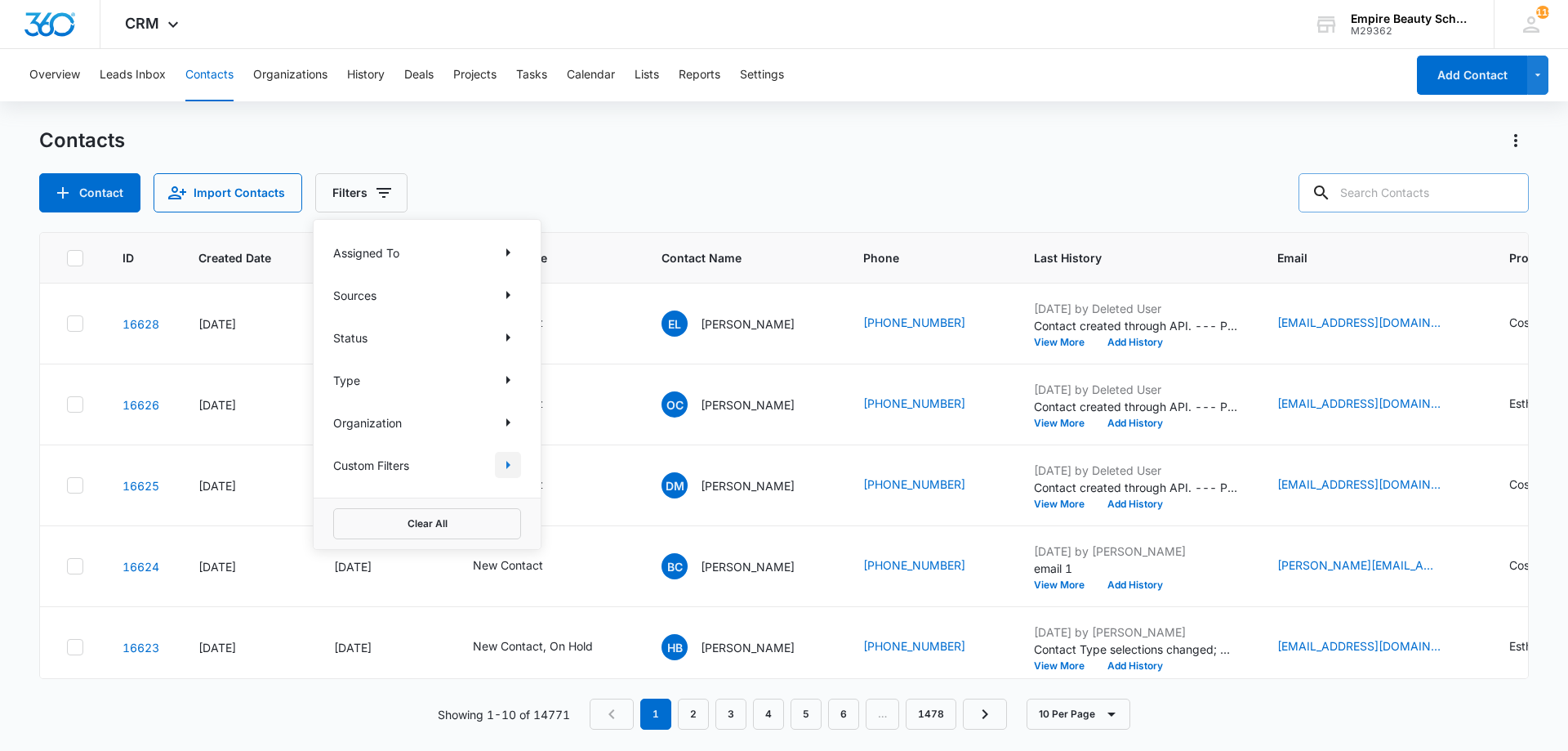
click at [502, 460] on icon "Show Custom Filters filters" at bounding box center [507, 465] width 20 height 20
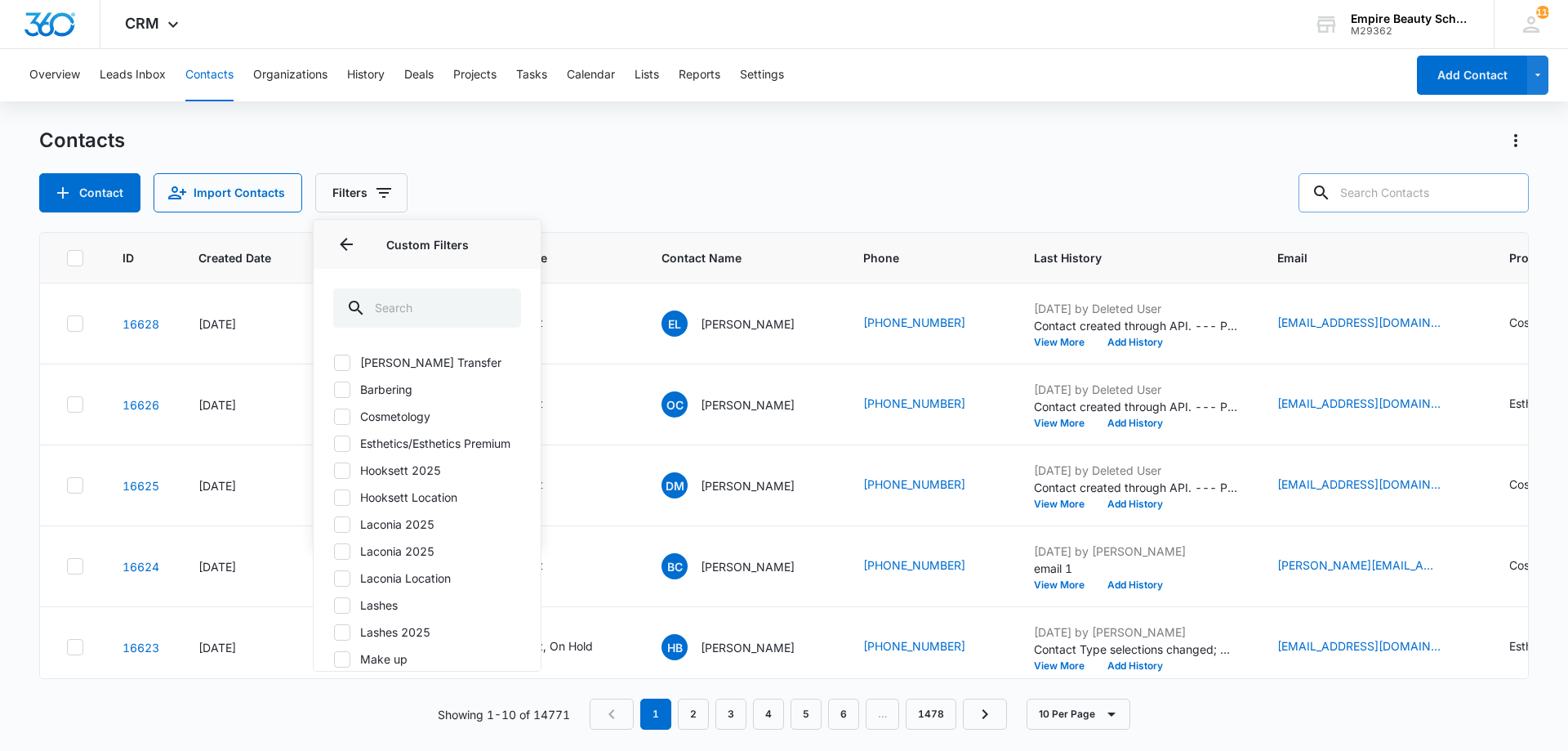
click at [392, 478] on label "Hooksett 2025" at bounding box center [427, 470] width 188 height 17
click at [334, 471] on input "Hooksett 2025" at bounding box center [333, 470] width 1 height 1
checkbox input "true"
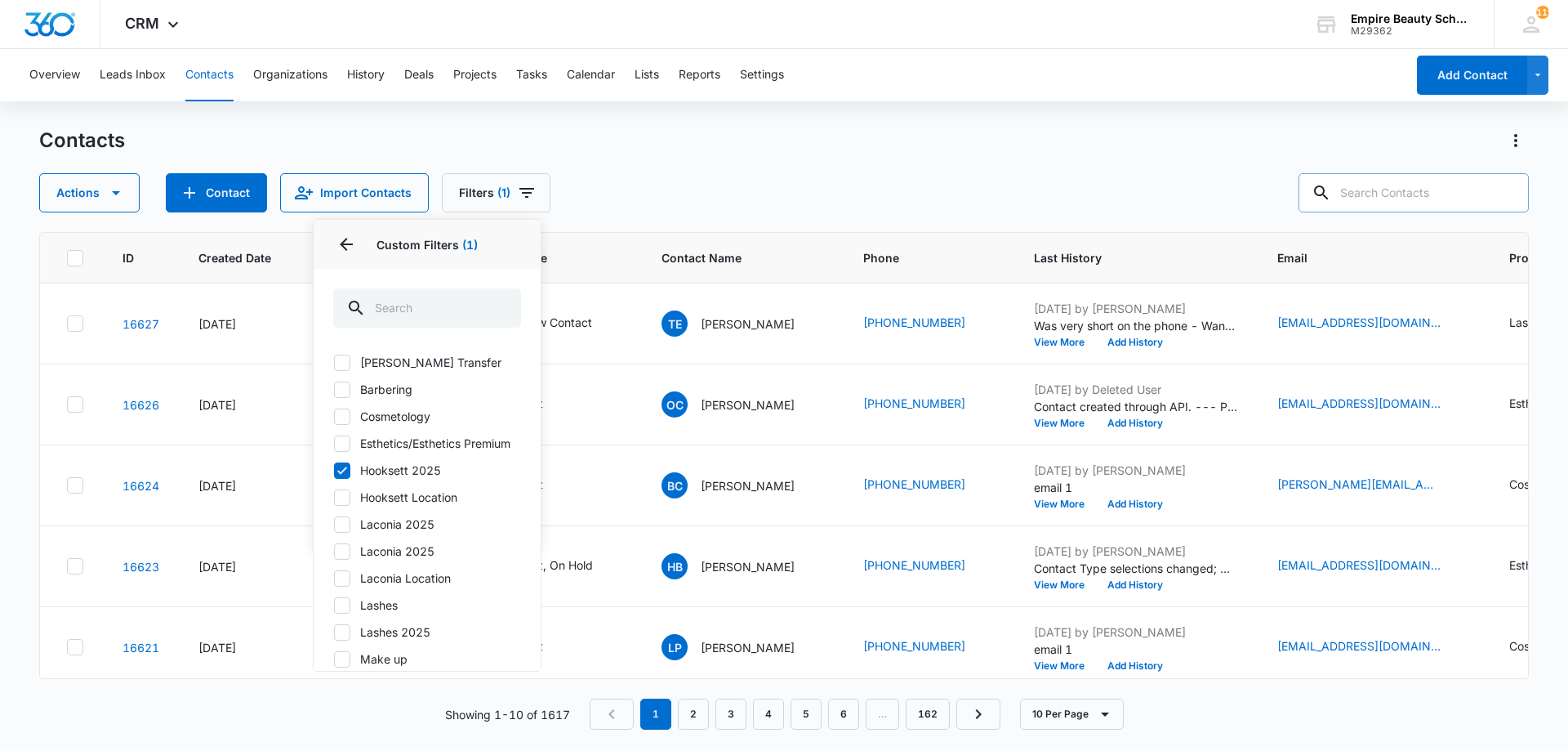
click at [615, 163] on div "Contacts Actions Contact Import Contacts Filters (1) Assigned To Sources Status…" at bounding box center [784, 170] width 1489 height 85
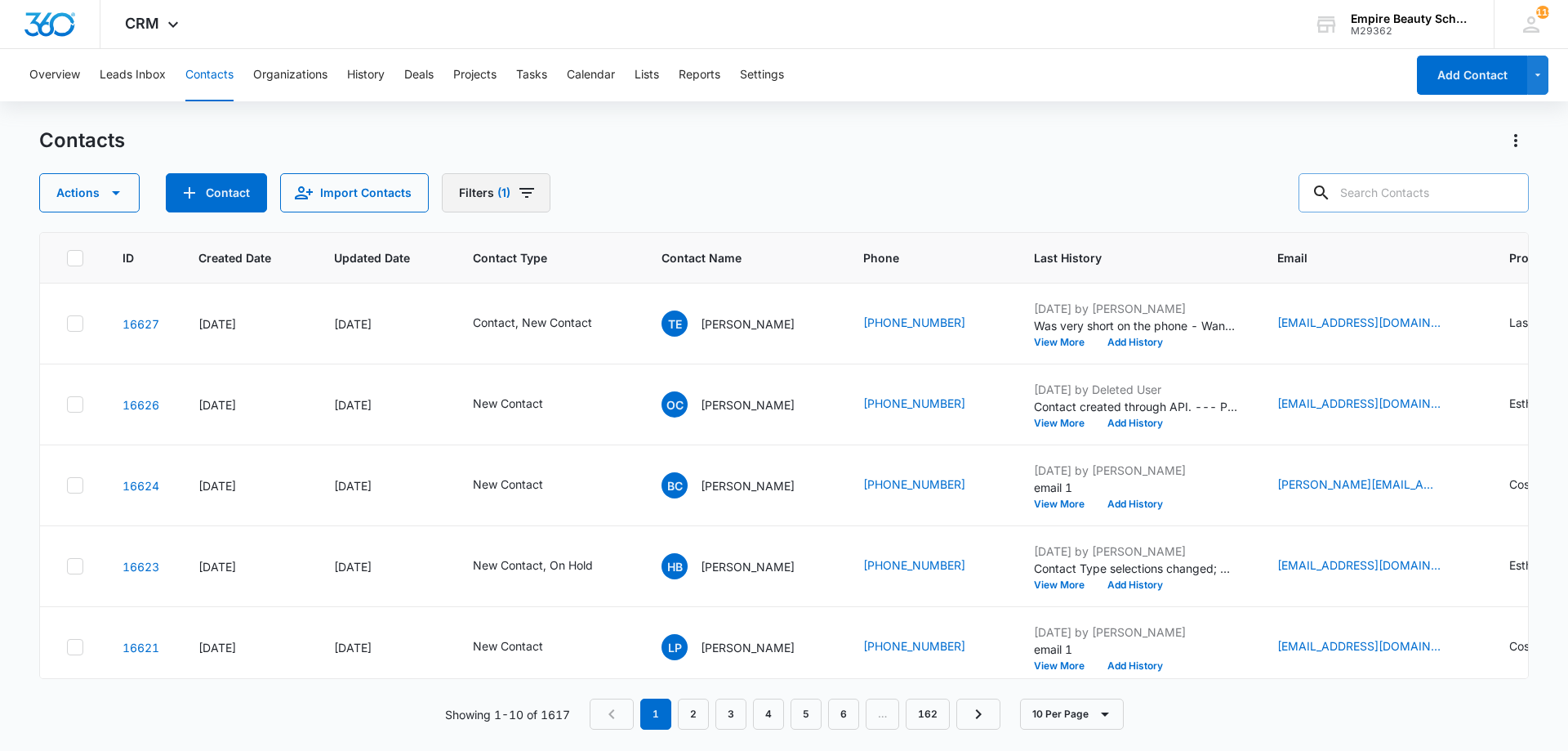
click at [519, 189] on icon "Filters" at bounding box center [526, 192] width 15 height 9
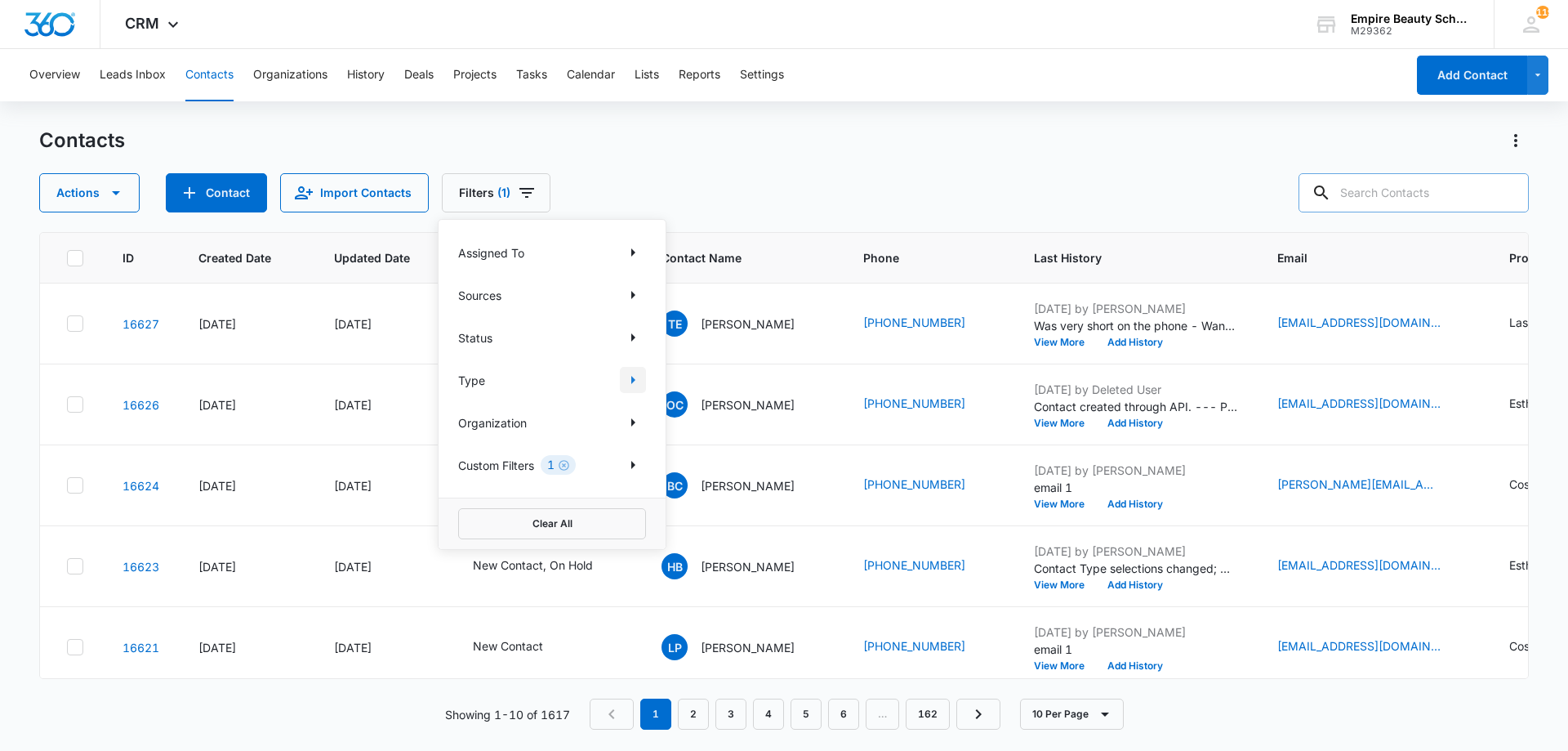
click at [630, 377] on icon "Show Type filters" at bounding box center [632, 380] width 20 height 20
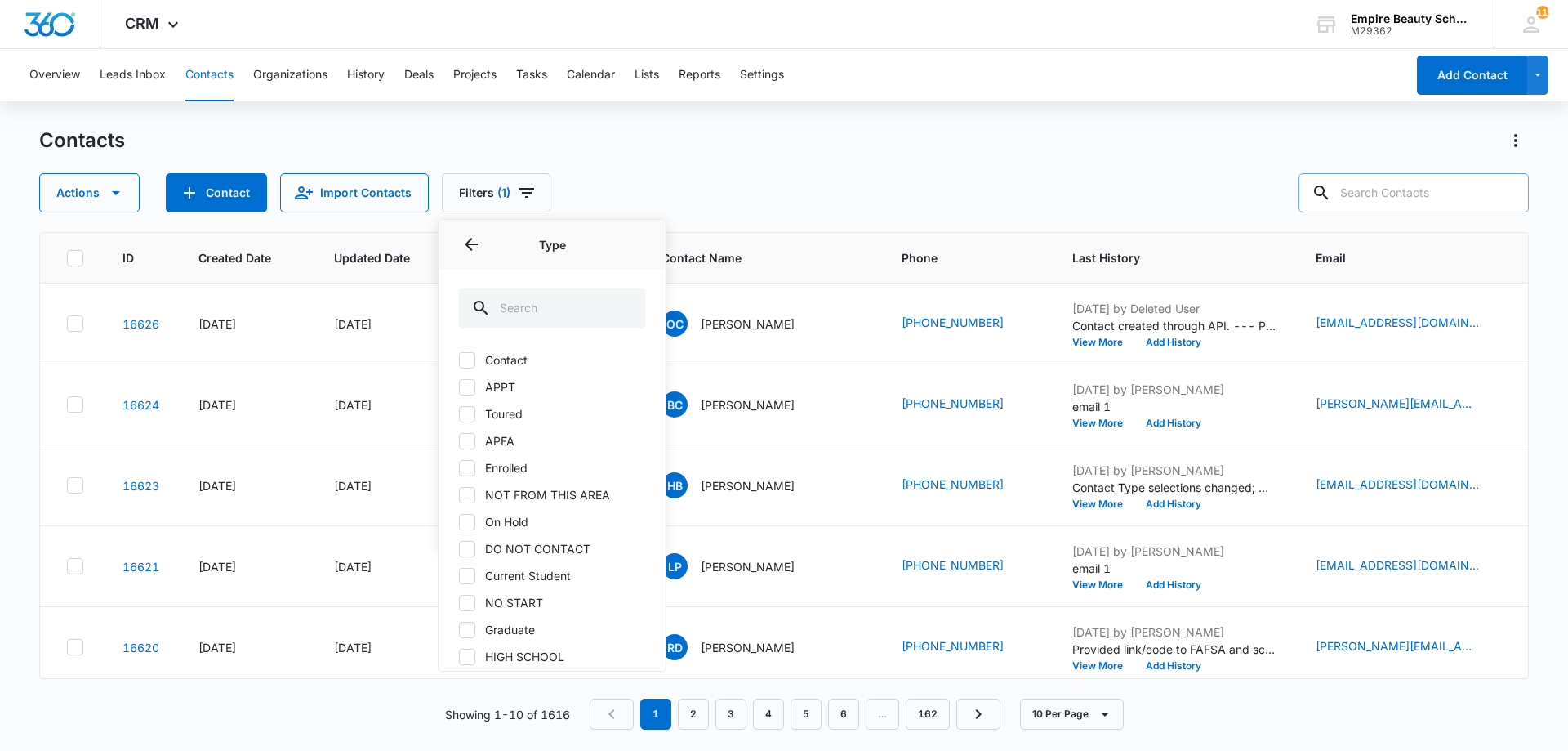
scroll to position [0, 0]
click at [476, 498] on label "Toured" at bounding box center [552, 497] width 188 height 17
click at [459, 497] on input "Toured" at bounding box center [458, 496] width 1 height 1
checkbox input "true"
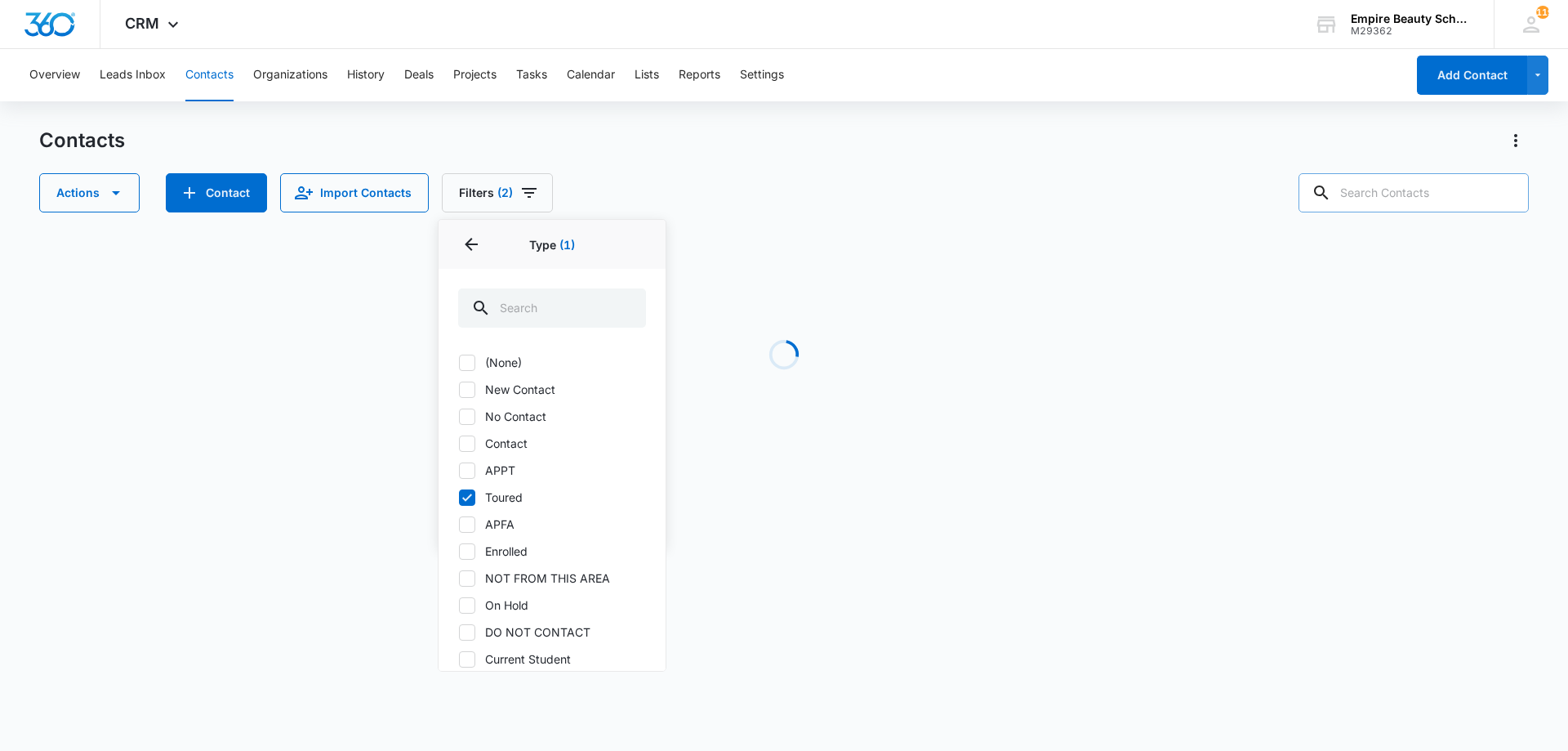
click at [745, 182] on div "Actions Contact Import Contacts Filters (2) Assigned To Sources Status Type 1 T…" at bounding box center [784, 193] width 1489 height 39
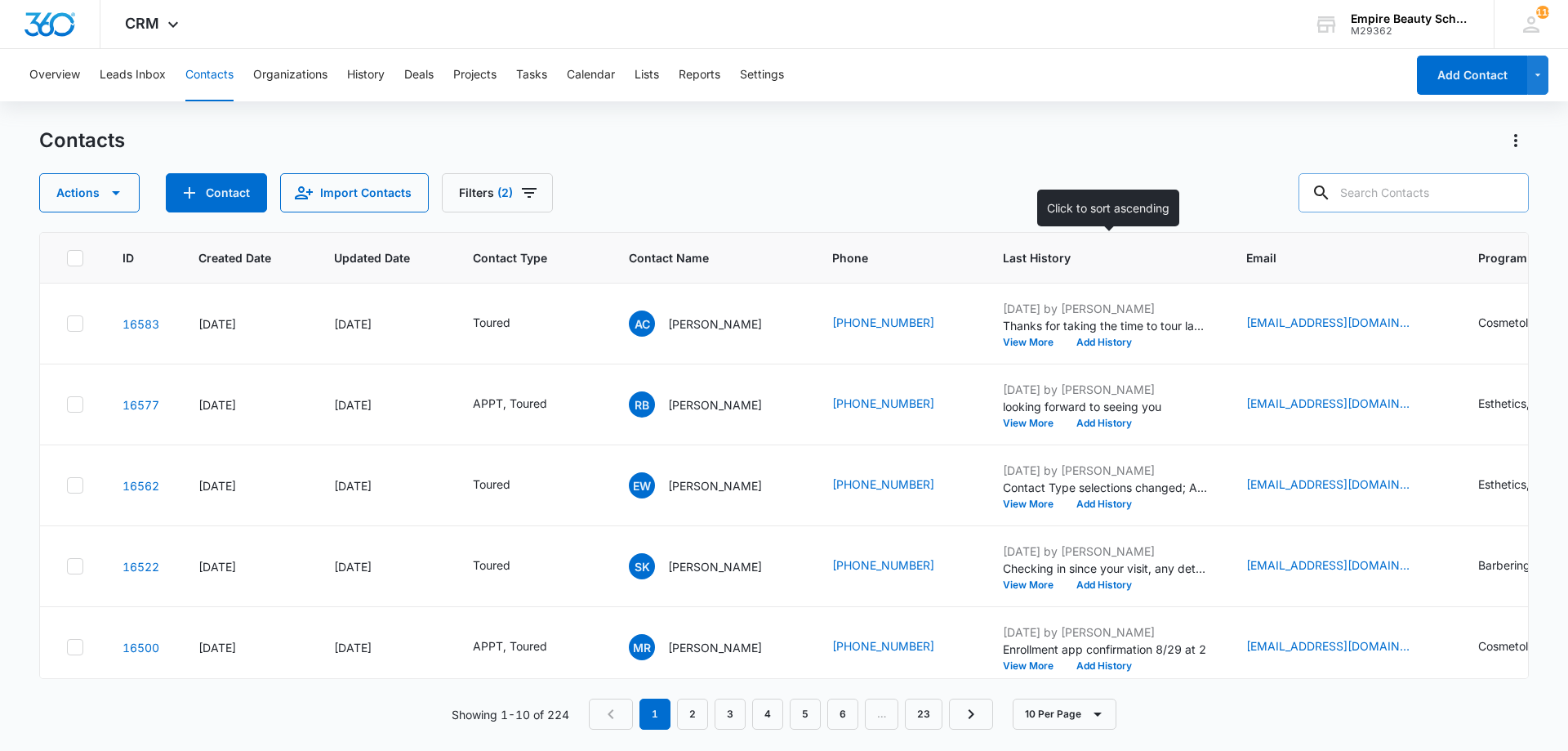
click at [1087, 266] on span "Last History" at bounding box center [1092, 258] width 181 height 17
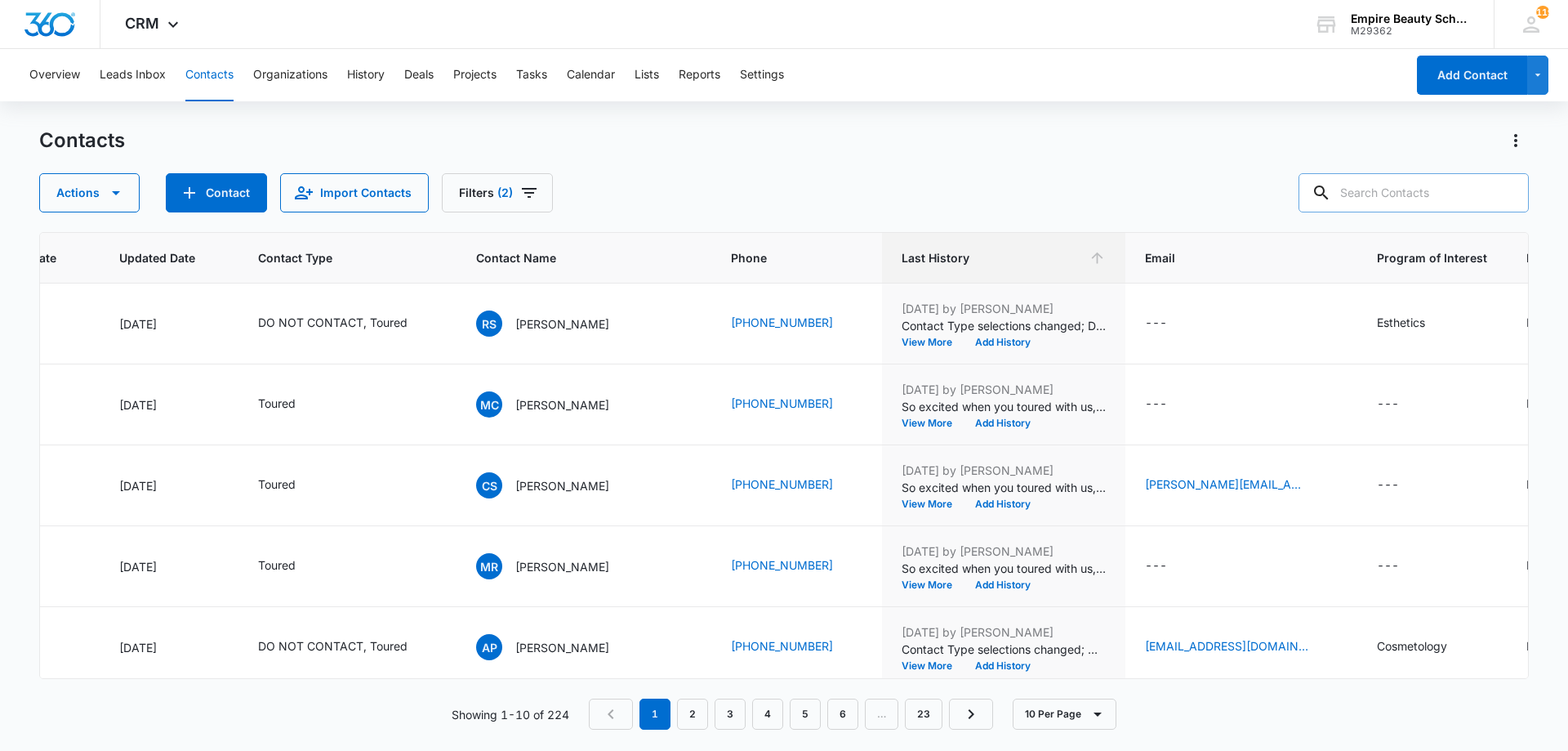
scroll to position [0, 222]
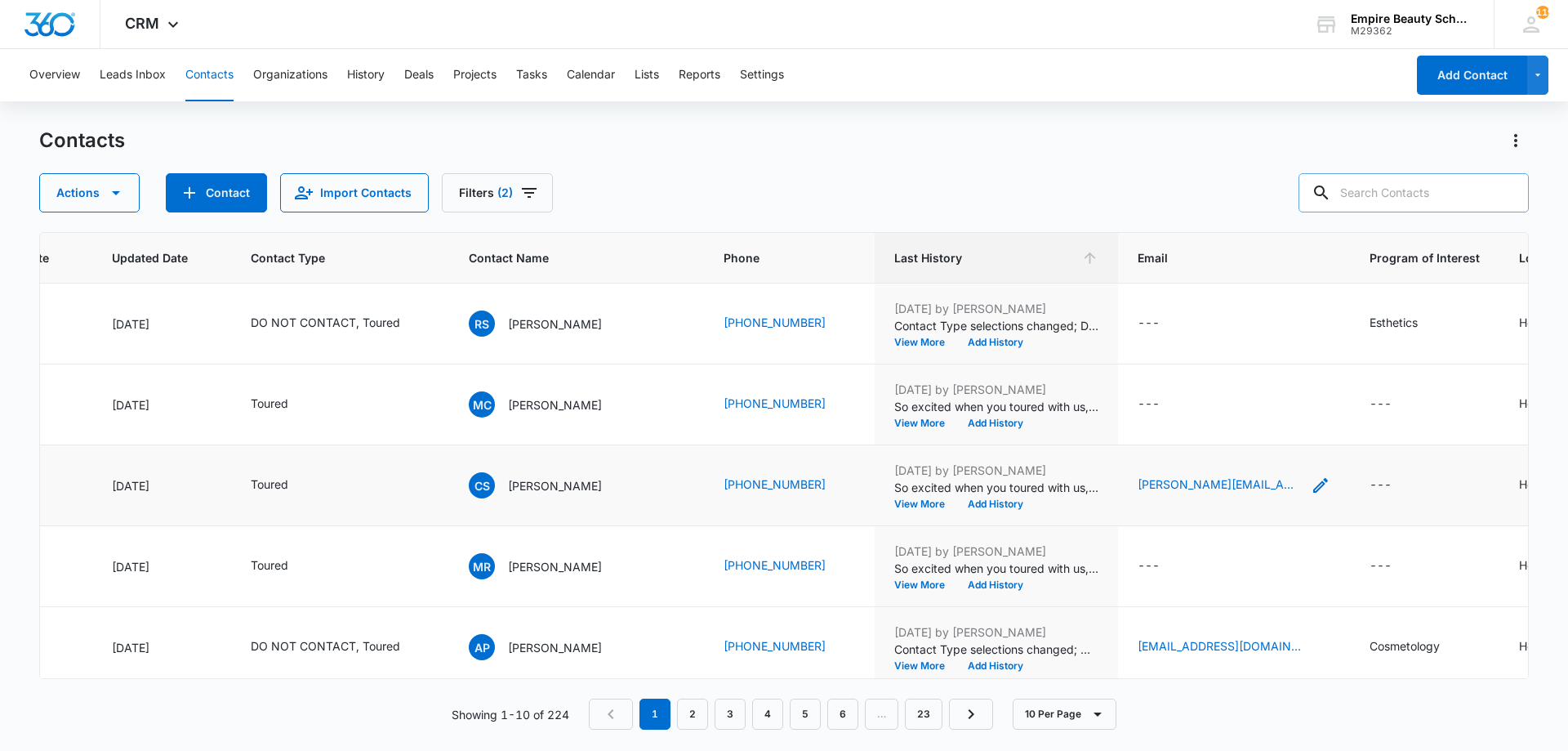
click at [1310, 484] on icon "Email - sylvain_fab@yahoo.com - Select to Edit Field" at bounding box center [1320, 485] width 20 height 20
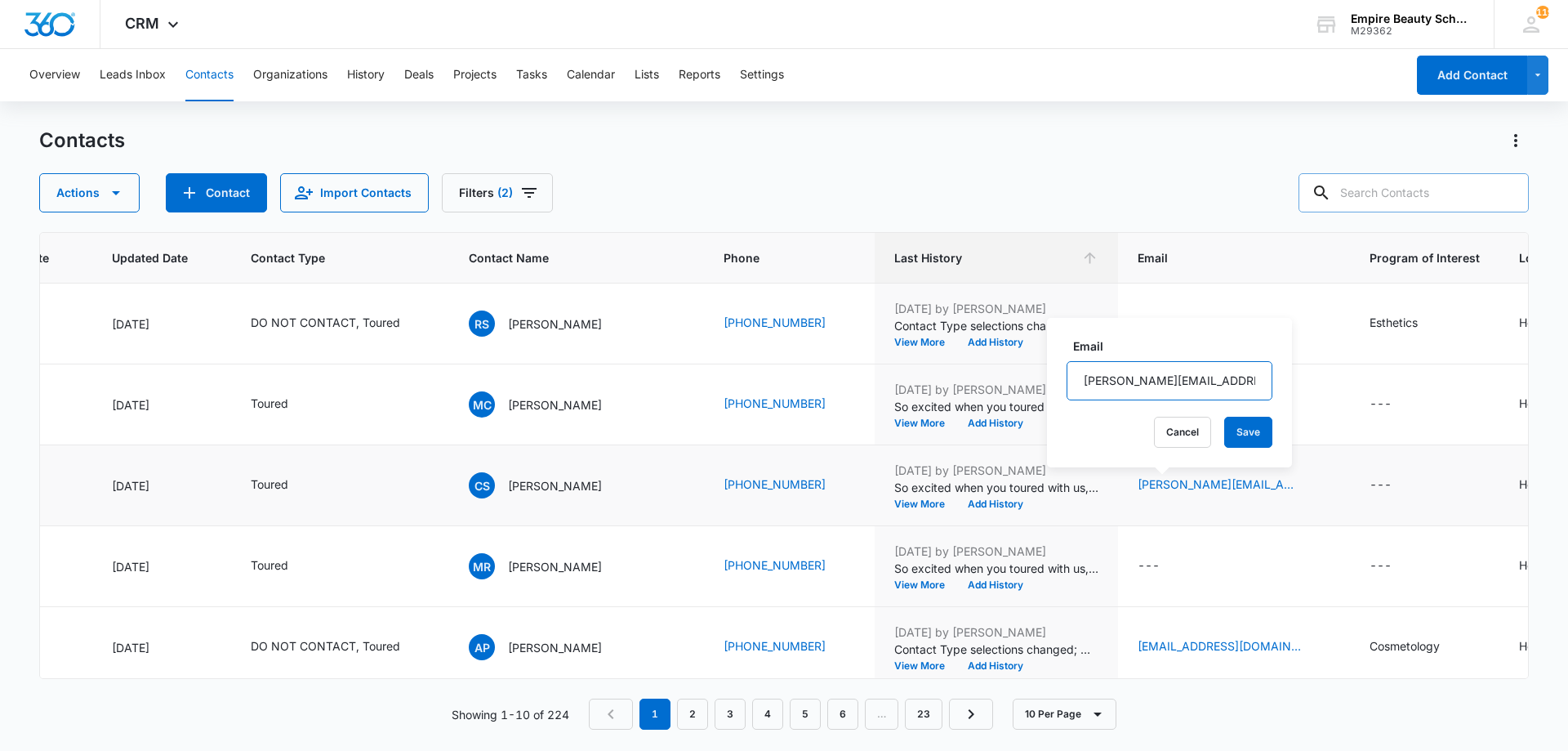
click at [1155, 378] on input "[PERSON_NAME][EMAIL_ADDRESS][DOMAIN_NAME]" at bounding box center [1170, 381] width 206 height 39
click at [951, 413] on p "So excited when you toured with us, our cos eve class is starting [DATE], desig…" at bounding box center [996, 406] width 204 height 17
click at [956, 499] on button "Add History" at bounding box center [995, 503] width 78 height 9
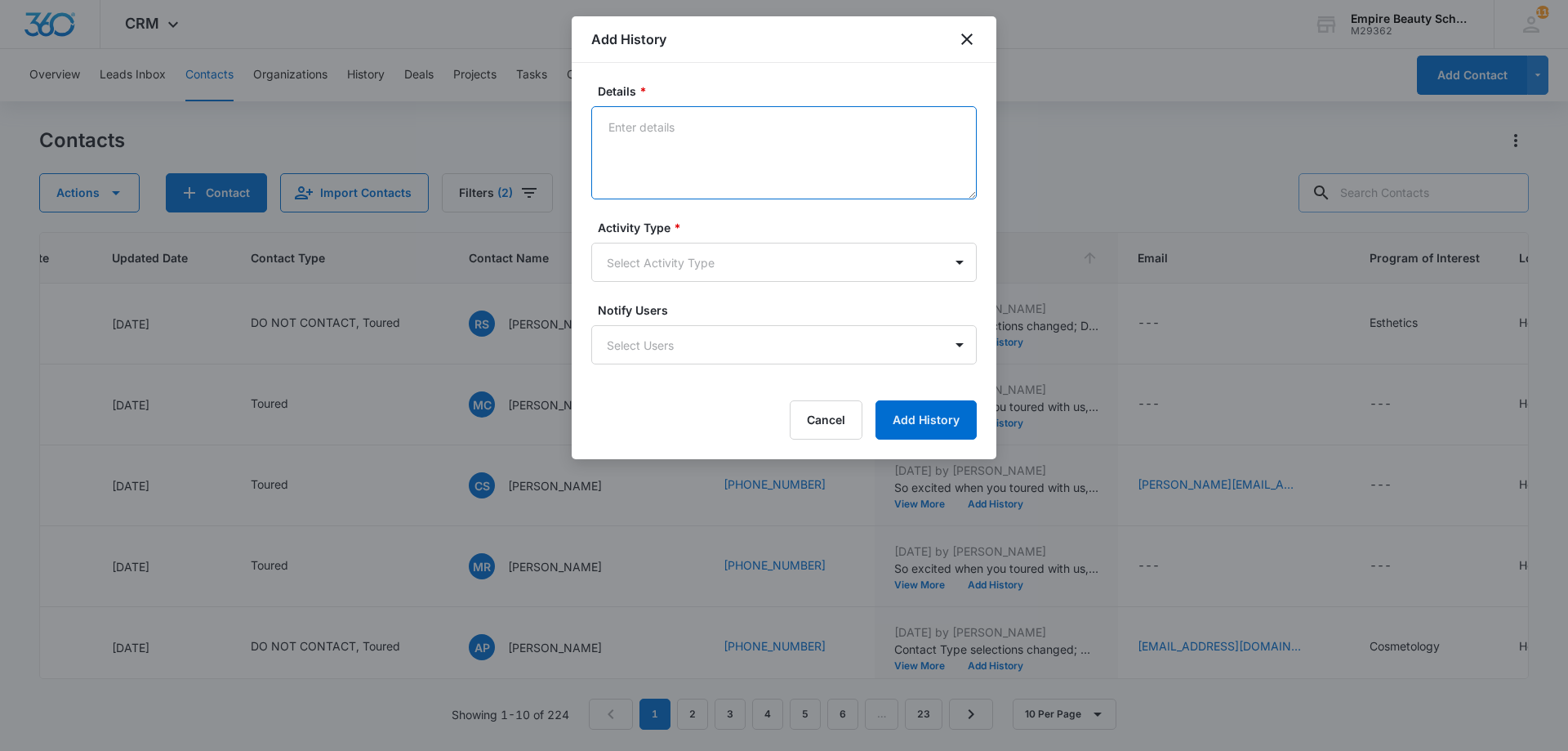
paste textarea "Explore Financial Support: [PERSON_NAME] Scholarship + Next Steps at [GEOGRAPHI…"
type textarea "Explore Financial Support: [PERSON_NAME] Scholarship + Next Steps at [GEOGRAPHI…"
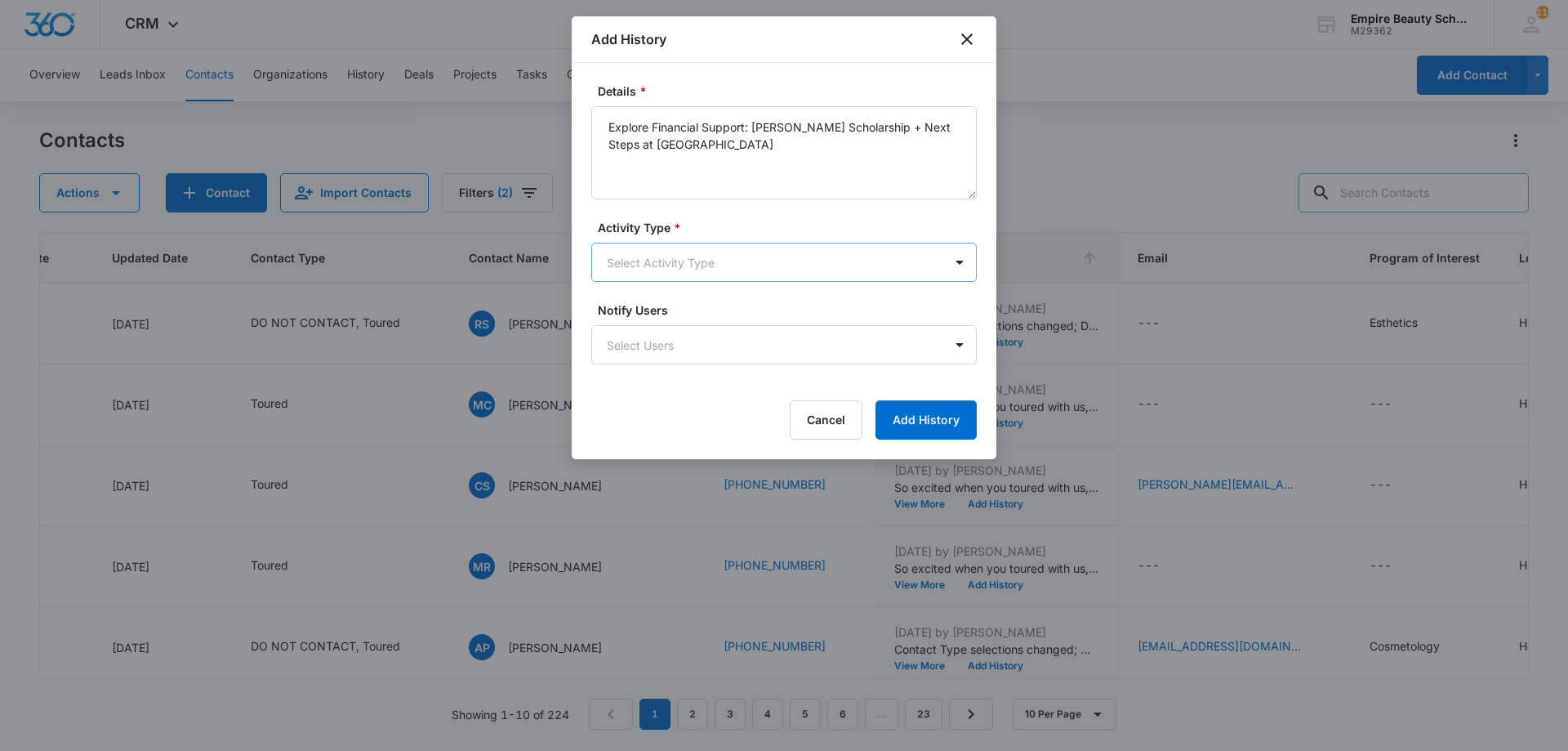
click at [700, 256] on body "CRM Apps Forms CRM Email Shop Payments POS Files Brand Settings Empire Beauty S…" at bounding box center [784, 376] width 1568 height 751
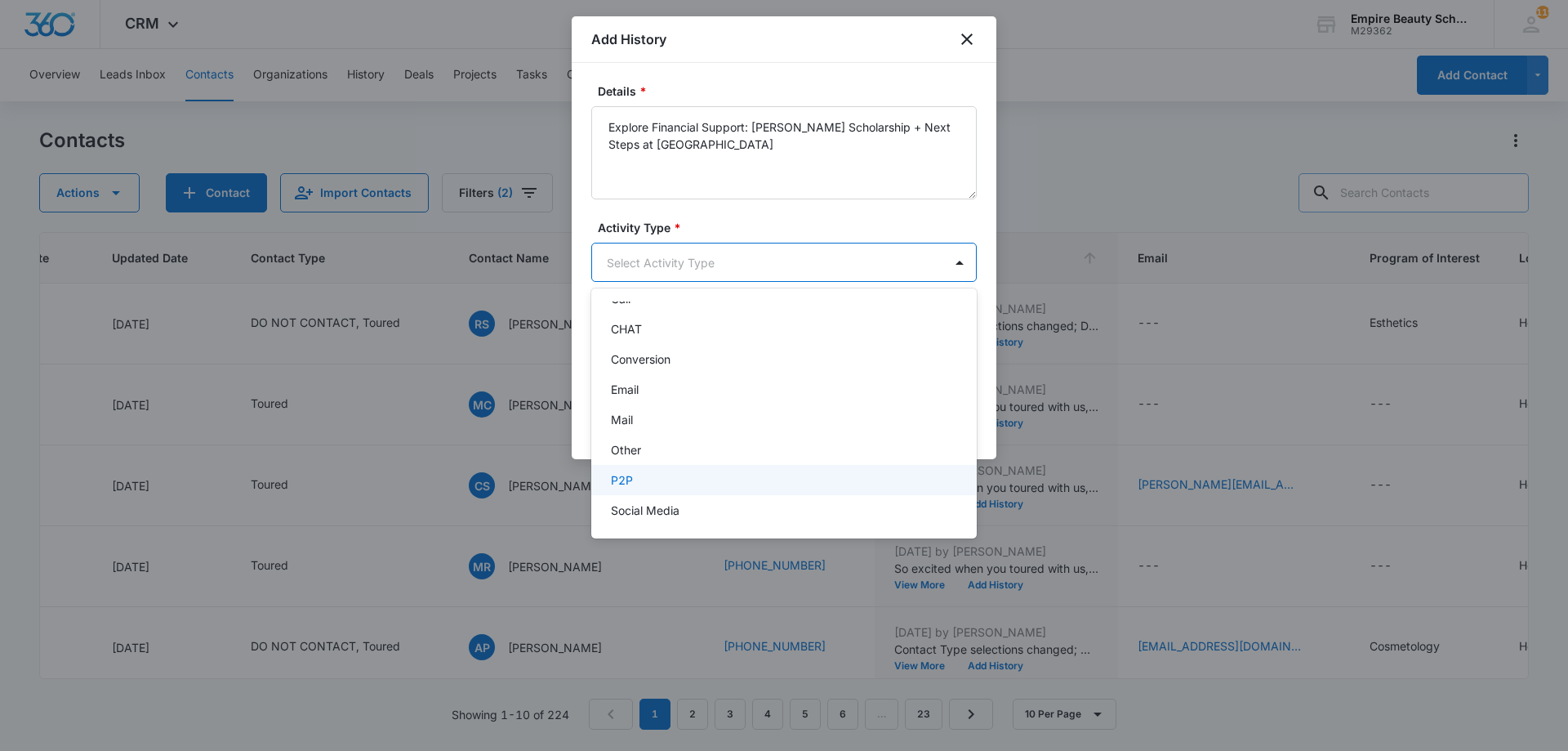
scroll to position [85, 0]
click at [717, 498] on div "Text" at bounding box center [782, 507] width 343 height 17
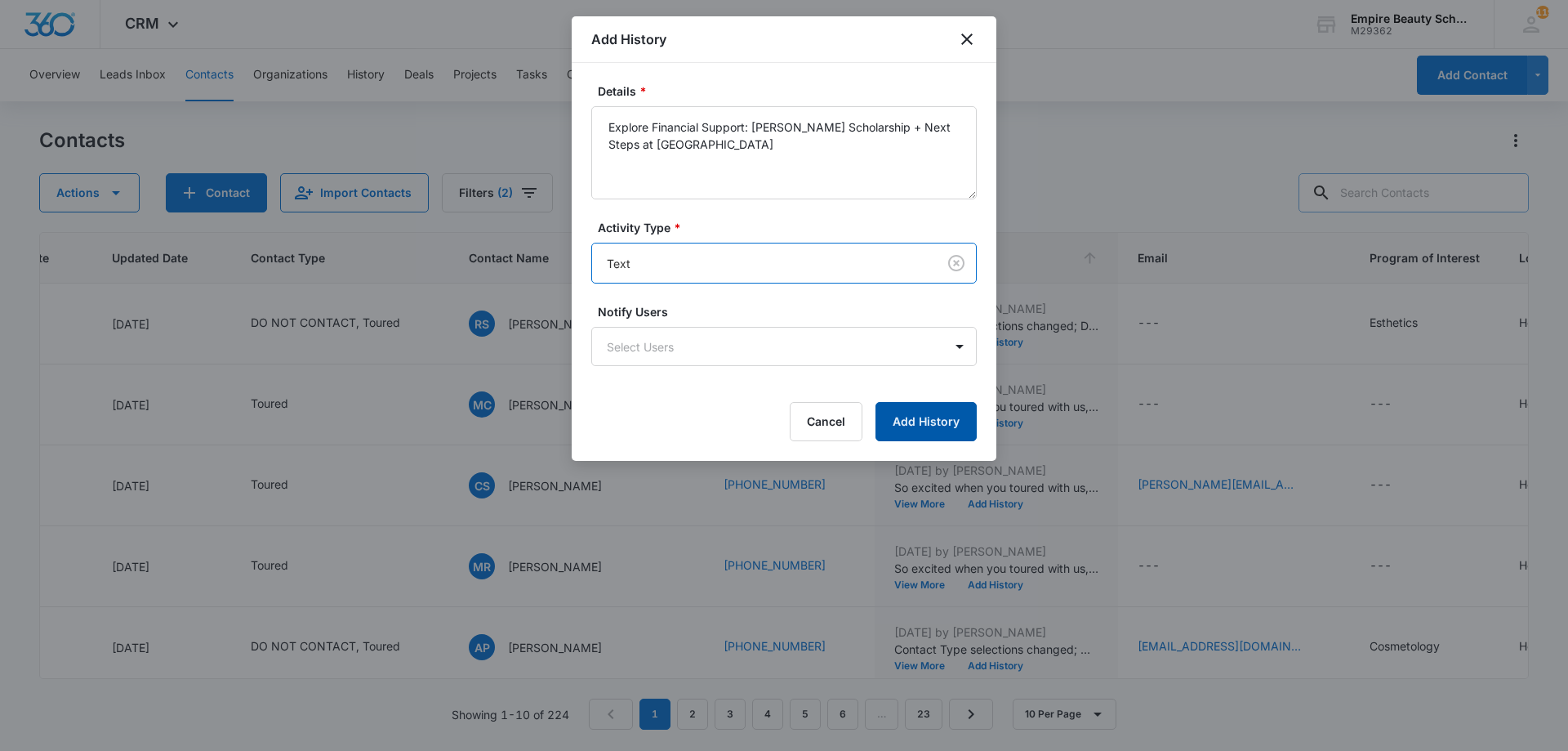
click at [931, 420] on button "Add History" at bounding box center [926, 422] width 101 height 39
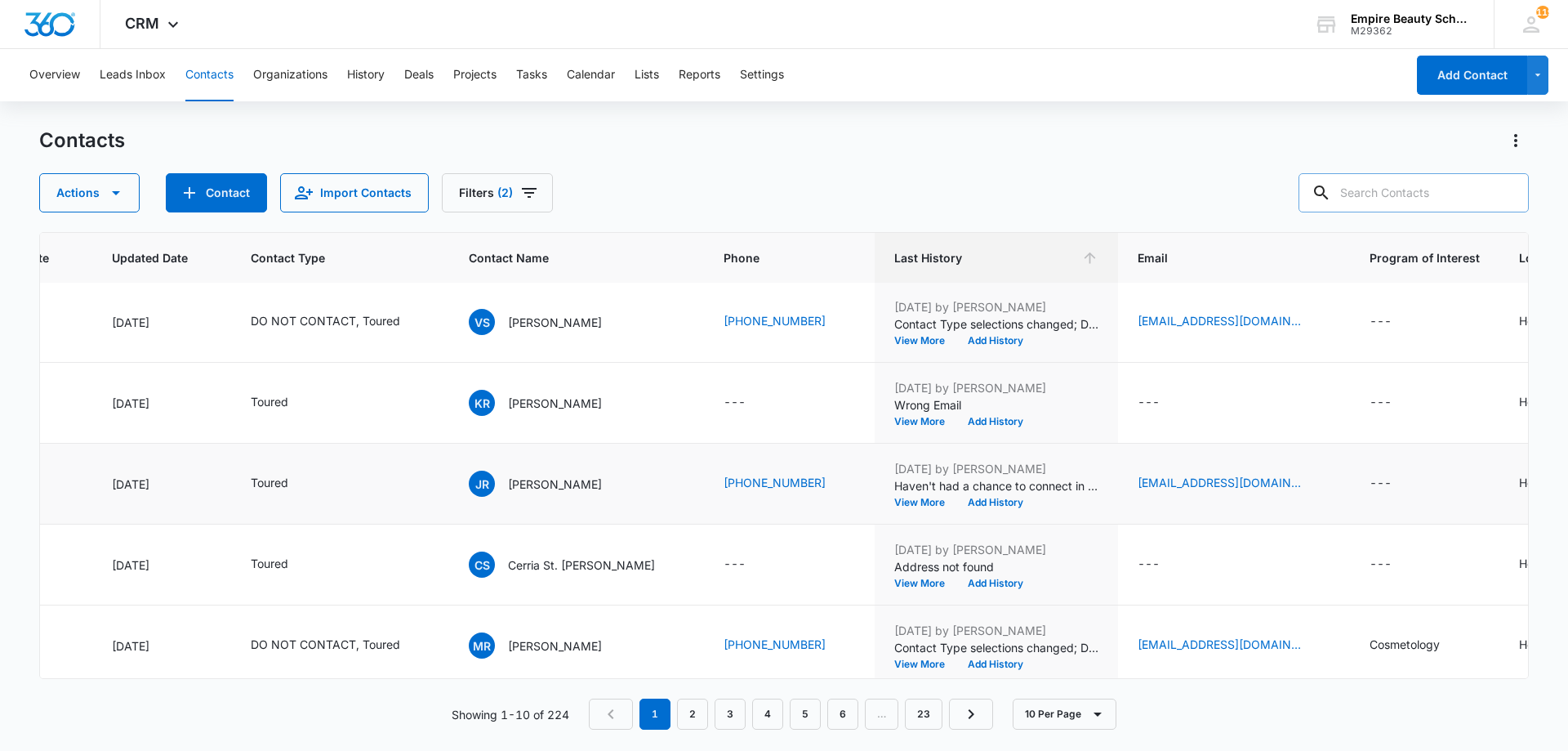
scroll to position [425, 222]
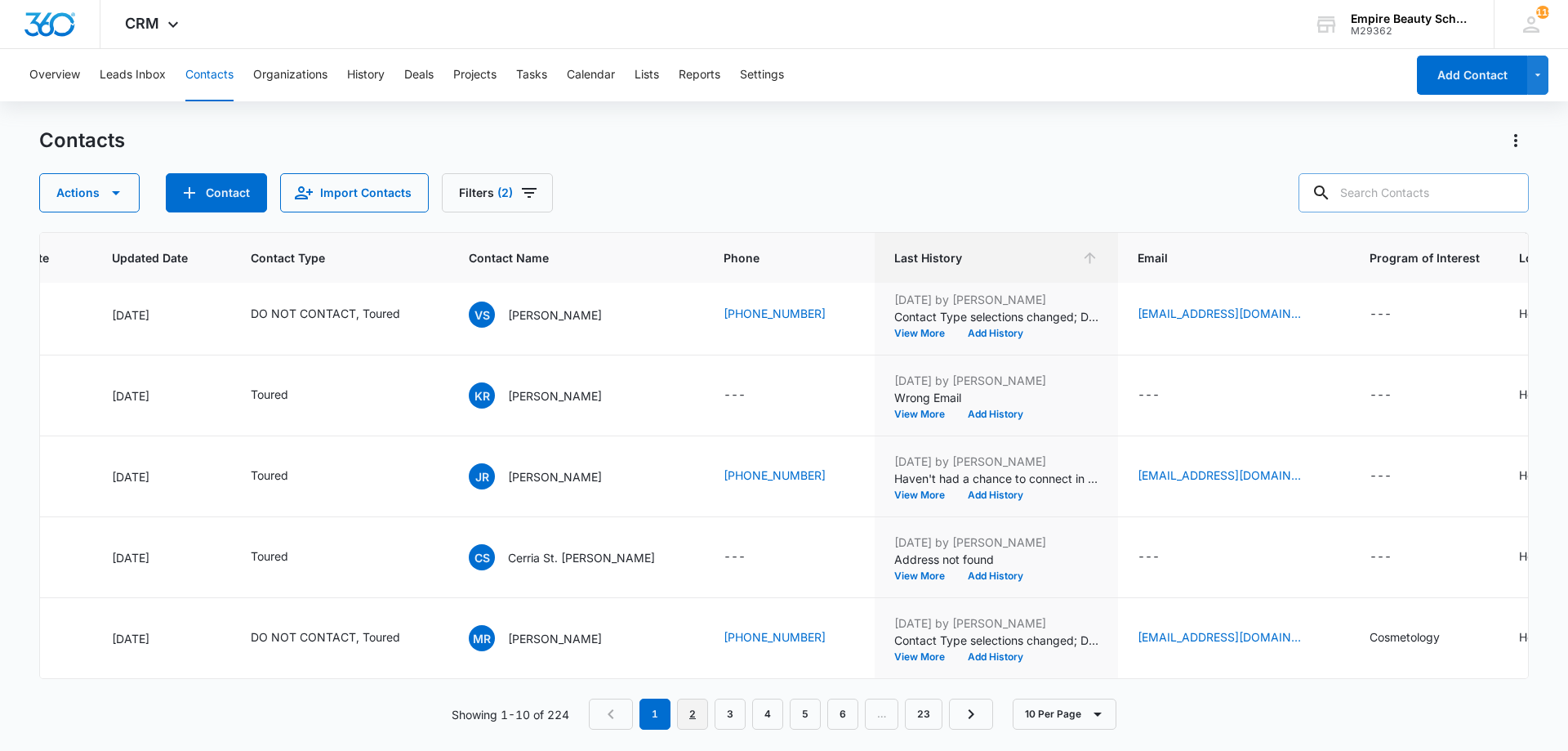
click at [681, 716] on link "2" at bounding box center [692, 714] width 31 height 31
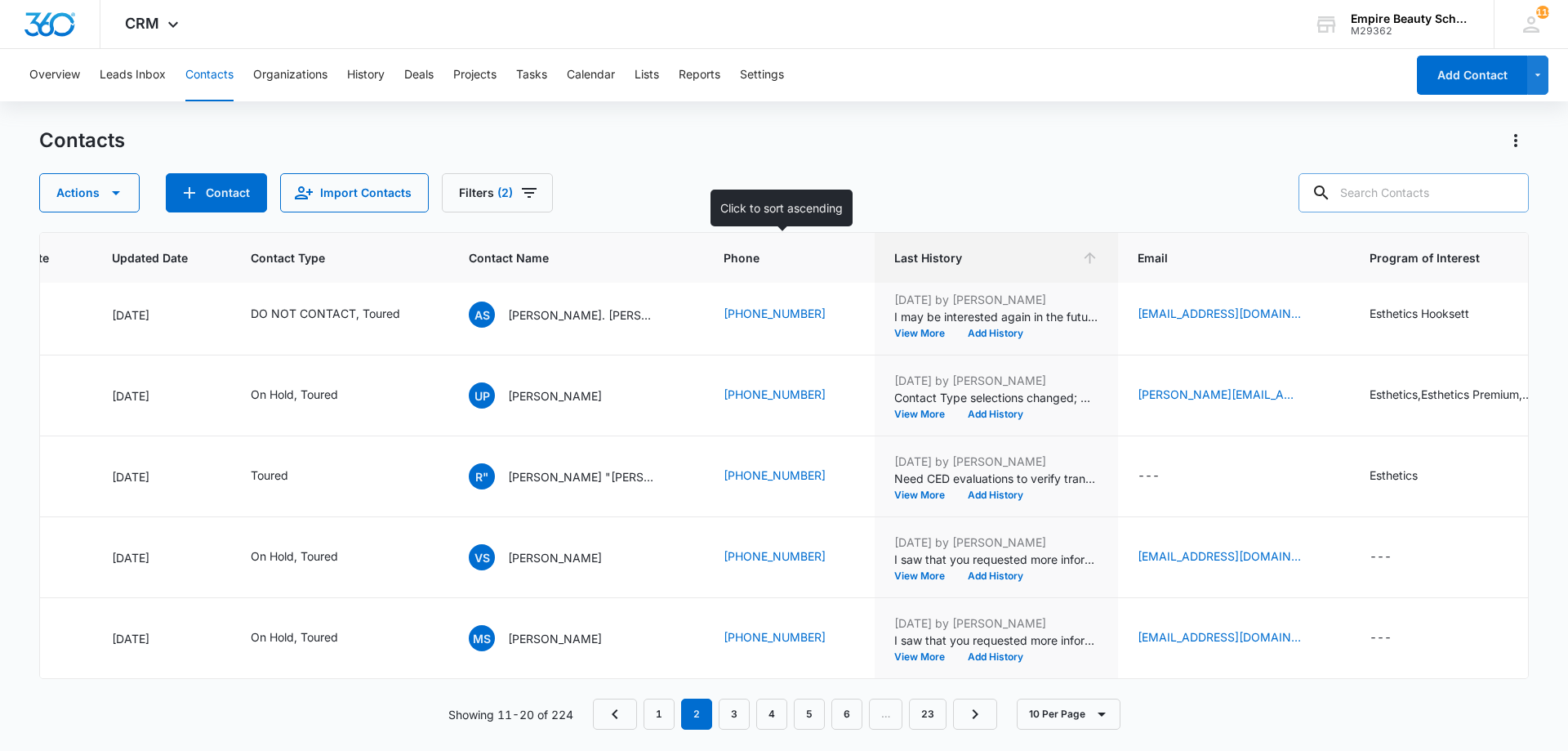
scroll to position [0, 222]
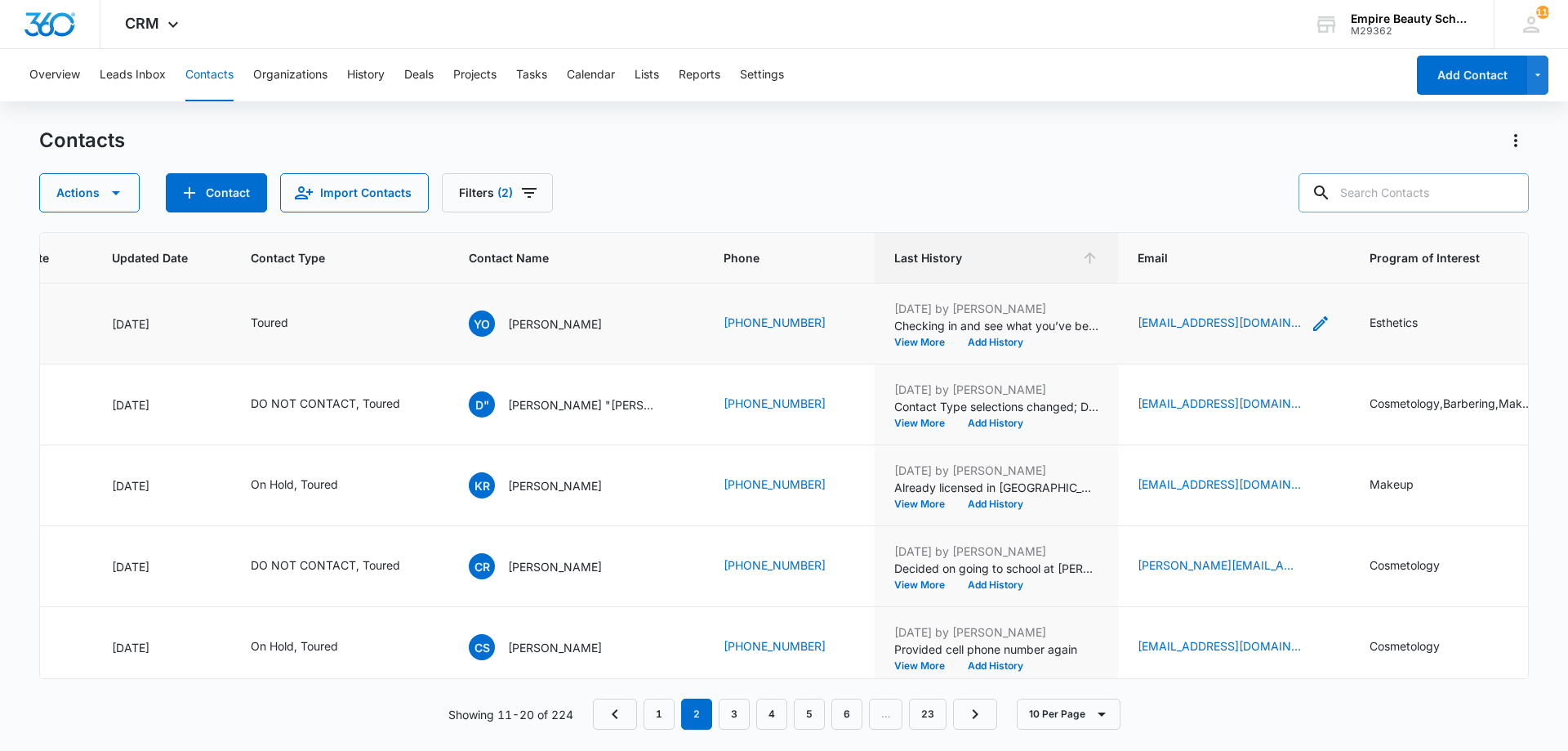
click at [1310, 321] on icon "Email - ochoayarisel@yahoo.com - Select to Edit Field" at bounding box center [1320, 323] width 20 height 20
click at [1189, 219] on input "ochoayarisel@yahoo.com" at bounding box center [1218, 219] width 206 height 39
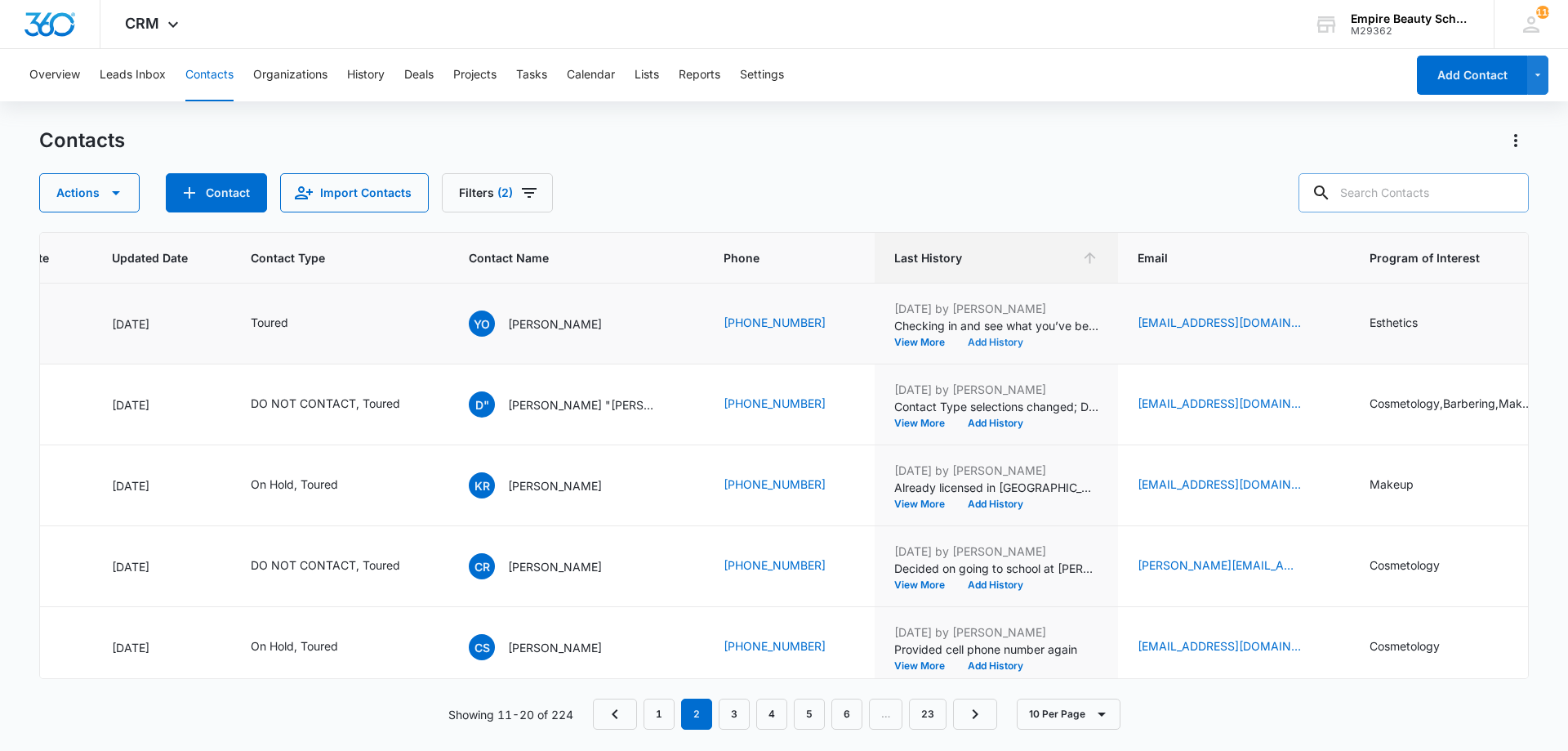
click at [992, 339] on button "Add History" at bounding box center [995, 342] width 78 height 9
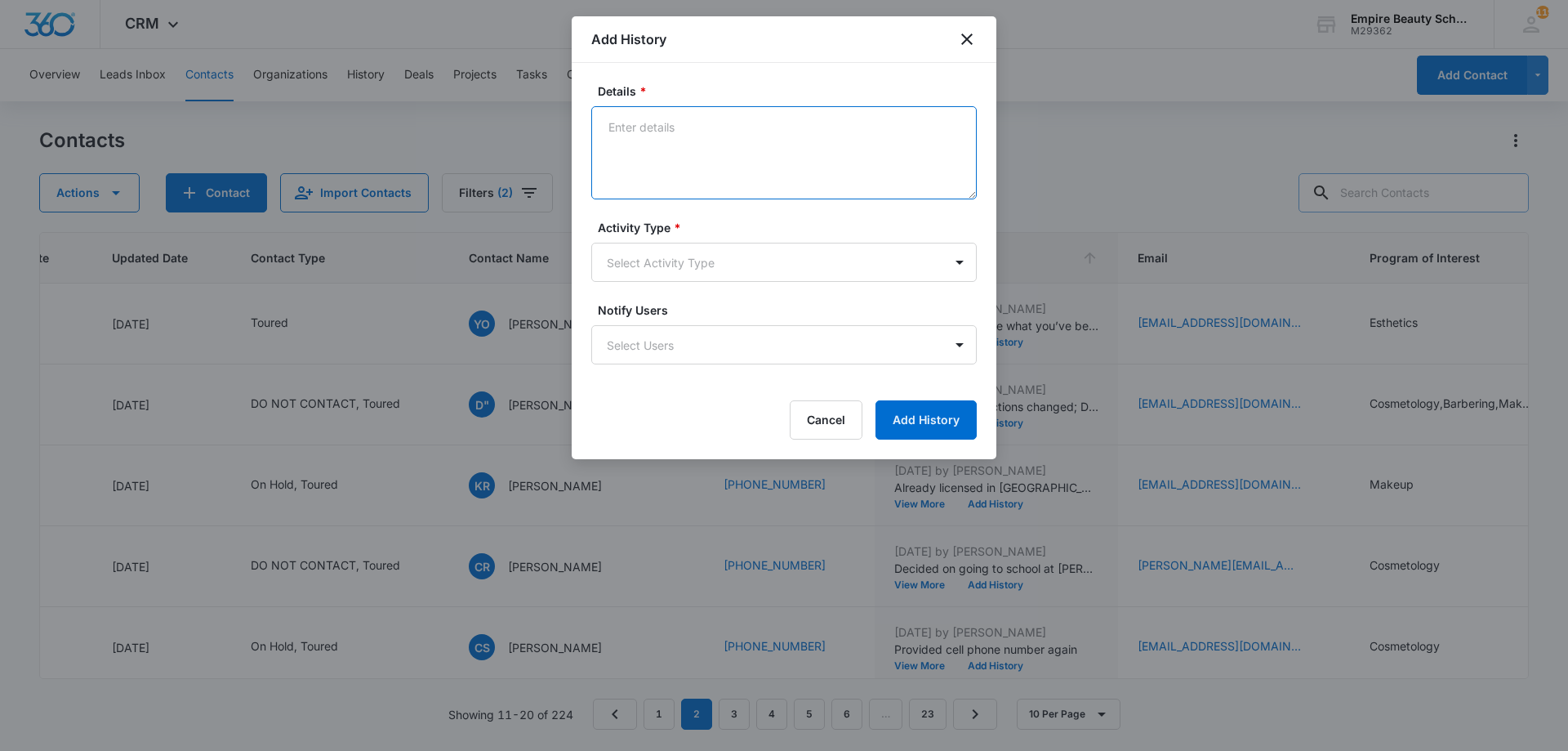
paste textarea "Explore Financial Support: [PERSON_NAME] Scholarship + Next Steps at [GEOGRAPHI…"
type textarea "Explore Financial Support: [PERSON_NAME] Scholarship + Next Steps at [GEOGRAPHI…"
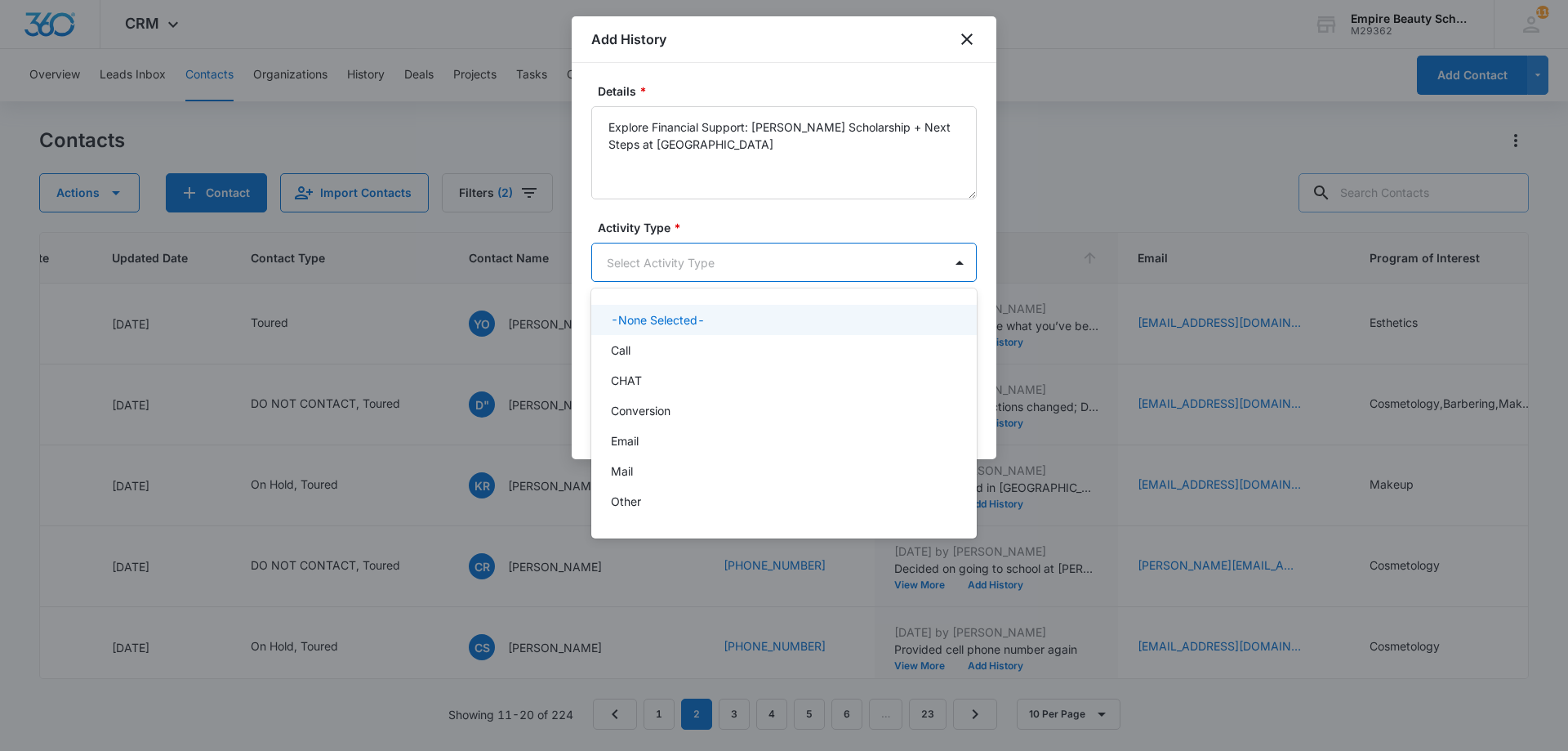
click at [739, 274] on body "CRM Apps Forms CRM Email Shop Payments POS Files Brand Settings Empire Beauty S…" at bounding box center [784, 376] width 1568 height 751
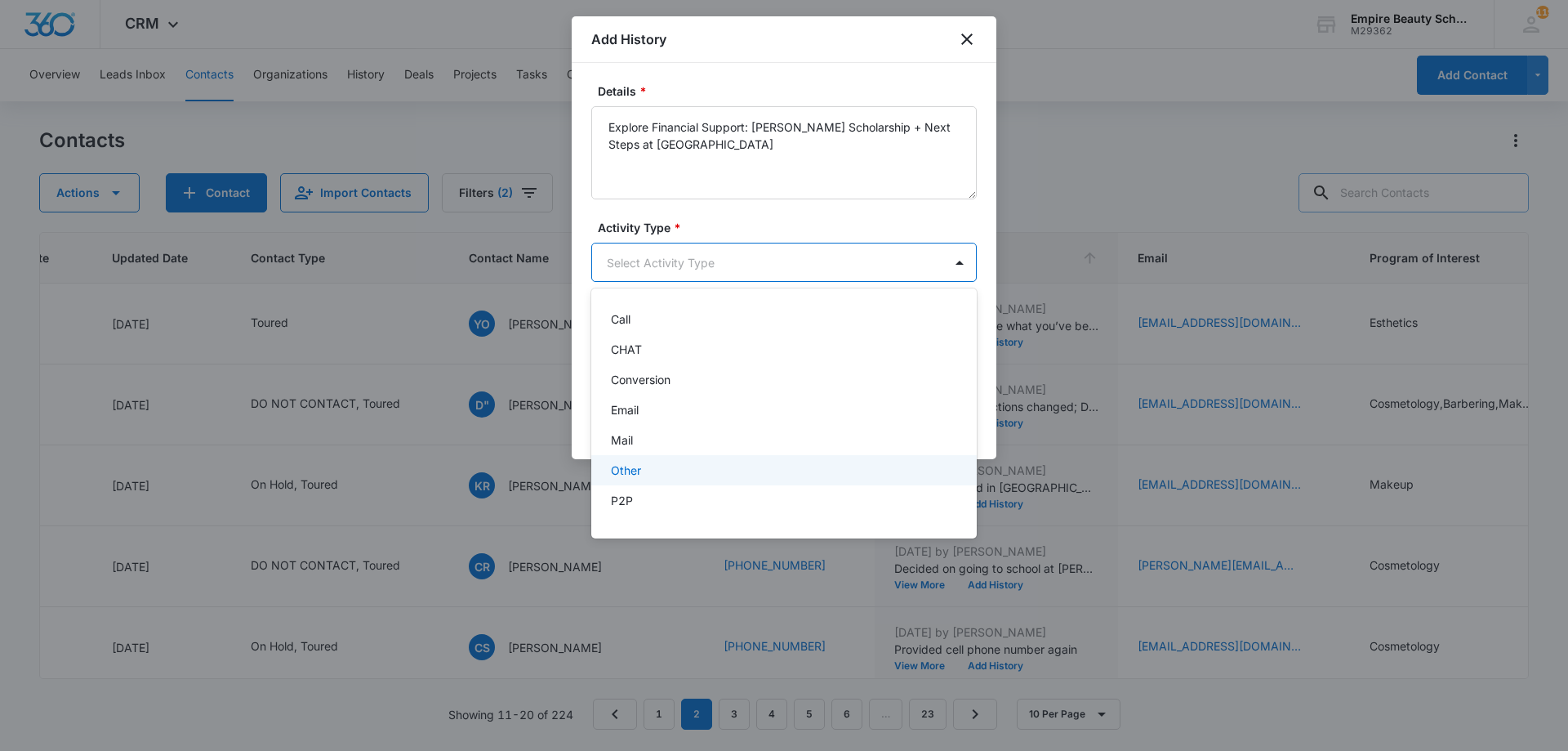
scroll to position [85, 0]
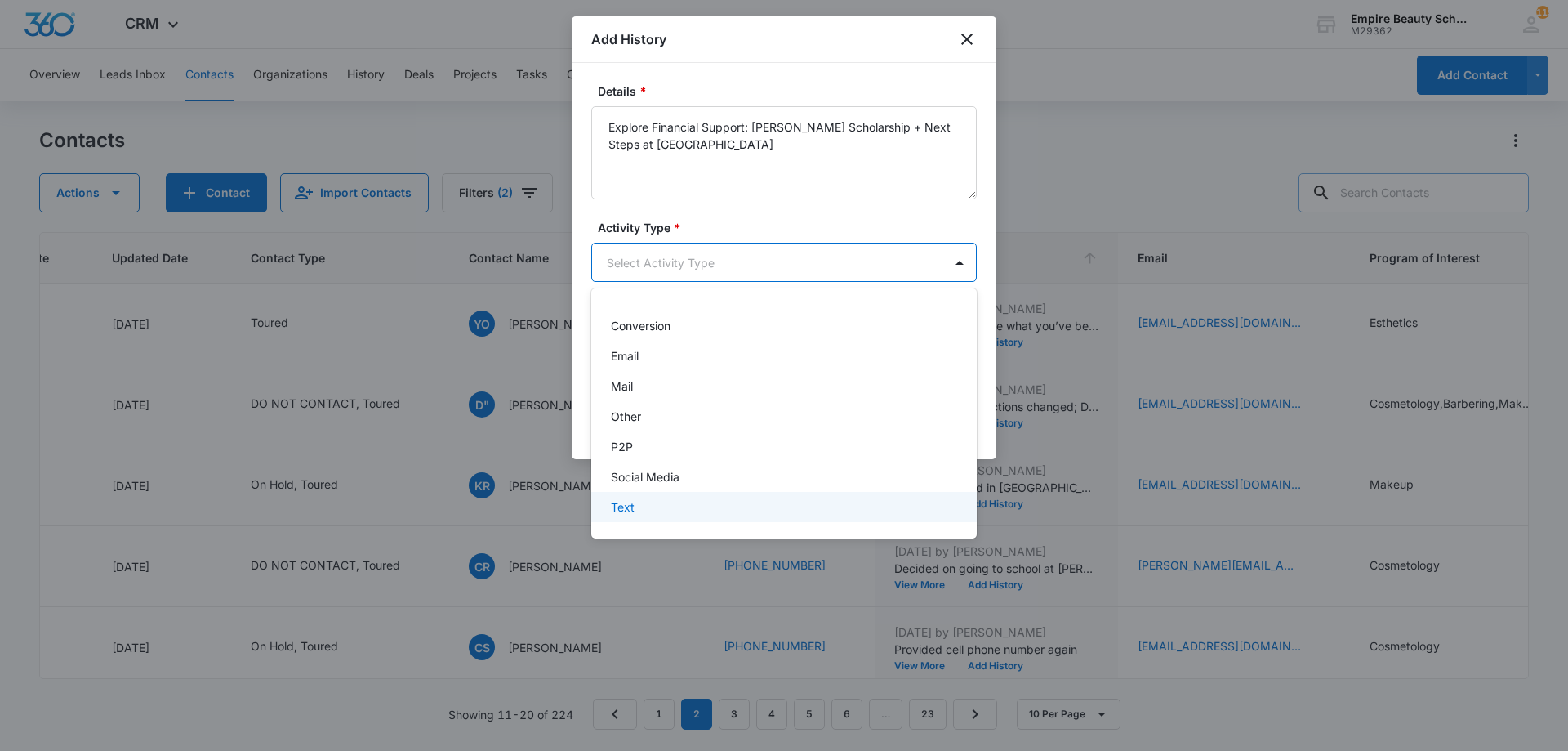
click at [674, 503] on div "Text" at bounding box center [782, 507] width 343 height 17
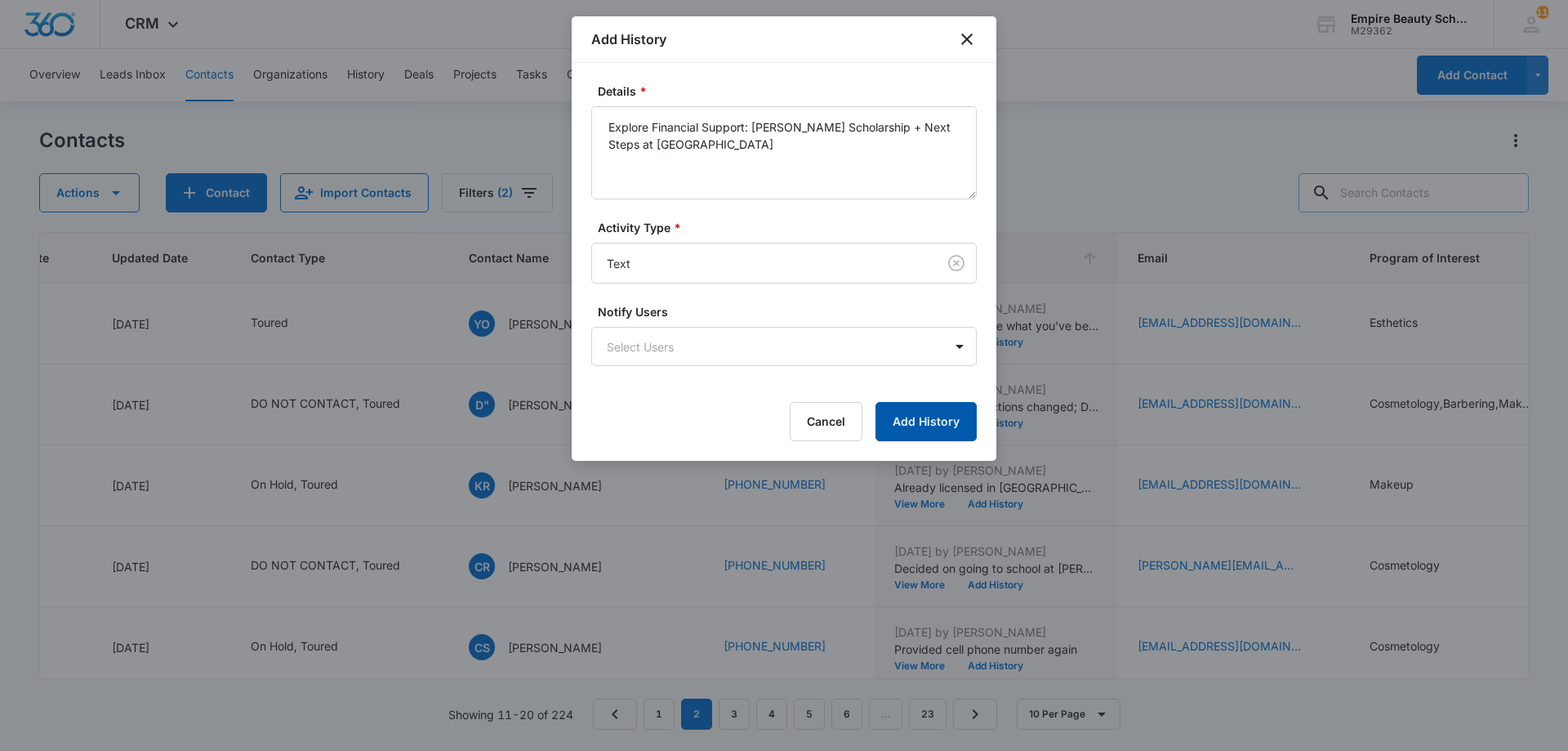
click at [913, 431] on button "Add History" at bounding box center [926, 422] width 101 height 39
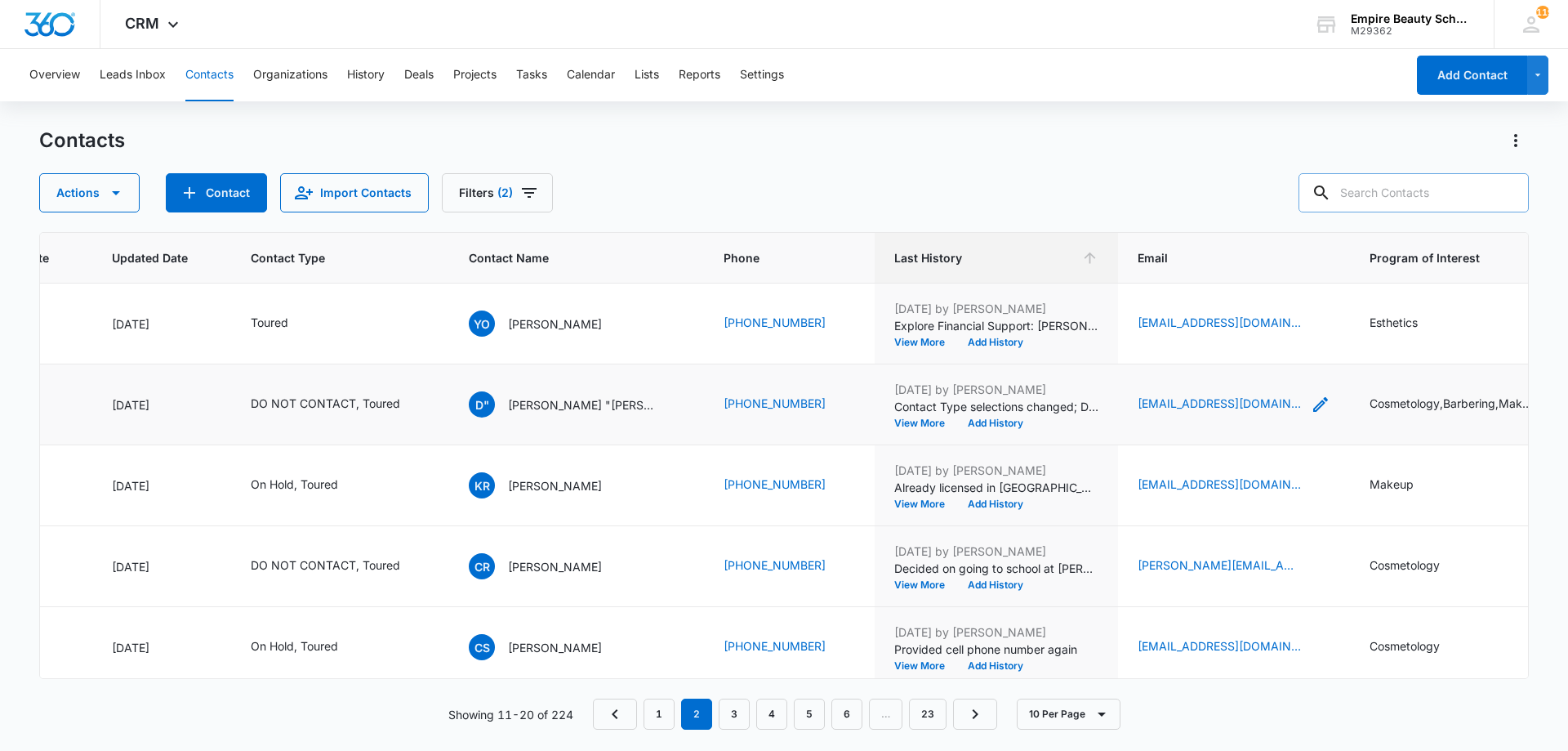
click at [1310, 400] on icon "Email - daneotoole@gmail.com - Select to Edit Field" at bounding box center [1320, 404] width 20 height 20
click at [1179, 293] on input "daneotoole@gmail.com" at bounding box center [1212, 300] width 206 height 39
click at [1181, 293] on input "daneotoole@gmail.com" at bounding box center [1212, 300] width 206 height 39
click at [1202, 351] on button "Cancel" at bounding box center [1225, 351] width 57 height 31
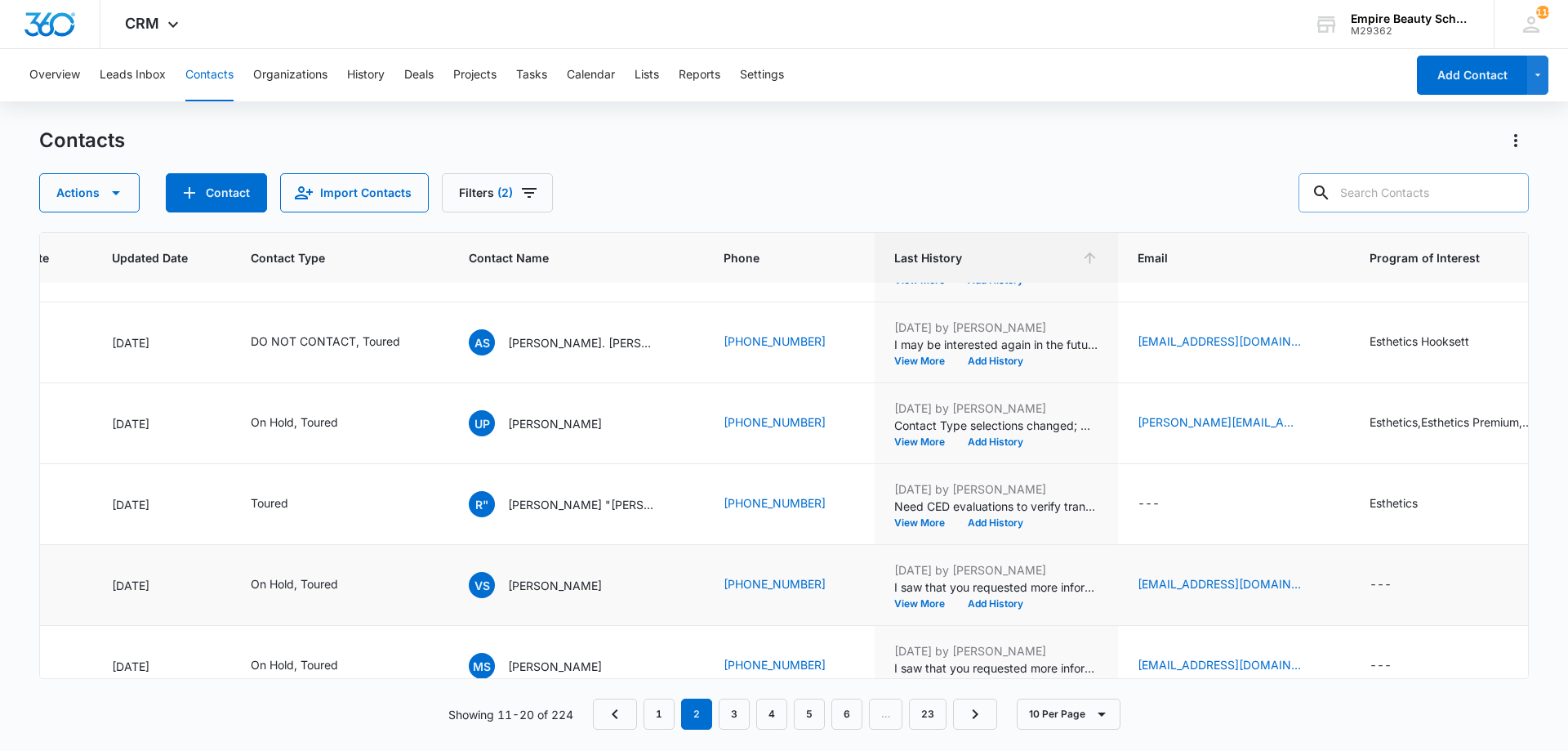
scroll to position [425, 222]
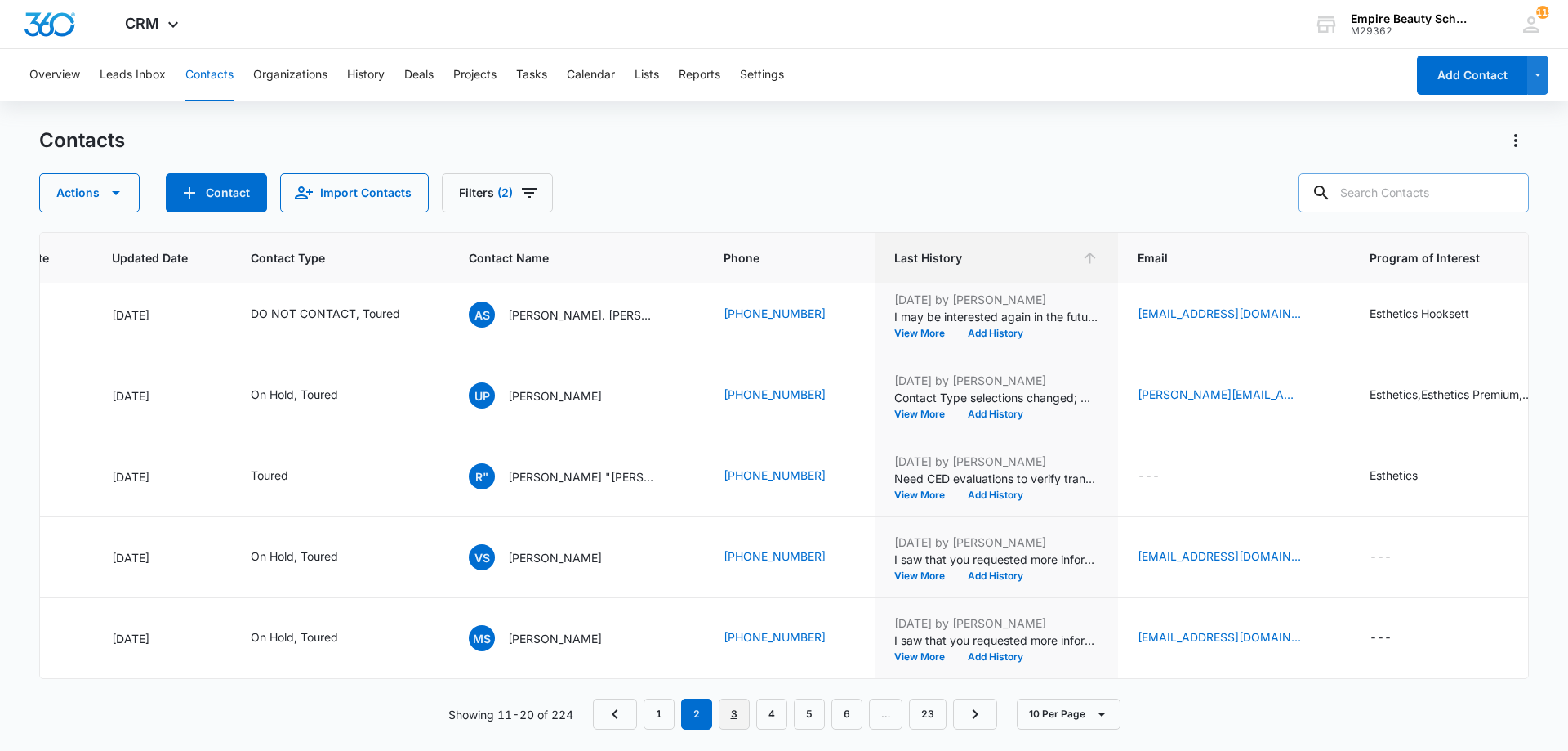
click at [745, 723] on link "3" at bounding box center [734, 714] width 31 height 31
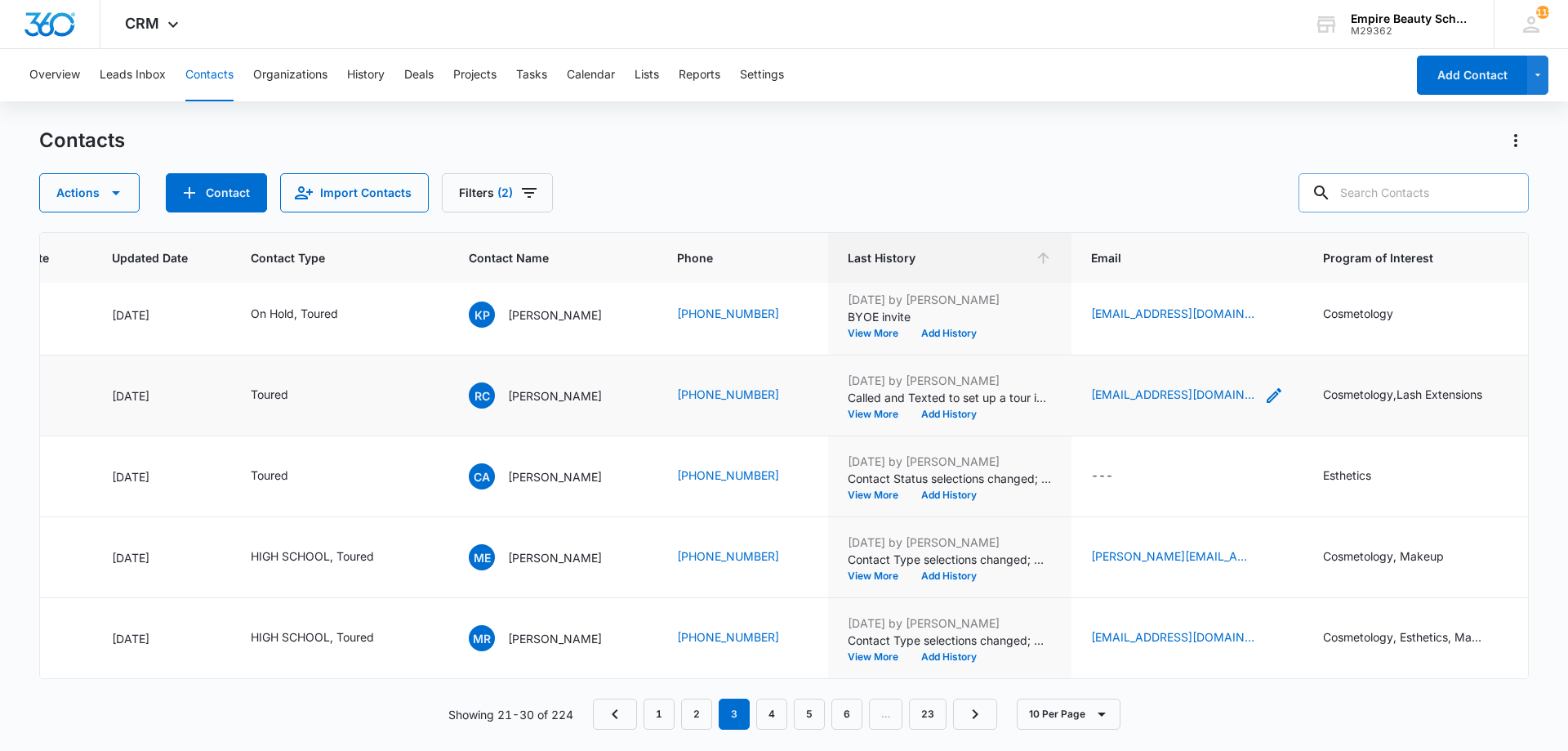
click at [1266, 388] on icon "Email - ryleighcarroll2@gmail.com - Select to Edit Field" at bounding box center [1273, 395] width 15 height 15
click at [871, 394] on div "May 2, 2025 by Dawn Patterson Called and Texted to set up a tour in Laconia Vie…" at bounding box center [949, 395] width 204 height 47
click at [865, 409] on button "View More" at bounding box center [878, 413] width 62 height 9
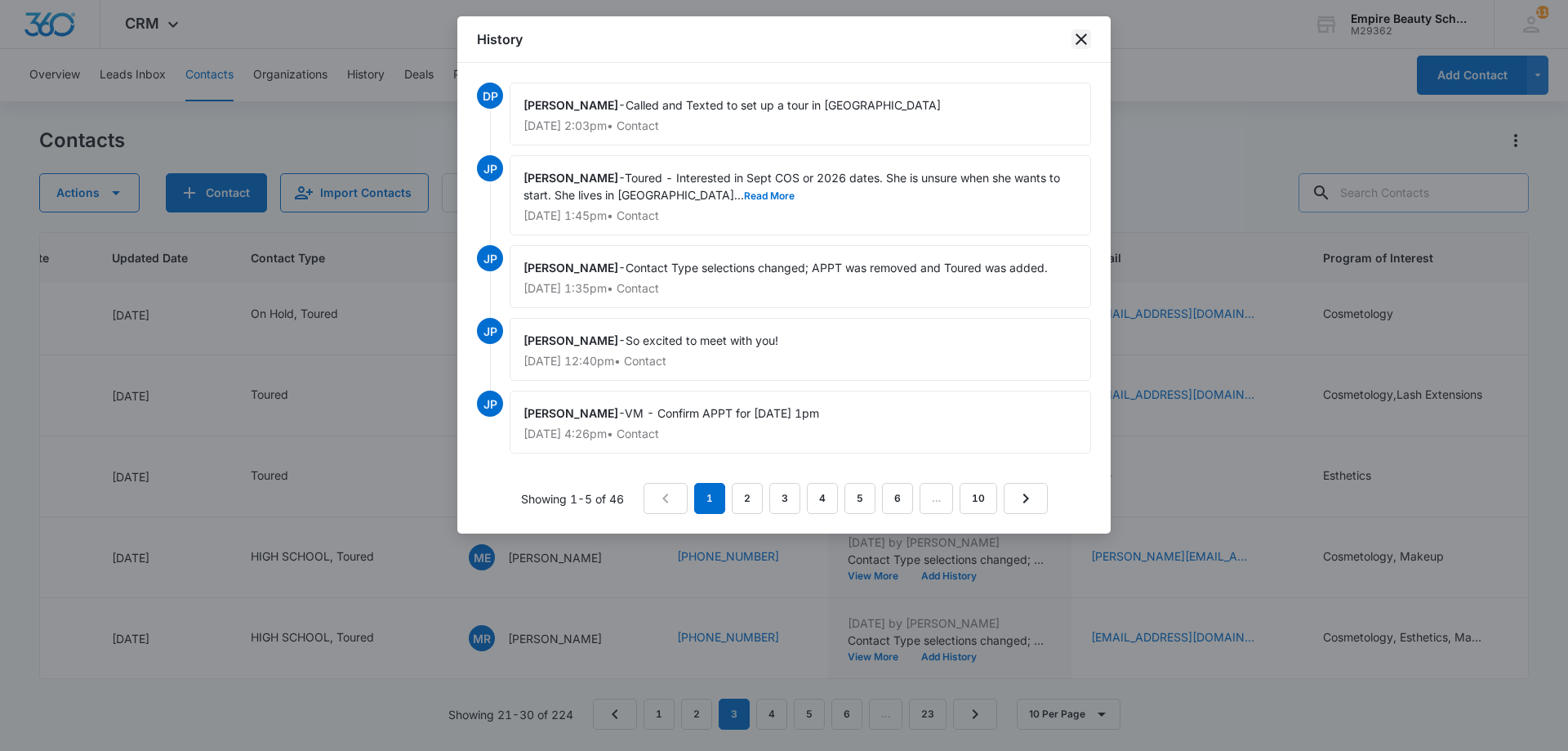
click at [1078, 44] on icon "close" at bounding box center [1080, 39] width 11 height 11
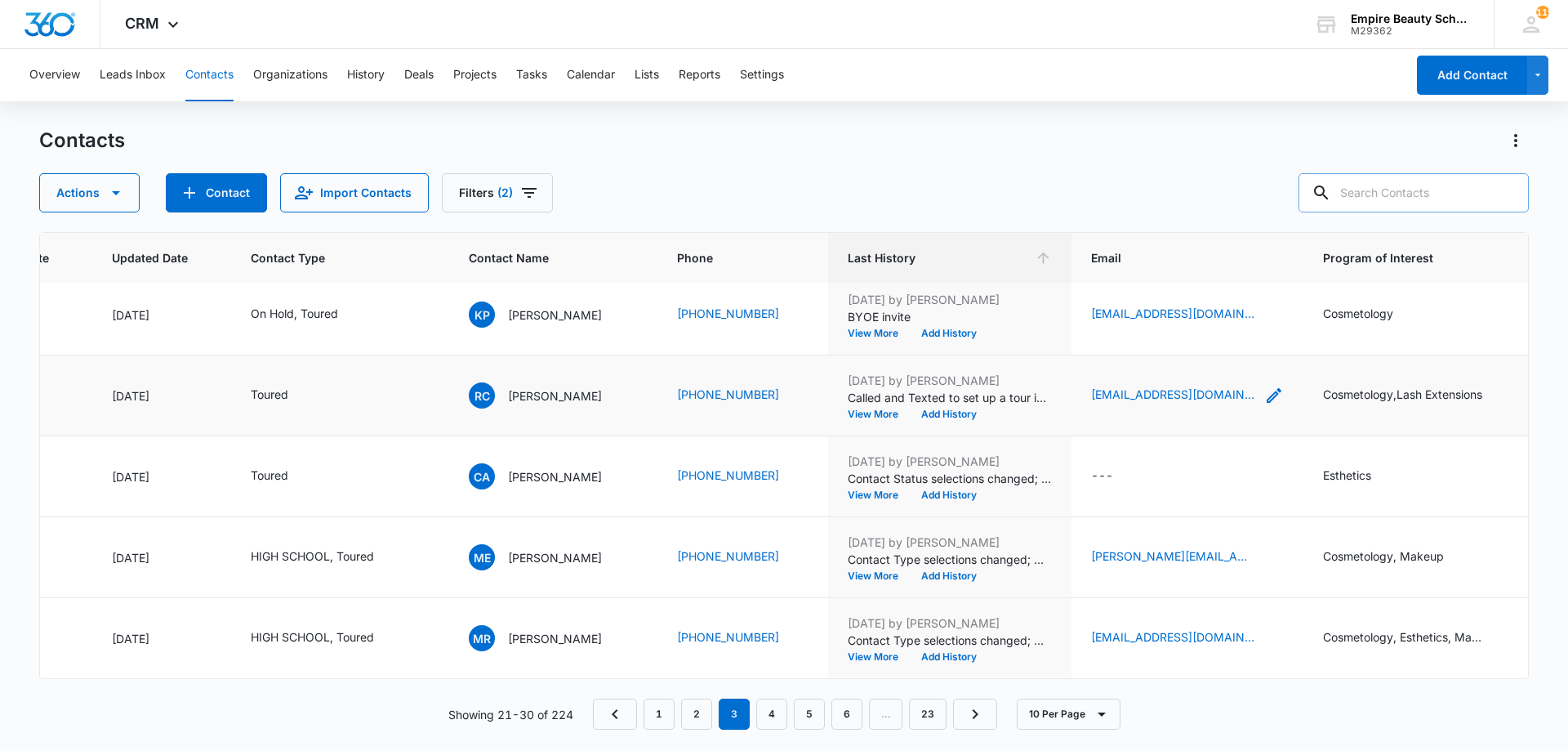
click at [1268, 386] on icon "Email - ryleighcarroll2@gmail.com - Select to Edit Field" at bounding box center [1273, 395] width 20 height 20
click at [1148, 281] on input "ryleighcarroll2@gmail.com" at bounding box center [1189, 279] width 206 height 39
click at [1148, 280] on input "ryleighcarroll2@gmail.com" at bounding box center [1189, 279] width 206 height 39
click at [1174, 330] on button "Cancel" at bounding box center [1202, 330] width 57 height 31
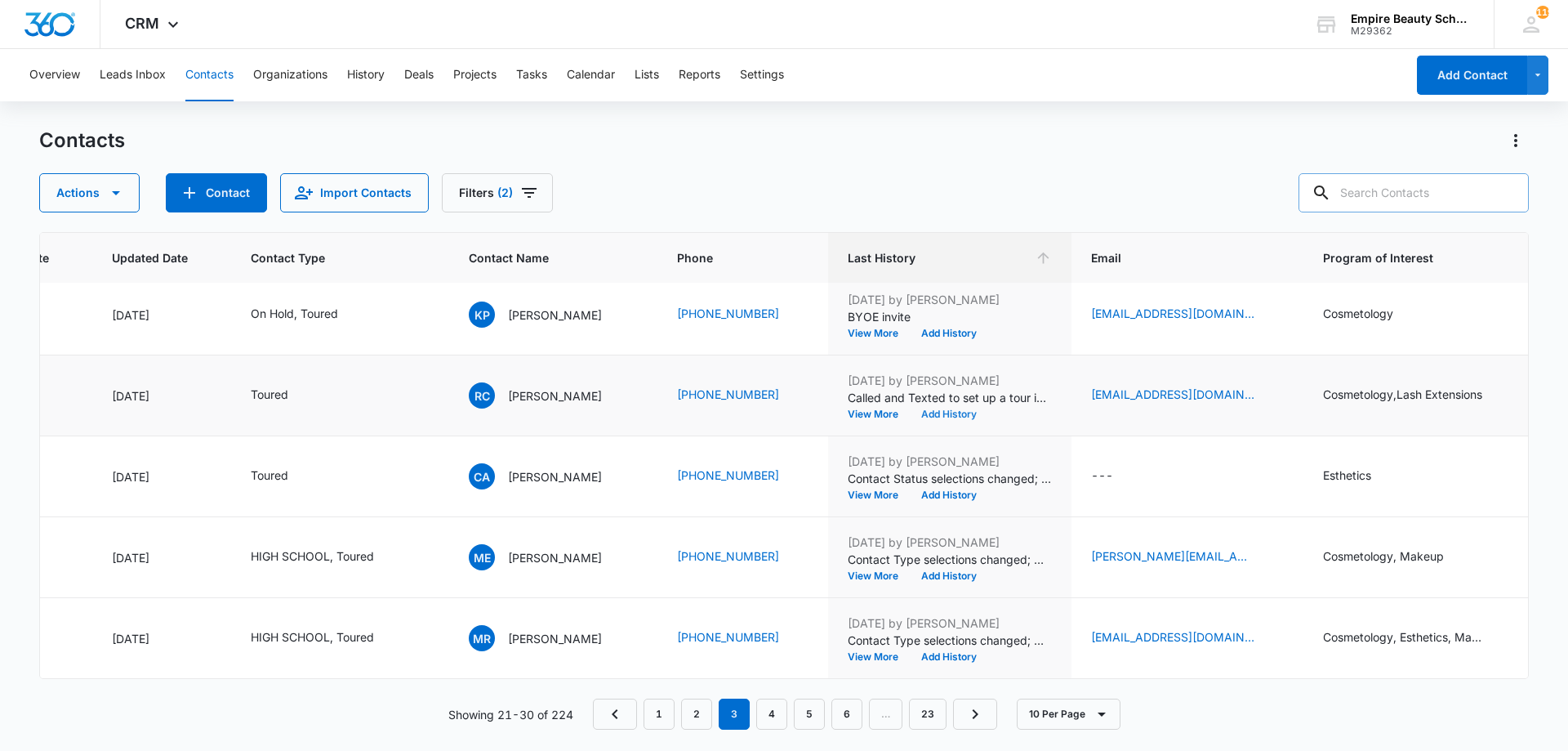
click at [963, 409] on button "Add History" at bounding box center [949, 413] width 78 height 9
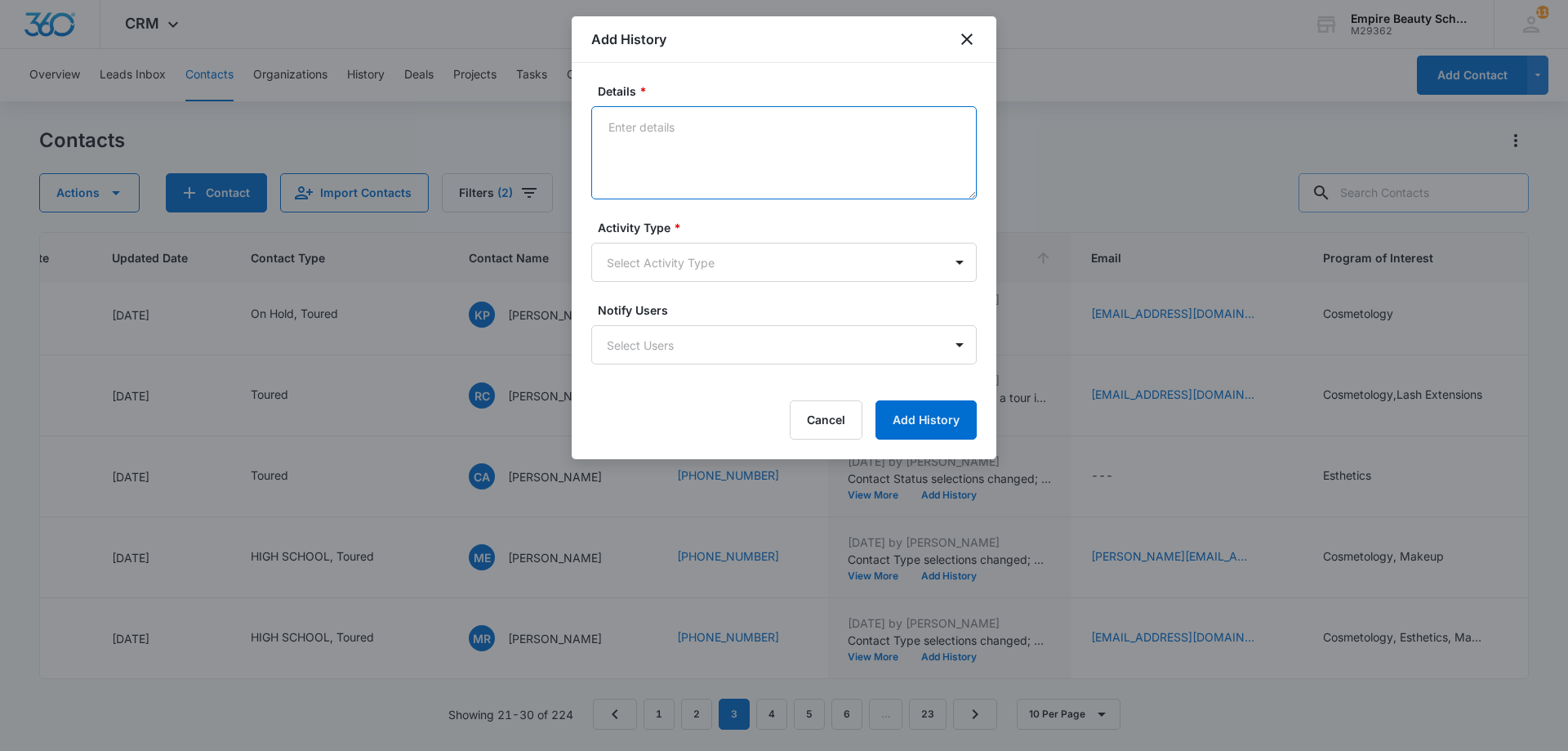
paste textarea "Explore Financial Support: [PERSON_NAME] Scholarship + Next Steps at [GEOGRAPHI…"
type textarea "Explore Financial Support: [PERSON_NAME] Scholarship + Next Steps at [GEOGRAPHI…"
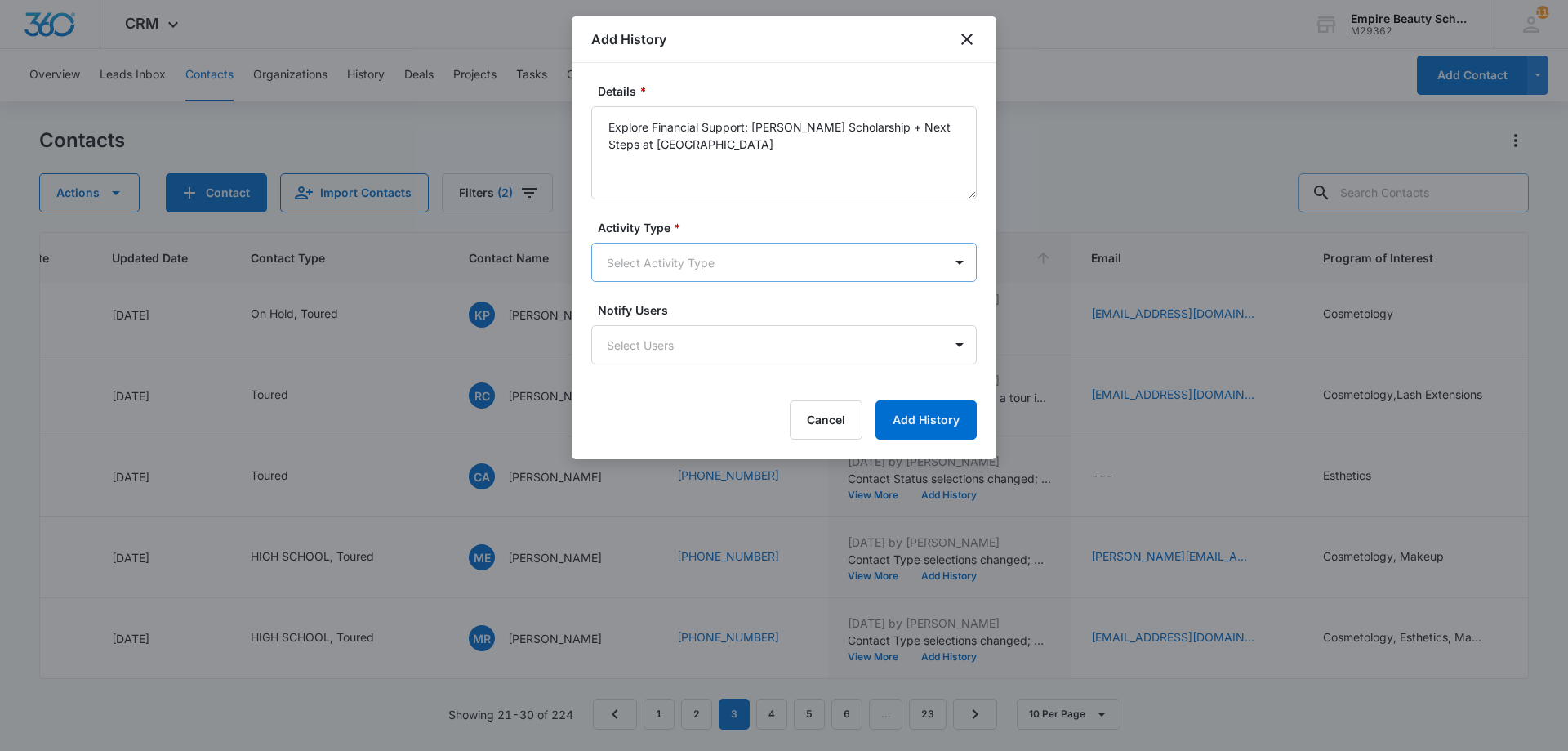
click at [692, 251] on body "CRM Apps Forms CRM Email Shop Payments POS Files Brand Settings Empire Beauty S…" at bounding box center [784, 376] width 1568 height 751
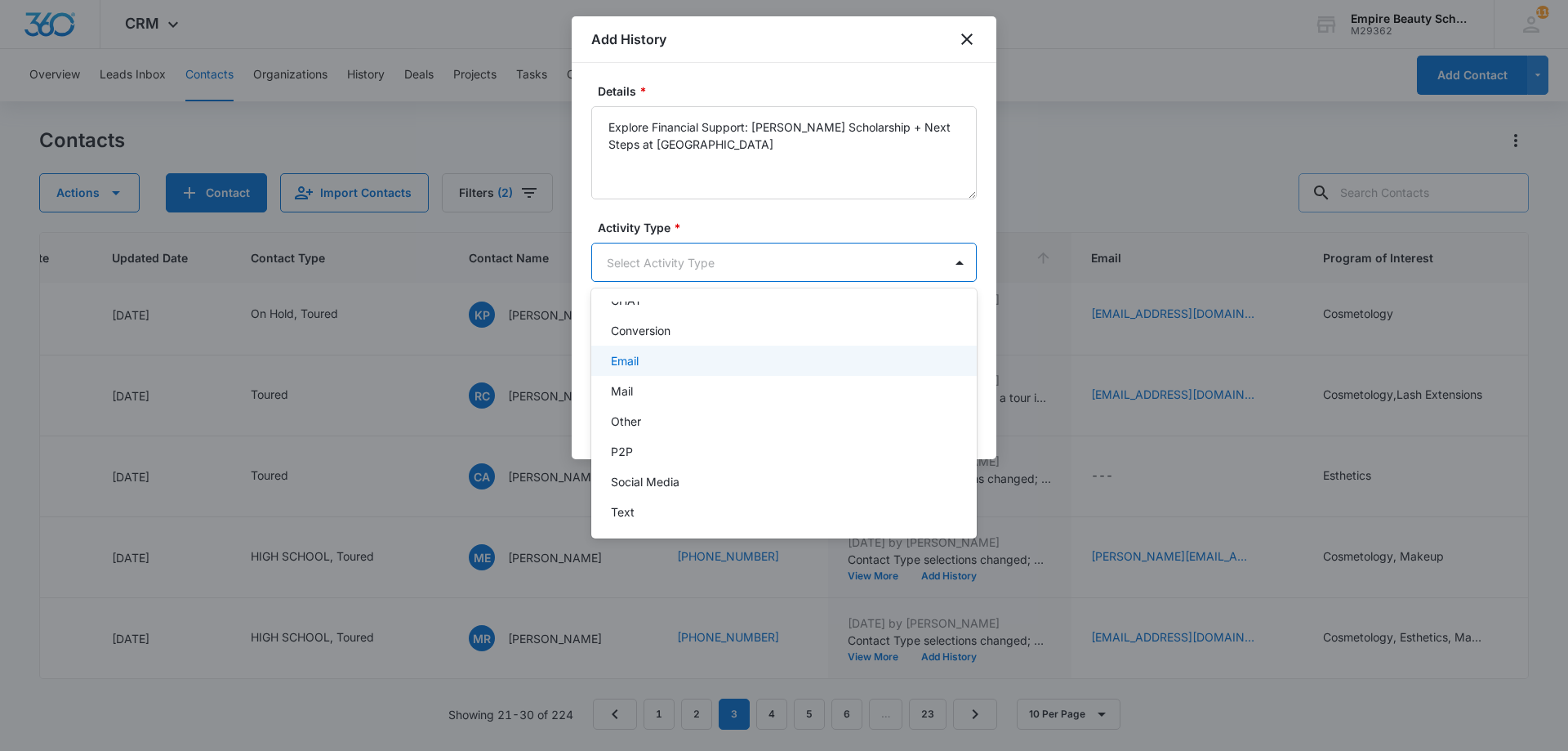
scroll to position [81, 0]
click at [657, 358] on div "Email" at bounding box center [782, 360] width 343 height 17
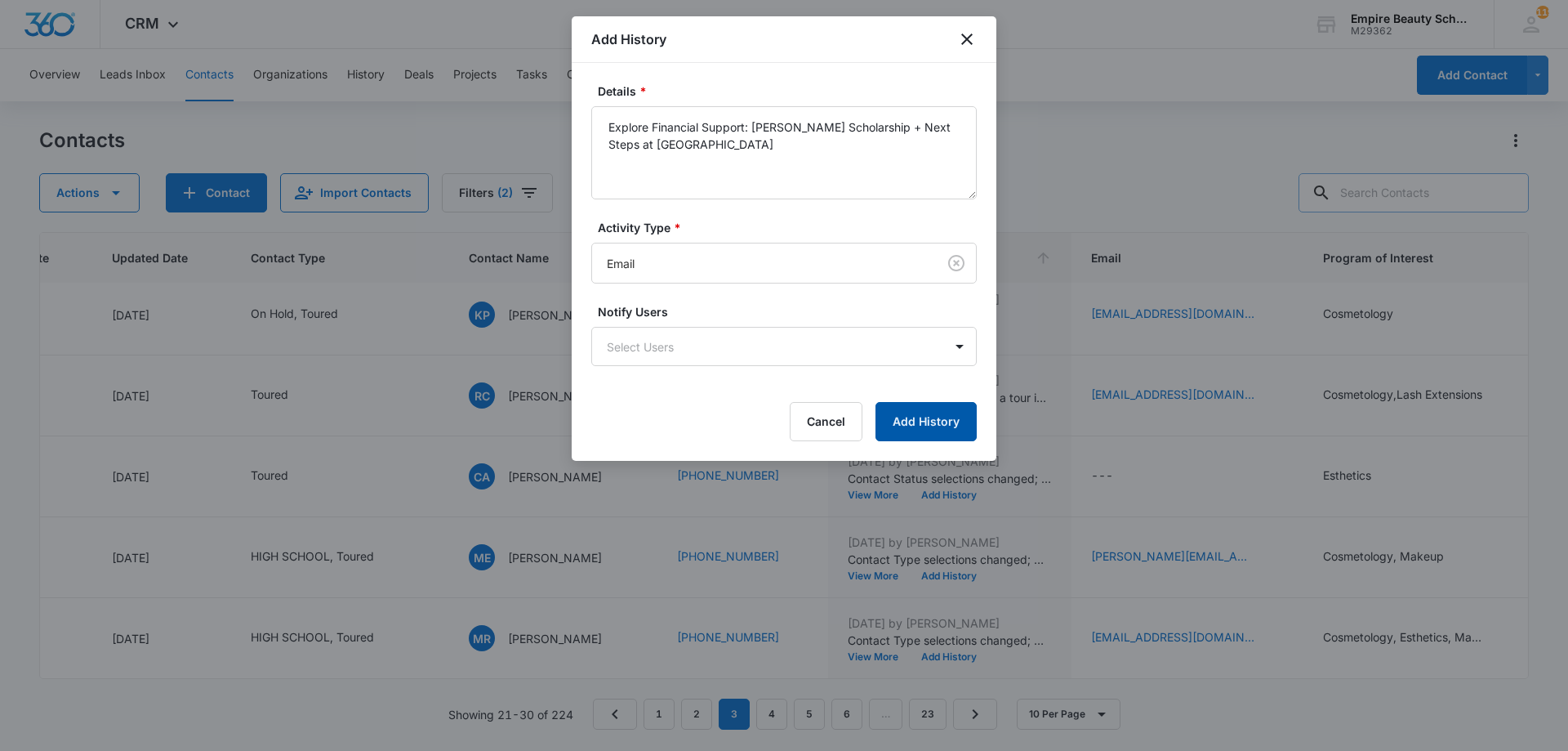
click at [931, 418] on button "Add History" at bounding box center [926, 422] width 101 height 39
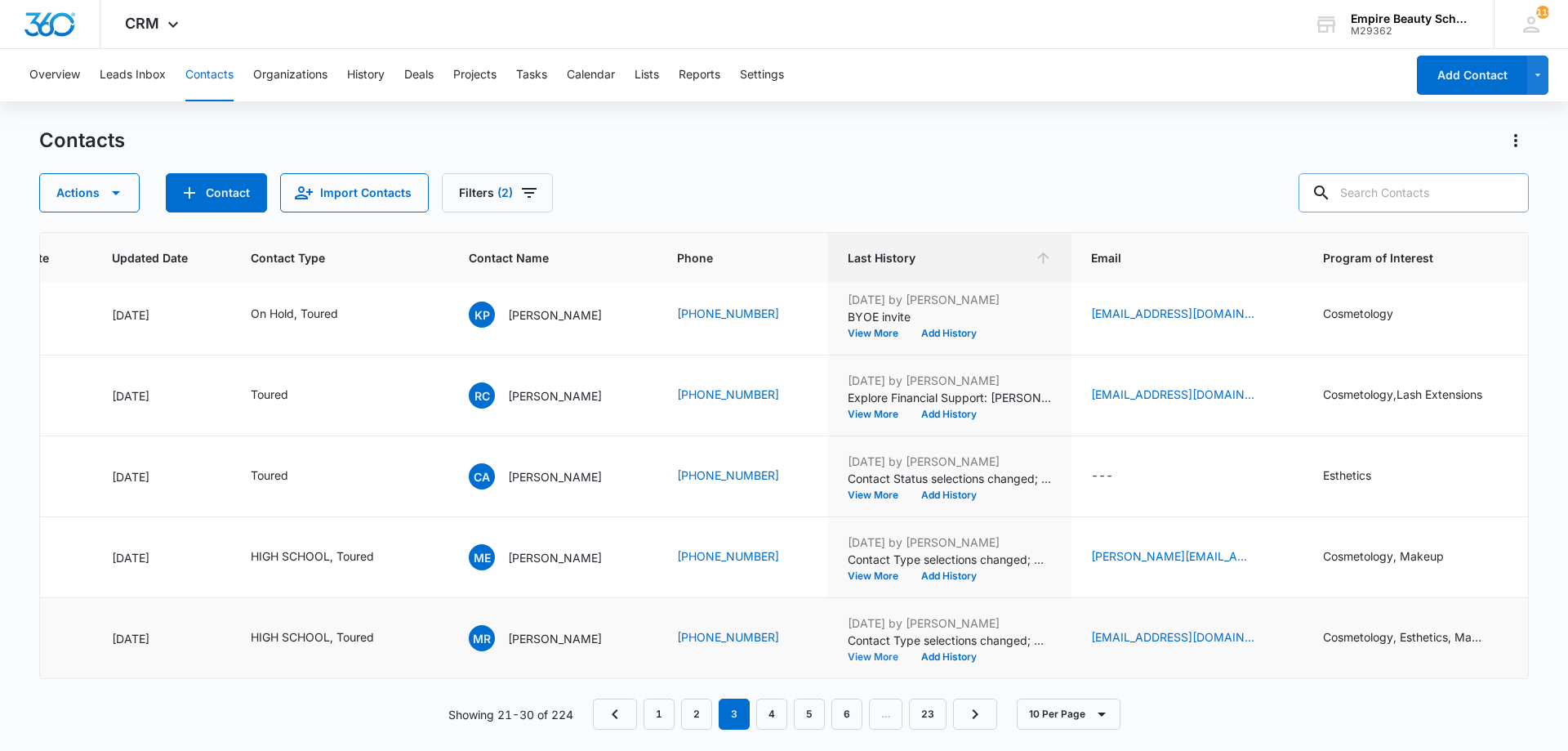
click at [868, 652] on button "View More" at bounding box center [878, 656] width 62 height 9
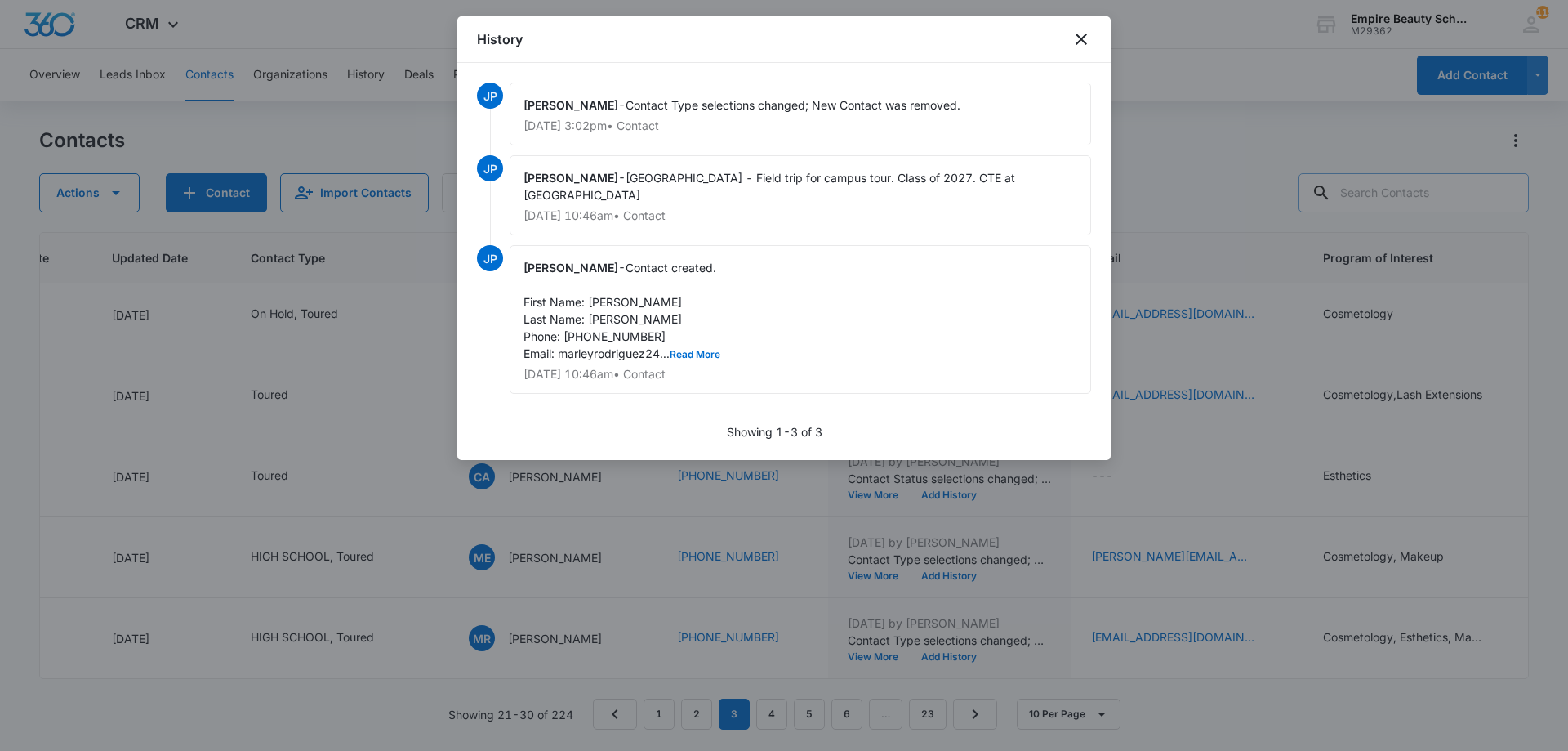
click at [686, 347] on span "Contact created. First Name: Marley Last Name: Rodriguez Phone: 6035576427 Emai…" at bounding box center [622, 310] width 197 height 99
click at [689, 356] on button "Read More" at bounding box center [694, 354] width 51 height 9
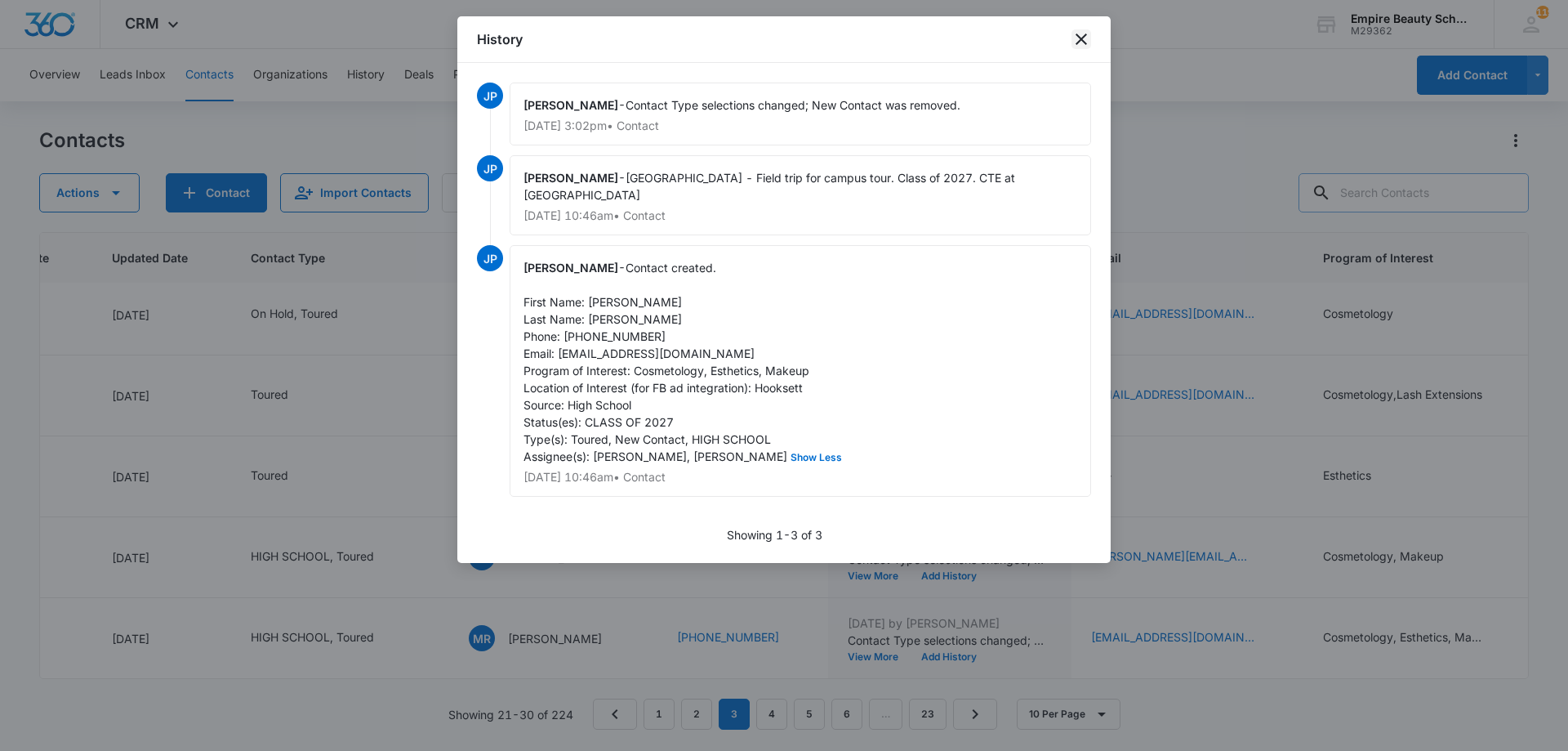
click at [1083, 41] on icon "close" at bounding box center [1080, 39] width 11 height 11
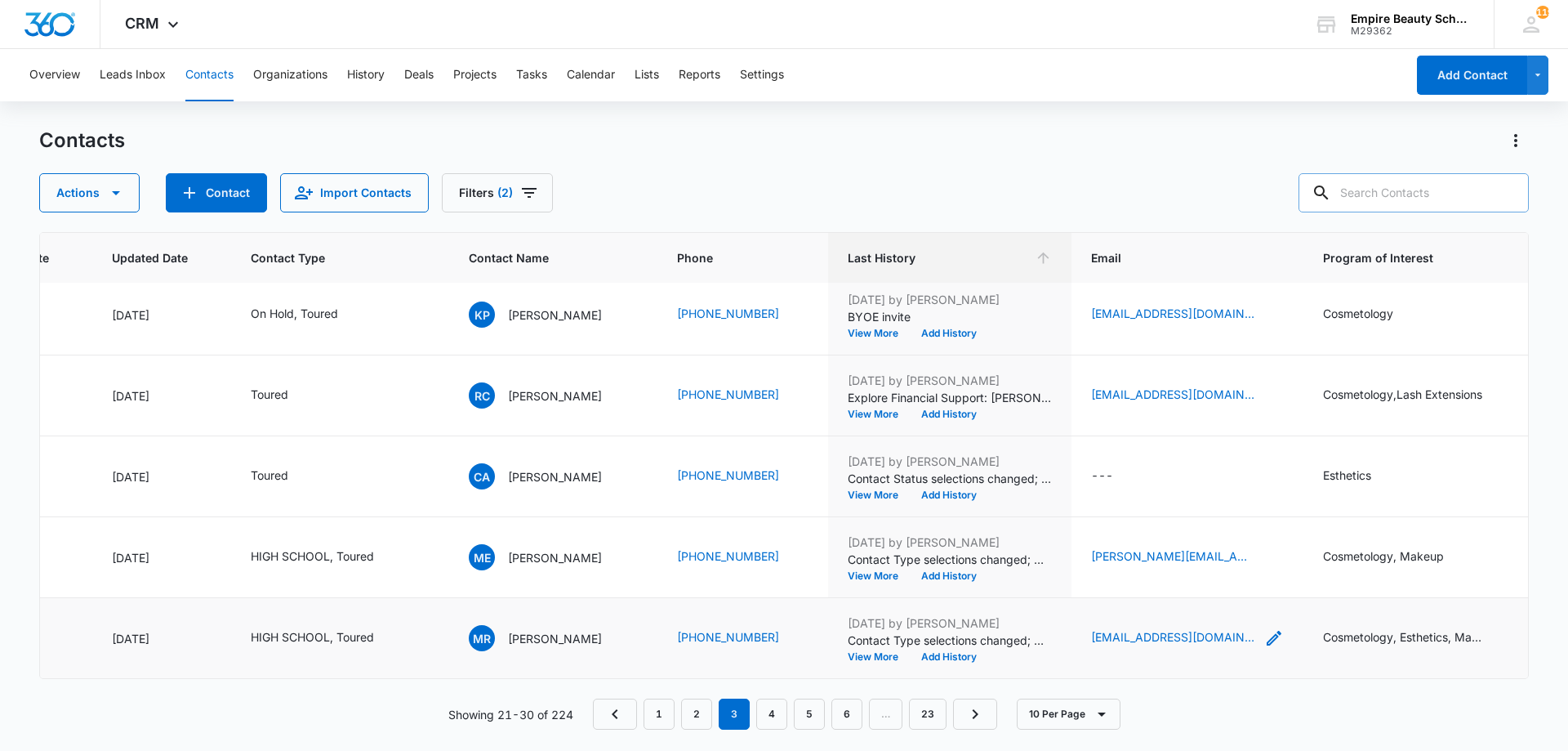
click at [1279, 631] on icon "Email - marleyrodriguez2419@gmail.com - Select to Edit Field" at bounding box center [1273, 638] width 15 height 15
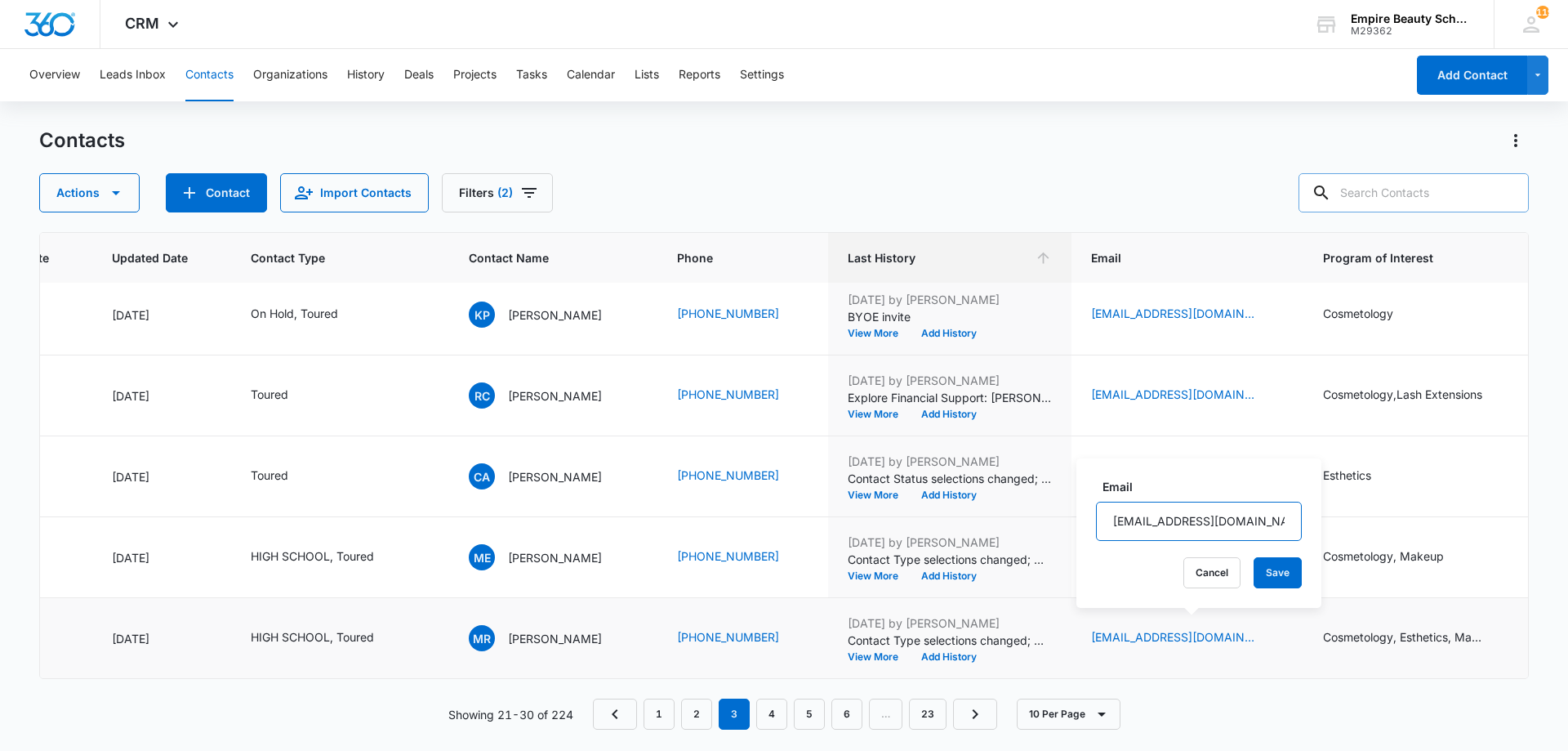
click at [1176, 523] on input "marleyrodriguez2419@gmail.com" at bounding box center [1199, 521] width 206 height 39
click at [1194, 568] on button "Cancel" at bounding box center [1212, 573] width 57 height 31
click at [956, 652] on button "Add History" at bounding box center [949, 656] width 78 height 9
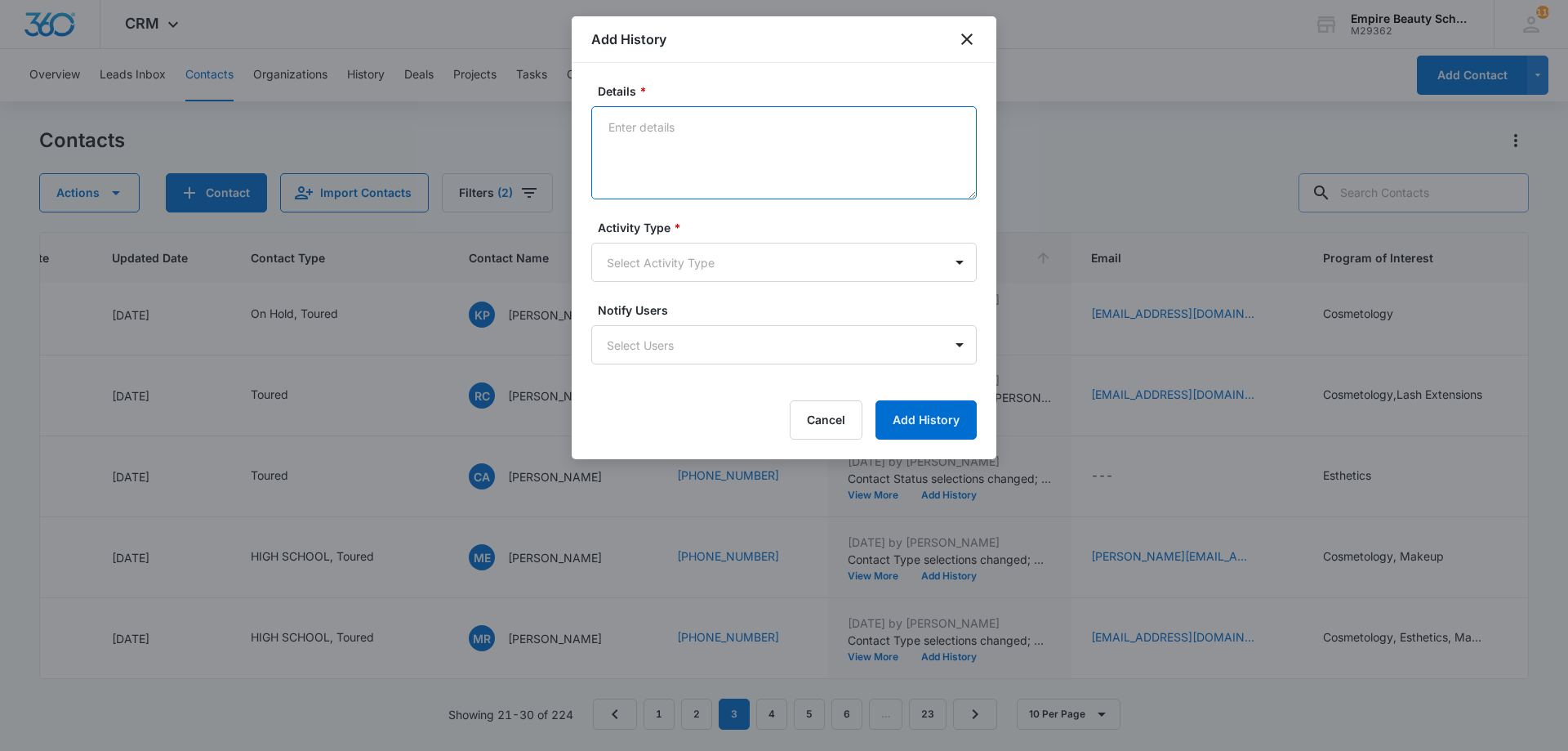
paste textarea "Explore Financial Support: [PERSON_NAME] Scholarship + Next Steps at [GEOGRAPHI…"
type textarea "Explore Financial Support: [PERSON_NAME] Scholarship + Next Steps at [GEOGRAPHI…"
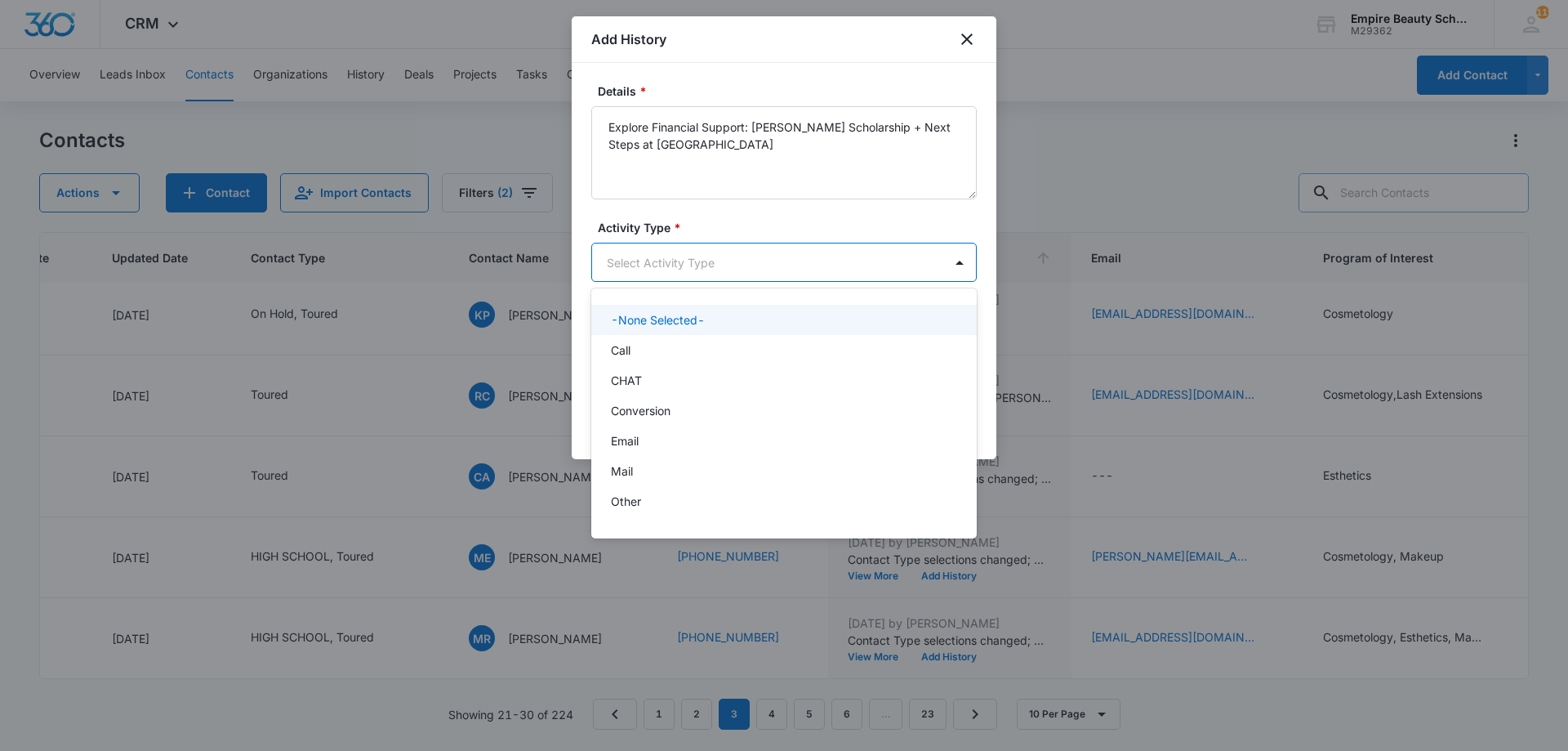
click at [707, 278] on body "CRM Apps Forms CRM Email Shop Payments POS Files Brand Settings Empire Beauty S…" at bounding box center [784, 376] width 1568 height 751
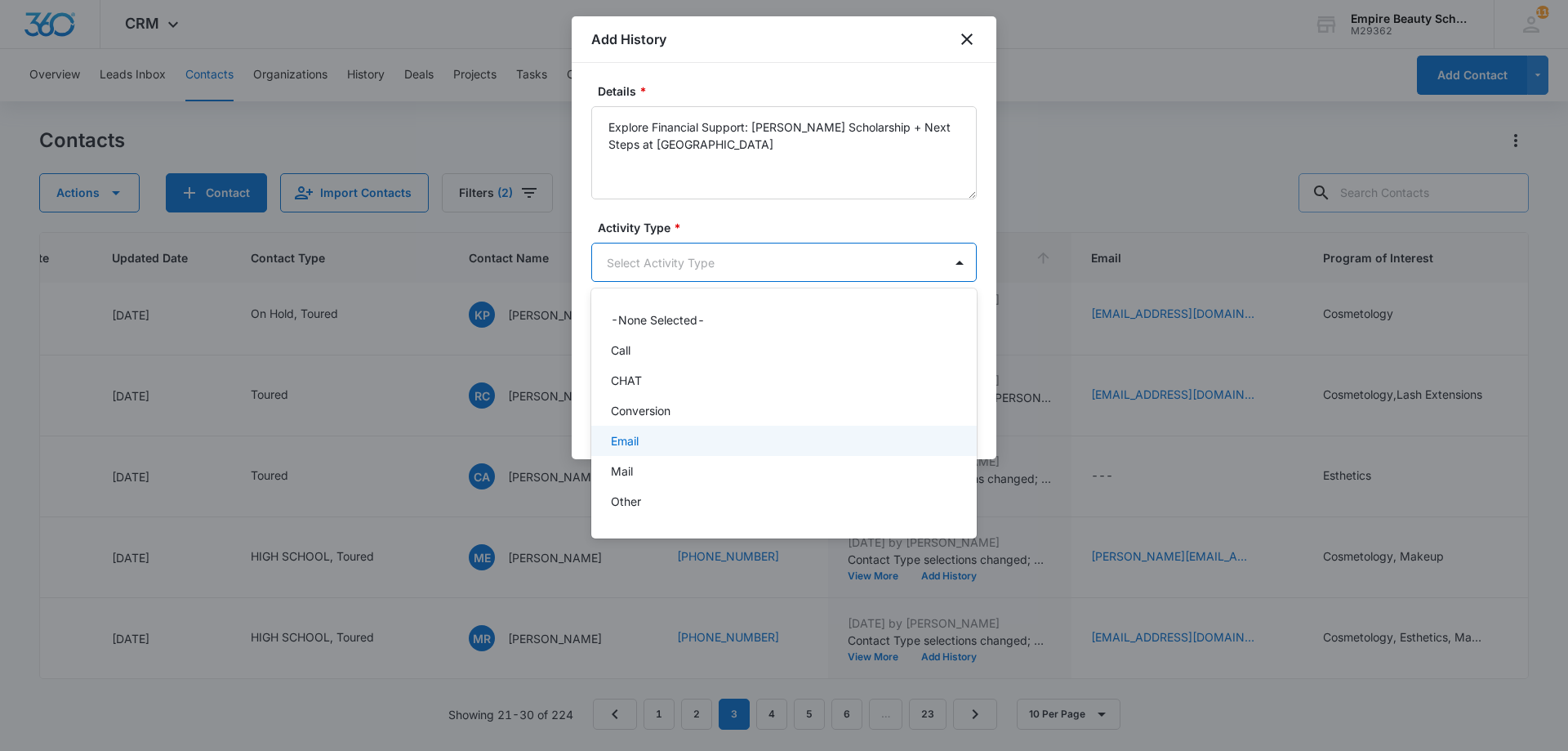
click at [624, 436] on p "Email" at bounding box center [625, 441] width 27 height 17
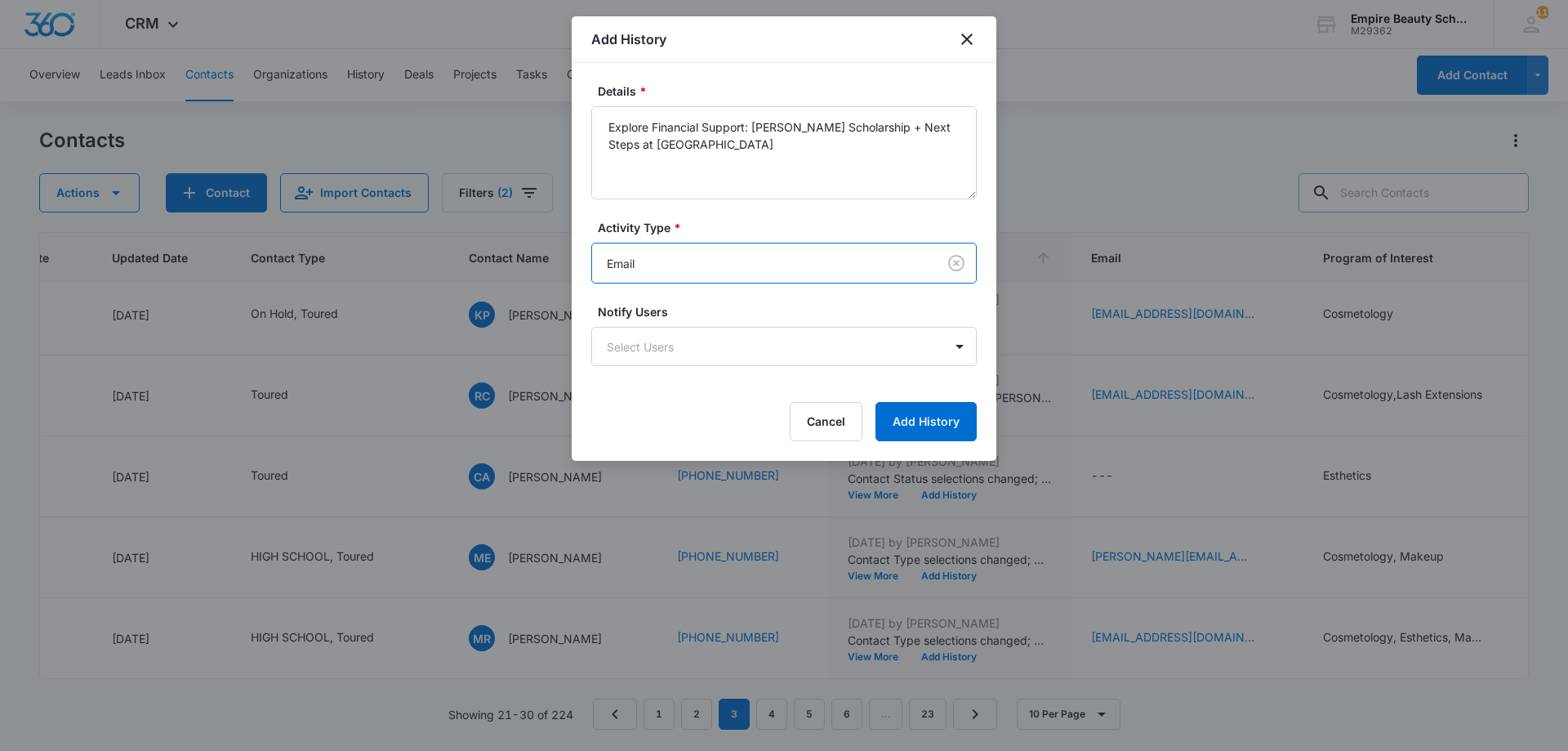
click at [756, 235] on label "Activity Type *" at bounding box center [791, 227] width 386 height 17
click at [913, 434] on button "Add History" at bounding box center [926, 422] width 101 height 39
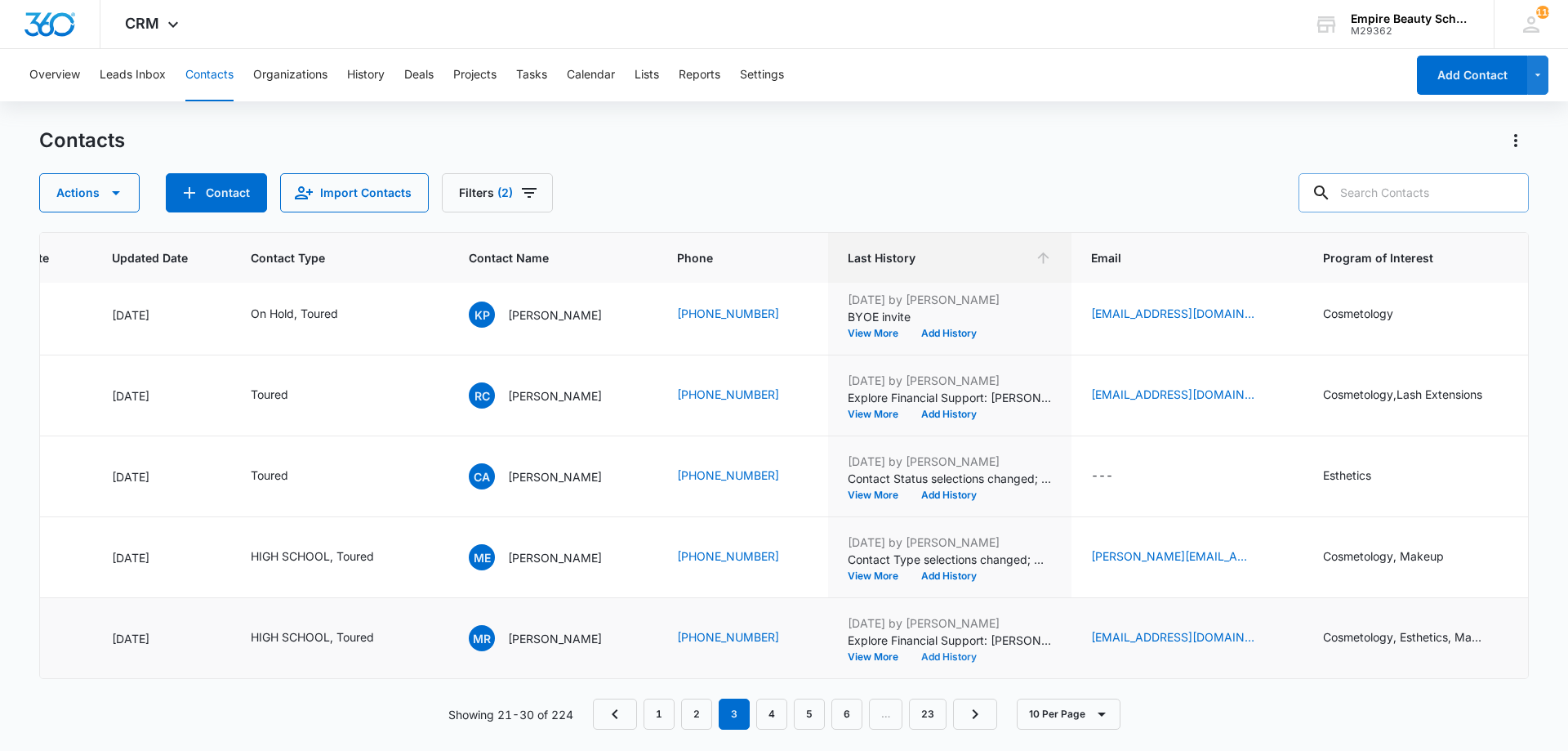
click at [963, 652] on button "Add History" at bounding box center [949, 656] width 78 height 9
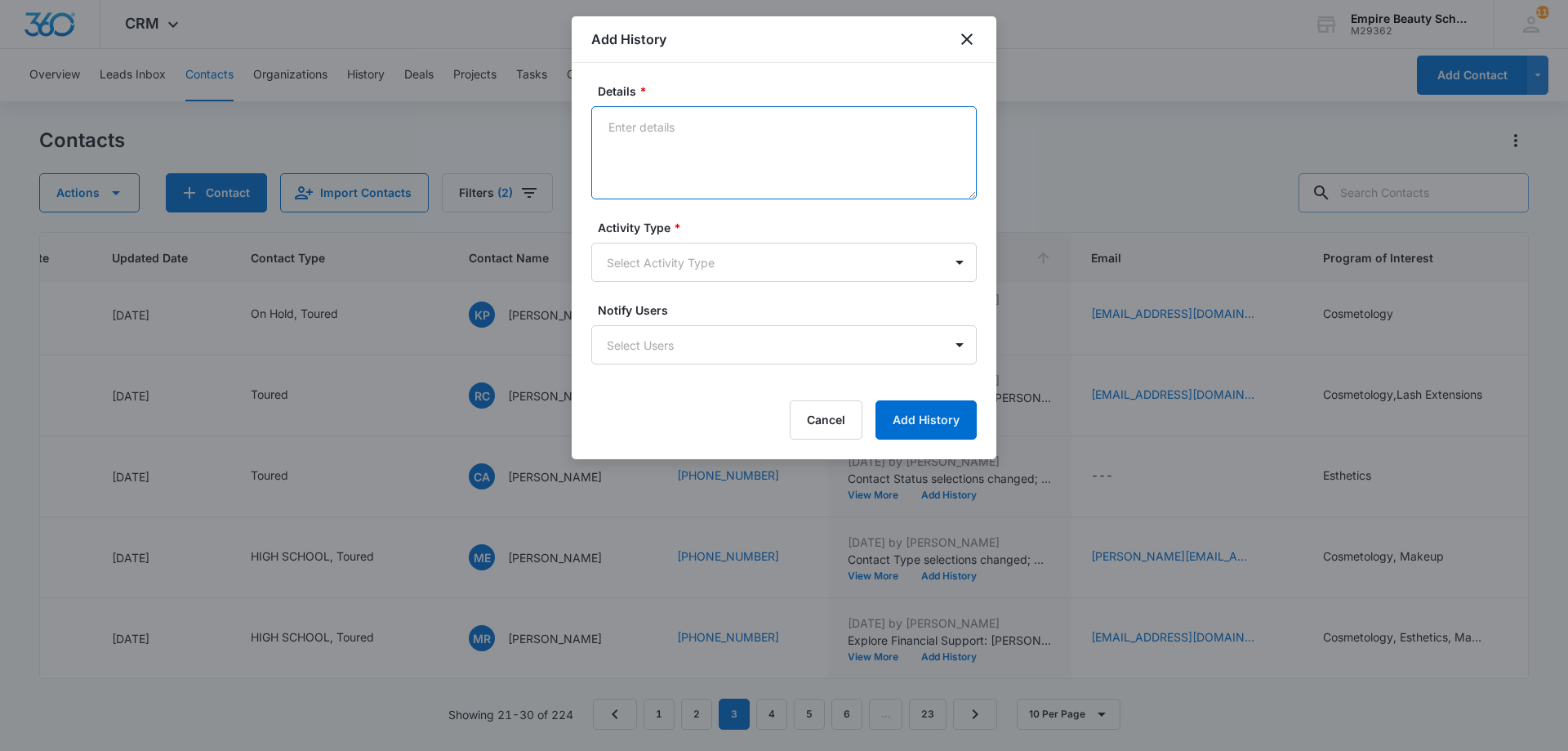
click at [689, 183] on textarea "Details *" at bounding box center [784, 153] width 386 height 93
type textarea "Email bounced back as invalid"
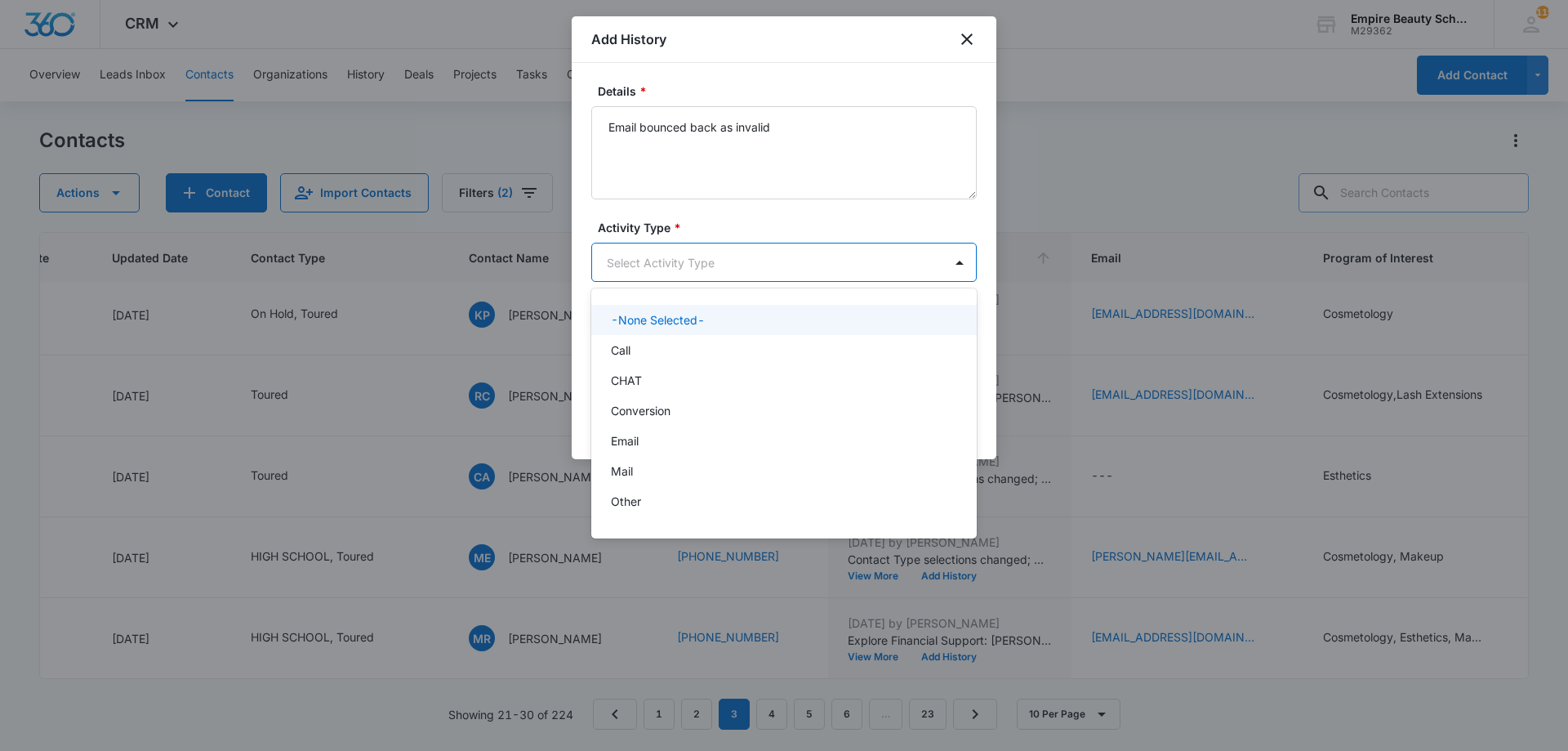
drag, startPoint x: 703, startPoint y: 267, endPoint x: 696, endPoint y: 302, distance: 35.7
click at [704, 267] on body "CRM Apps Forms CRM Email Shop Payments POS Files Brand Settings Empire Beauty S…" at bounding box center [784, 376] width 1568 height 751
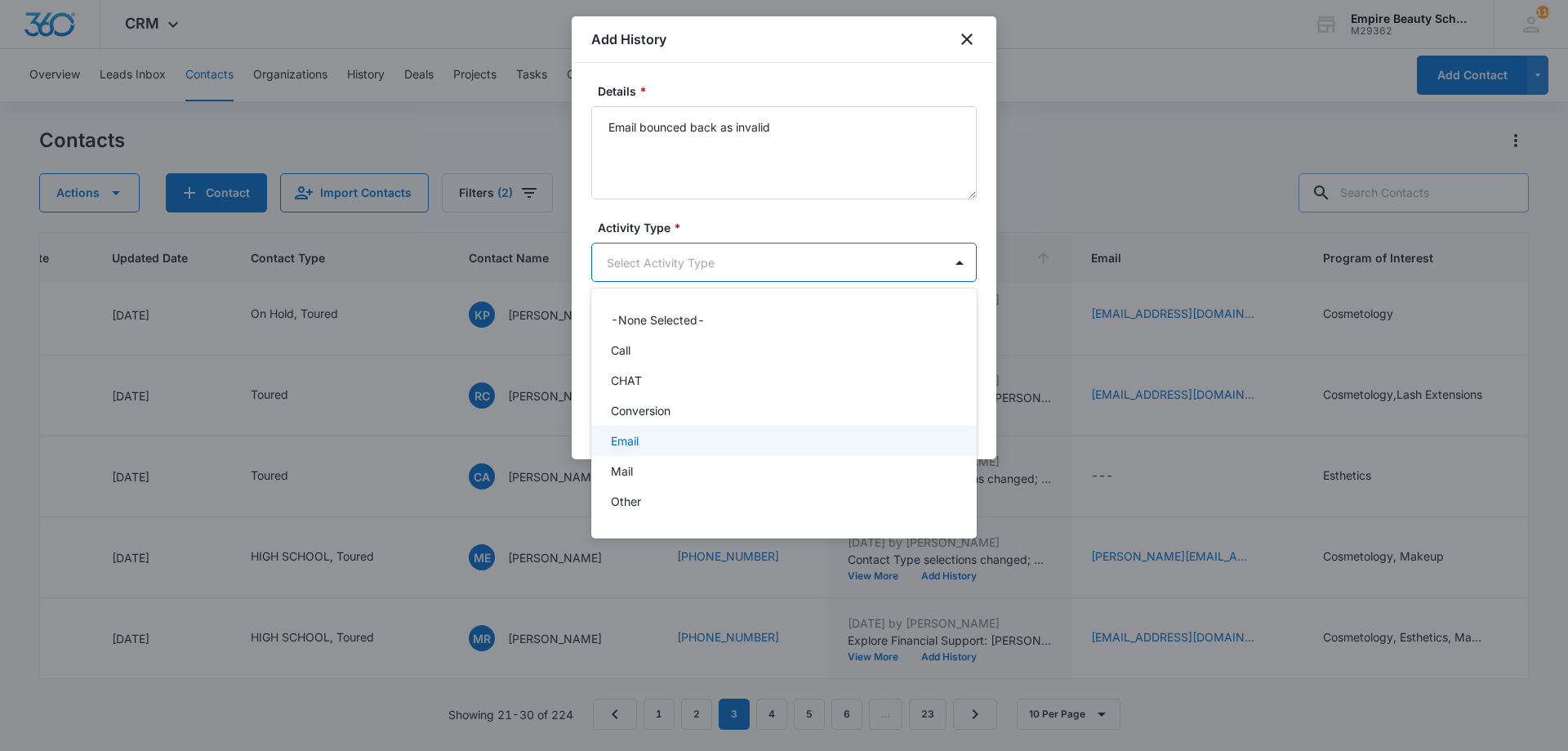
click at [653, 448] on div "Email" at bounding box center [782, 441] width 343 height 17
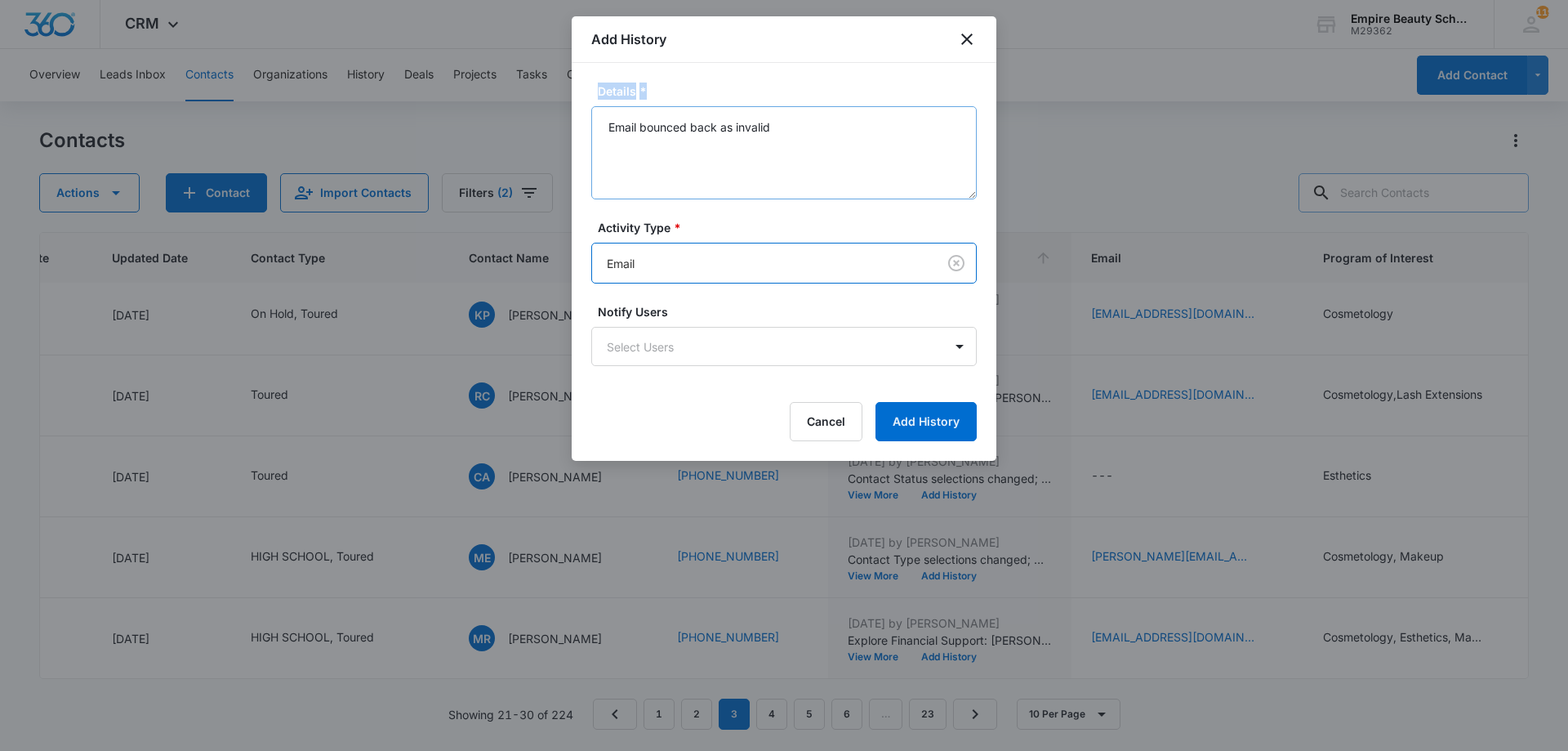
drag, startPoint x: 864, startPoint y: 99, endPoint x: 865, endPoint y: 136, distance: 37.0
click at [866, 115] on div "Details * Email bounced back as invalid" at bounding box center [784, 141] width 386 height 117
click at [855, 159] on textarea "Email bounced back as invalid" at bounding box center [784, 153] width 386 height 93
click at [907, 428] on button "Add History" at bounding box center [926, 422] width 101 height 39
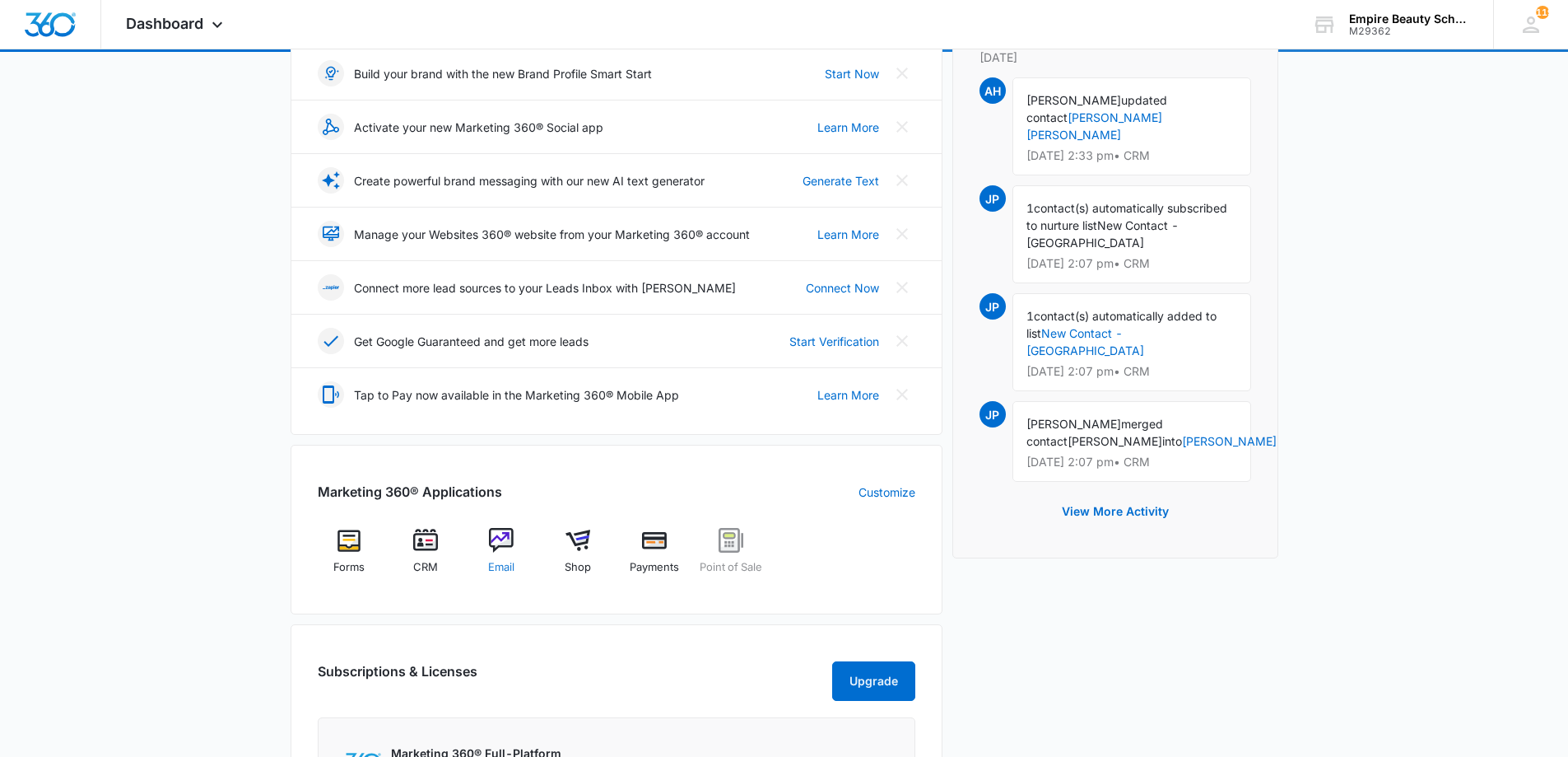
scroll to position [245, 0]
click at [438, 553] on div "CRM" at bounding box center [425, 557] width 63 height 59
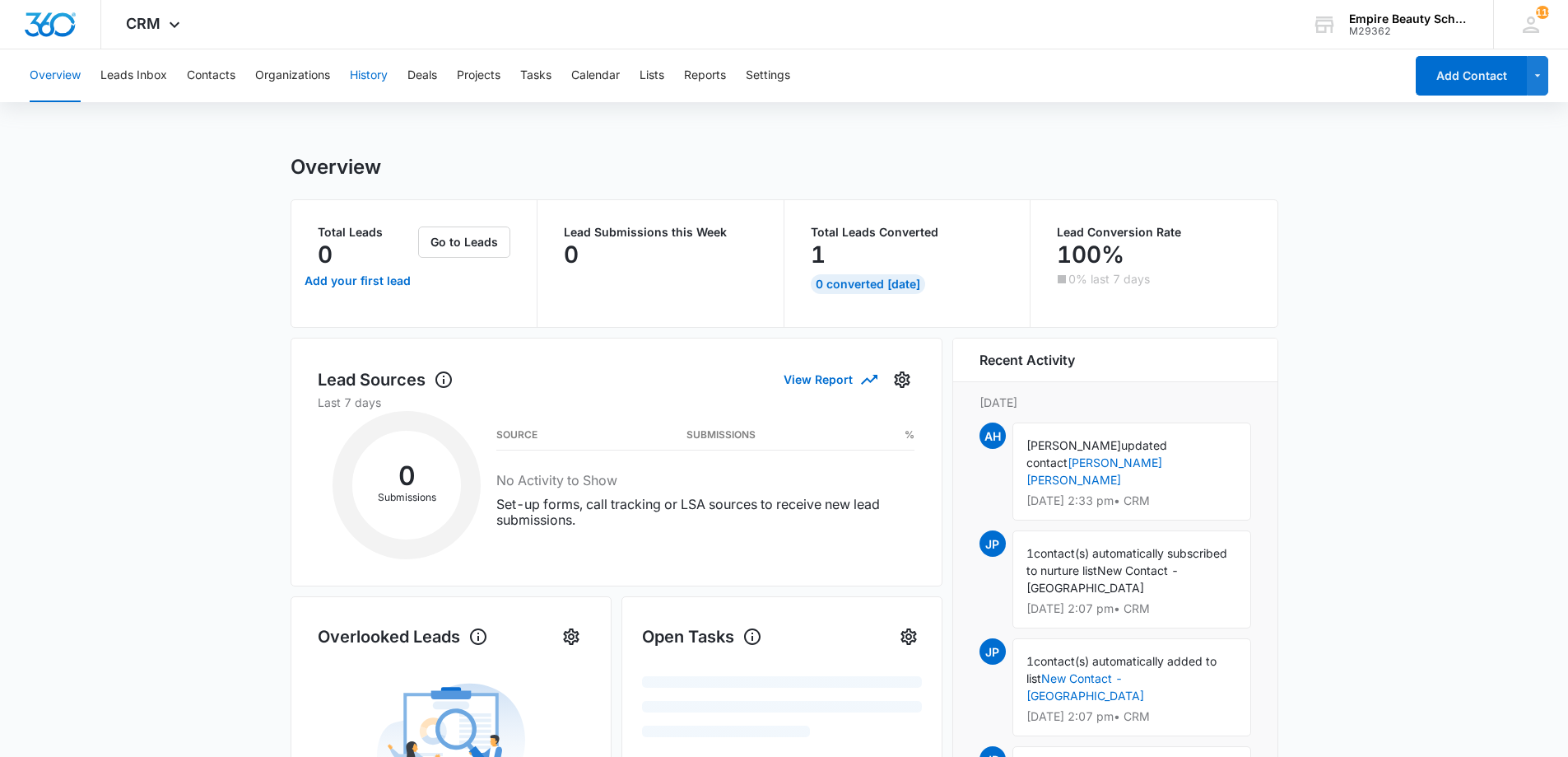
click at [373, 73] on button "History" at bounding box center [369, 75] width 38 height 53
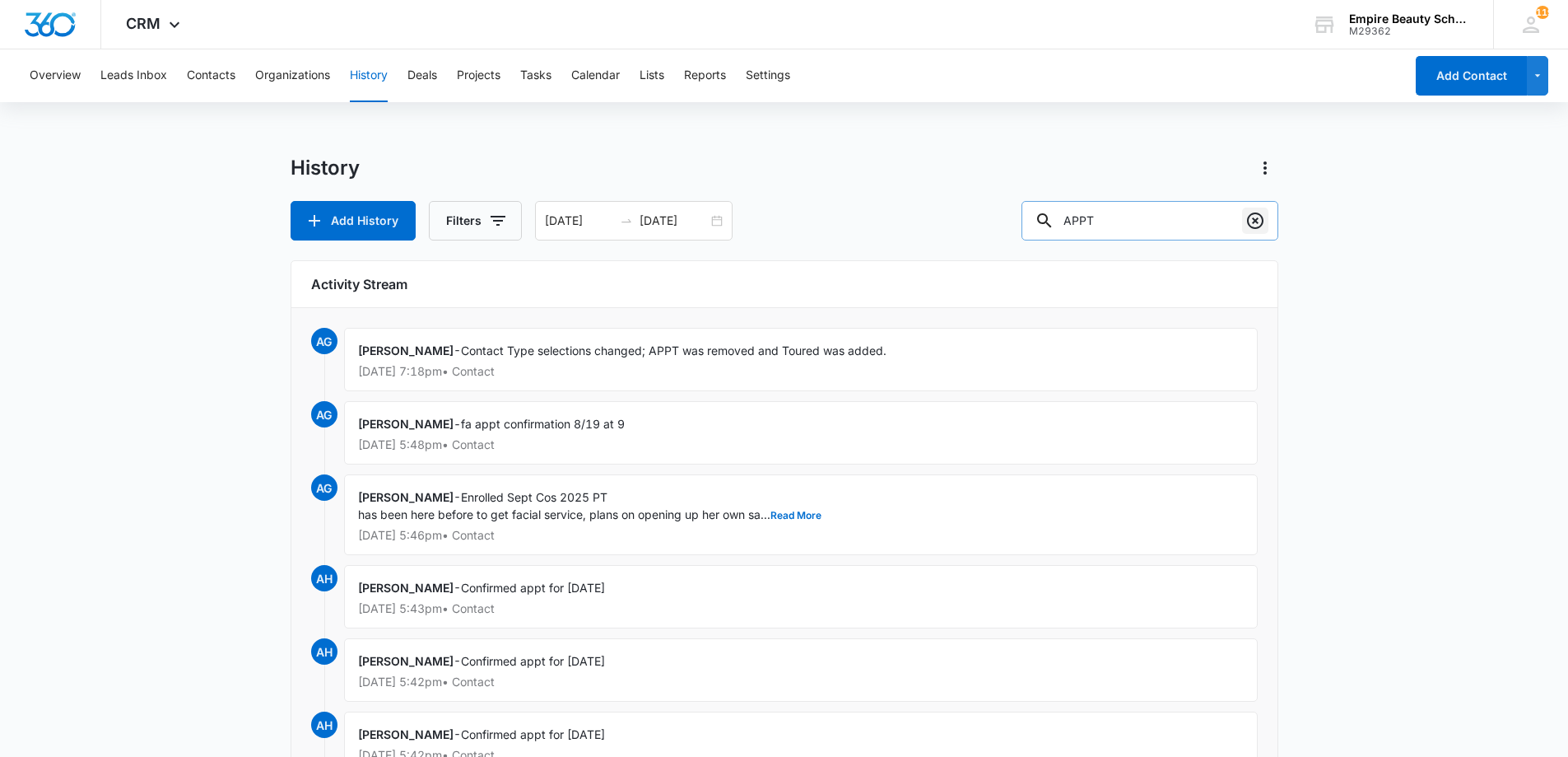
click at [1263, 222] on icon "Clear" at bounding box center [1255, 220] width 16 height 16
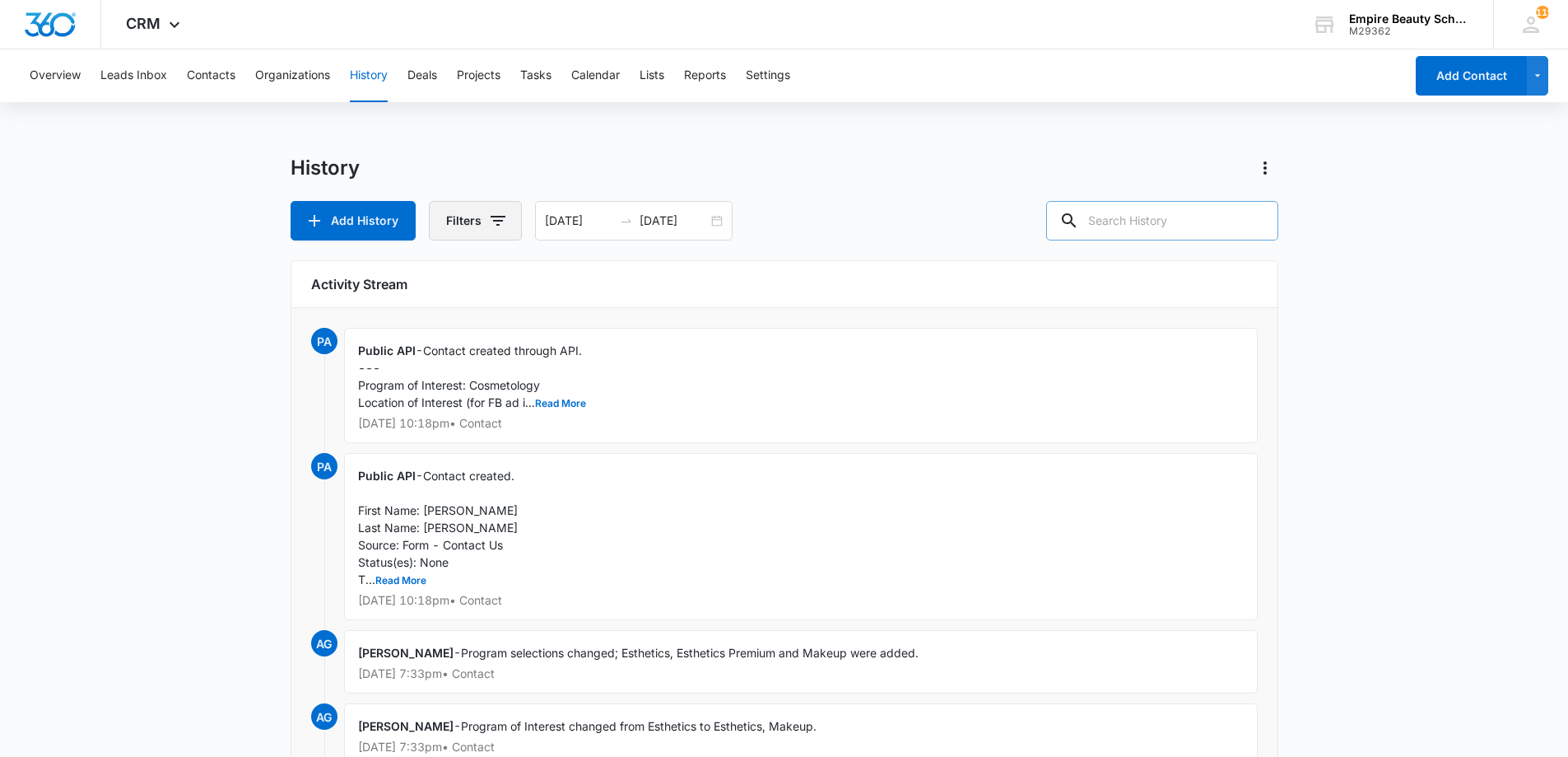
click at [497, 220] on icon "button" at bounding box center [498, 220] width 15 height 10
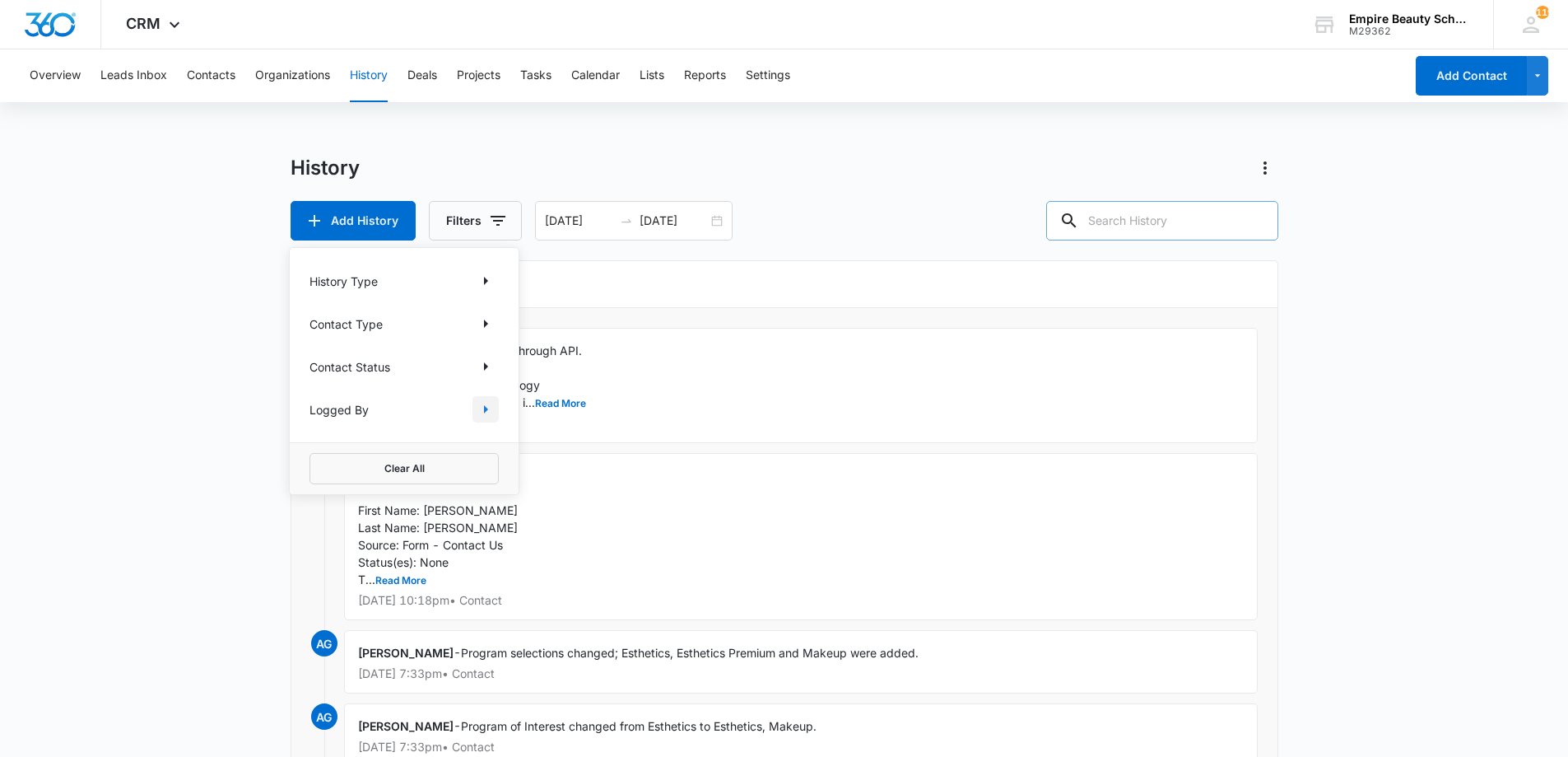
click at [483, 415] on icon "Show Logged By filters" at bounding box center [486, 409] width 20 height 20
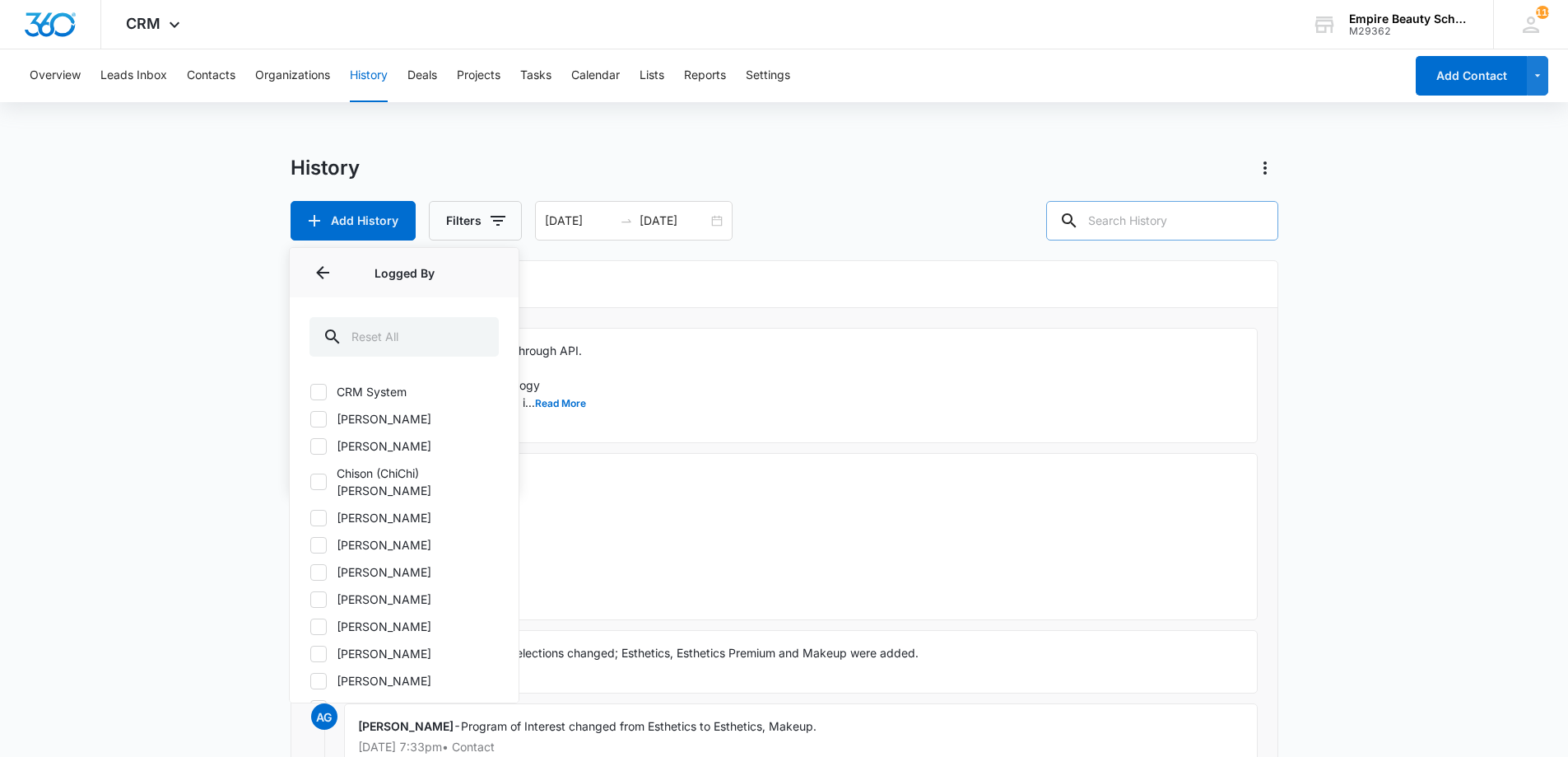
click at [330, 563] on label "[PERSON_NAME]" at bounding box center [403, 572] width 189 height 17
click at [310, 571] on input "[PERSON_NAME]" at bounding box center [309, 571] width 1 height 1
checkbox input "true"
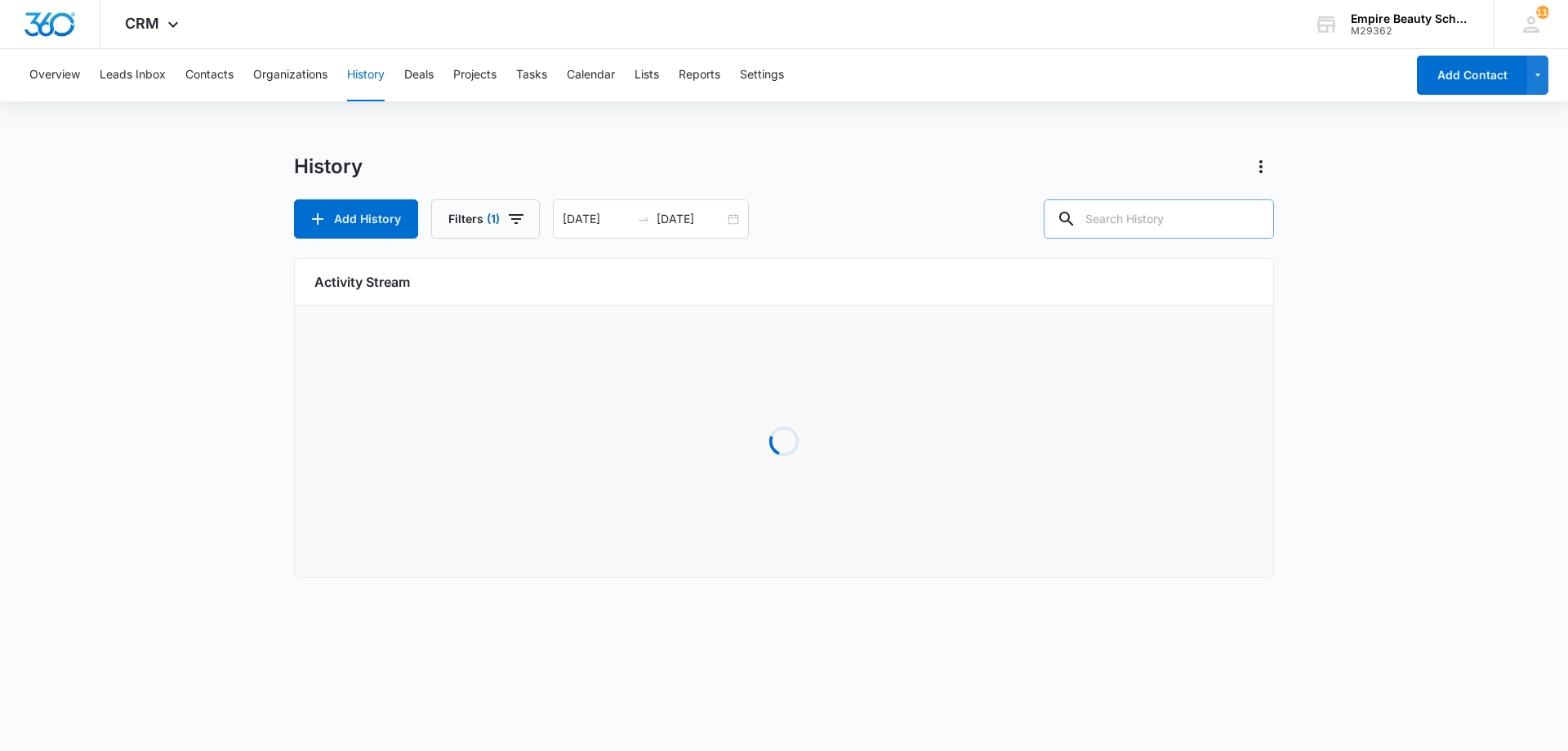
click at [697, 127] on div "Overview Leads Inbox Contacts Organizations History Deals Projects Tasks Calend…" at bounding box center [784, 322] width 1568 height 548
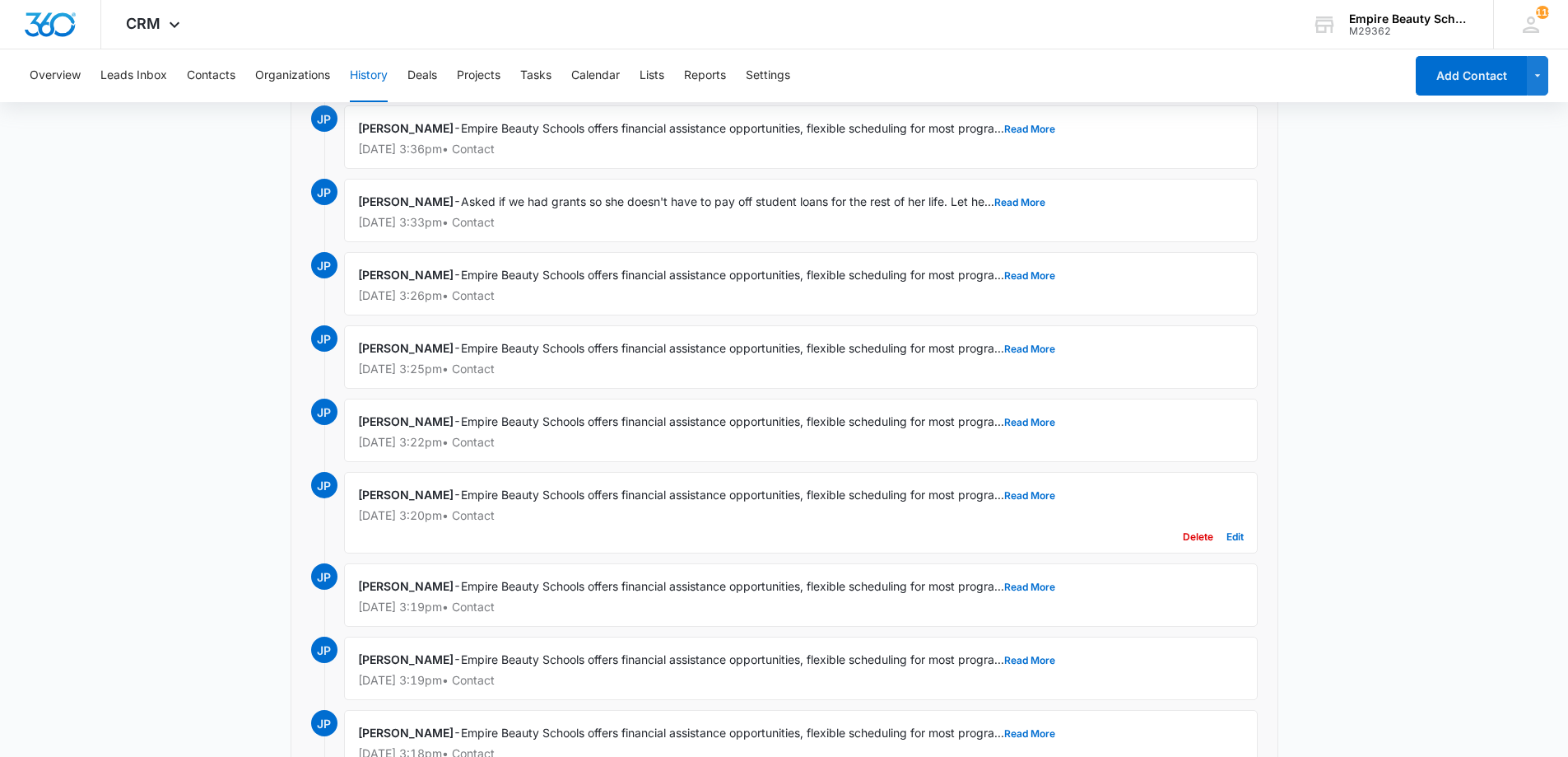
scroll to position [970, 0]
click at [1032, 495] on button "Read More" at bounding box center [1030, 494] width 51 height 10
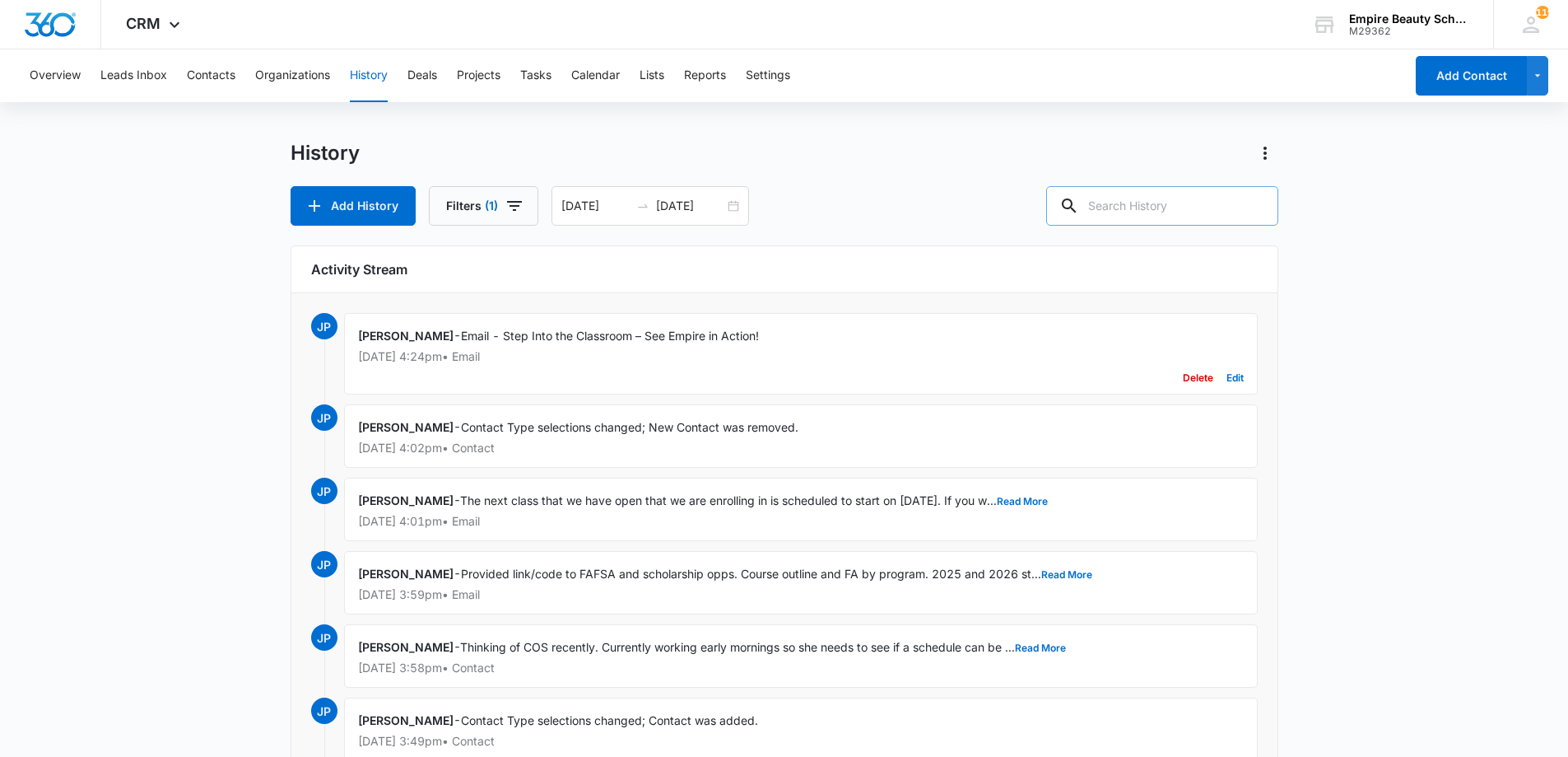
scroll to position [0, 0]
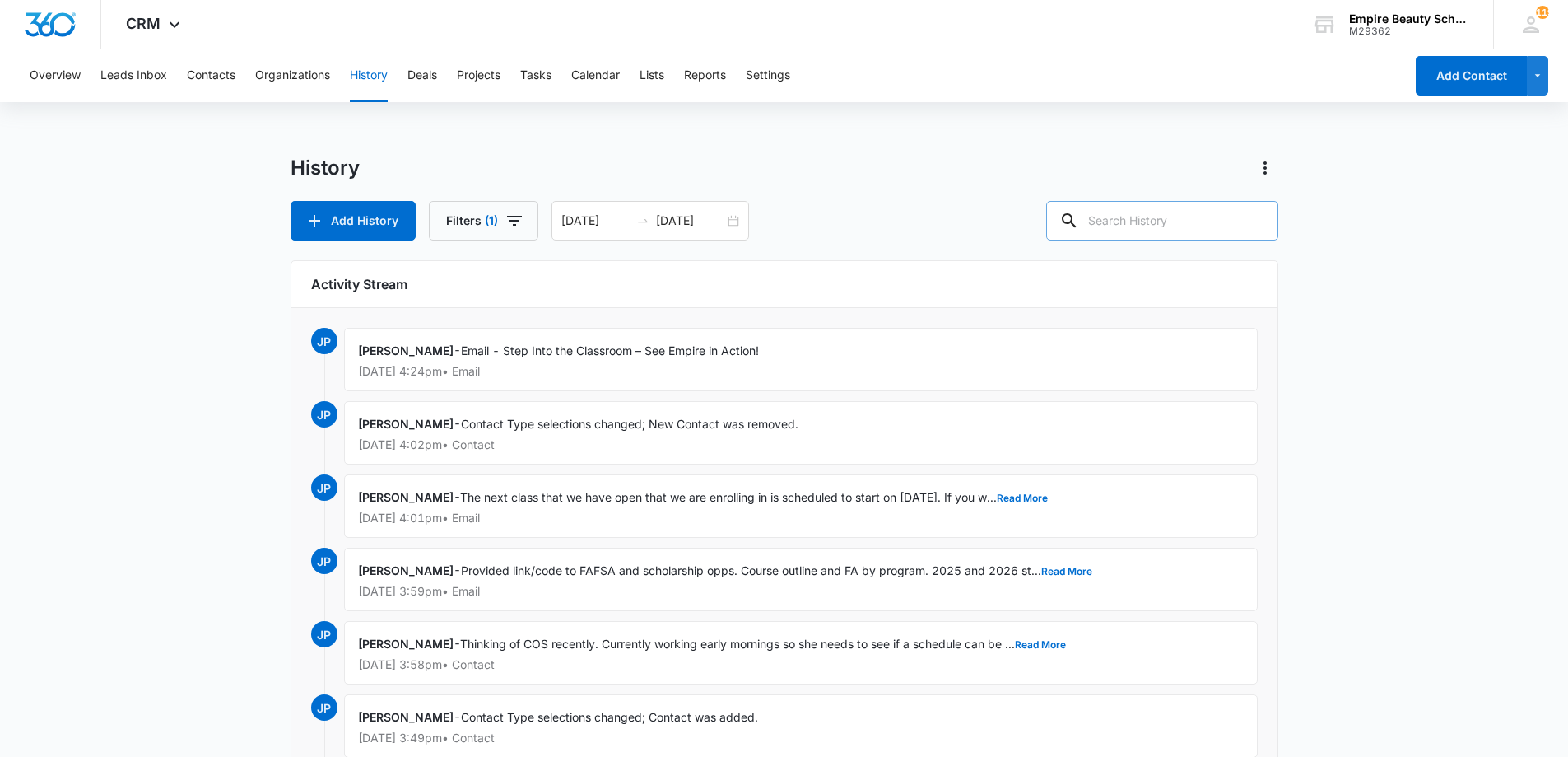
click at [1159, 222] on input "text" at bounding box center [1162, 221] width 232 height 40
click at [715, 217] on input "08/13/2025" at bounding box center [690, 220] width 68 height 18
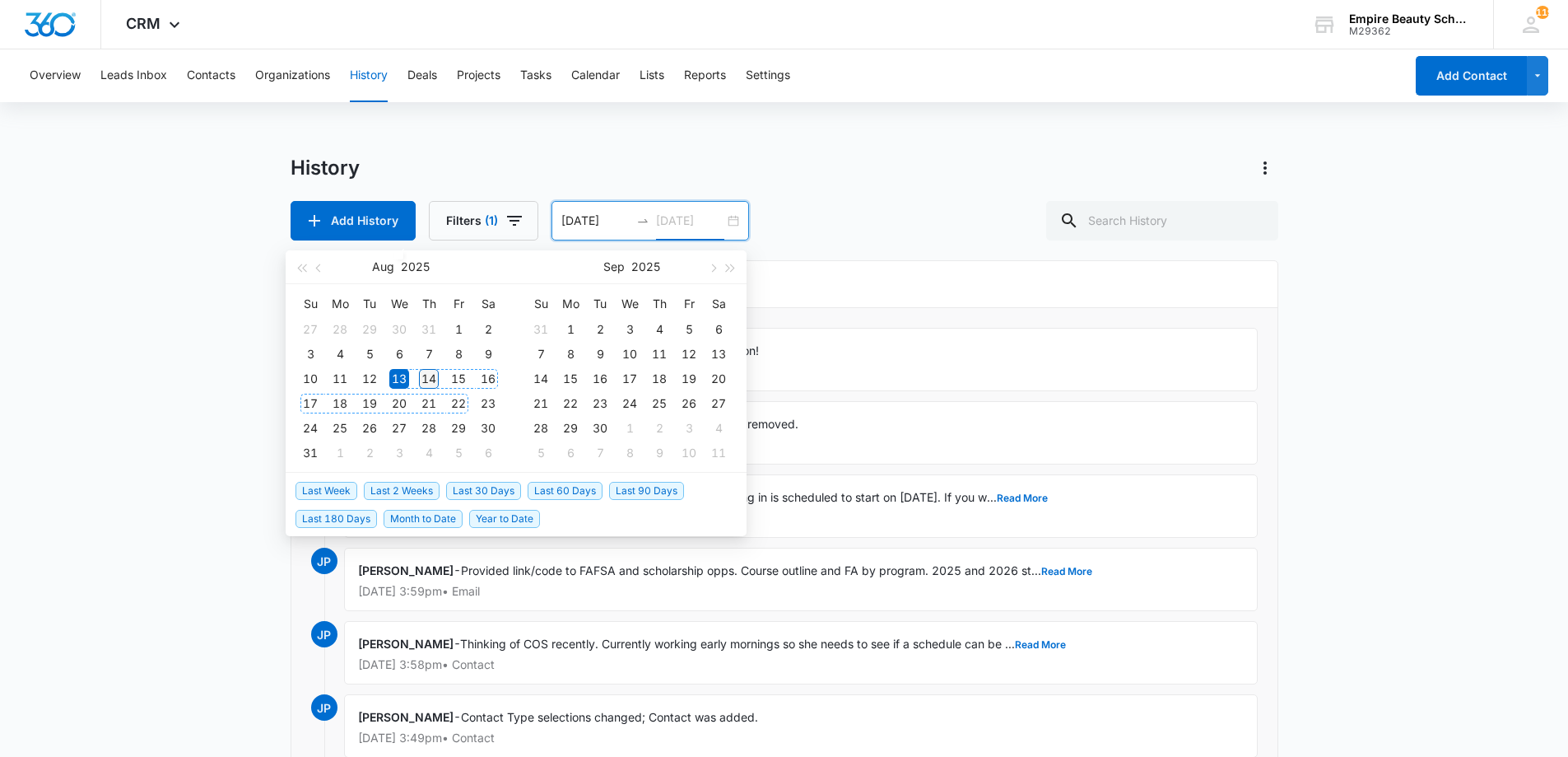
type input "08/14/2025"
click at [427, 373] on div "14" at bounding box center [429, 378] width 20 height 20
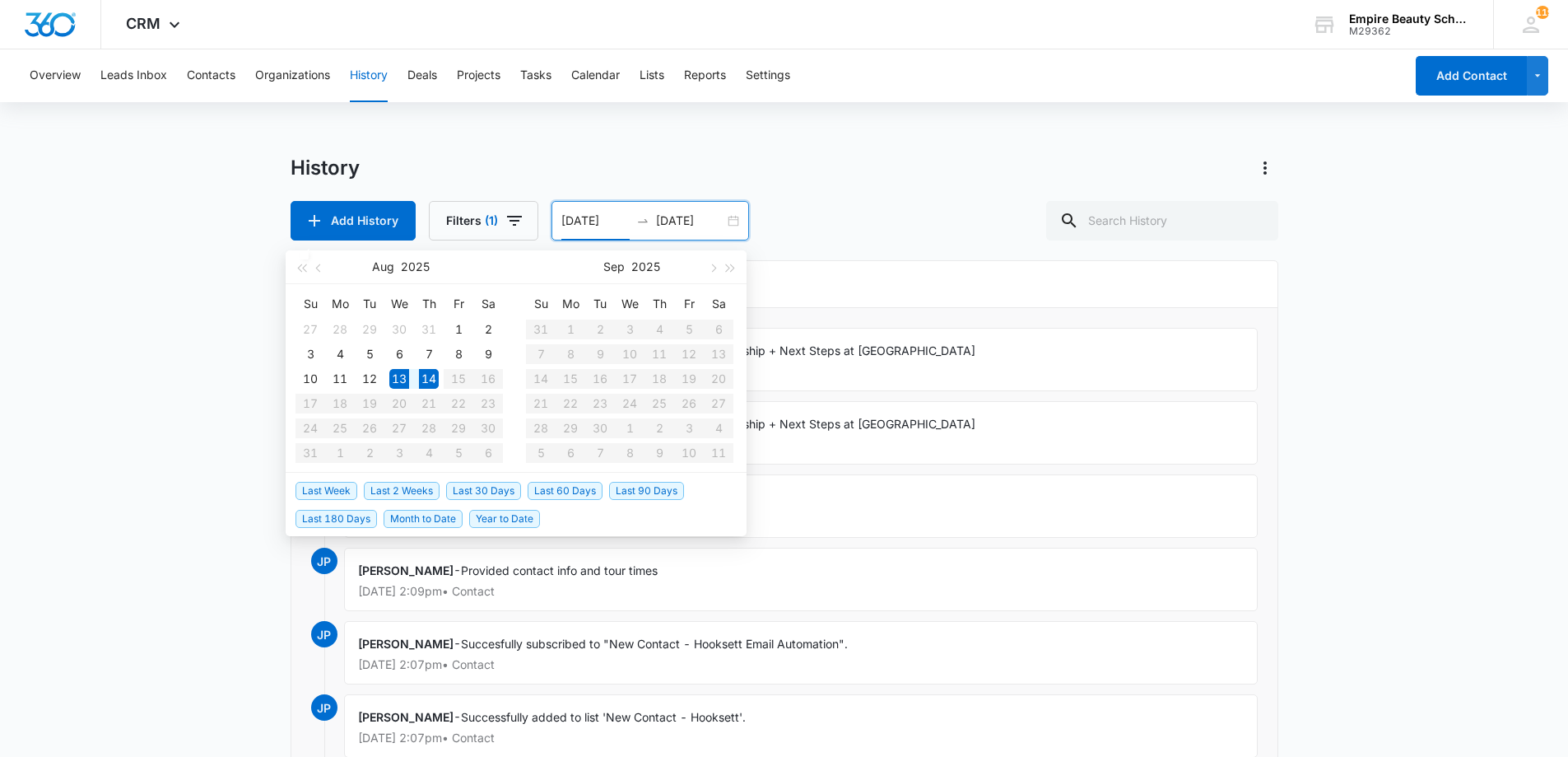
click at [464, 375] on table "Su Mo Tu We Th Fr Sa 27 28 29 30 31 1 2 3 4 5 6 7 8 9 10 11 12 13 14 15 16 17 1…" at bounding box center [399, 378] width 207 height 175
type input "08/14/2025"
click at [436, 375] on div "14" at bounding box center [429, 378] width 20 height 20
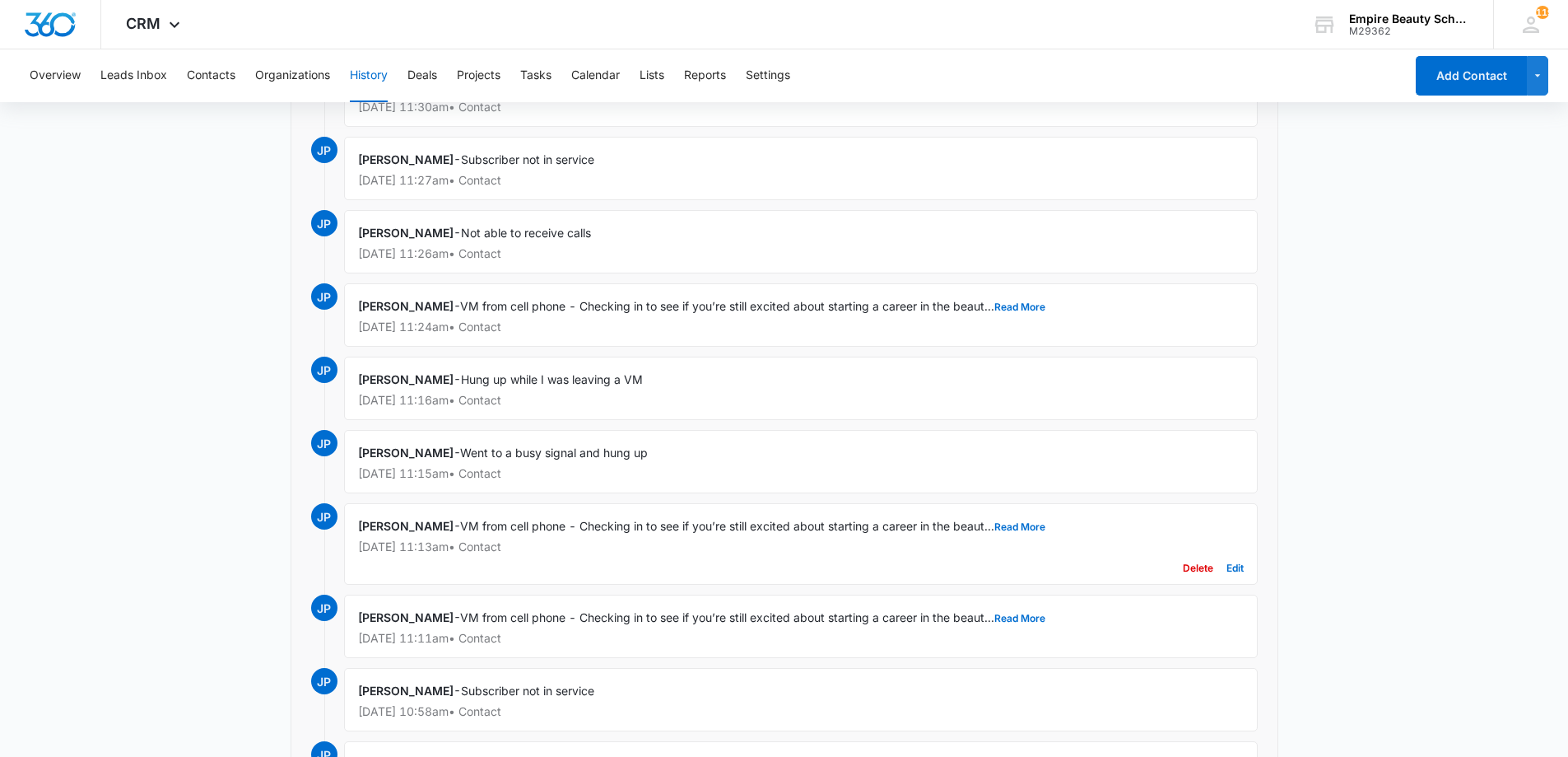
scroll to position [3415, 0]
click at [1007, 526] on button "Read More" at bounding box center [1019, 527] width 51 height 10
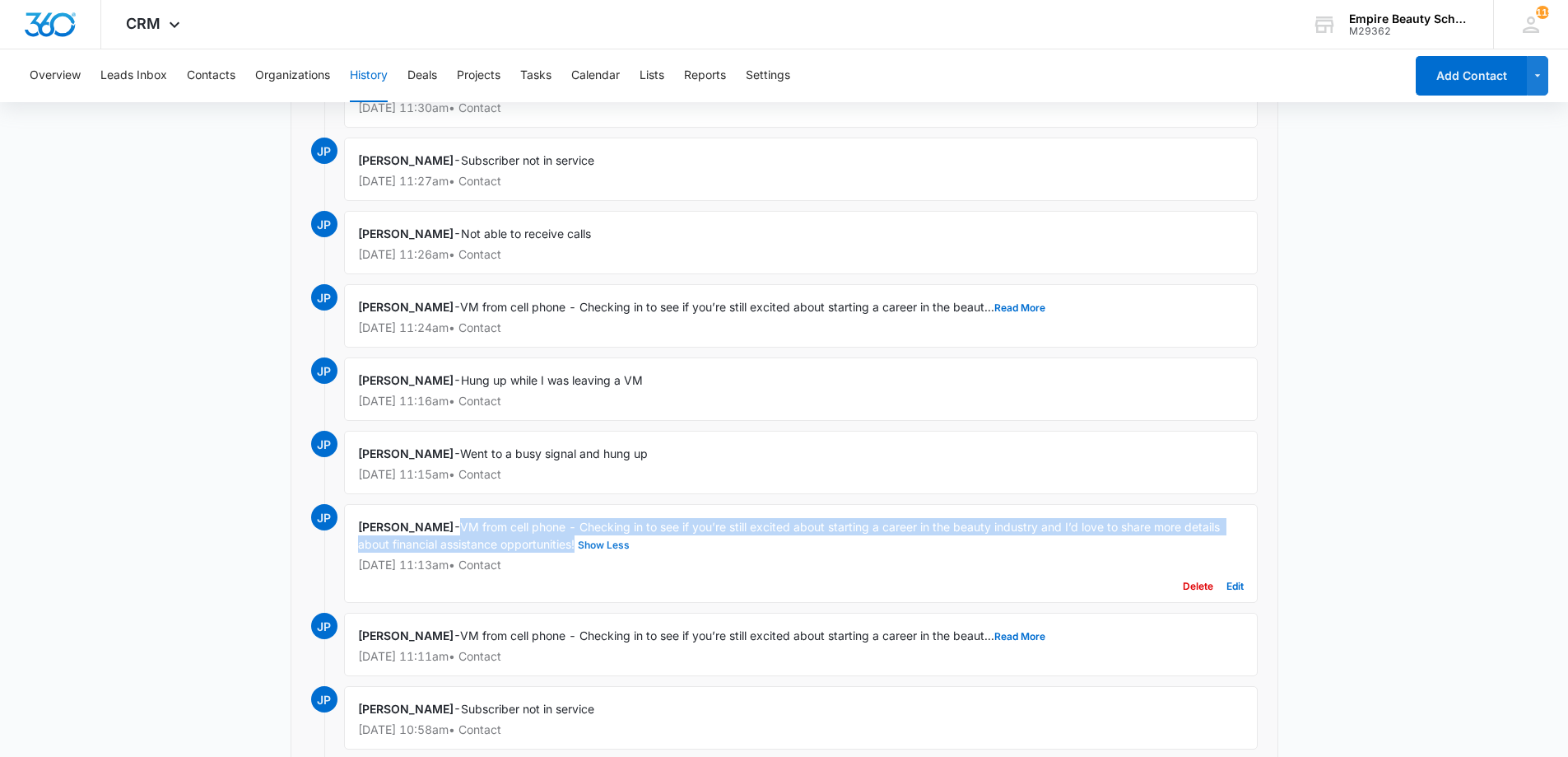
drag, startPoint x: 467, startPoint y: 525, endPoint x: 577, endPoint y: 544, distance: 111.6
click at [577, 544] on span "VM from cell phone - Checking in to see if you’re still excited about starting …" at bounding box center [791, 535] width 866 height 31
copy span "VM from cell phone - Checking in to see if you’re still excited about starting …"
